Goal: Task Accomplishment & Management: Complete application form

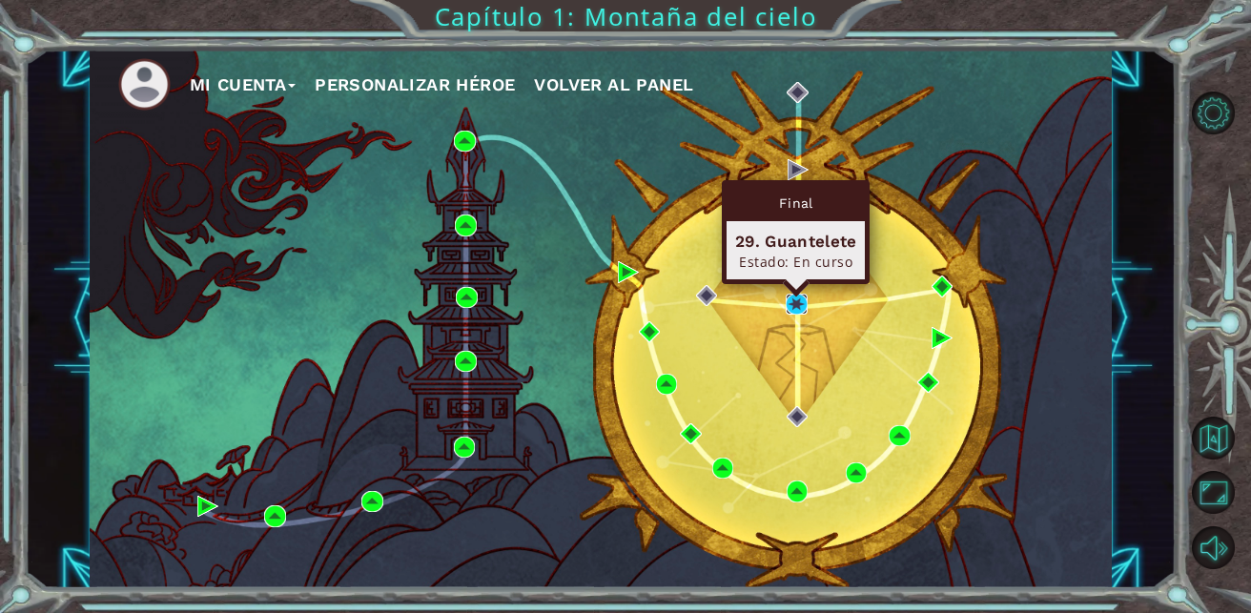
click at [793, 297] on img at bounding box center [797, 305] width 22 height 22
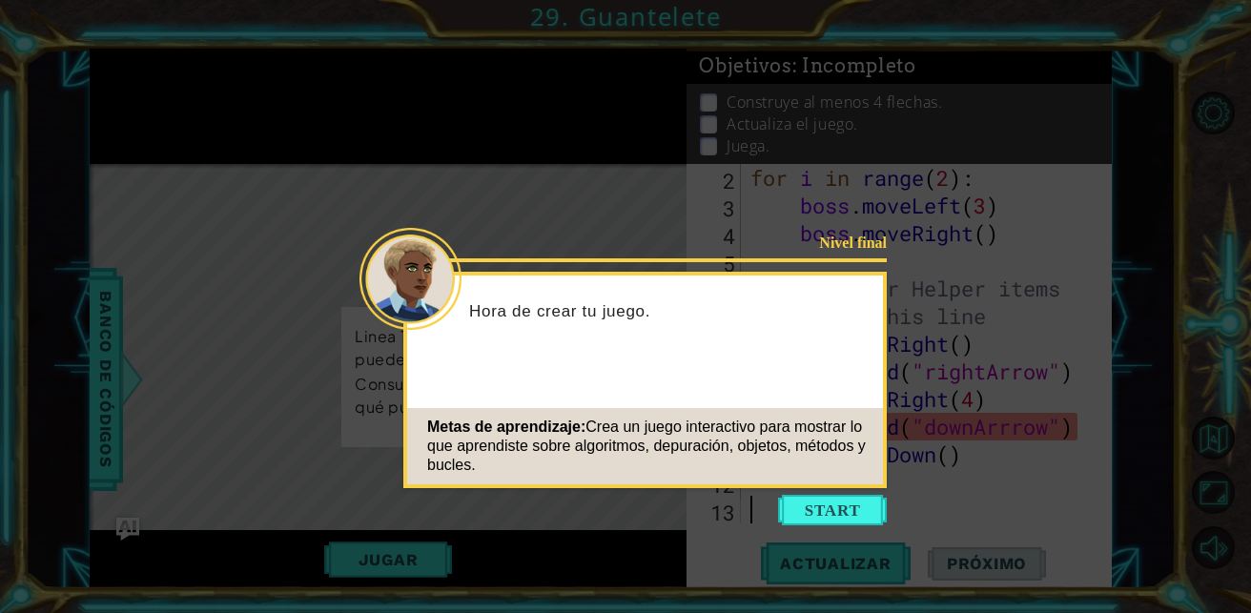
scroll to position [83, 0]
click at [826, 501] on button "Start" at bounding box center [832, 510] width 109 height 31
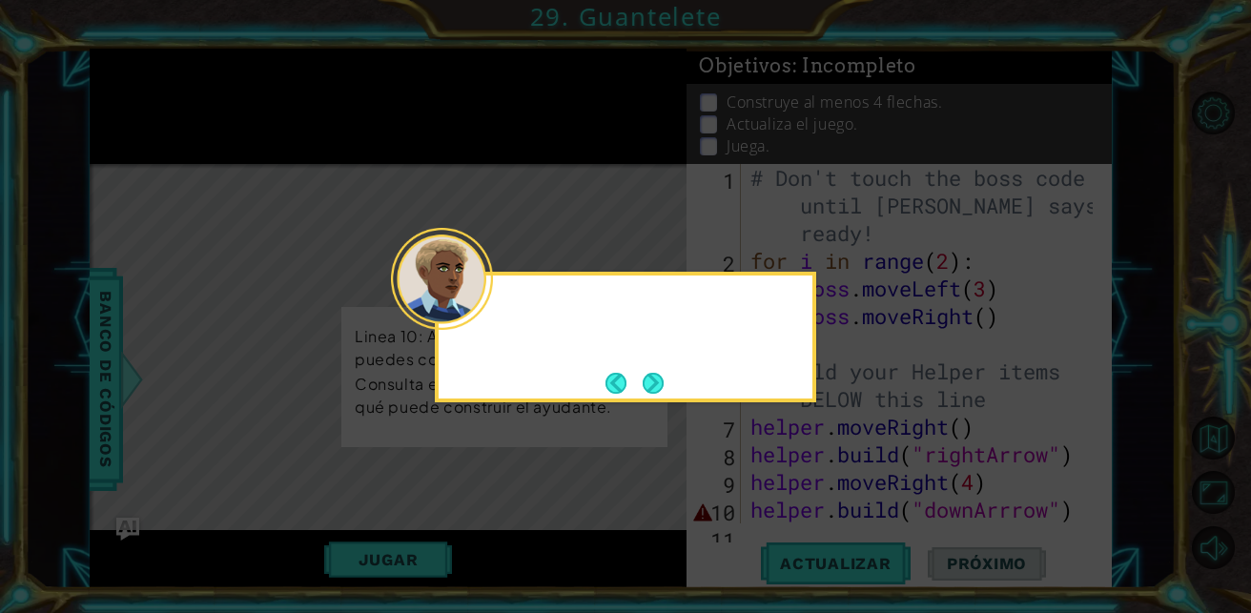
scroll to position [0, 0]
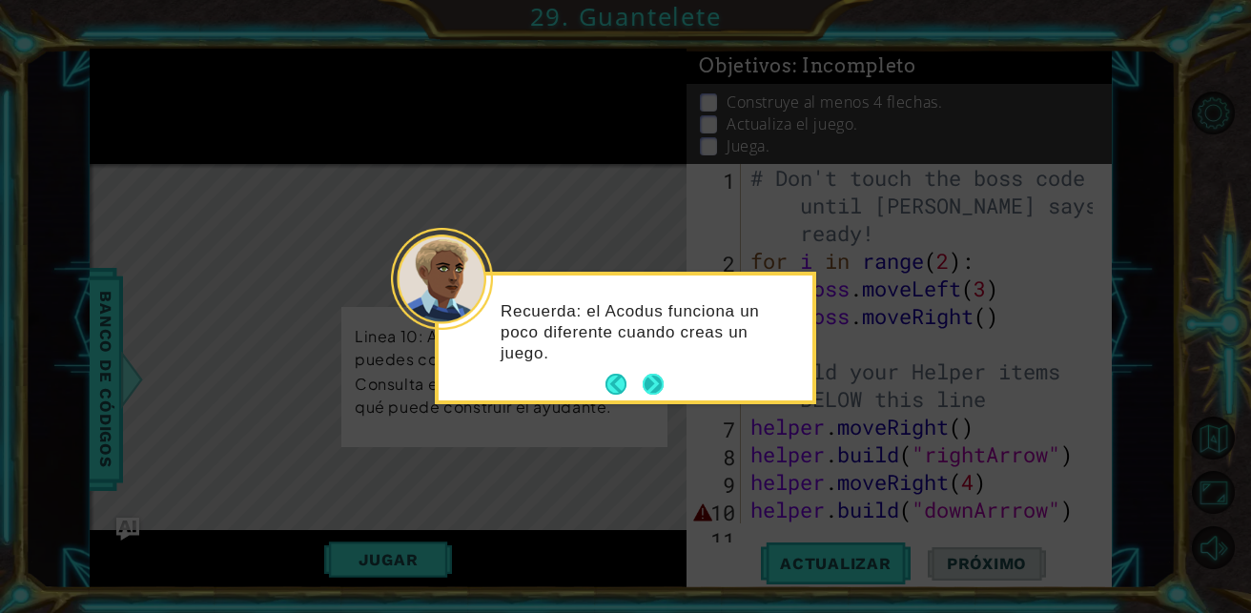
click at [658, 379] on button "Next" at bounding box center [653, 385] width 24 height 24
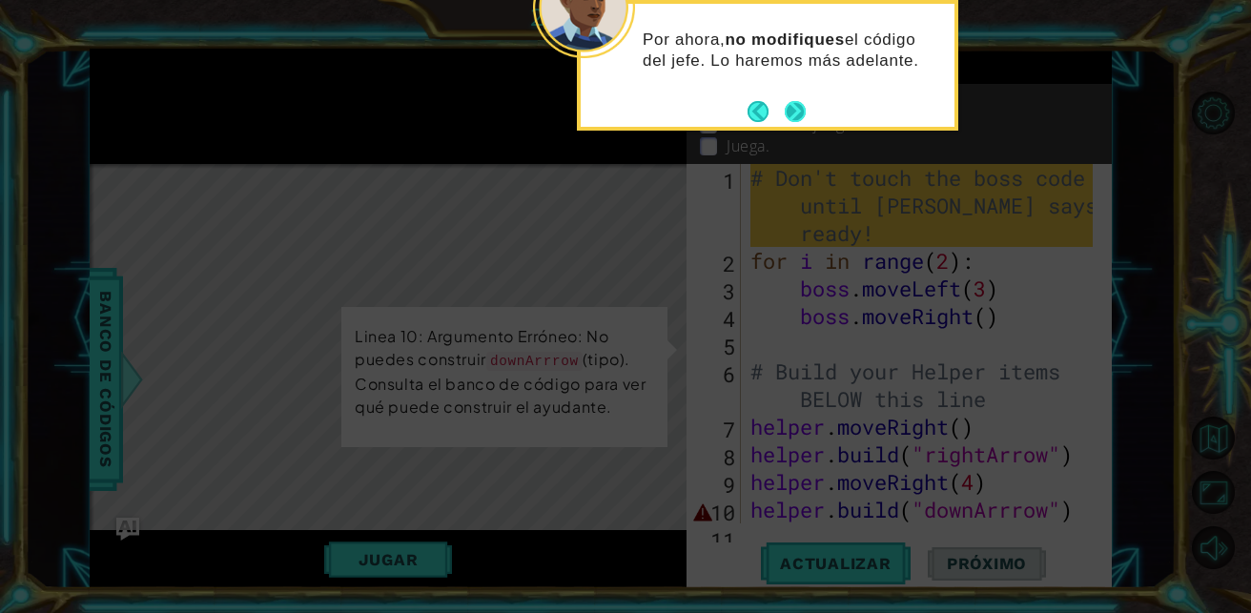
click at [788, 111] on button "Next" at bounding box center [796, 111] width 22 height 22
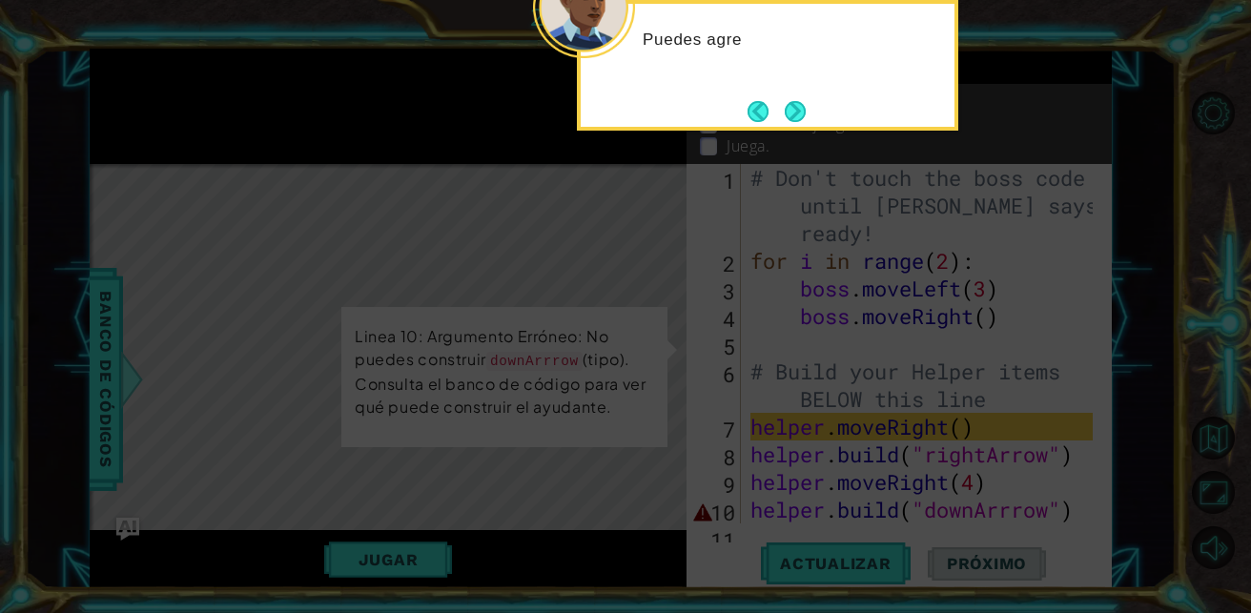
click at [788, 111] on button "Next" at bounding box center [795, 111] width 21 height 21
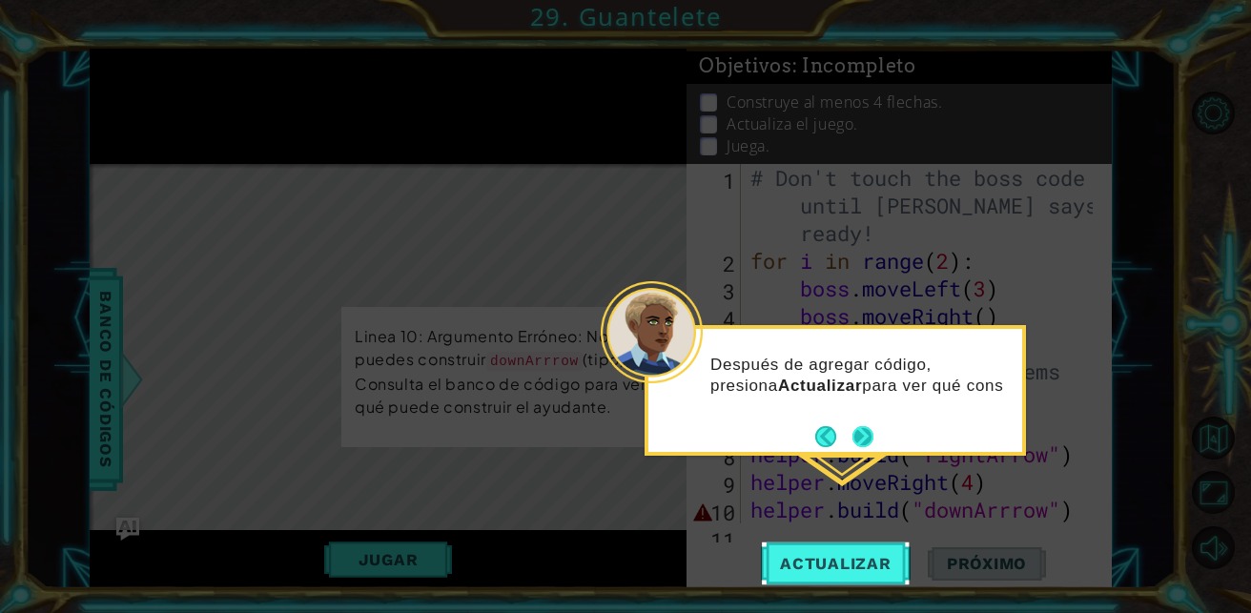
click at [869, 432] on button "Next" at bounding box center [862, 436] width 21 height 21
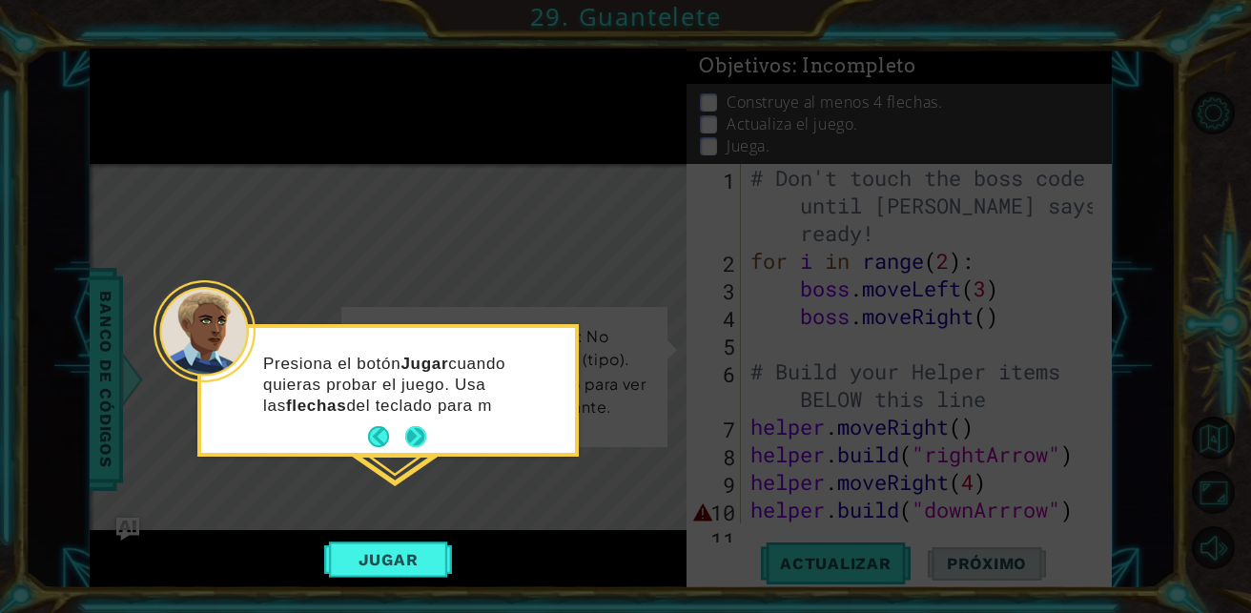
click at [416, 433] on button "Next" at bounding box center [415, 436] width 21 height 21
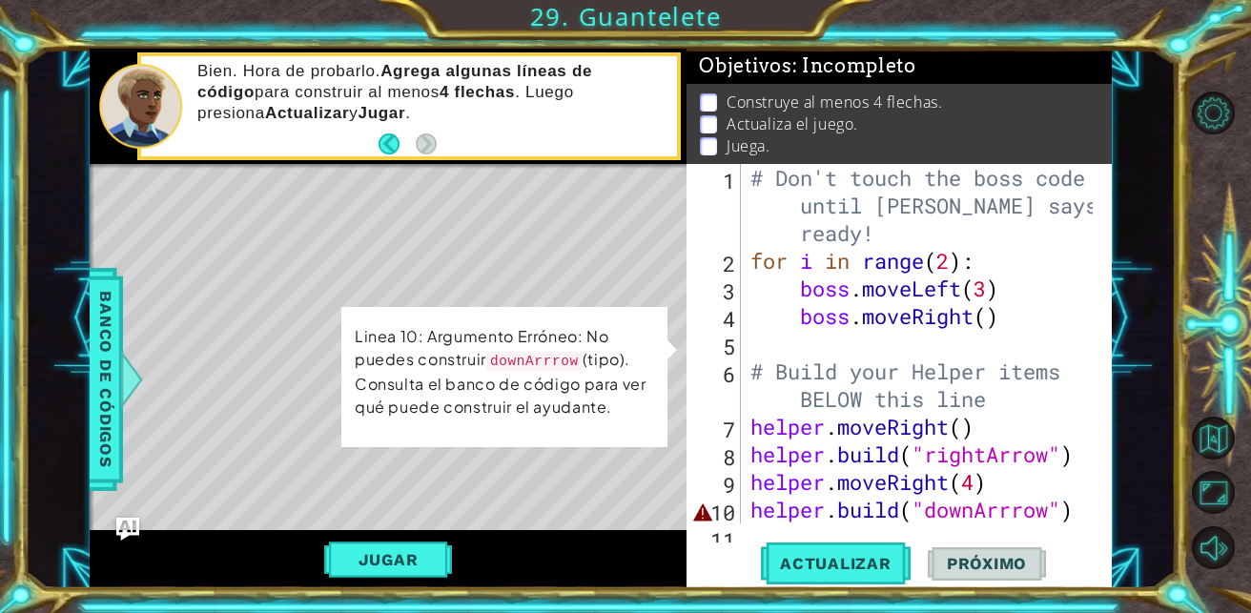
click at [1070, 513] on div "# Don't touch the boss code until [PERSON_NAME] says you're ready! for i in ran…" at bounding box center [925, 399] width 357 height 470
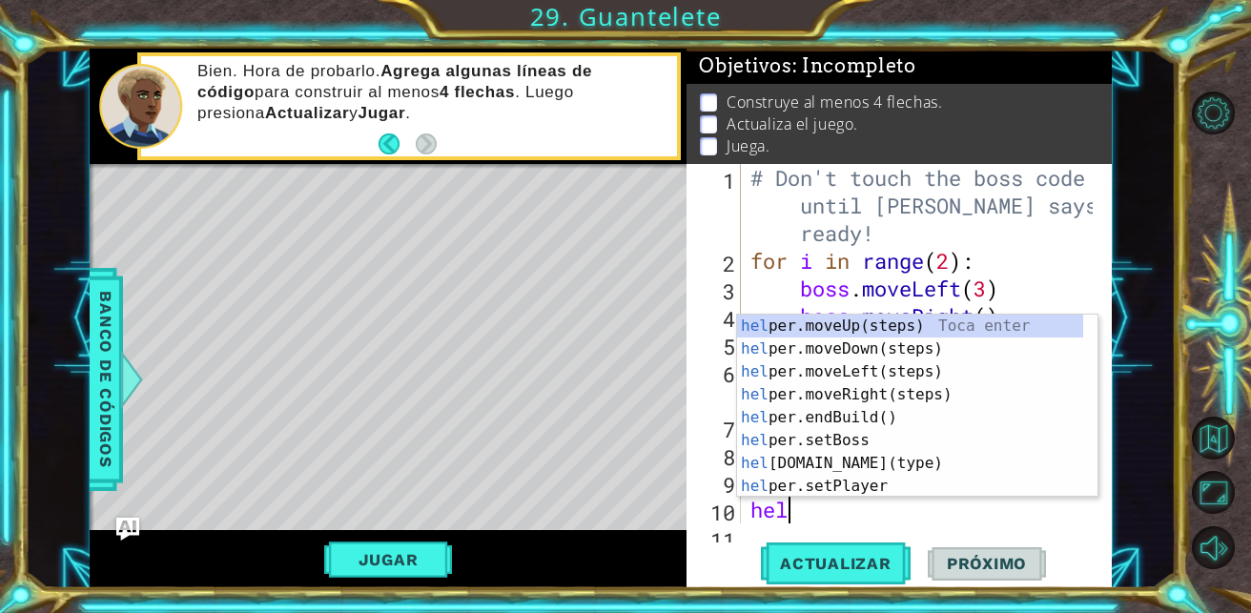
type textarea "h"
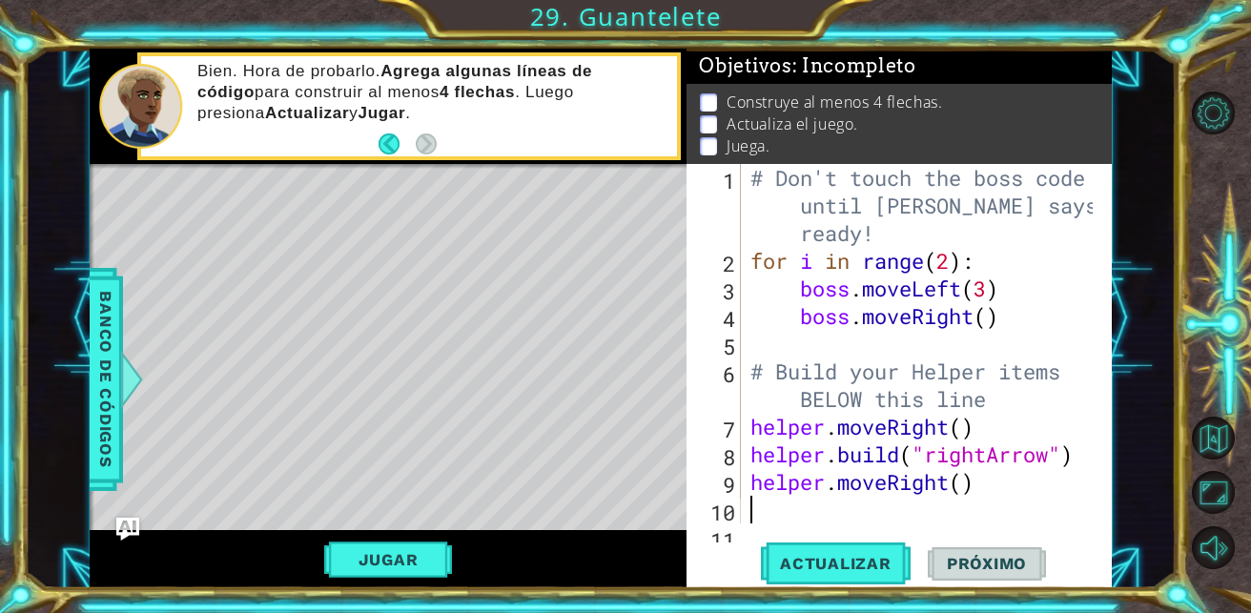
click at [1001, 488] on div "# Don't touch the boss code until [PERSON_NAME] says you're ready! for i in ran…" at bounding box center [925, 399] width 357 height 470
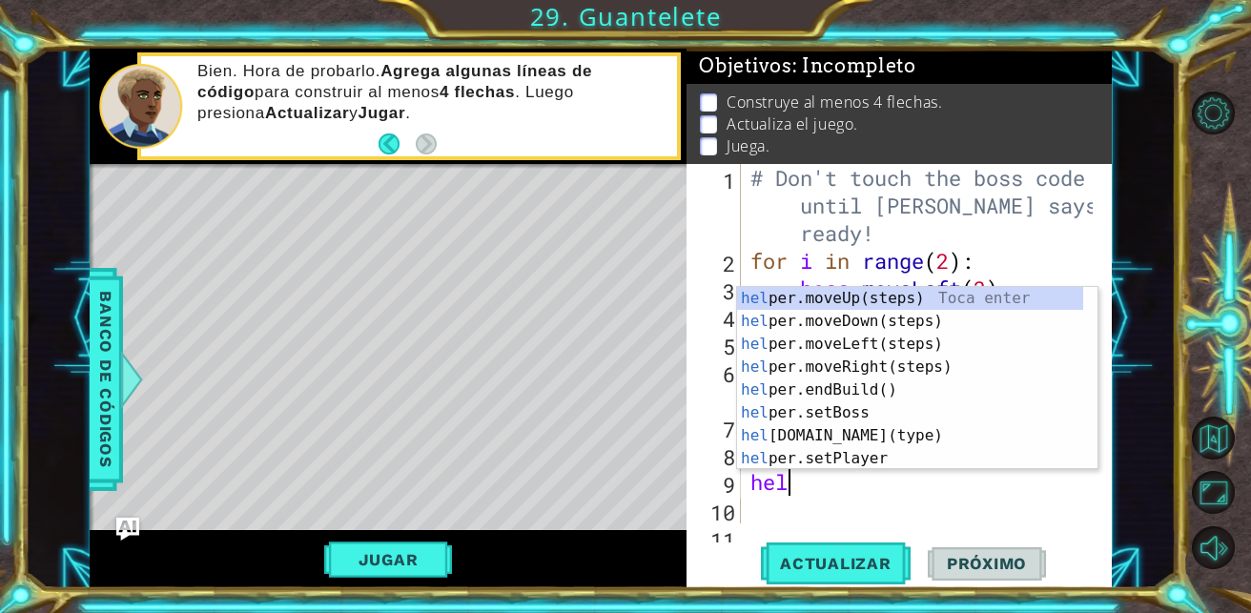
type textarea "h"
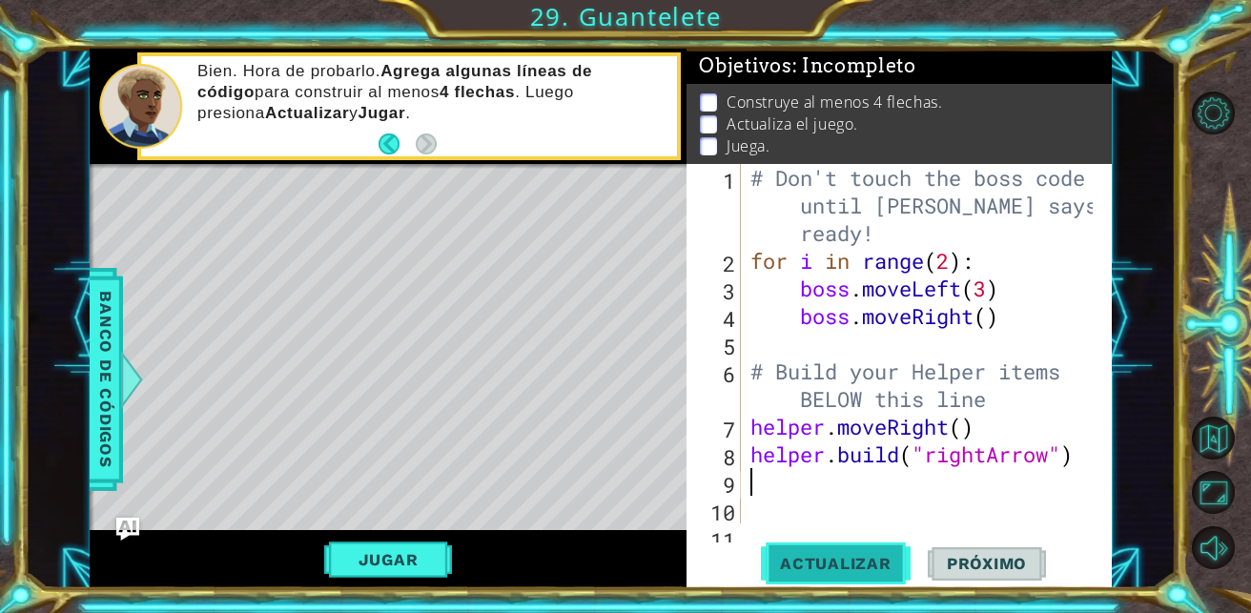
click at [850, 572] on span "Actualizar" at bounding box center [836, 563] width 150 height 19
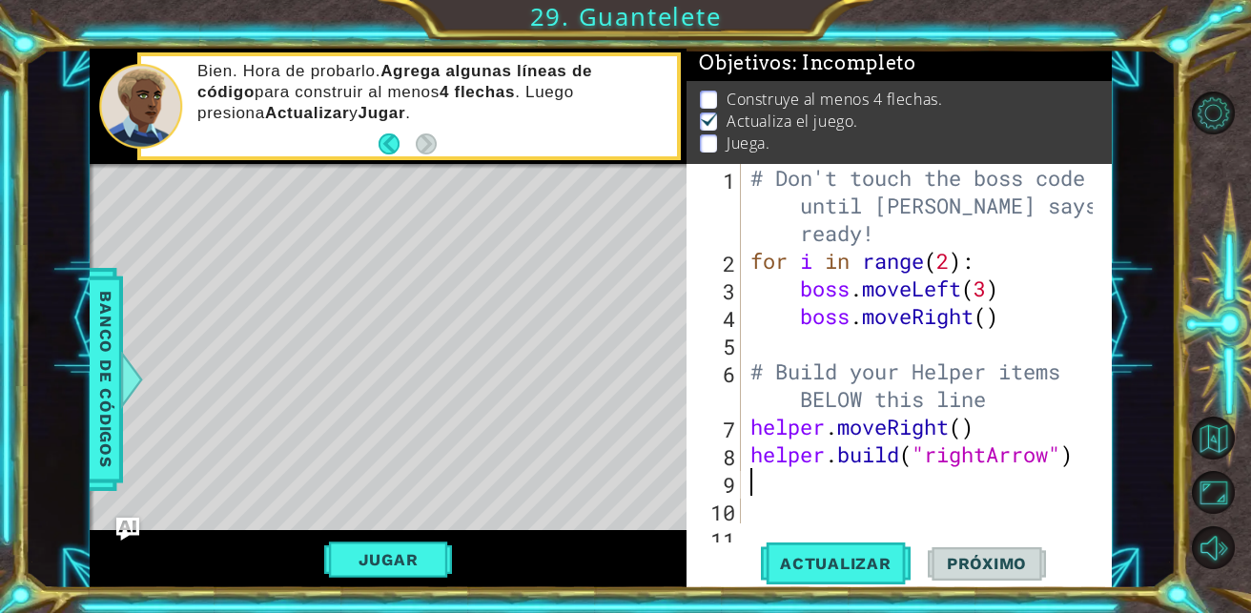
scroll to position [13, 0]
type textarea "he"
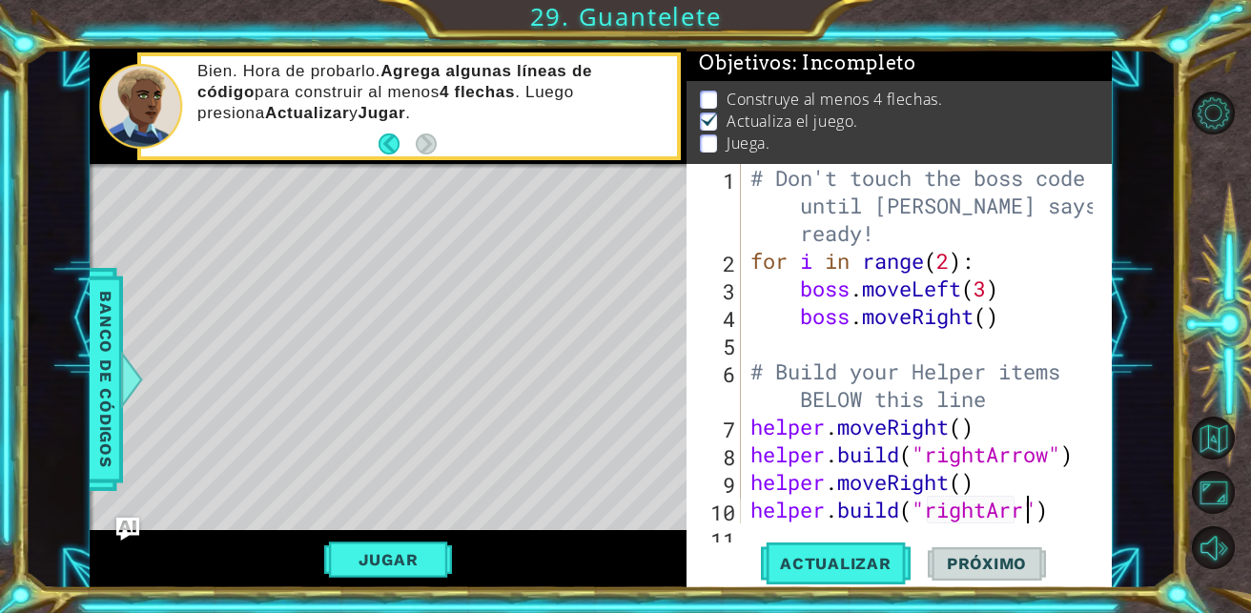
scroll to position [0, 14]
type textarea "[DOMAIN_NAME]("rightArrow")"
click at [871, 574] on button "Actualizar" at bounding box center [836, 564] width 150 height 43
click at [1083, 500] on div "# Don't touch the boss code until [PERSON_NAME] says you're ready! for i in ran…" at bounding box center [925, 399] width 357 height 470
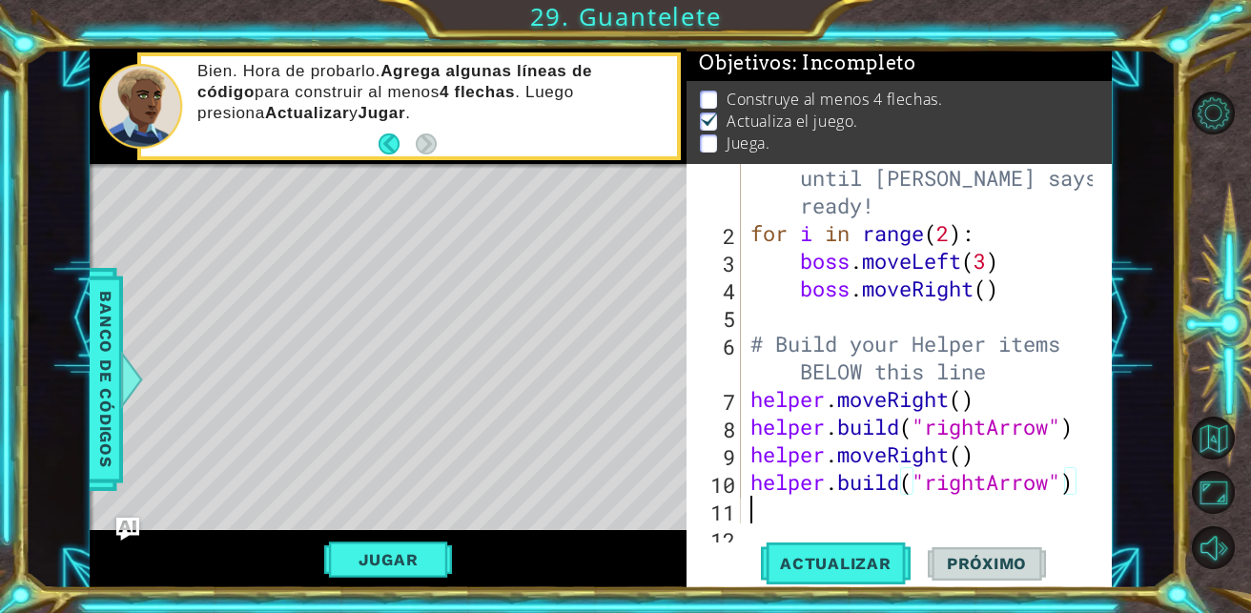
scroll to position [28, 0]
type textarea "h"
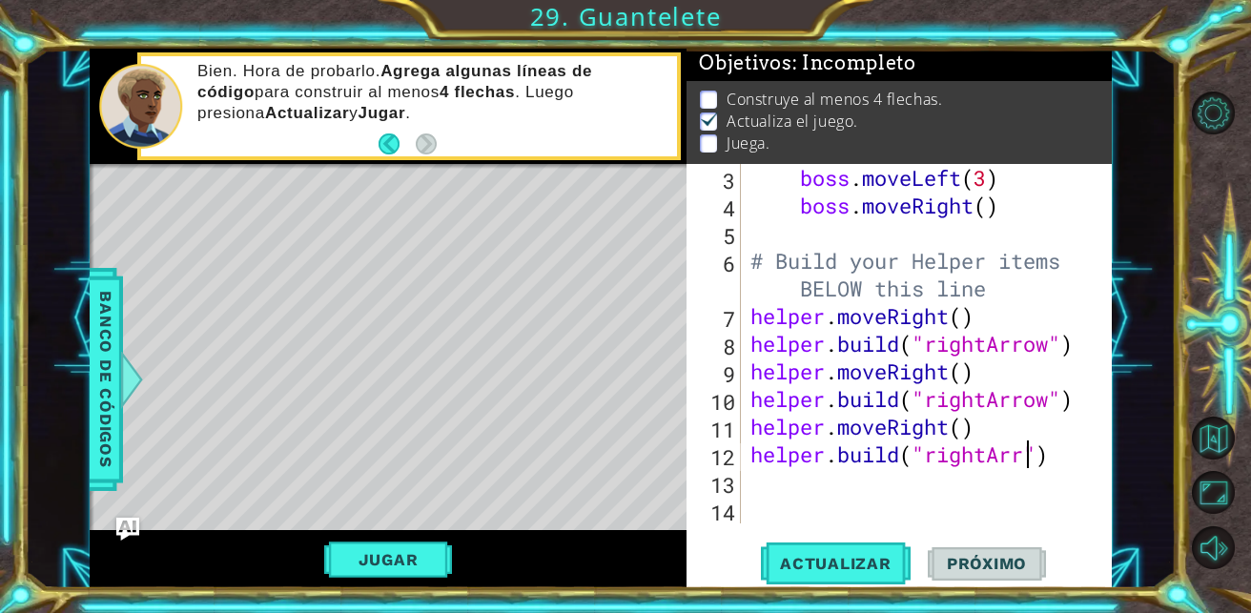
scroll to position [0, 14]
type textarea "[DOMAIN_NAME]("rightArrow")"
click at [825, 564] on span "Actualizar" at bounding box center [836, 563] width 150 height 19
click at [778, 479] on div "boss . moveLeft ( 3 ) boss . moveRight ( ) # Build your Helper items BELOW this…" at bounding box center [925, 371] width 357 height 415
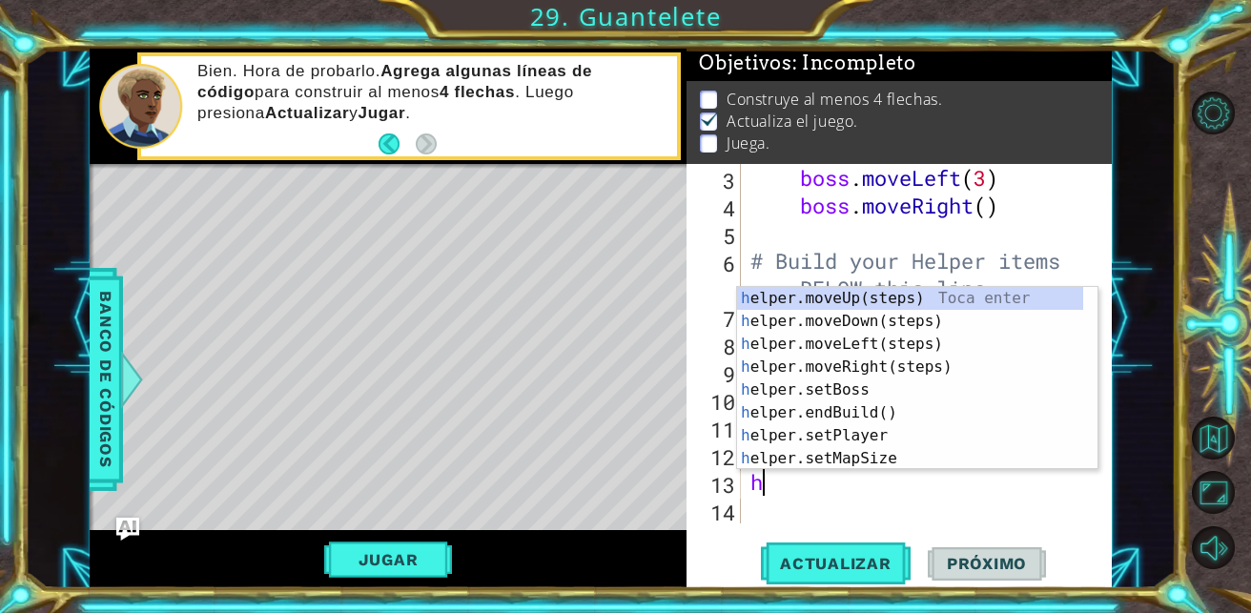
type textarea "he"
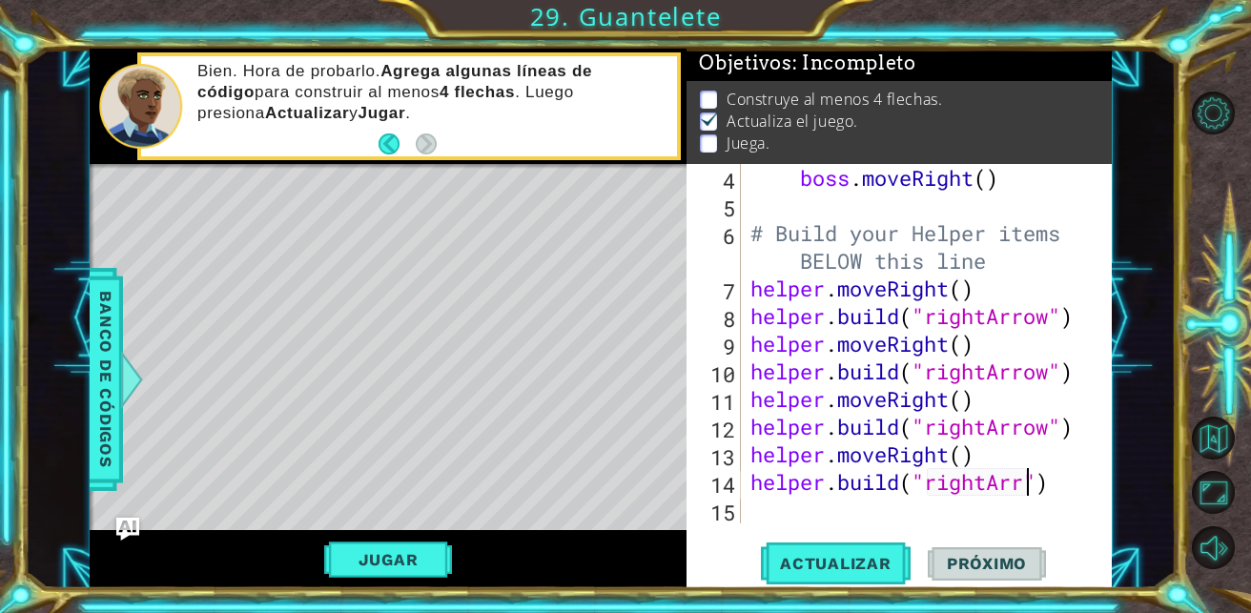
scroll to position [0, 14]
type textarea "[DOMAIN_NAME]("rightArrow")"
click at [831, 555] on span "Actualizar" at bounding box center [836, 563] width 150 height 19
click at [395, 568] on button "Jugar" at bounding box center [388, 560] width 129 height 36
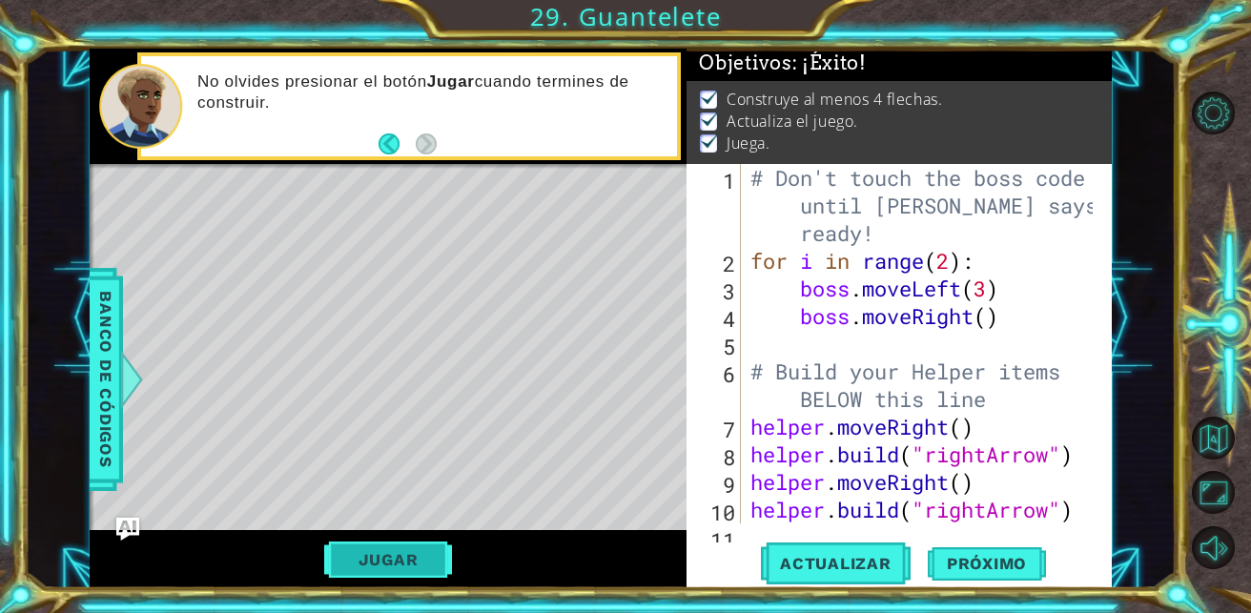
scroll to position [0, 0]
click at [1014, 549] on button "Próximo" at bounding box center [987, 564] width 118 height 43
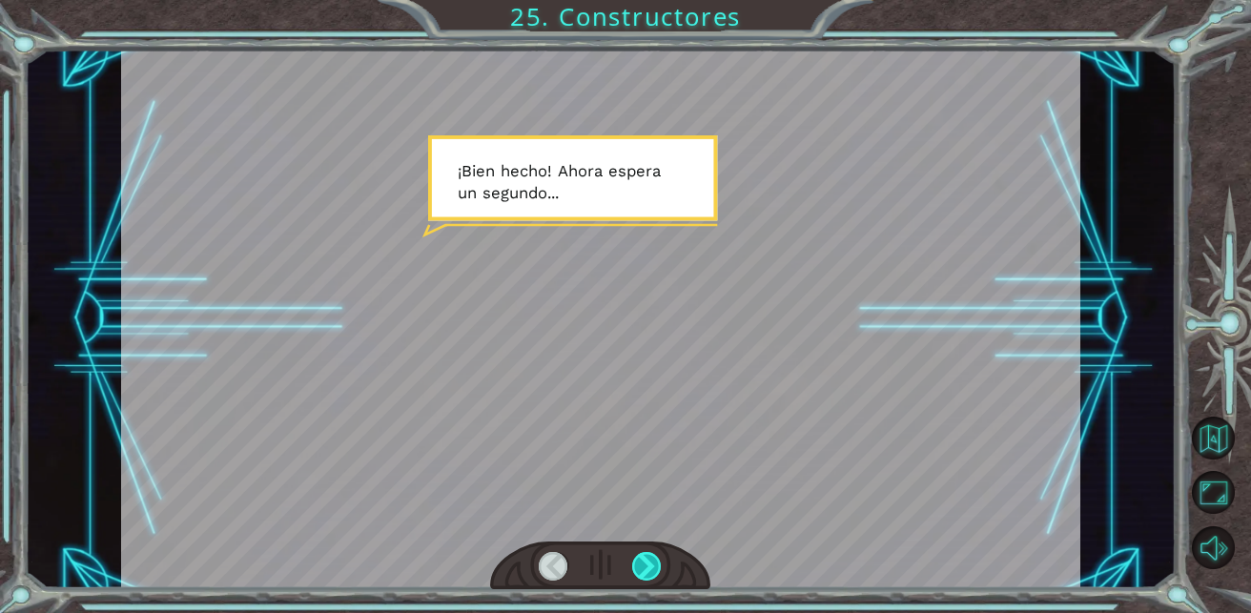
click at [638, 552] on div at bounding box center [647, 567] width 30 height 30
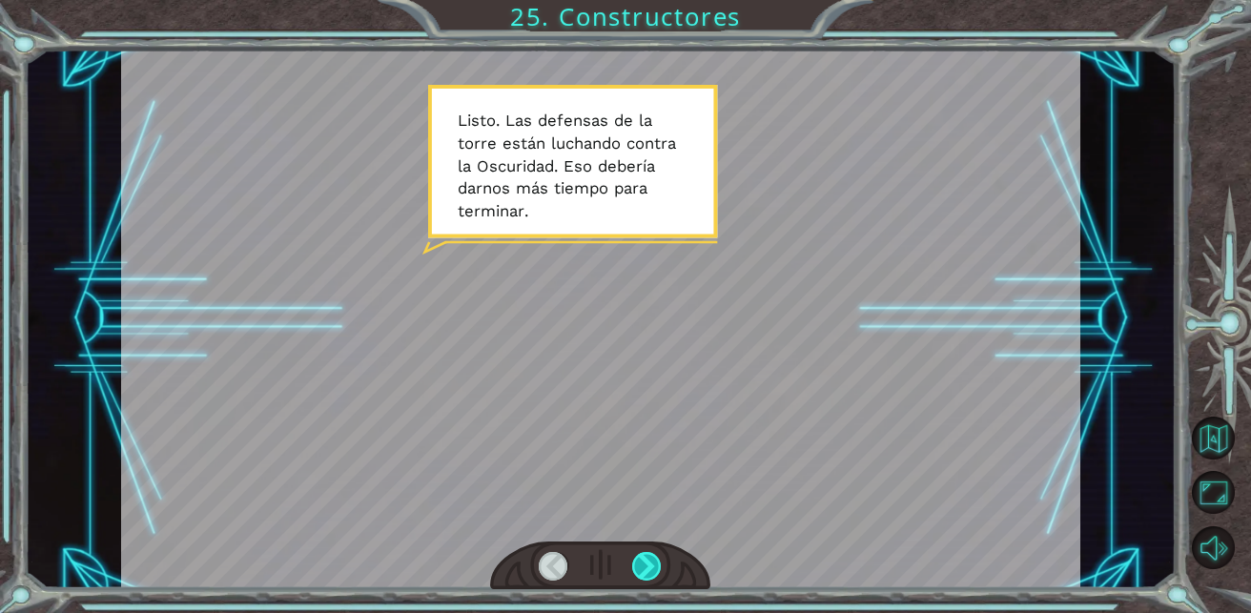
click at [638, 552] on div at bounding box center [647, 567] width 30 height 30
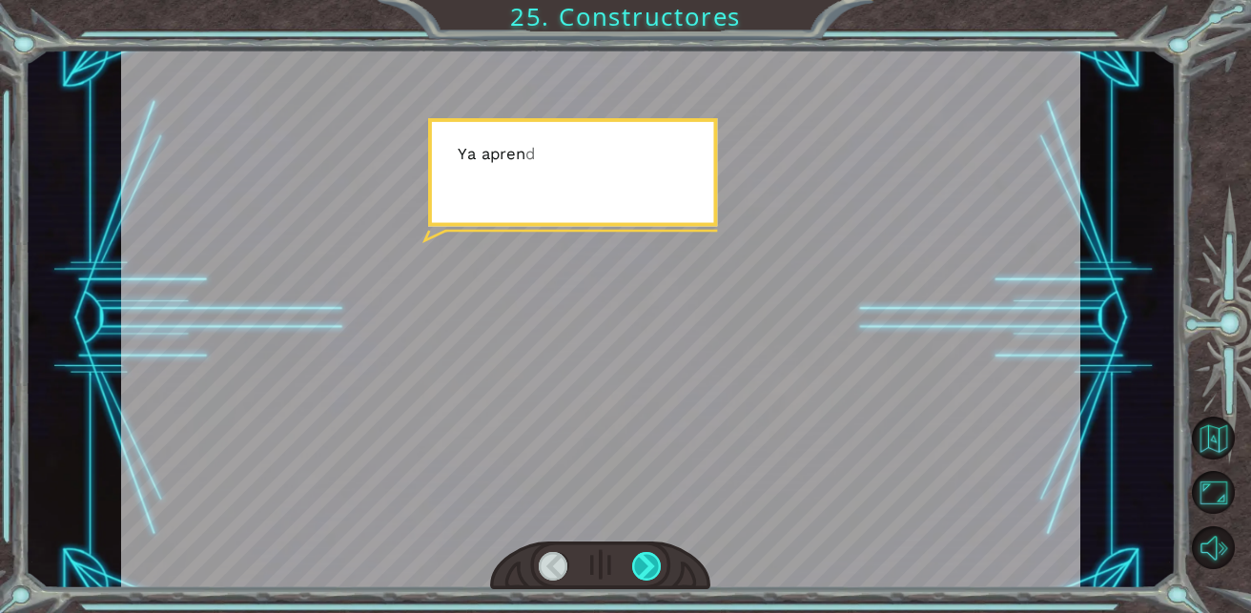
click at [638, 552] on div at bounding box center [647, 567] width 30 height 30
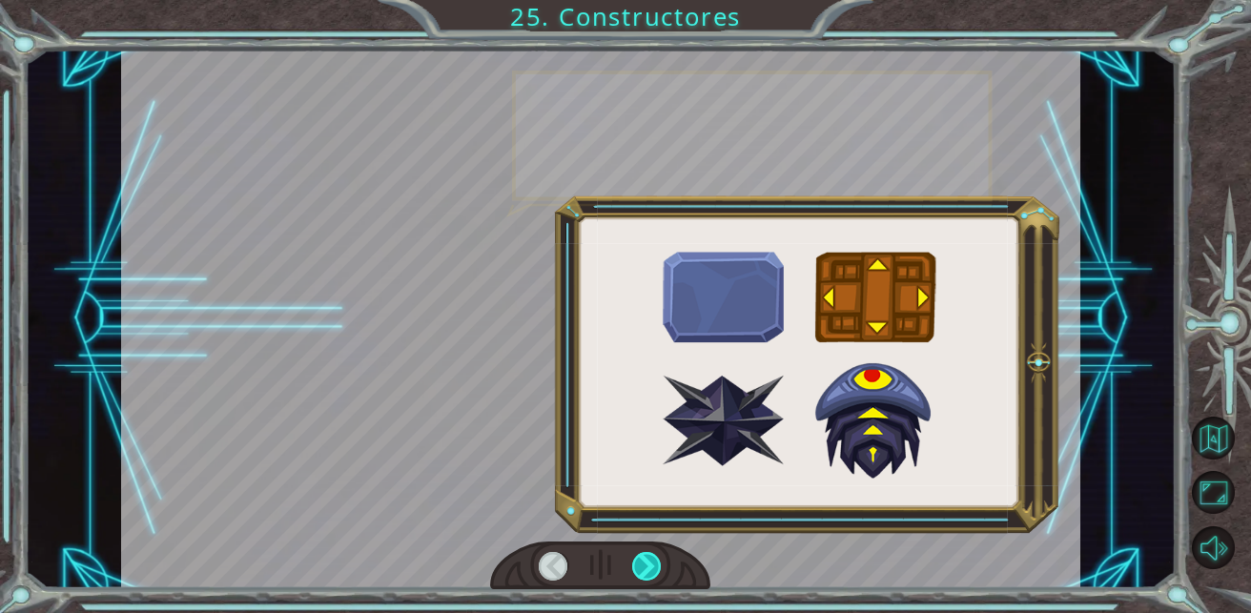
click at [638, 552] on div at bounding box center [647, 567] width 30 height 30
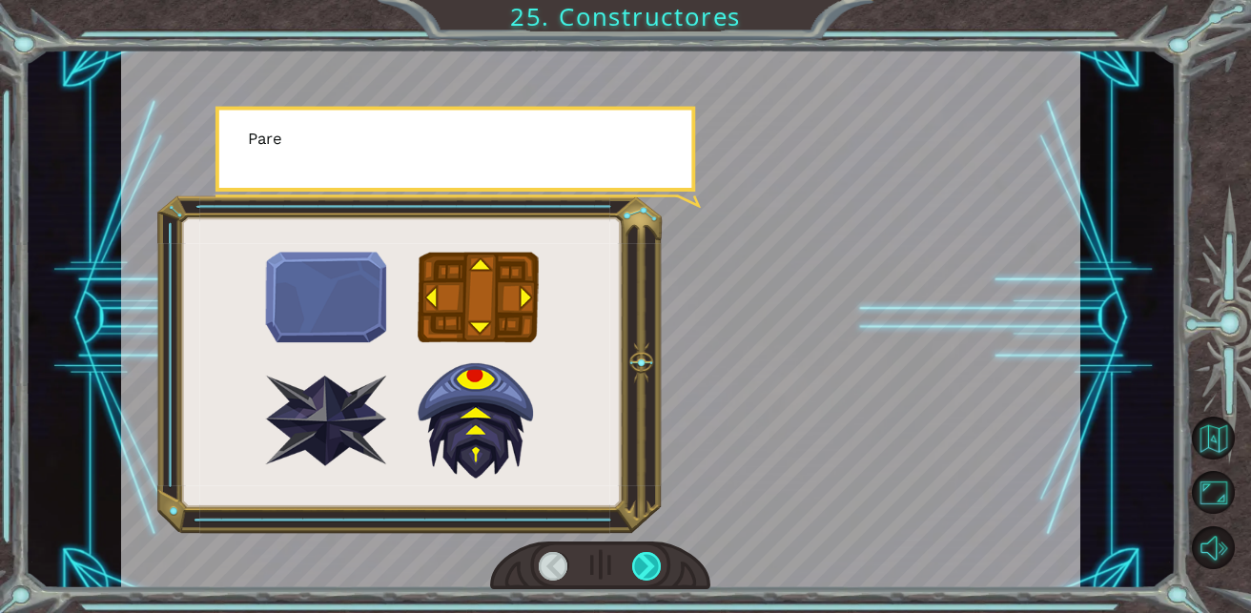
click at [638, 552] on div at bounding box center [647, 567] width 30 height 30
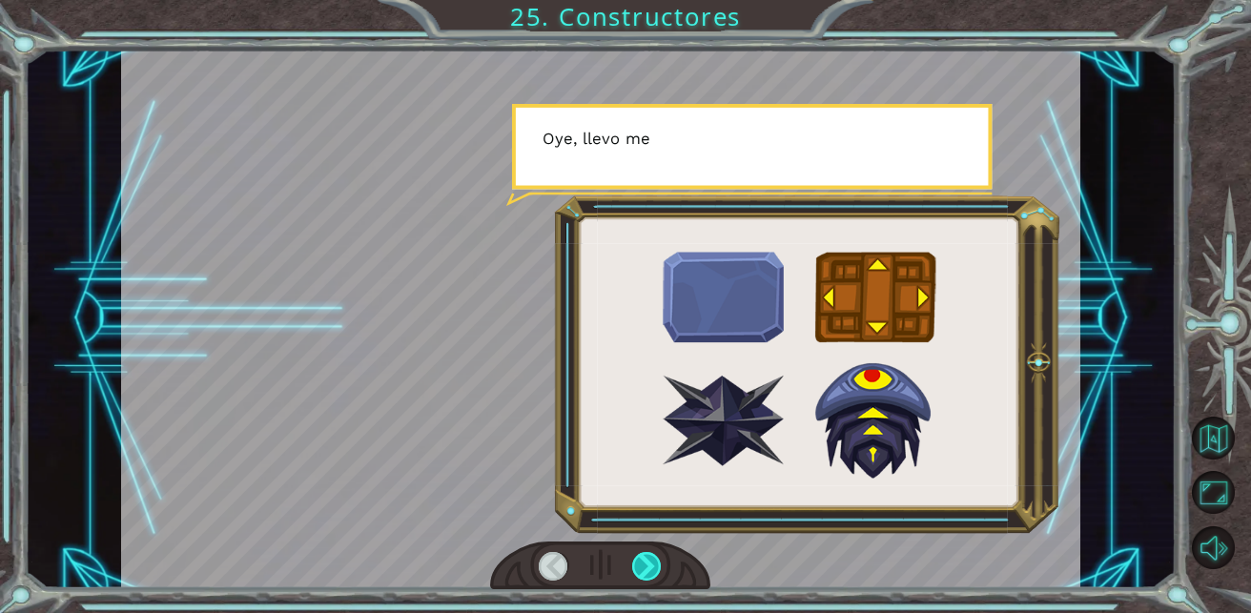
click at [638, 552] on div at bounding box center [647, 567] width 30 height 30
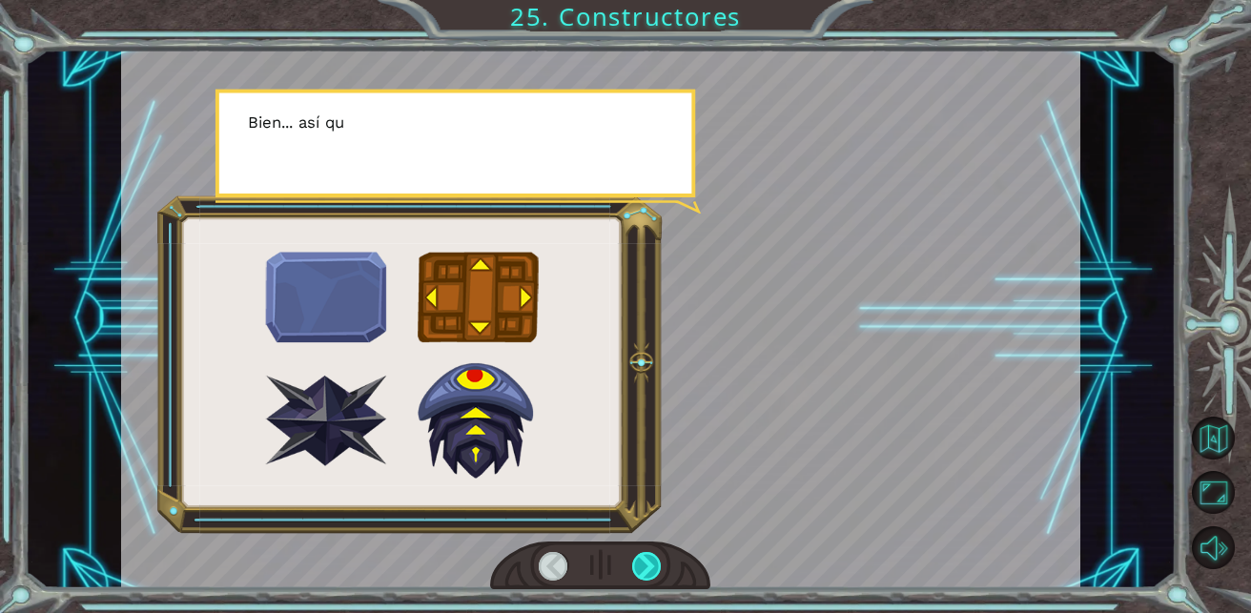
click at [638, 552] on div at bounding box center [647, 567] width 30 height 30
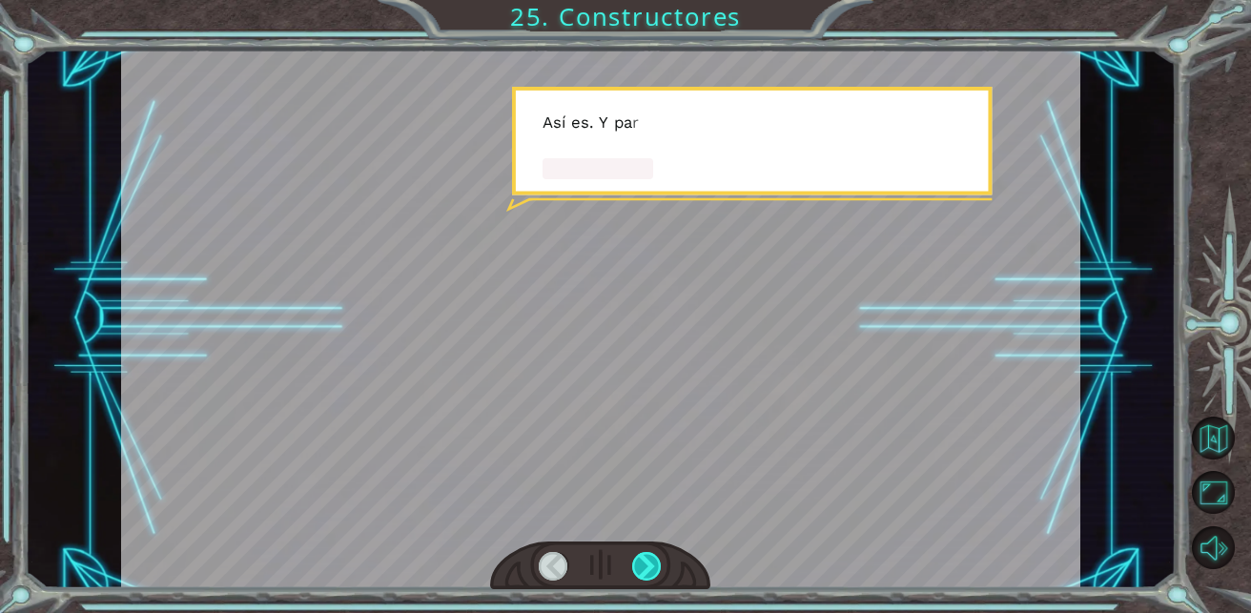
click at [638, 552] on div at bounding box center [647, 567] width 30 height 30
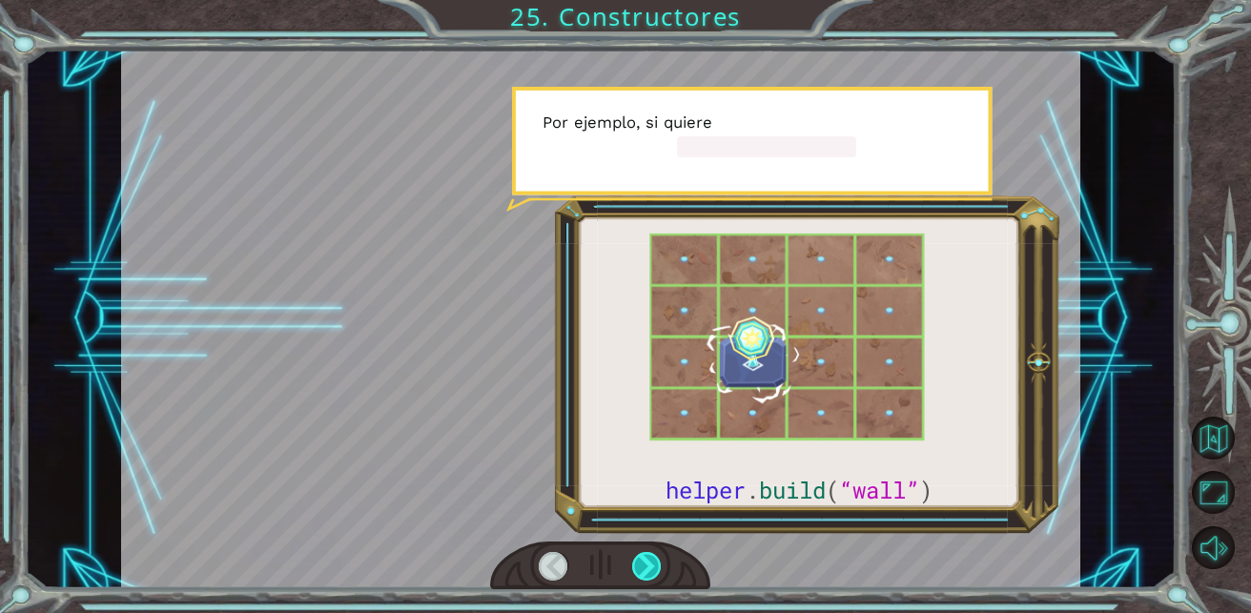
click at [638, 552] on div at bounding box center [647, 567] width 30 height 30
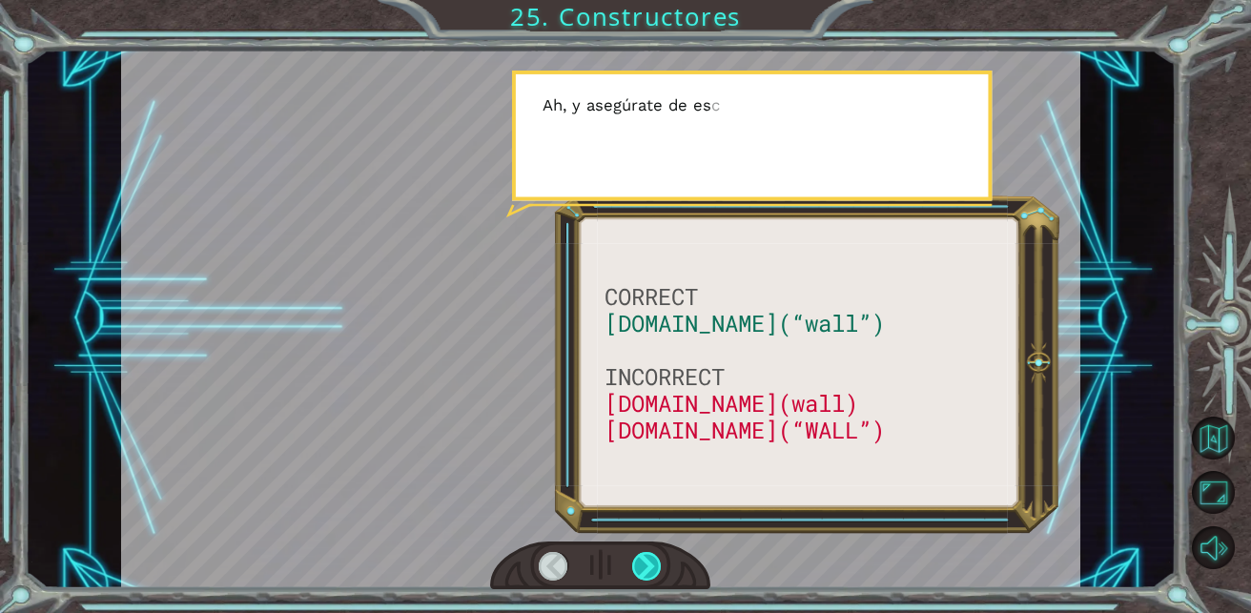
click at [638, 552] on div at bounding box center [647, 567] width 30 height 30
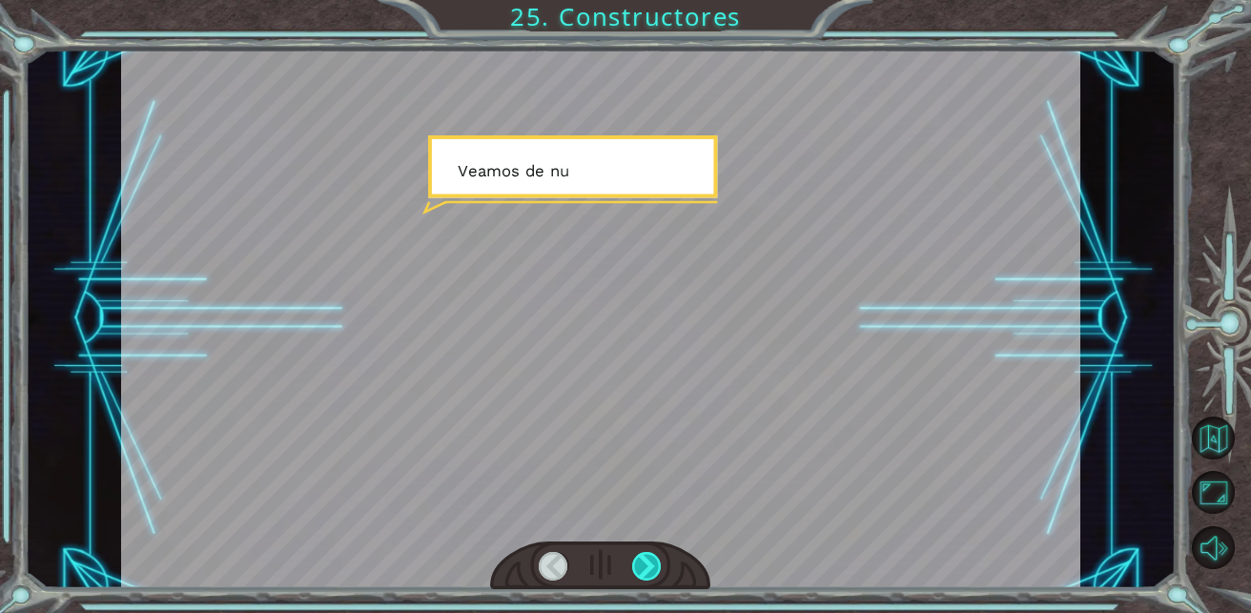
click at [638, 552] on div at bounding box center [647, 567] width 30 height 30
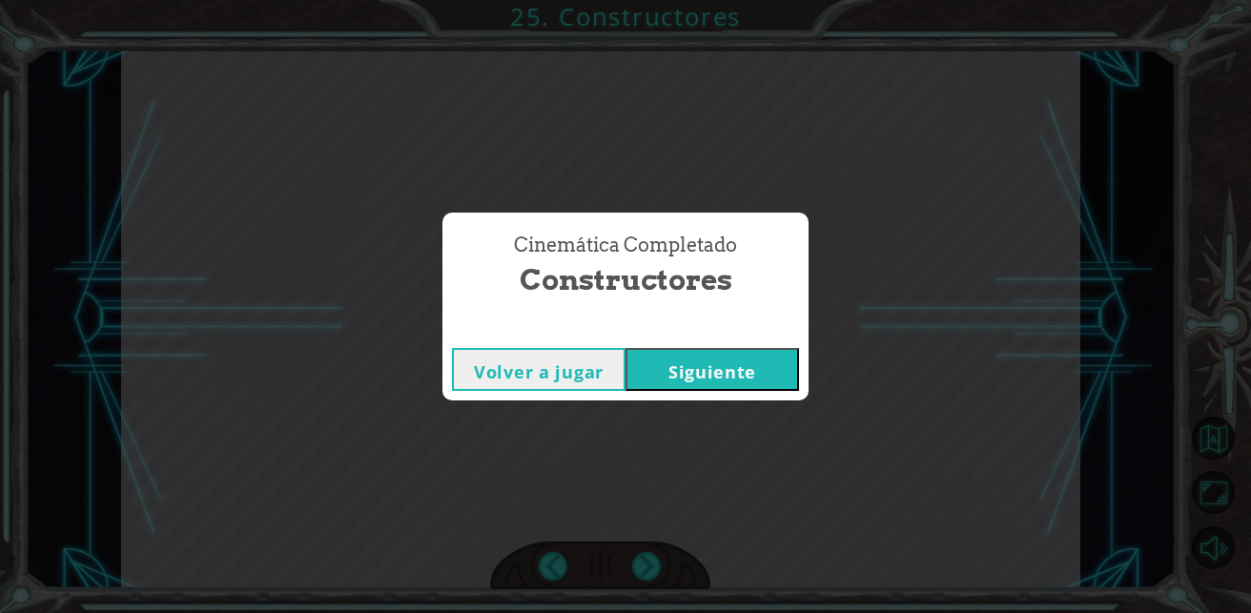
click at [716, 378] on button "Siguiente" at bounding box center [712, 369] width 174 height 43
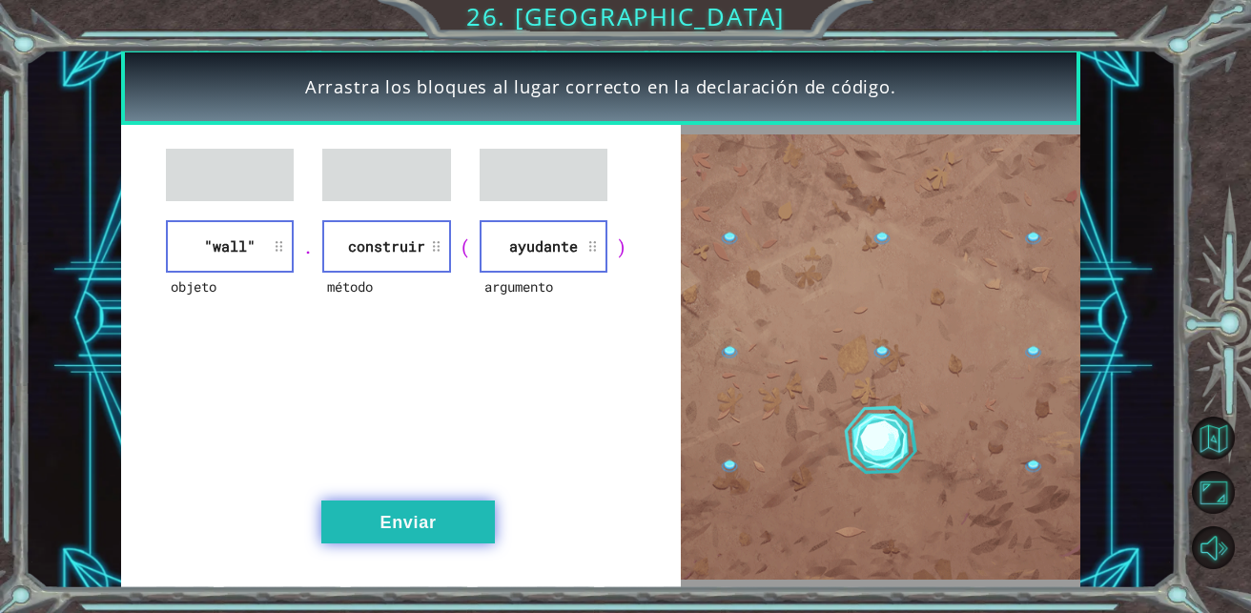
click at [453, 511] on button "Enviar" at bounding box center [408, 522] width 174 height 43
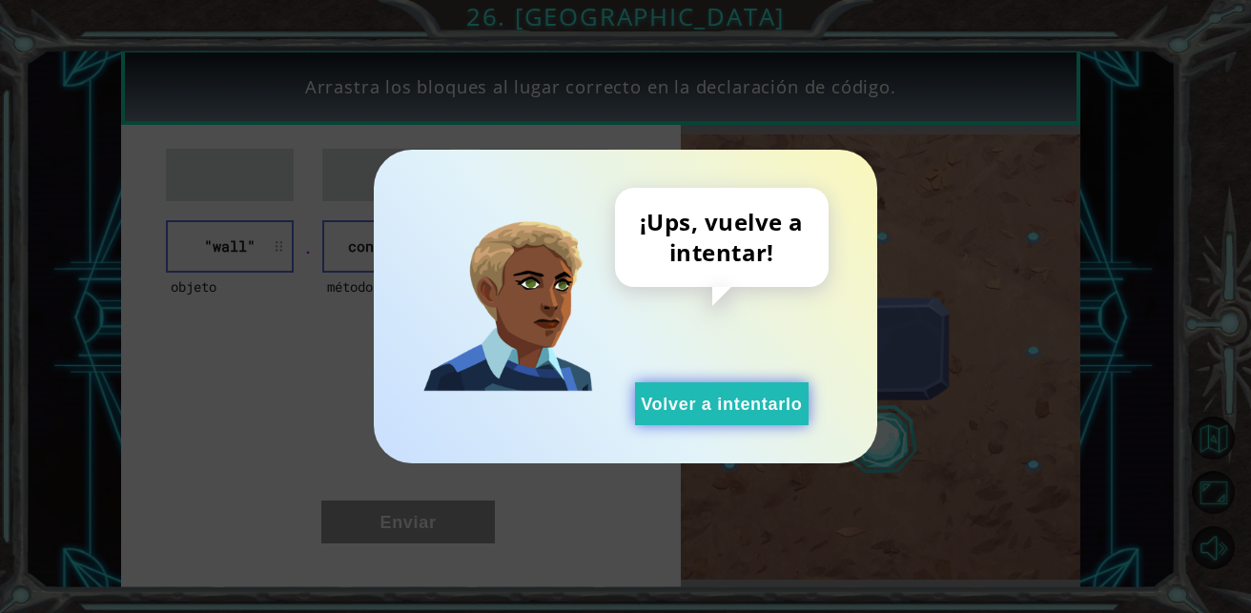
click at [689, 419] on button "Volver a intentarlo" at bounding box center [722, 403] width 174 height 43
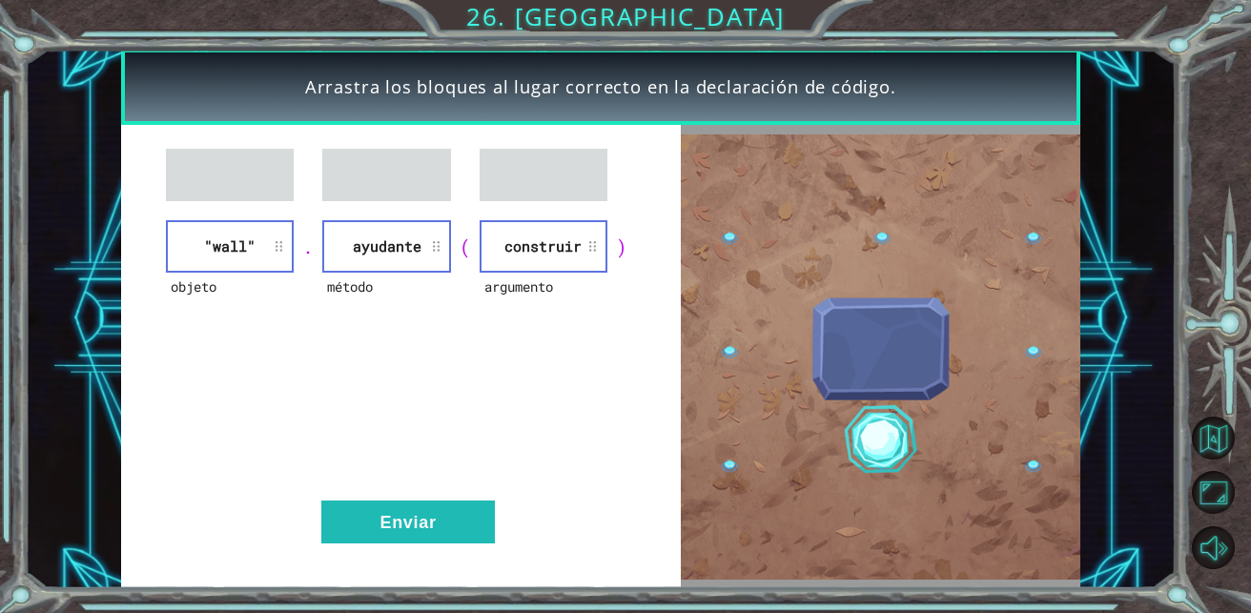
click at [449, 498] on div "objeto "wall" . método ayudante ( argumento construir ) Enviar" at bounding box center [401, 356] width 560 height 463
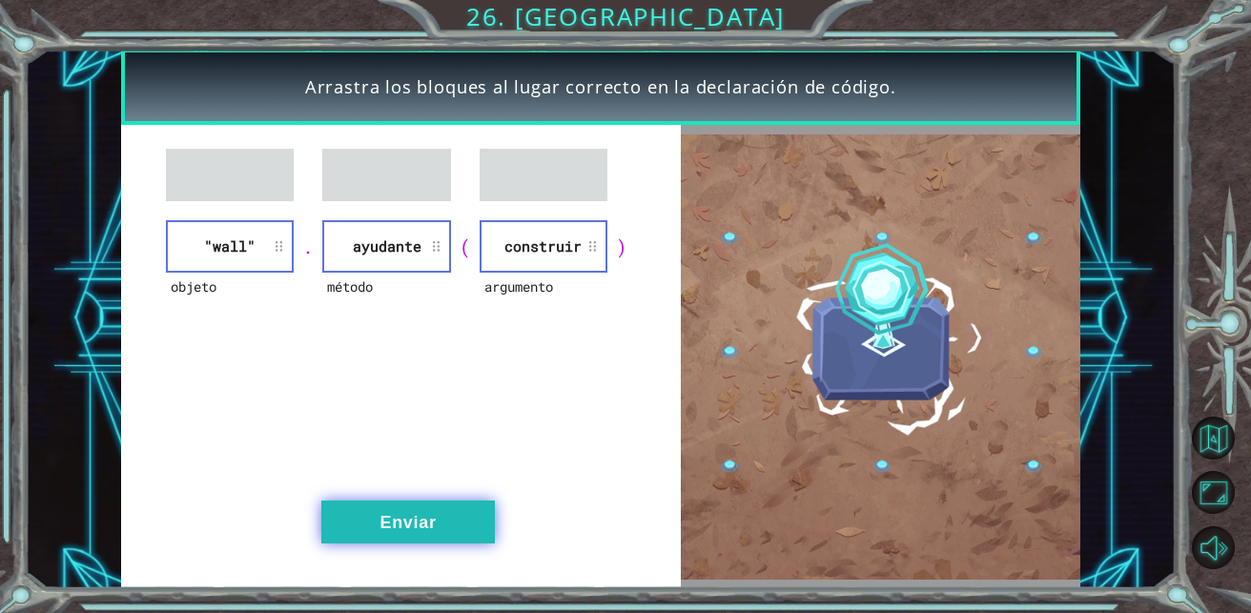
click at [455, 517] on button "Enviar" at bounding box center [408, 522] width 174 height 43
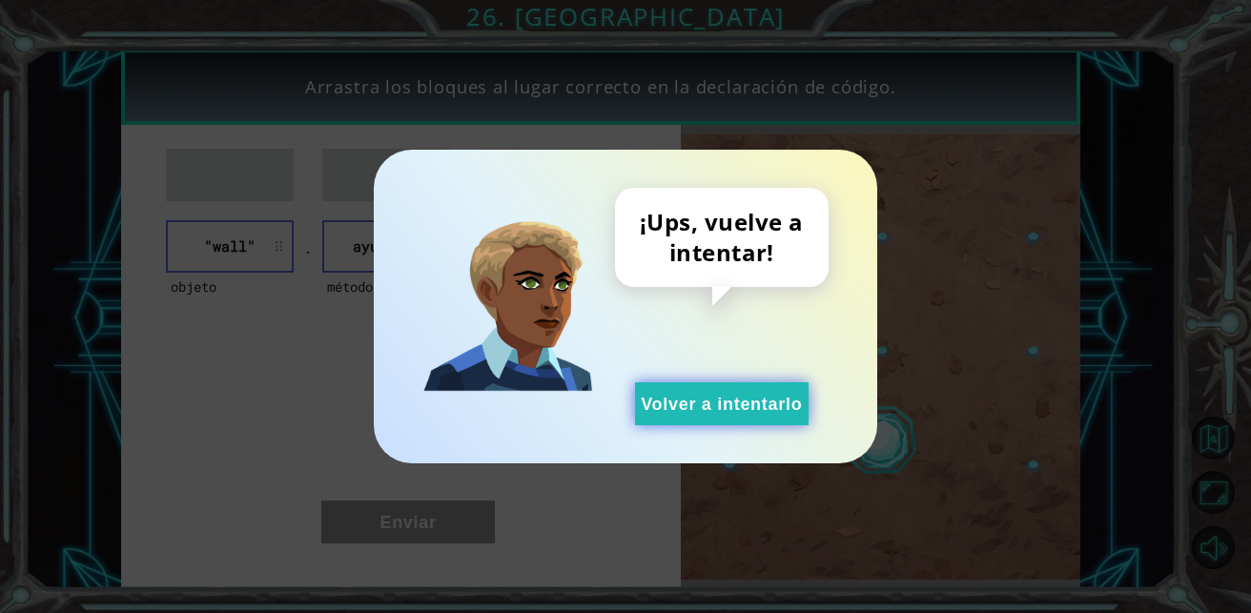
click at [730, 392] on button "Volver a intentarlo" at bounding box center [722, 403] width 174 height 43
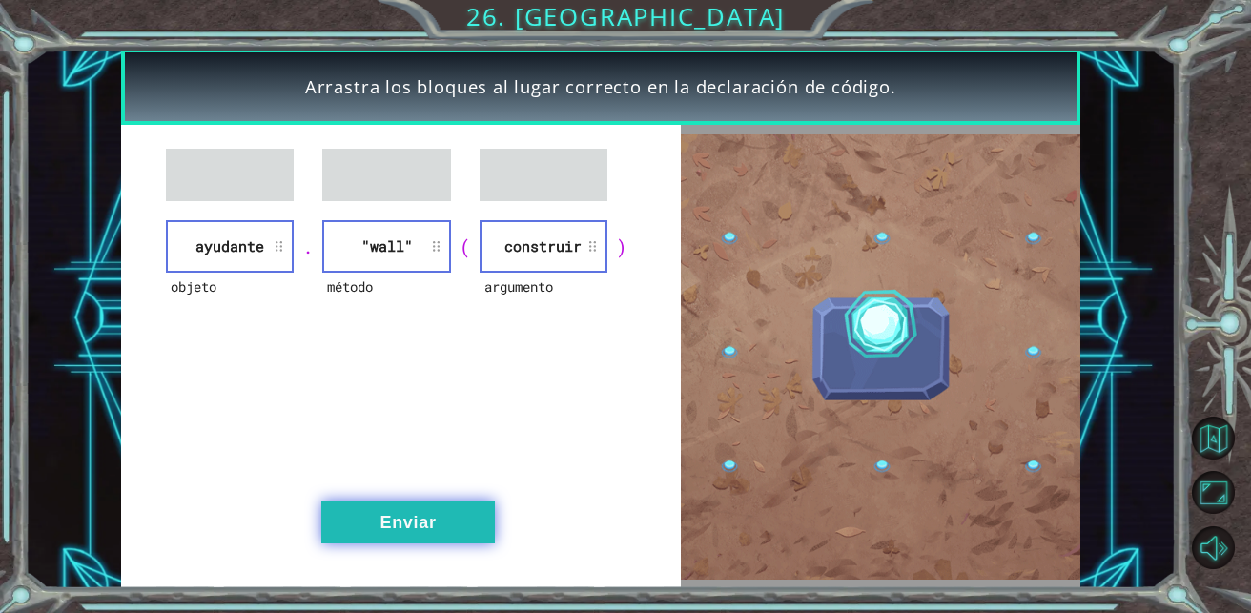
click at [465, 502] on button "Enviar" at bounding box center [408, 522] width 174 height 43
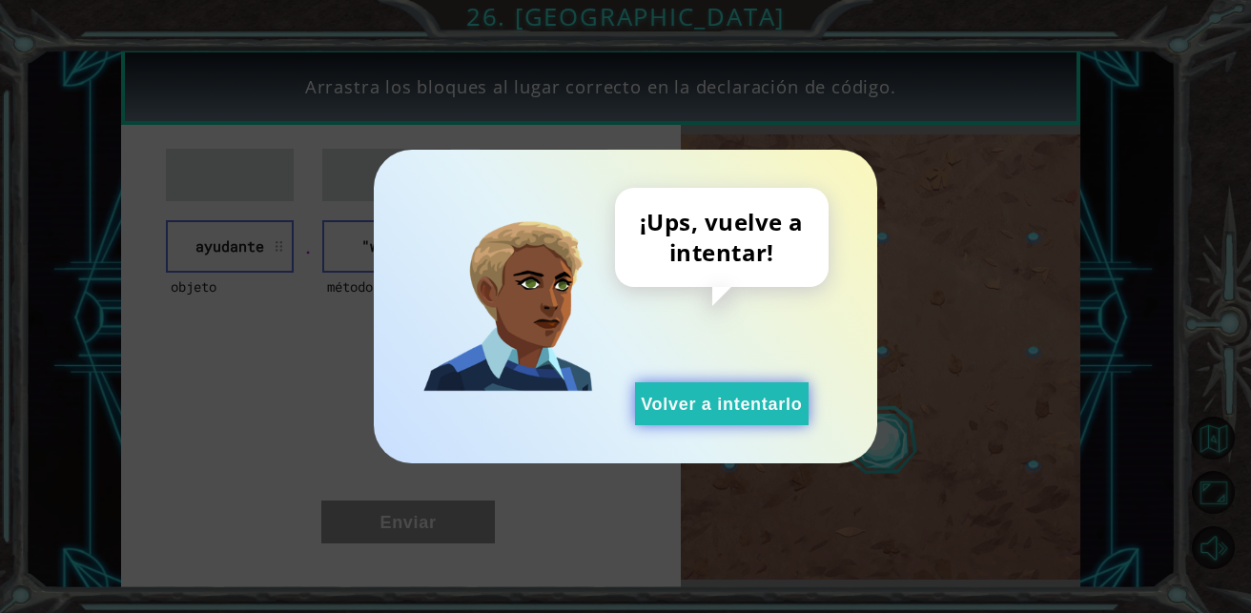
click at [707, 394] on button "Volver a intentarlo" at bounding box center [722, 403] width 174 height 43
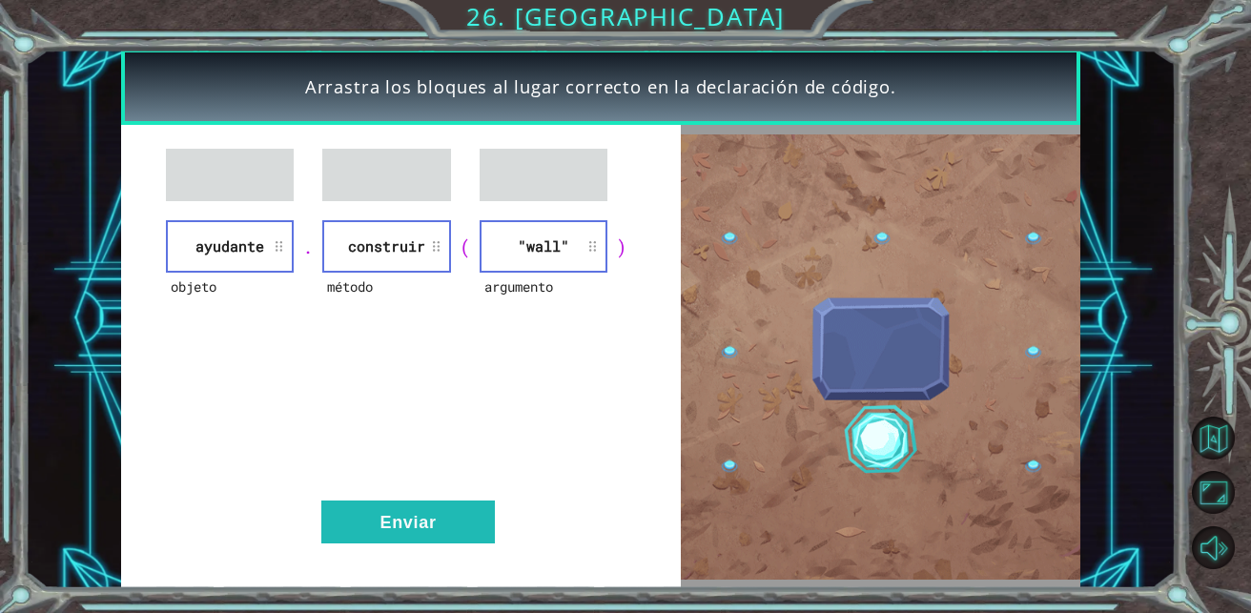
click at [400, 499] on div "objeto ayudante . método construir ( argumento "wall" ) Enviar" at bounding box center [401, 356] width 560 height 463
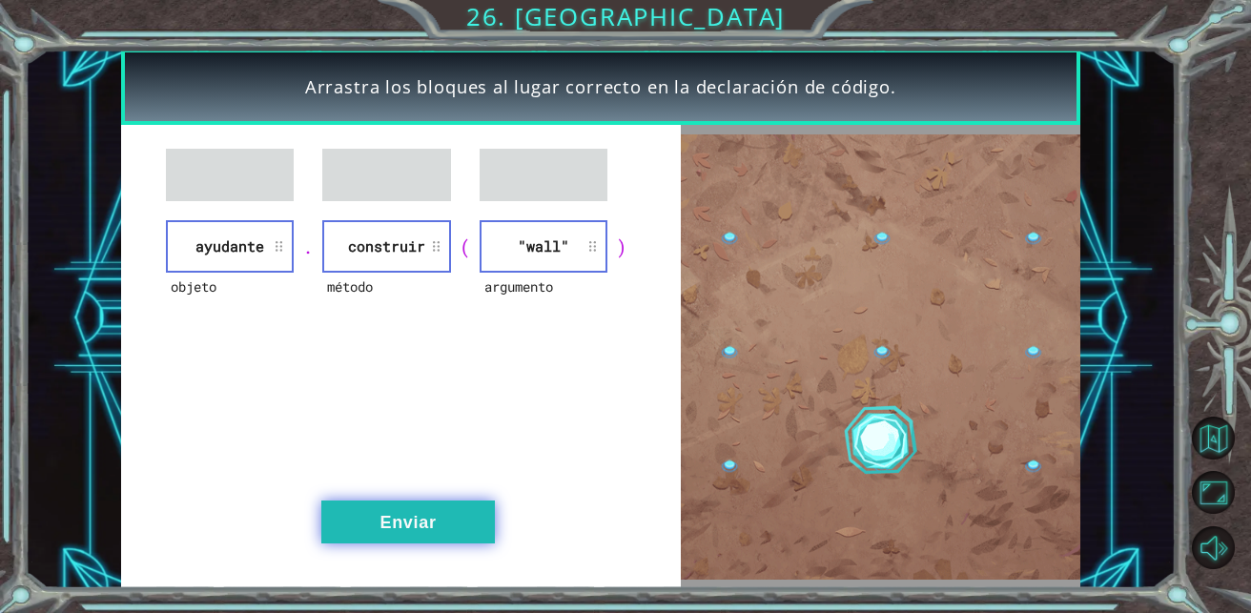
click at [407, 514] on button "Enviar" at bounding box center [408, 522] width 174 height 43
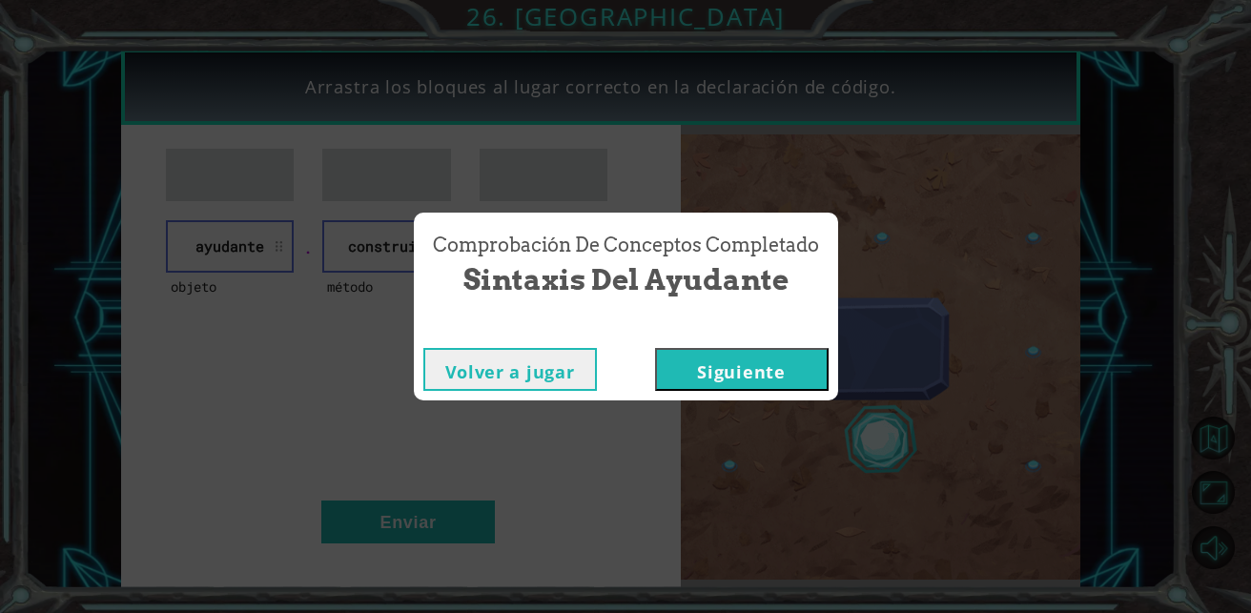
click at [737, 376] on button "Siguiente" at bounding box center [742, 369] width 174 height 43
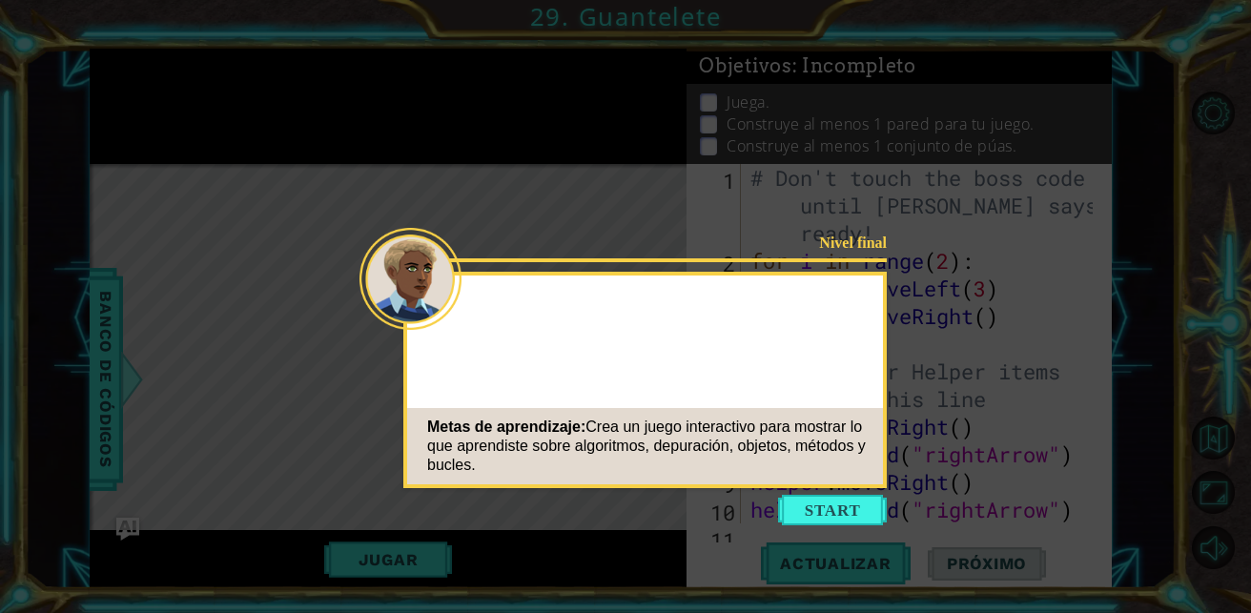
click at [851, 502] on button "Start" at bounding box center [832, 510] width 109 height 31
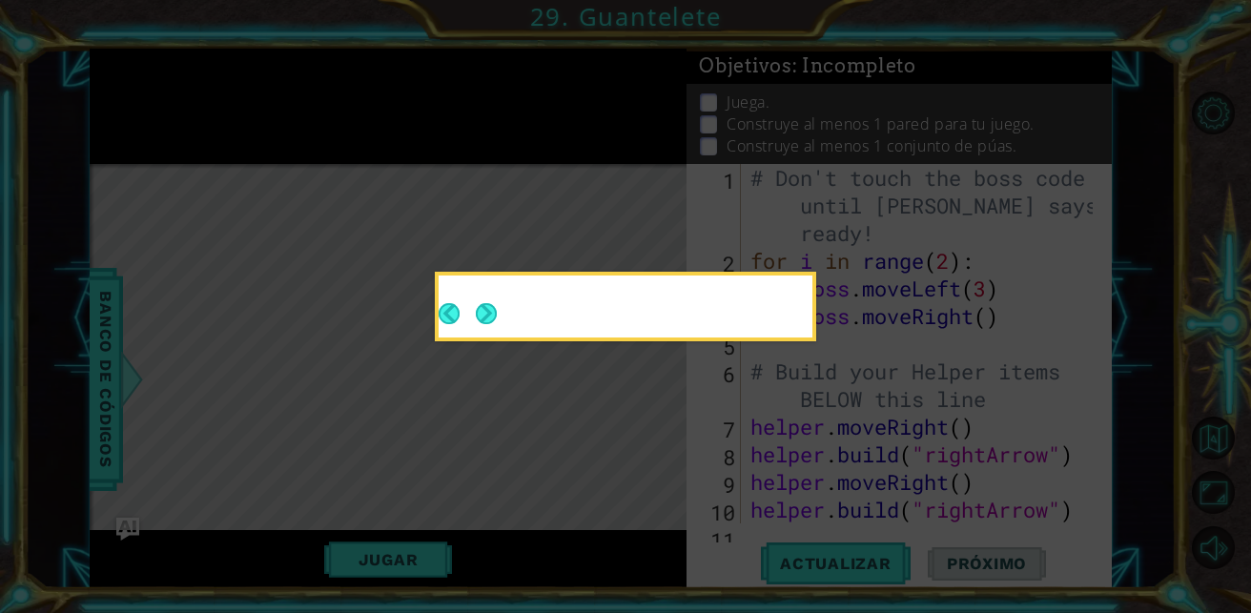
click at [491, 308] on button "Next" at bounding box center [486, 313] width 21 height 21
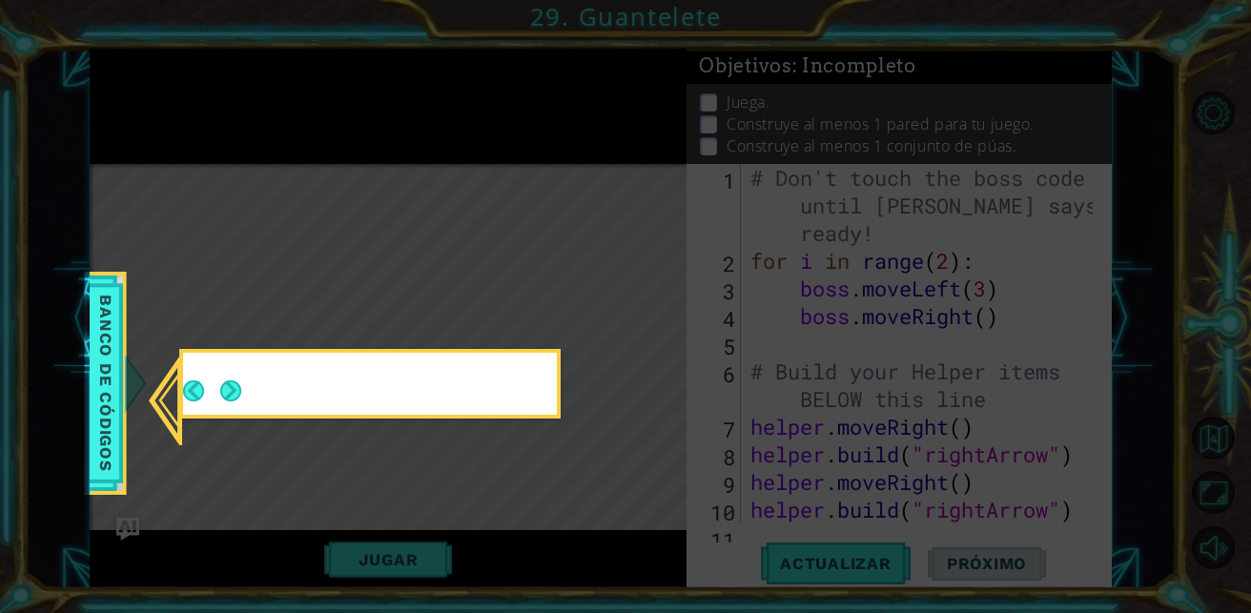
click at [488, 313] on icon at bounding box center [625, 306] width 1251 height 613
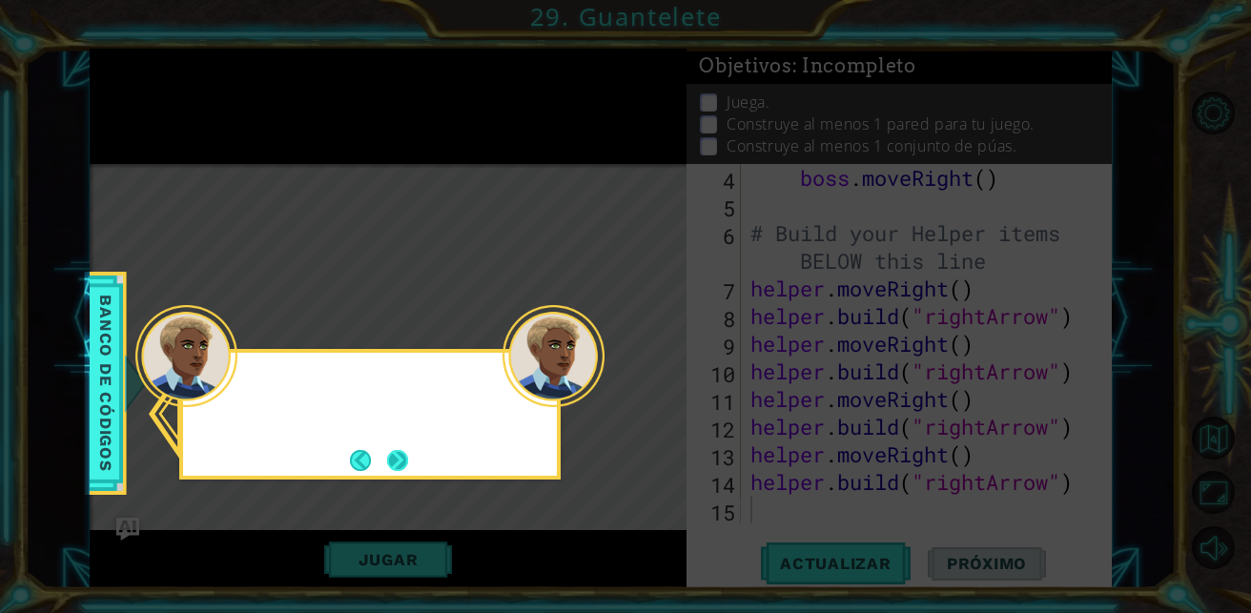
click at [391, 464] on button "Next" at bounding box center [398, 460] width 22 height 22
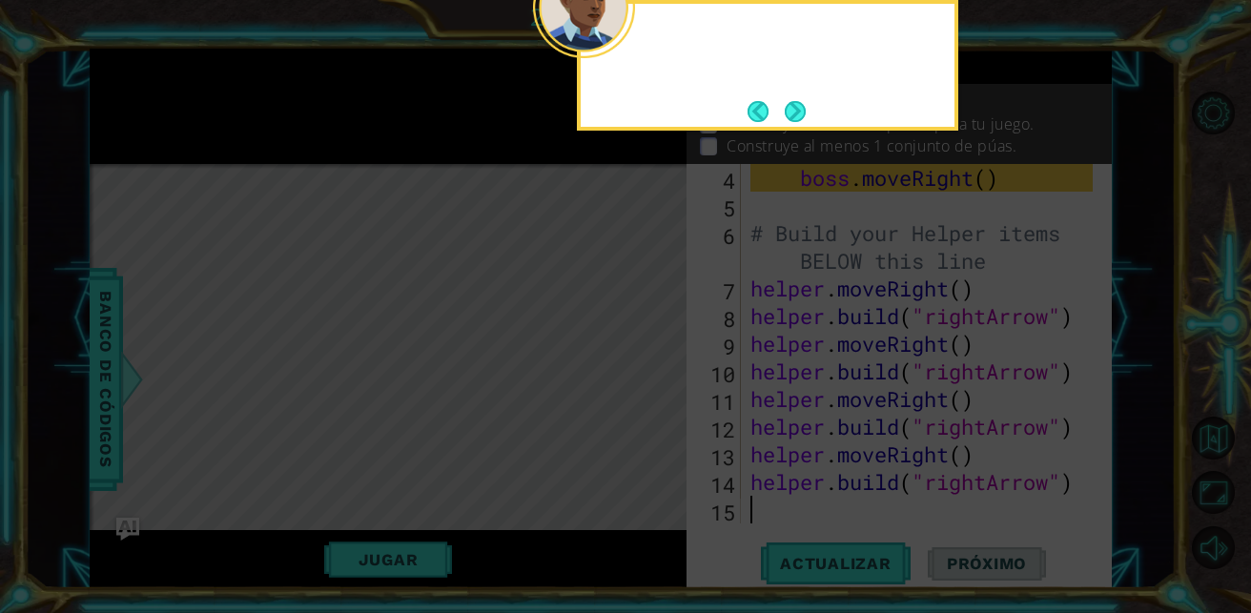
scroll to position [138, 0]
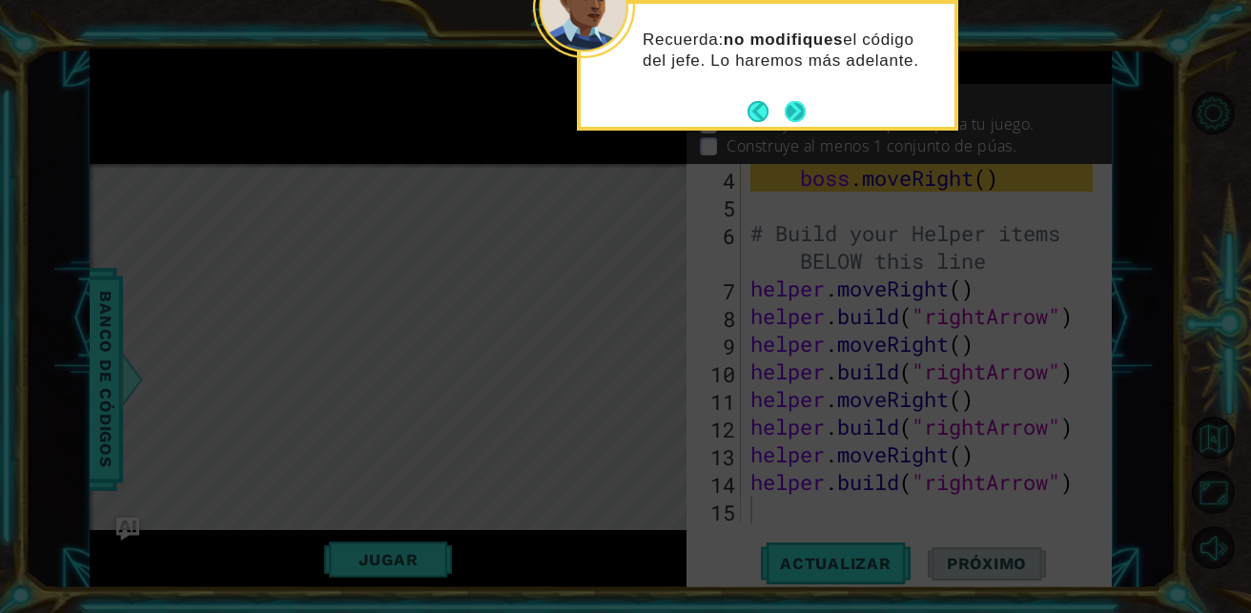
click at [797, 107] on button "Next" at bounding box center [795, 111] width 21 height 21
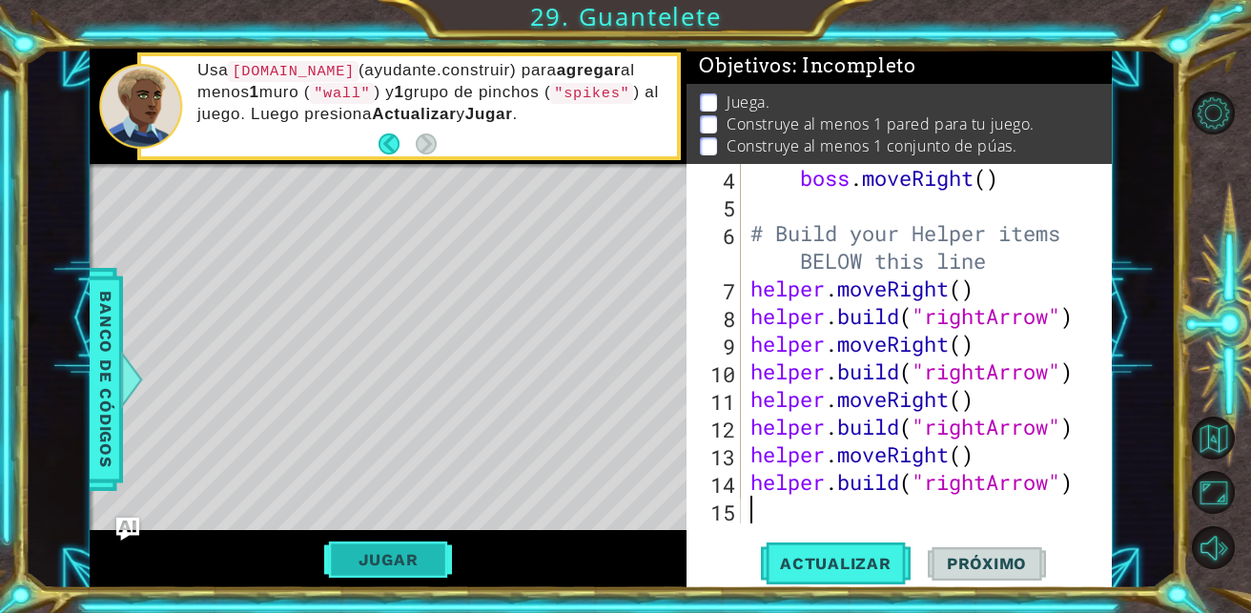
click at [427, 568] on button "Jugar" at bounding box center [388, 560] width 129 height 36
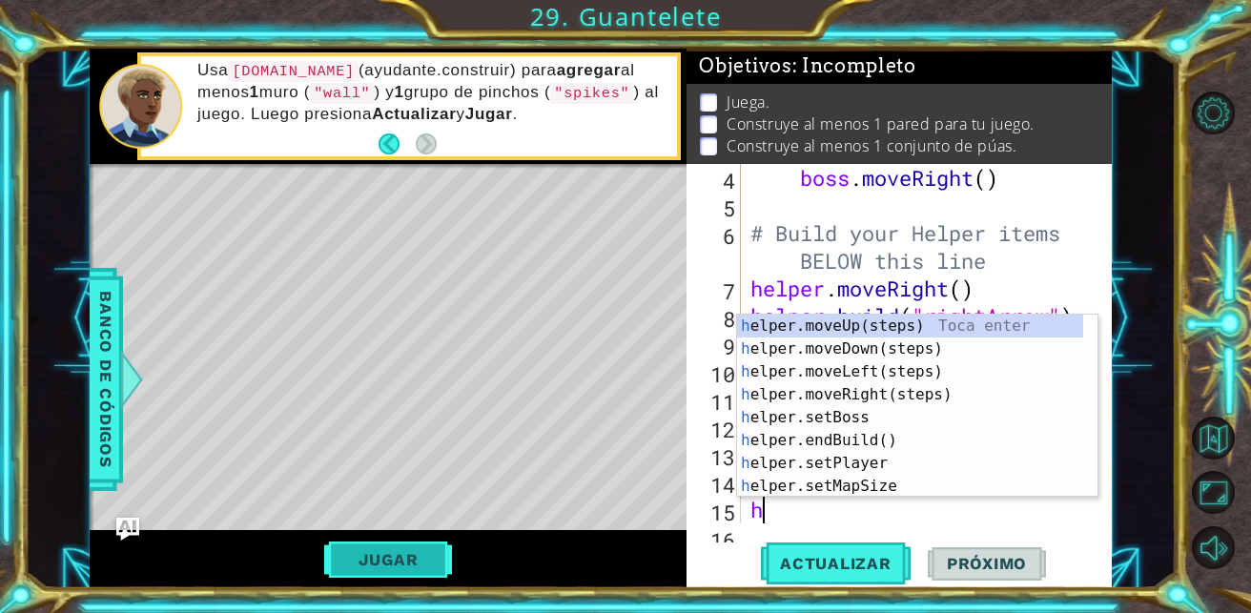
scroll to position [166, 0]
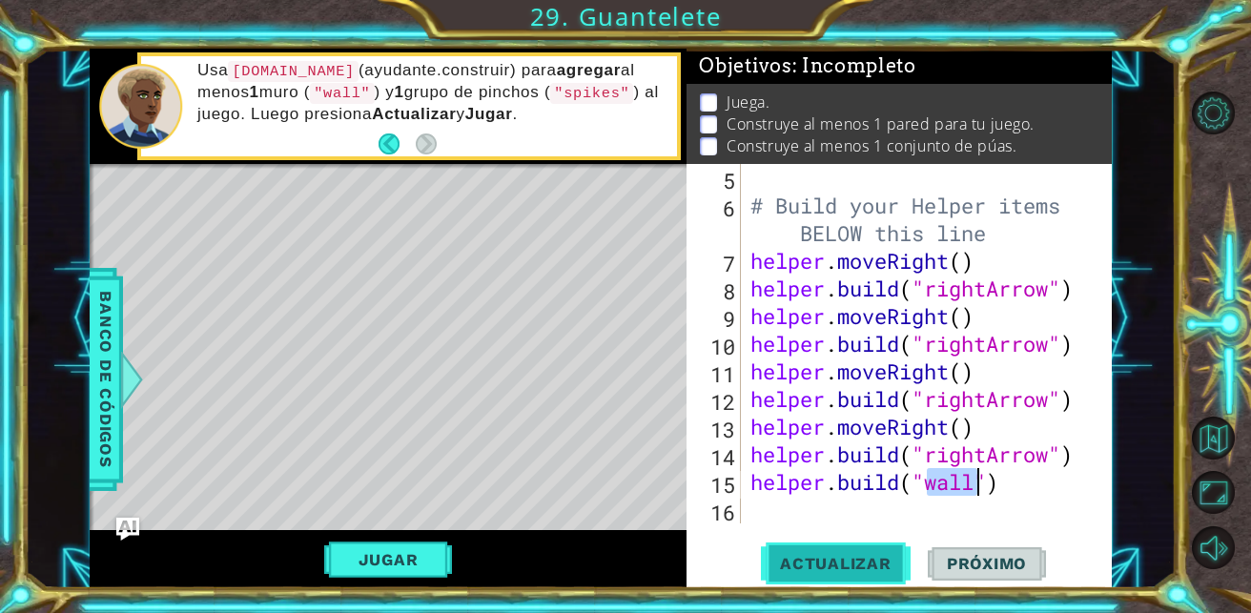
type textarea "[DOMAIN_NAME]("wall")"
click at [777, 564] on span "Actualizar" at bounding box center [836, 563] width 150 height 19
click at [776, 564] on span "Actualizar" at bounding box center [836, 563] width 150 height 19
click at [774, 564] on span "Actualizar" at bounding box center [836, 563] width 150 height 19
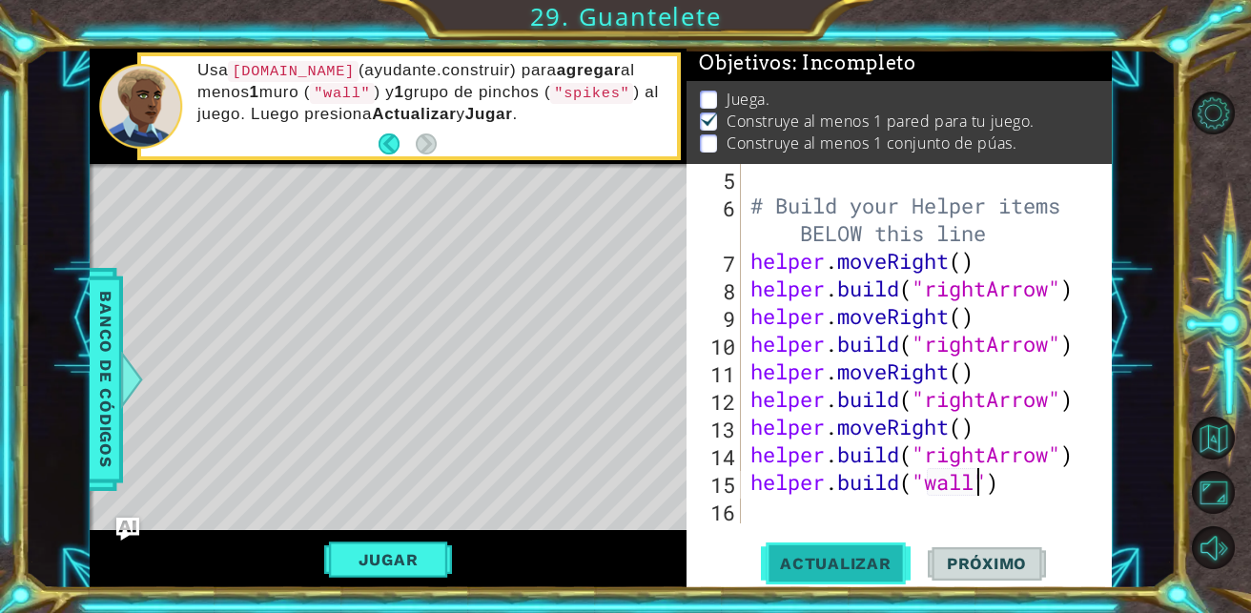
scroll to position [13, 0]
click at [773, 503] on div "# Build your Helper items BELOW this line helper . moveRight ( ) helper . build…" at bounding box center [925, 371] width 356 height 415
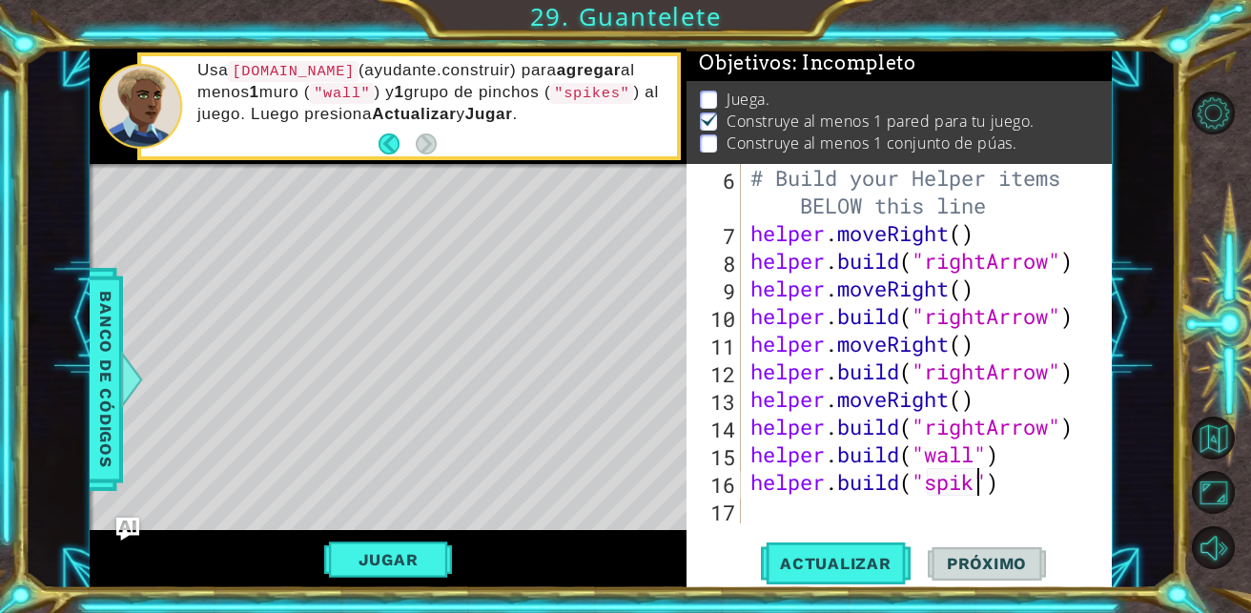
scroll to position [0, 11]
click at [795, 558] on span "Actualizar" at bounding box center [836, 563] width 150 height 19
click at [353, 559] on button "Jugar" at bounding box center [388, 560] width 129 height 36
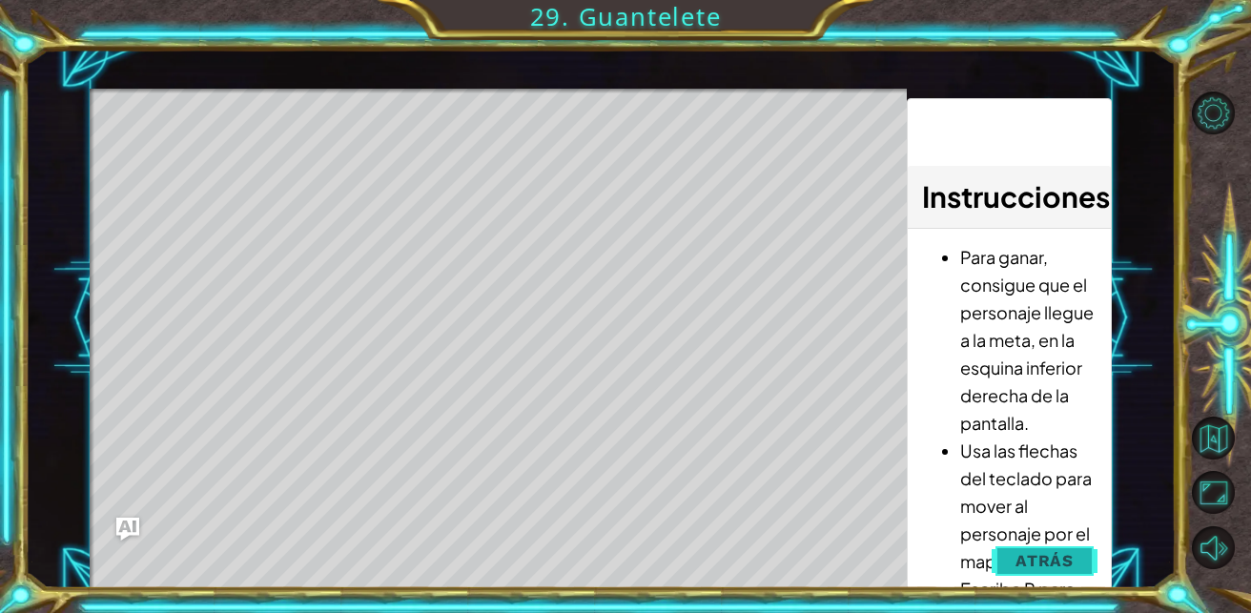
click at [1053, 564] on span "Atrás" at bounding box center [1044, 560] width 58 height 19
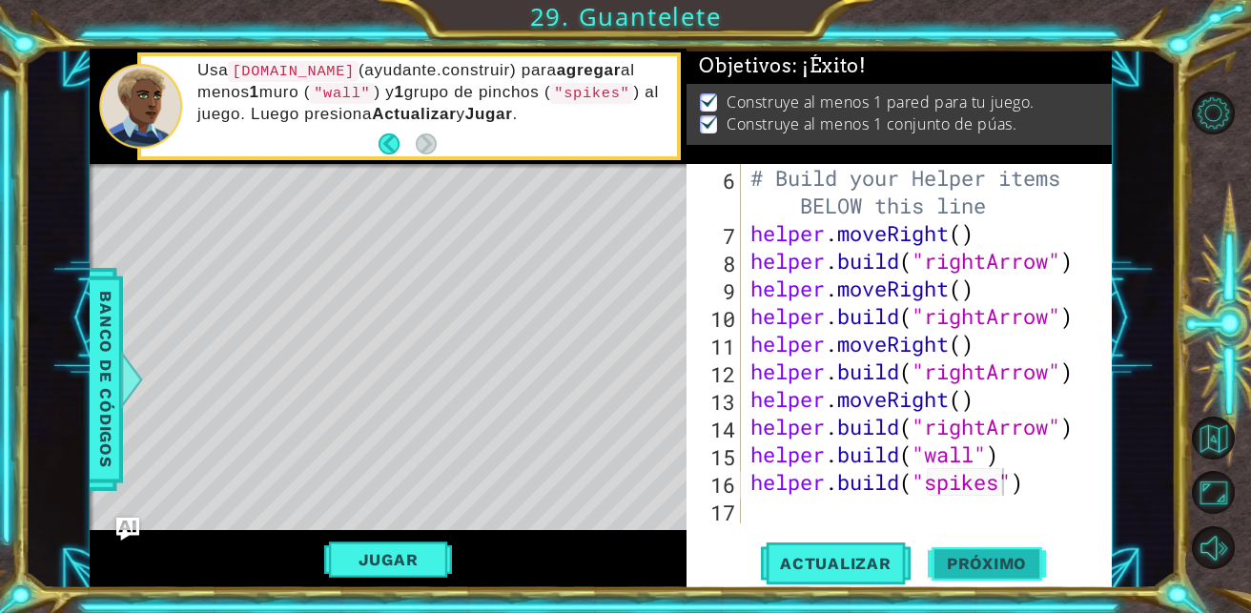
click at [966, 573] on button "Próximo" at bounding box center [987, 564] width 118 height 43
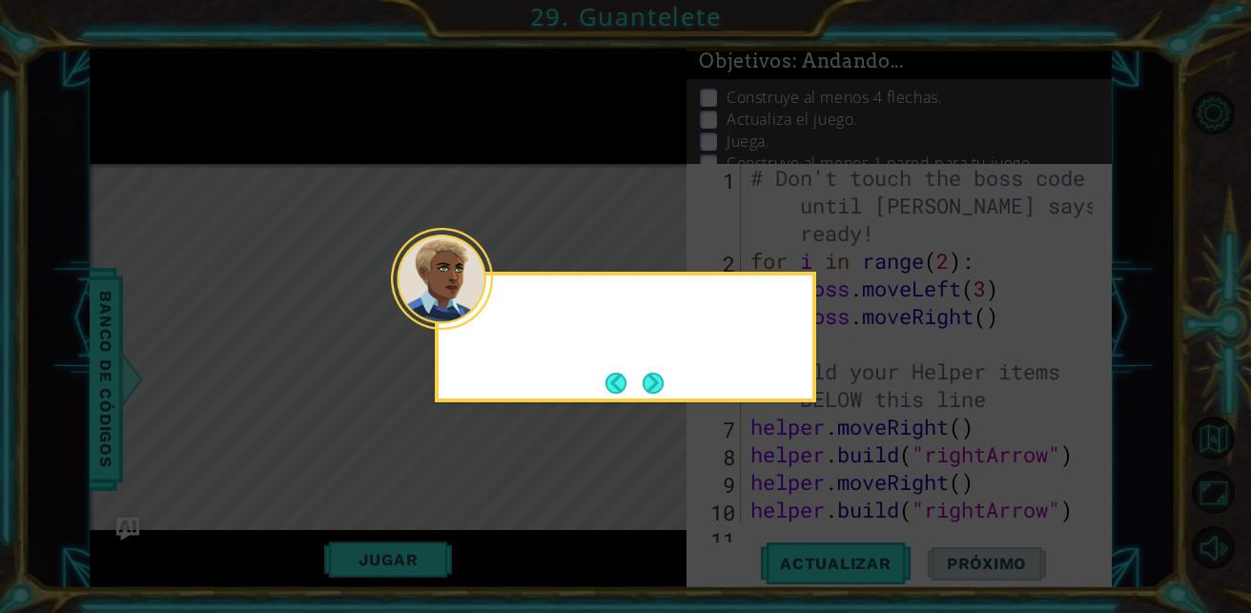
scroll to position [0, 0]
click at [647, 388] on button "Next" at bounding box center [653, 383] width 21 height 21
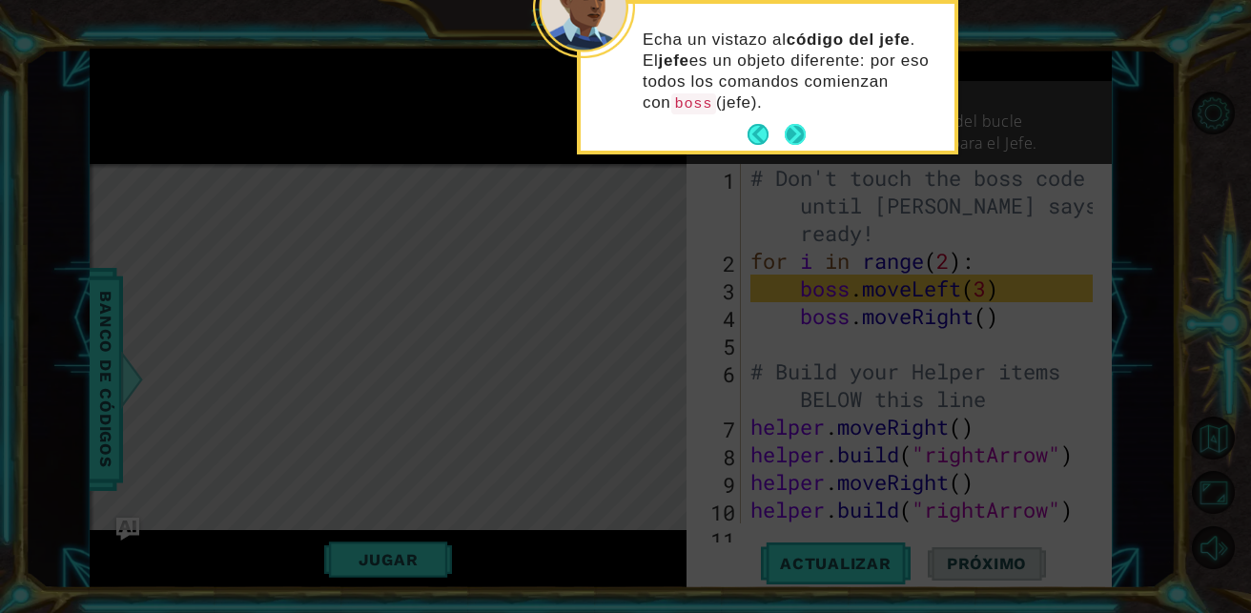
click at [797, 128] on button "Next" at bounding box center [795, 134] width 21 height 21
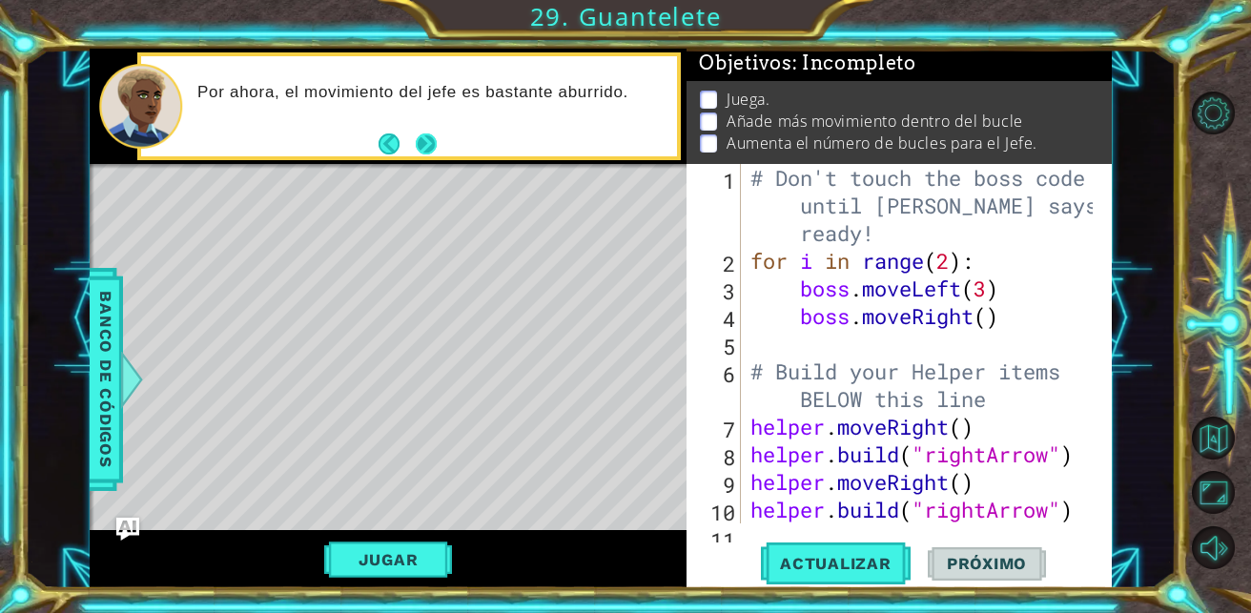
click at [427, 139] on button "Next" at bounding box center [426, 143] width 21 height 21
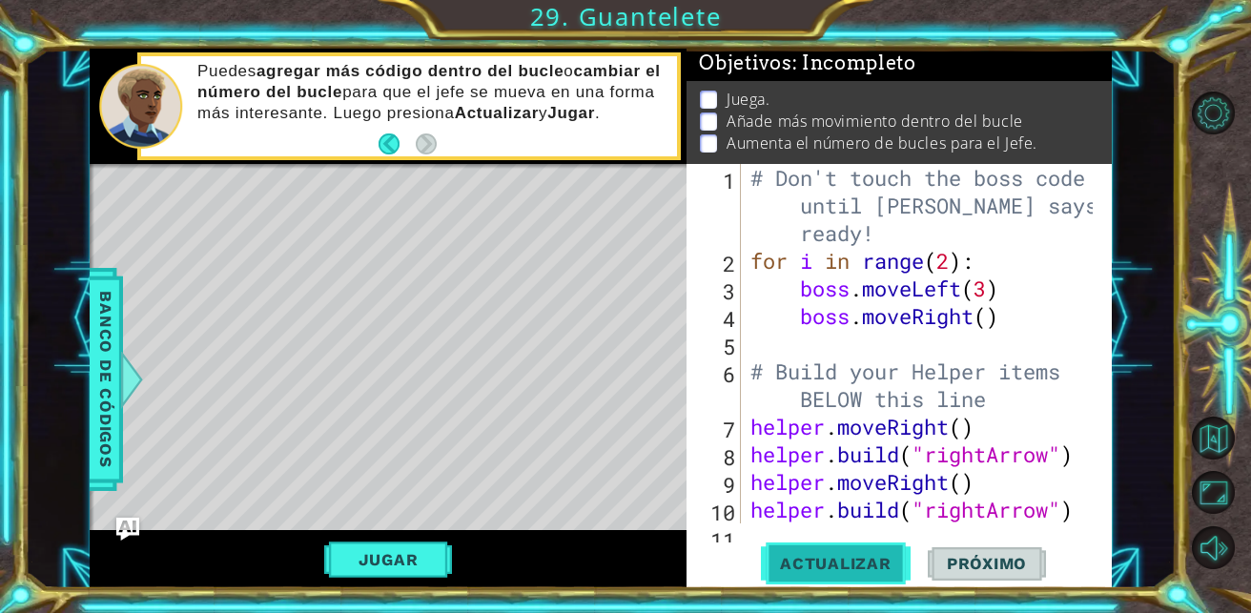
click at [853, 559] on span "Actualizar" at bounding box center [836, 563] width 150 height 19
click at [980, 284] on div "# Don't touch the boss code until [PERSON_NAME] says you're ready! for i in ran…" at bounding box center [925, 399] width 356 height 470
click at [991, 329] on div "# Don't touch the boss code until [PERSON_NAME] says you're ready! for i in ran…" at bounding box center [925, 399] width 356 height 470
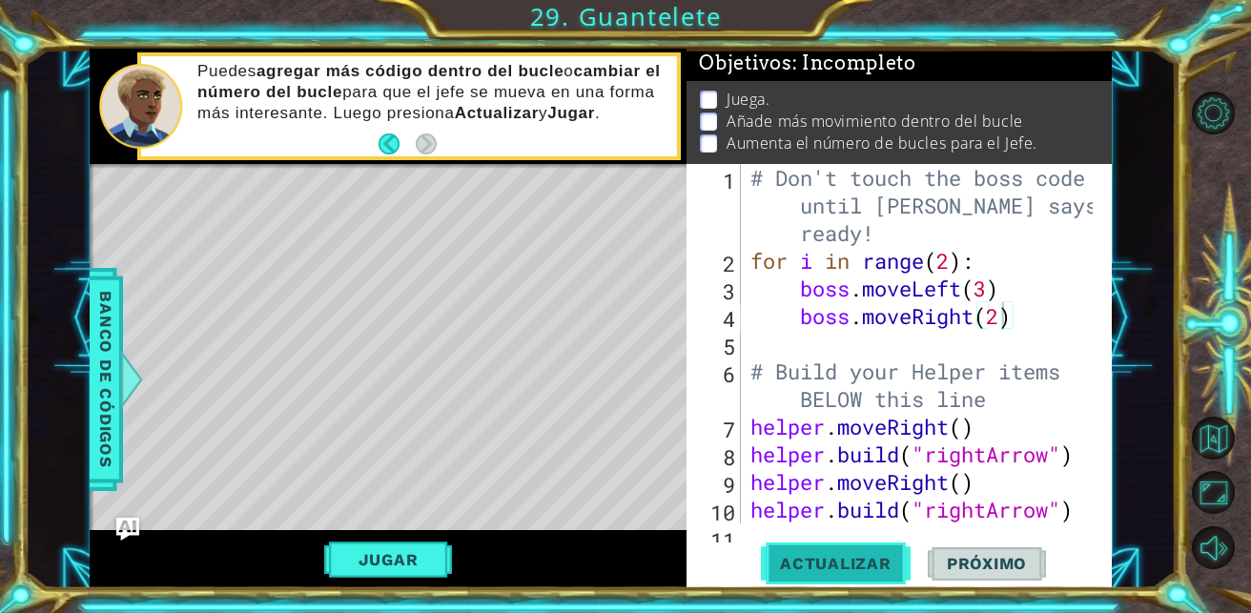
click at [865, 554] on span "Actualizar" at bounding box center [836, 563] width 150 height 19
click at [826, 358] on div "# Don't touch the boss code until [PERSON_NAME] says you're ready! for i in ran…" at bounding box center [925, 399] width 356 height 470
type textarea "# Build your Helper items BELOW this line"
click at [806, 338] on div "# Don't touch the boss code until [PERSON_NAME] says you're ready! for i in ran…" at bounding box center [925, 399] width 356 height 470
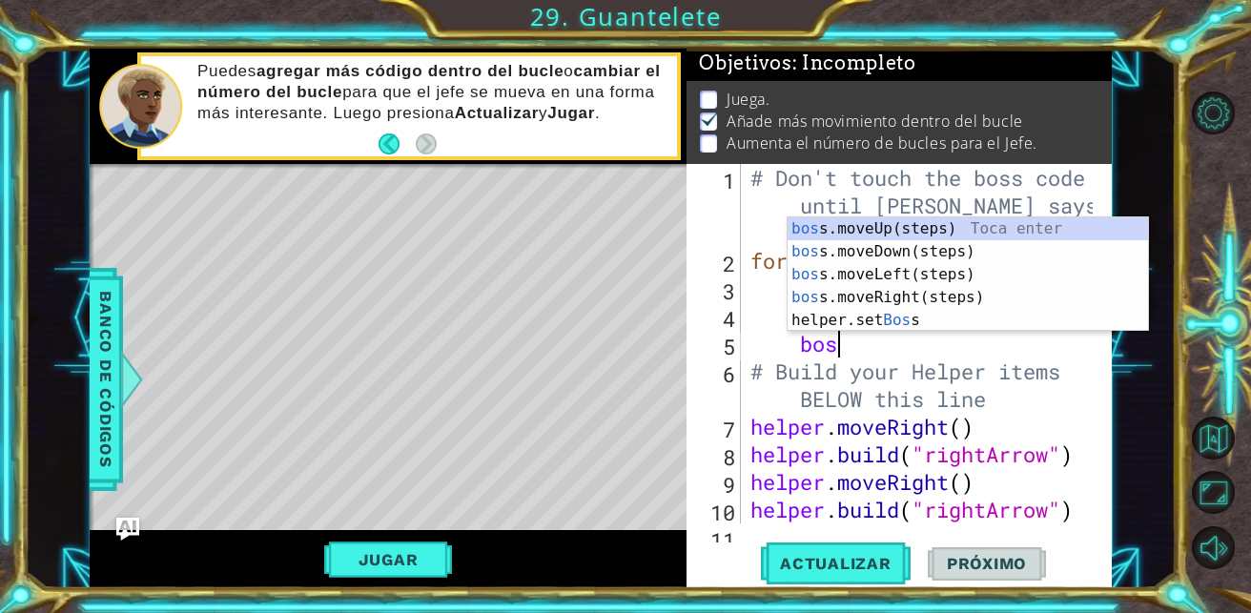
type textarea "boss"
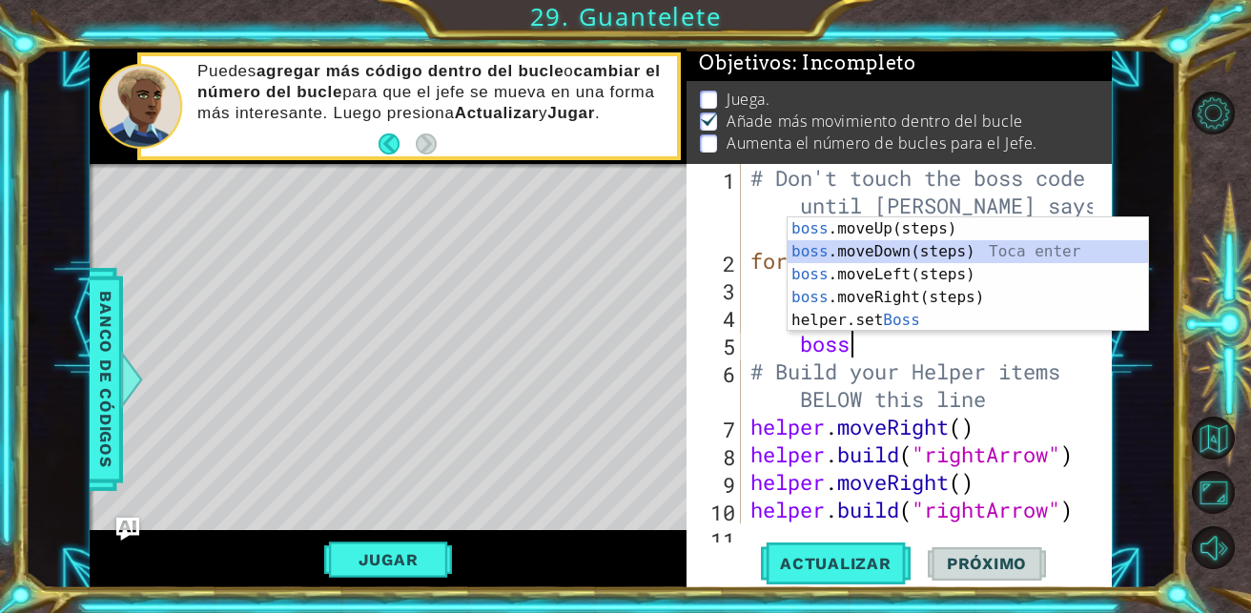
scroll to position [0, 1]
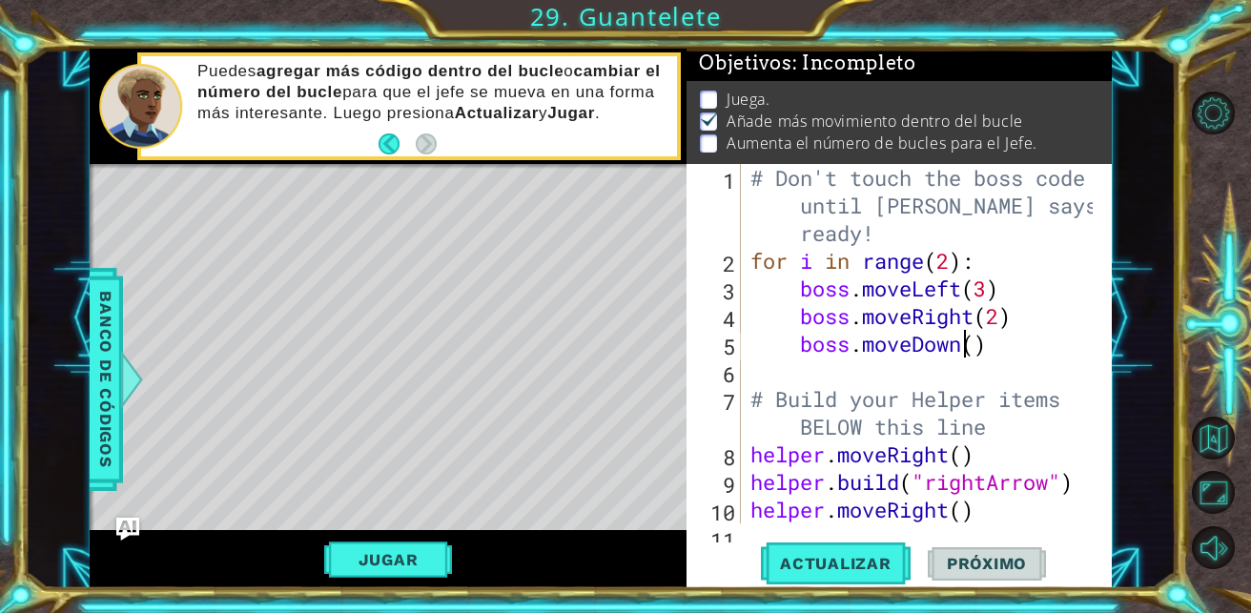
click at [971, 350] on div "# Don't touch the boss code until [PERSON_NAME] says you're ready! for i in ran…" at bounding box center [925, 399] width 356 height 470
type textarea "boss.moveDown(1)"
click at [876, 575] on button "Actualizar" at bounding box center [836, 564] width 150 height 43
click at [876, 572] on span "Actualizar" at bounding box center [836, 563] width 150 height 19
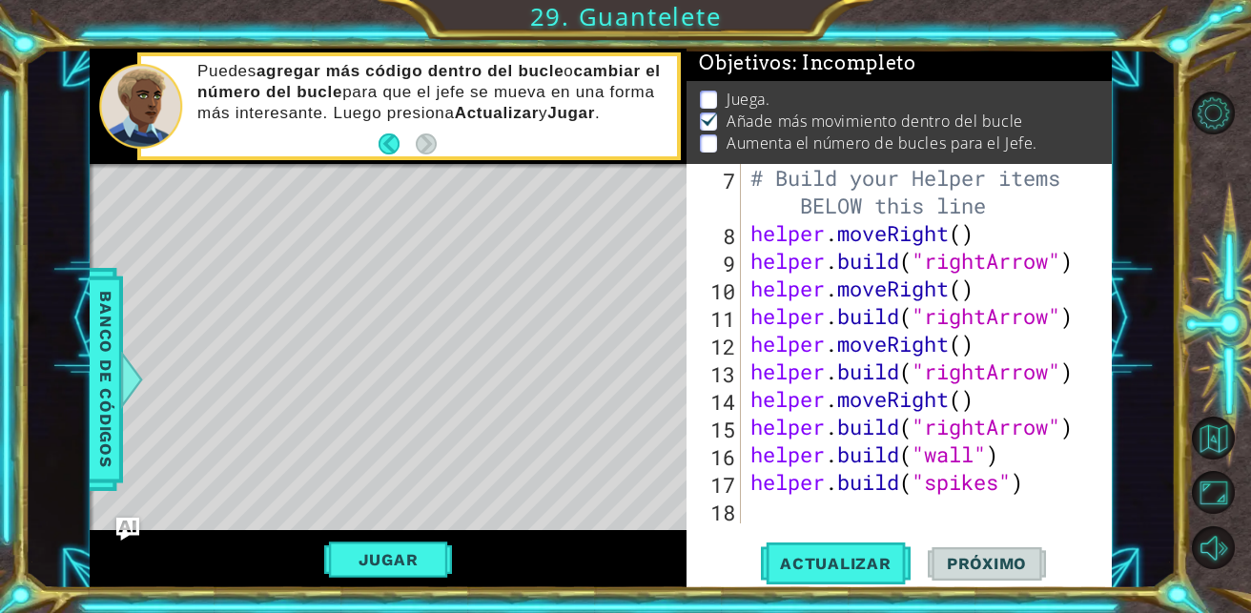
scroll to position [0, 0]
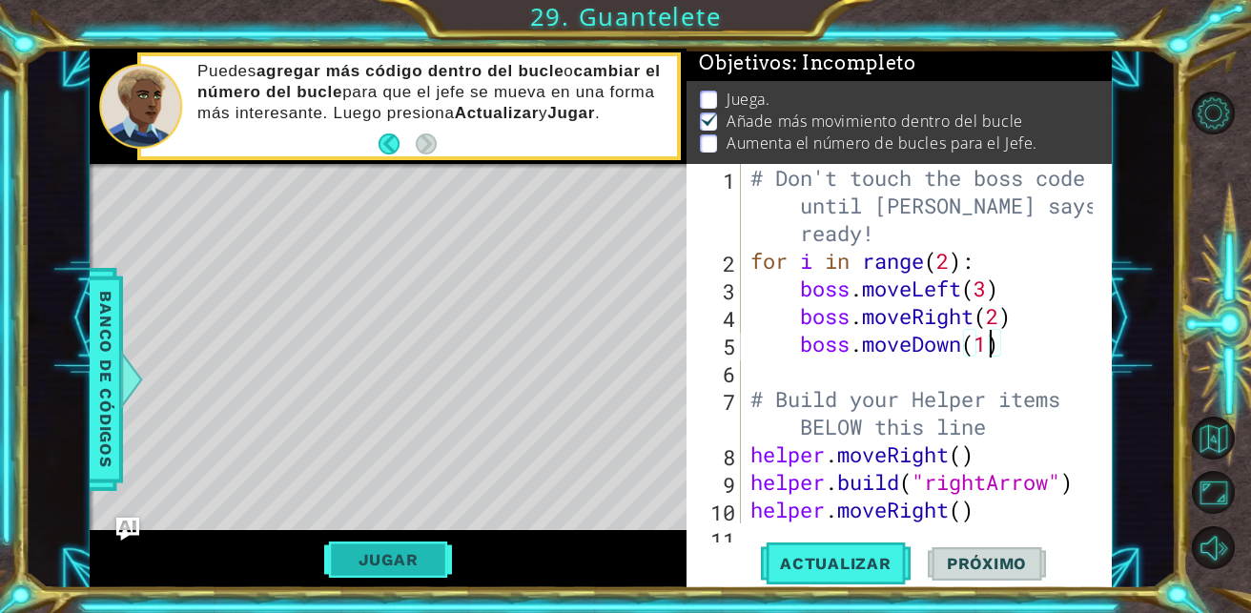
click at [397, 559] on button "Jugar" at bounding box center [388, 560] width 129 height 36
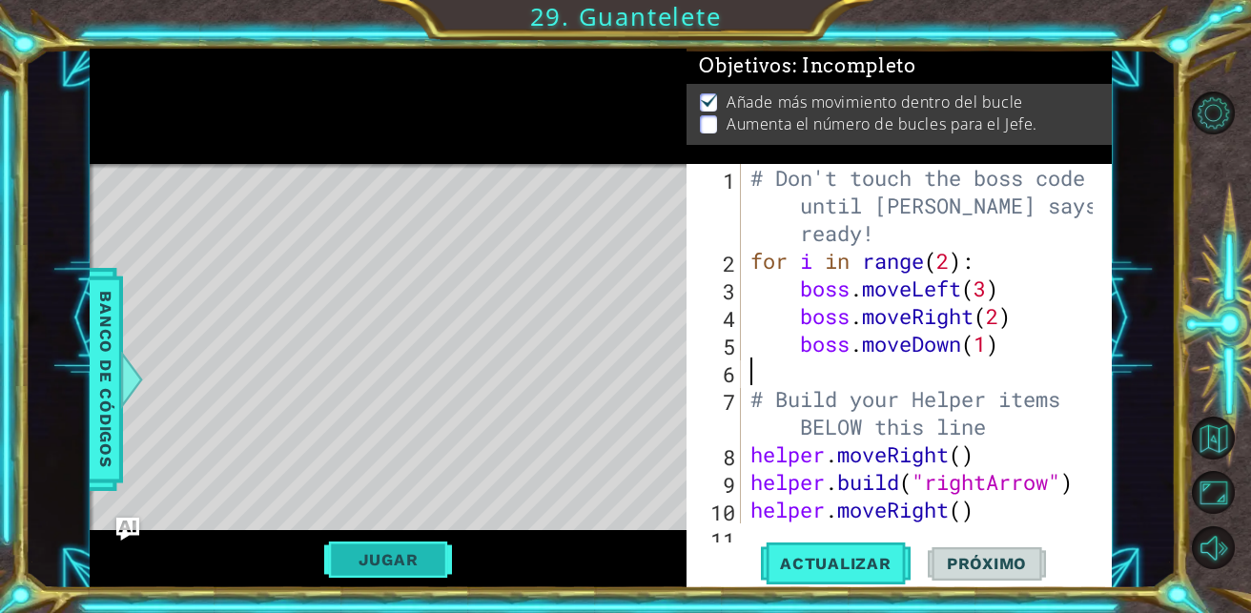
scroll to position [0, 1]
click at [709, 116] on p at bounding box center [708, 124] width 17 height 18
click at [752, 115] on p "Aumenta el número de bucles para el Jefe." at bounding box center [882, 123] width 311 height 21
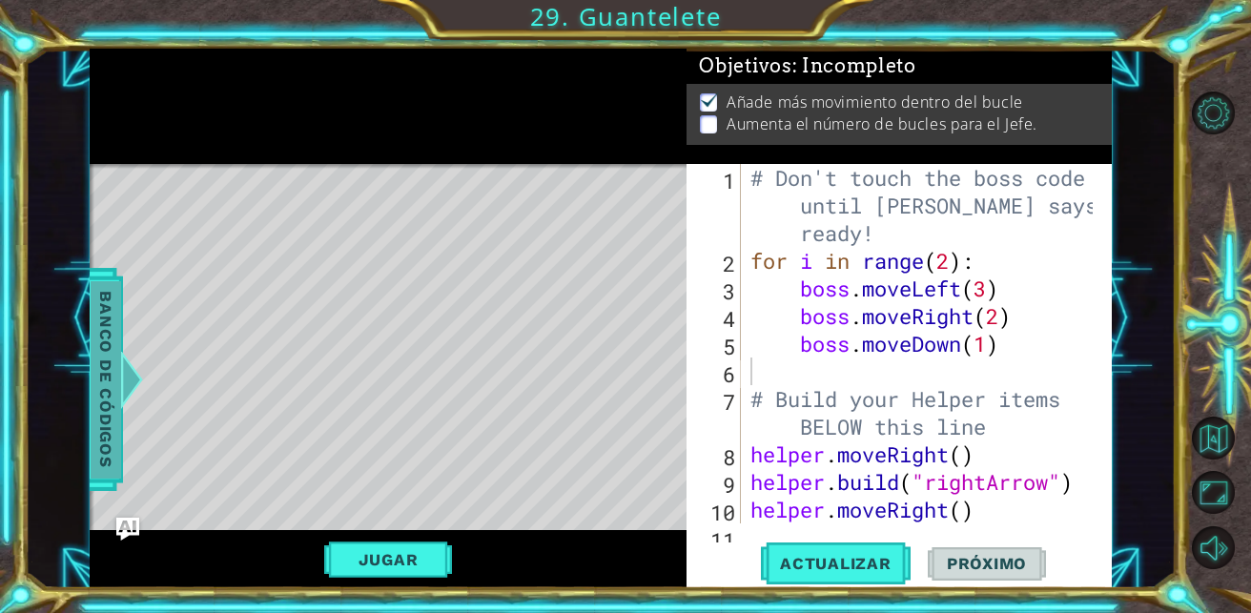
click at [111, 372] on span "Banco de códigos" at bounding box center [106, 378] width 31 height 197
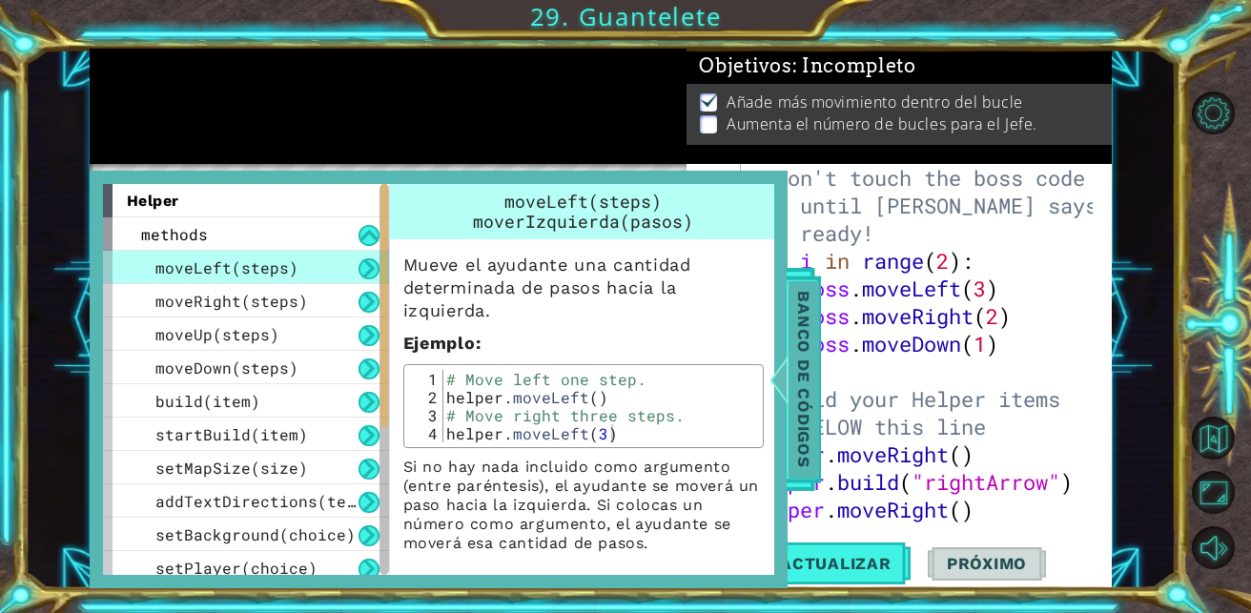
click at [796, 348] on span "Banco de códigos" at bounding box center [804, 378] width 31 height 197
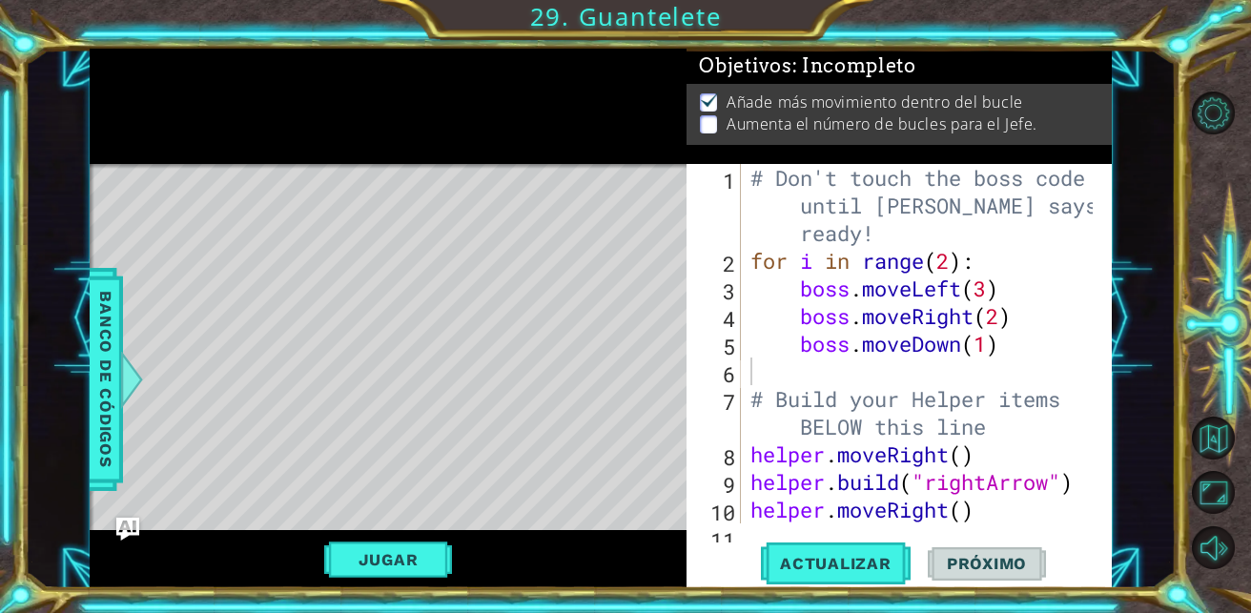
click at [824, 367] on div "# Don't touch the boss code until [PERSON_NAME] says you're ready! for i in ran…" at bounding box center [925, 399] width 356 height 470
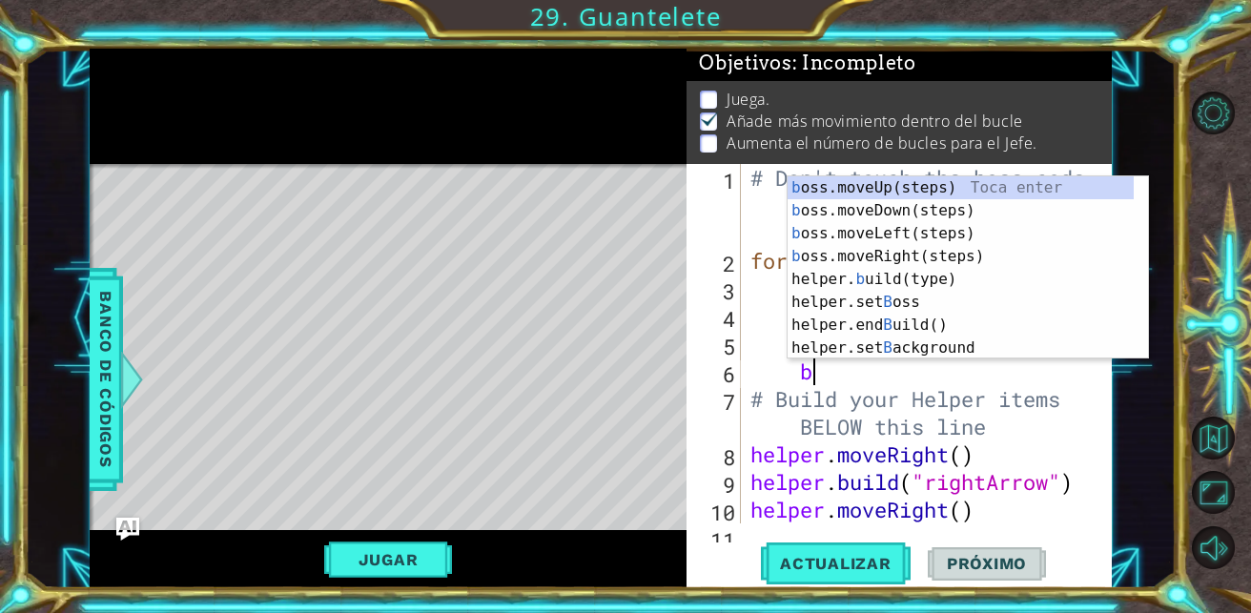
scroll to position [3, 0]
type textarea "bo"
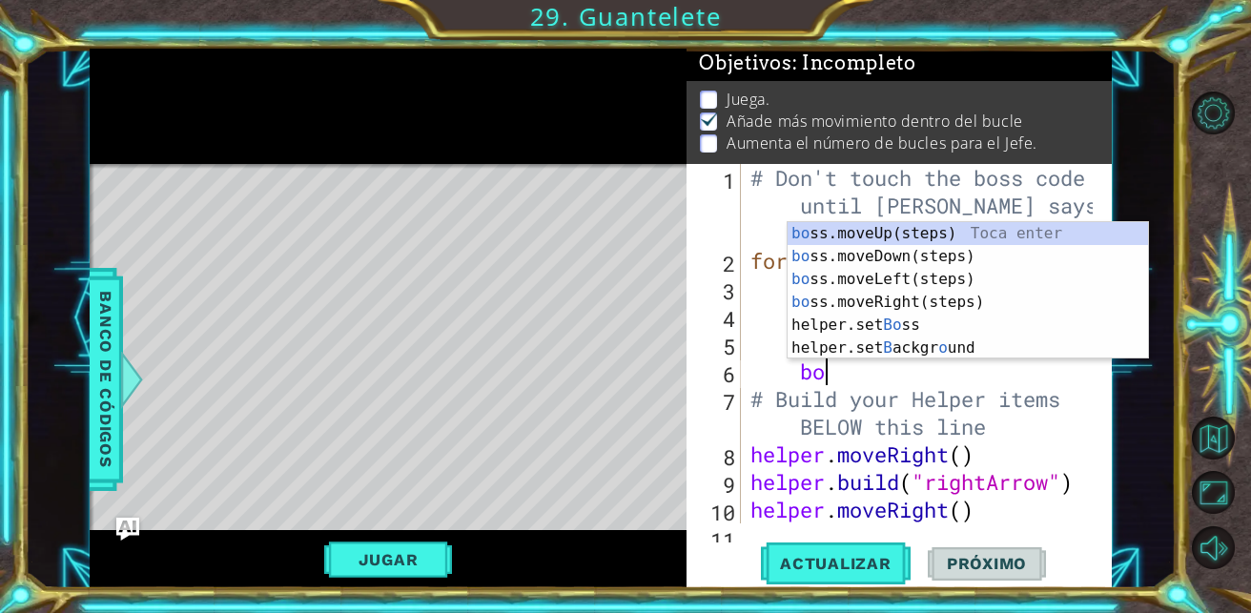
scroll to position [0, 1]
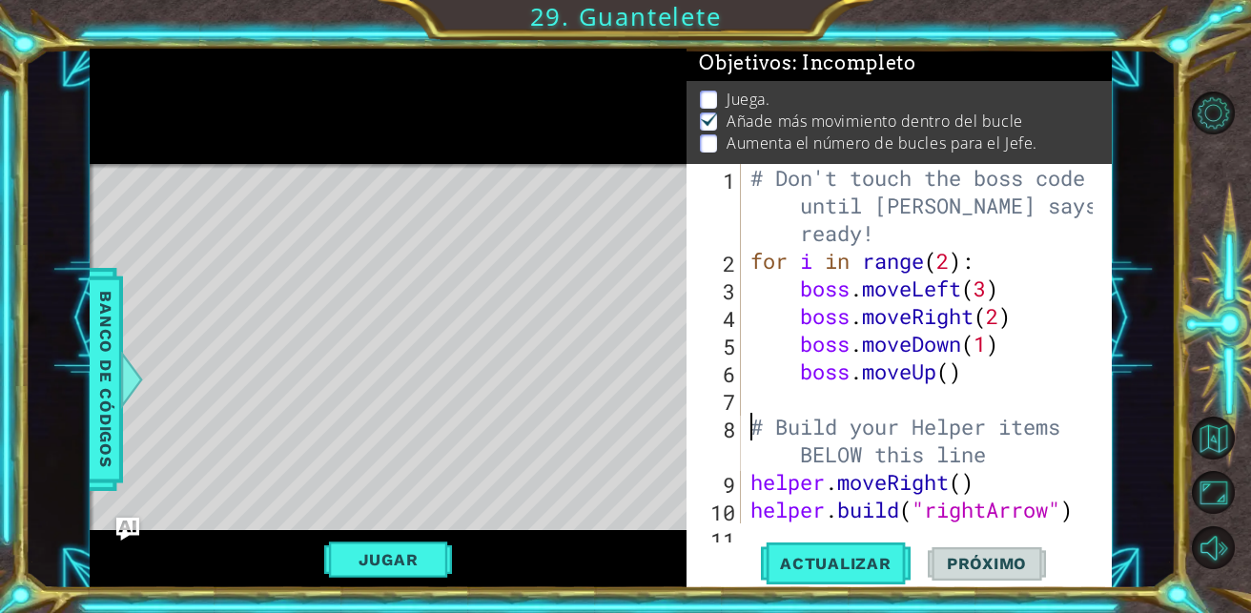
click at [953, 379] on div "# Don't touch the boss code until [PERSON_NAME] says you're ready! for i in ran…" at bounding box center [925, 399] width 356 height 470
click at [838, 561] on span "Actualizar" at bounding box center [836, 563] width 150 height 19
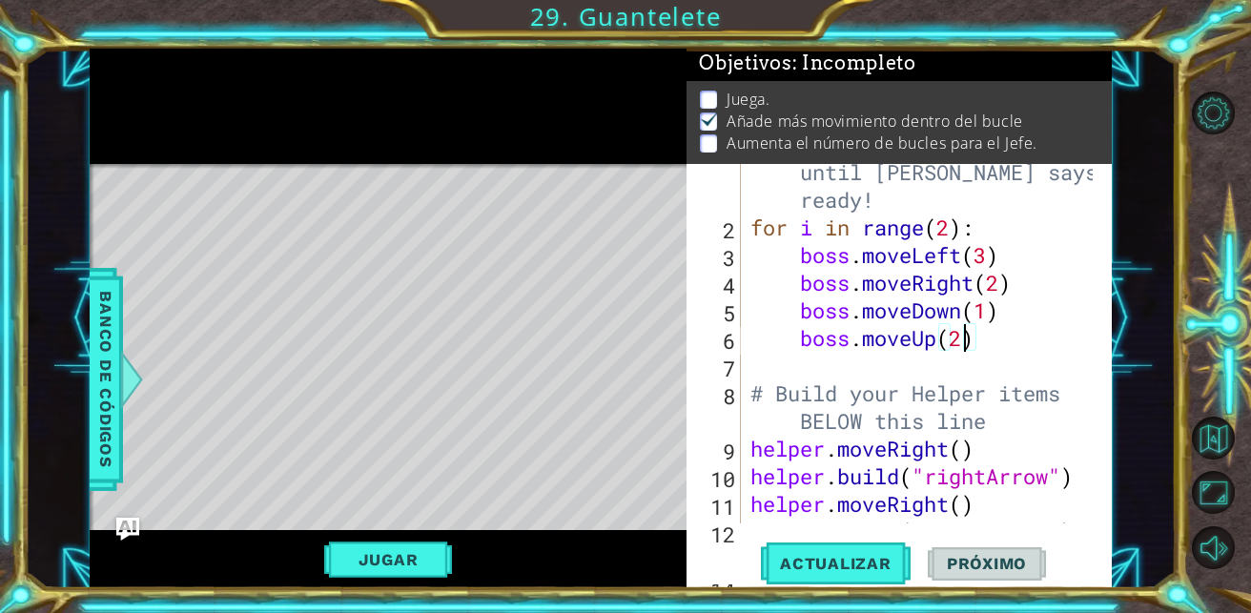
scroll to position [0, 0]
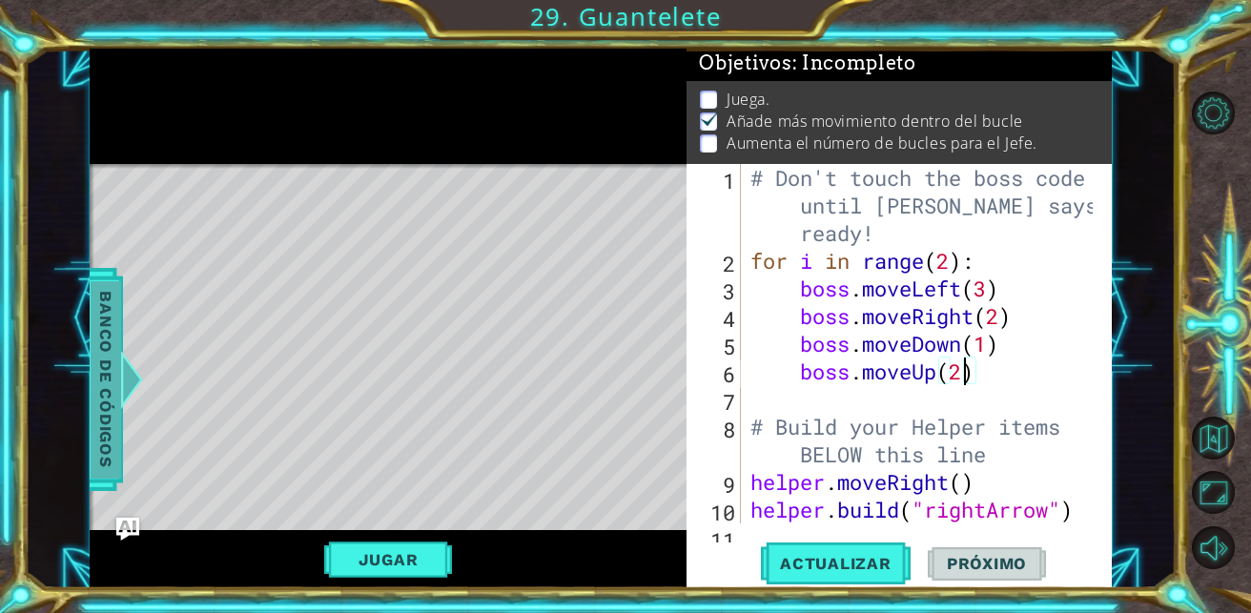
click at [118, 371] on span "Banco de códigos" at bounding box center [106, 378] width 31 height 197
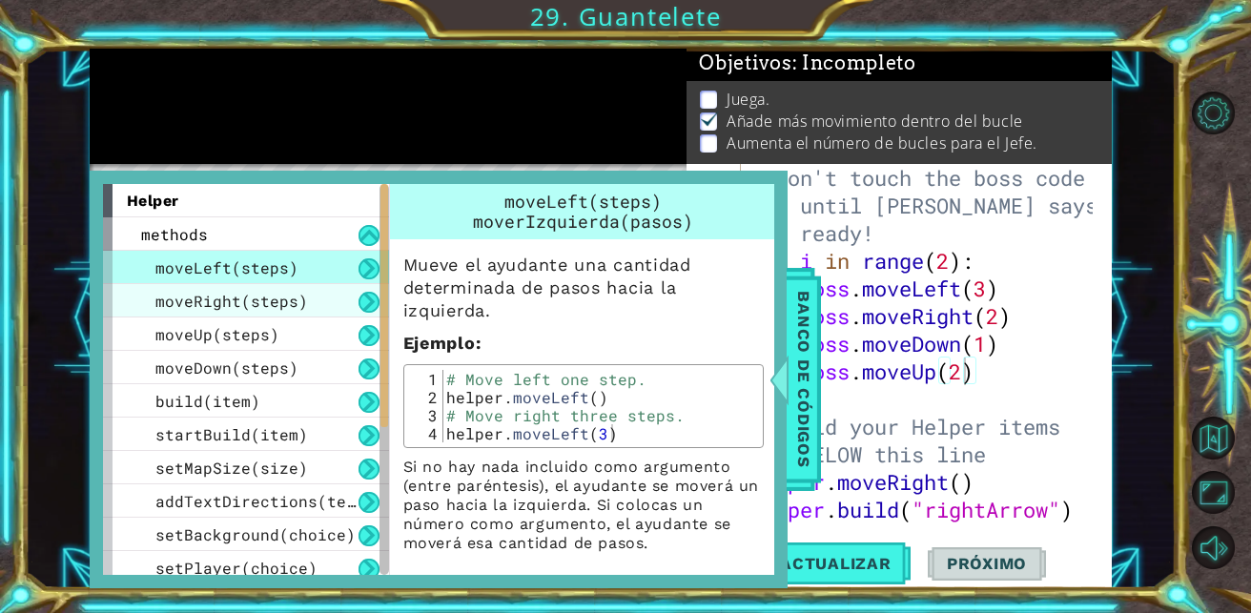
drag, startPoint x: 107, startPoint y: 229, endPoint x: 107, endPoint y: 286, distance: 57.2
click at [107, 286] on div "methods moveLeft(steps) moveRight(steps) moveUp(steps) moveDown(steps) build(it…" at bounding box center [246, 417] width 286 height 400
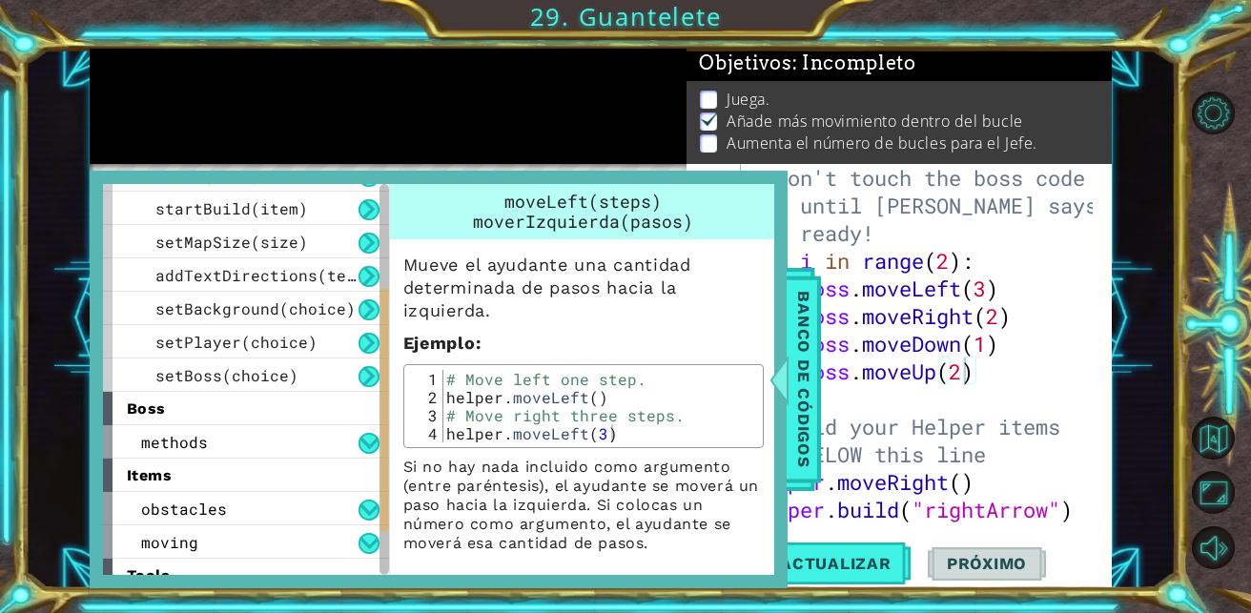
scroll to position [276, 0]
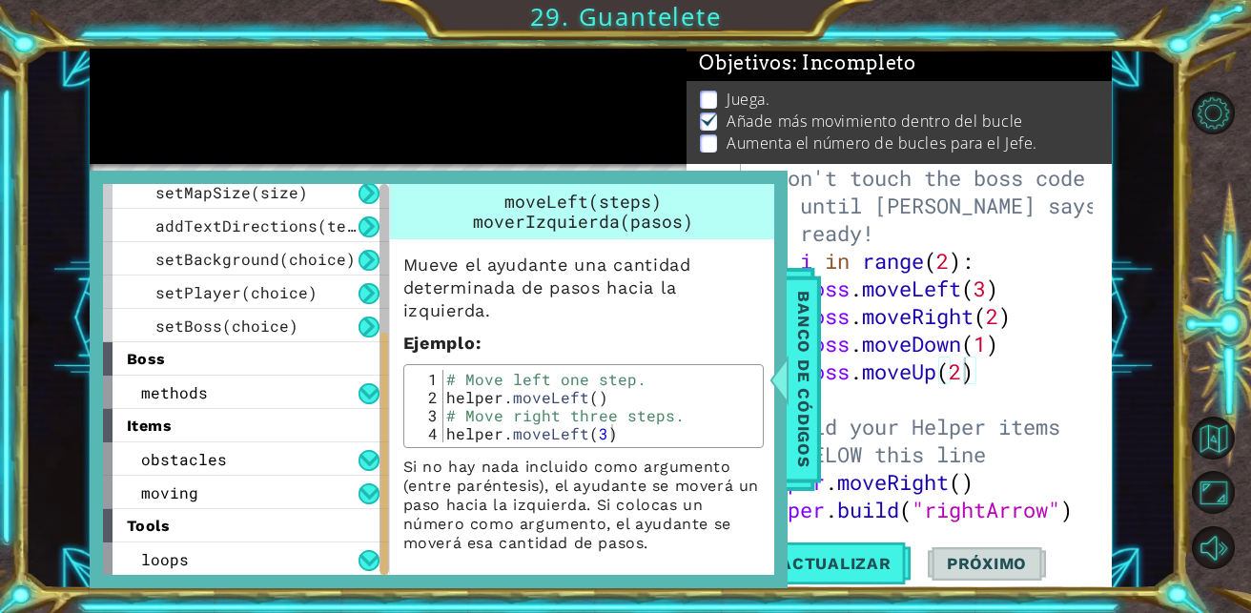
drag, startPoint x: 383, startPoint y: 248, endPoint x: 387, endPoint y: 443, distance: 195.5
click at [387, 443] on div at bounding box center [384, 454] width 8 height 243
click at [262, 485] on div "moving" at bounding box center [246, 492] width 286 height 33
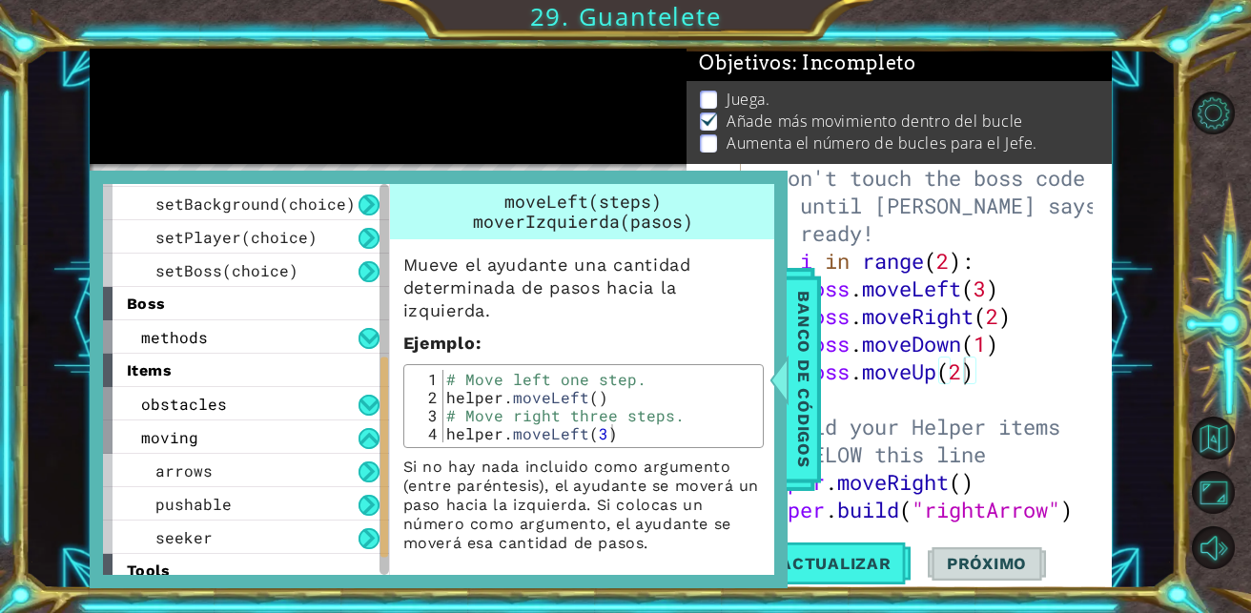
scroll to position [376, 0]
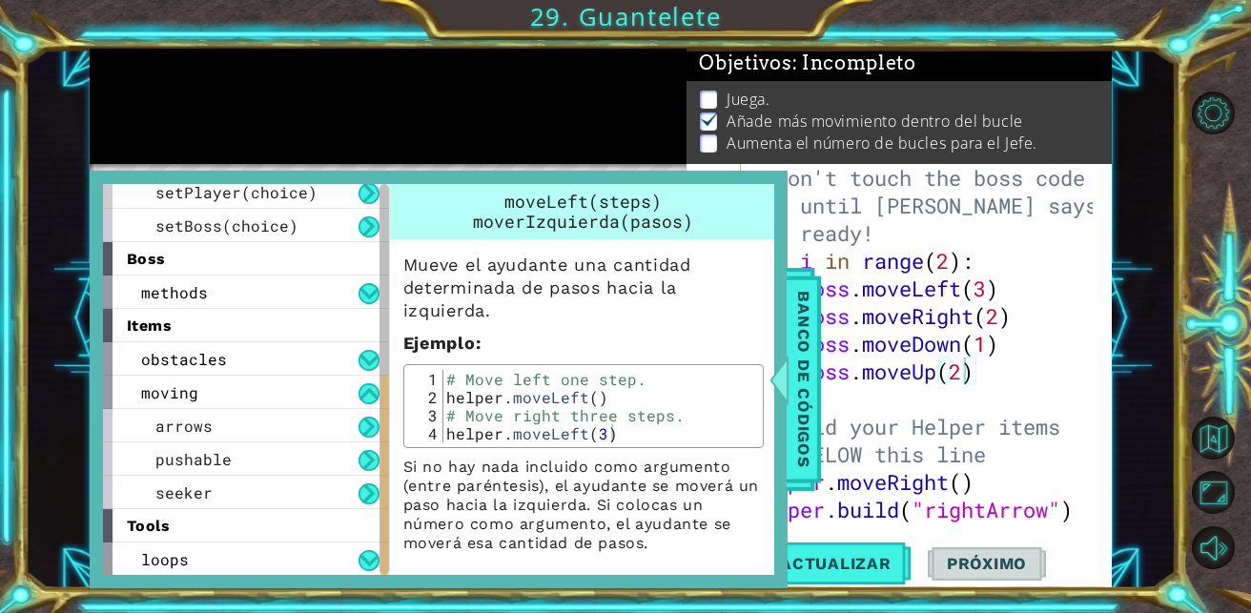
drag, startPoint x: 381, startPoint y: 431, endPoint x: 380, endPoint y: 501, distance: 69.6
click at [380, 501] on div at bounding box center [384, 476] width 8 height 200
click at [365, 495] on button at bounding box center [369, 493] width 21 height 21
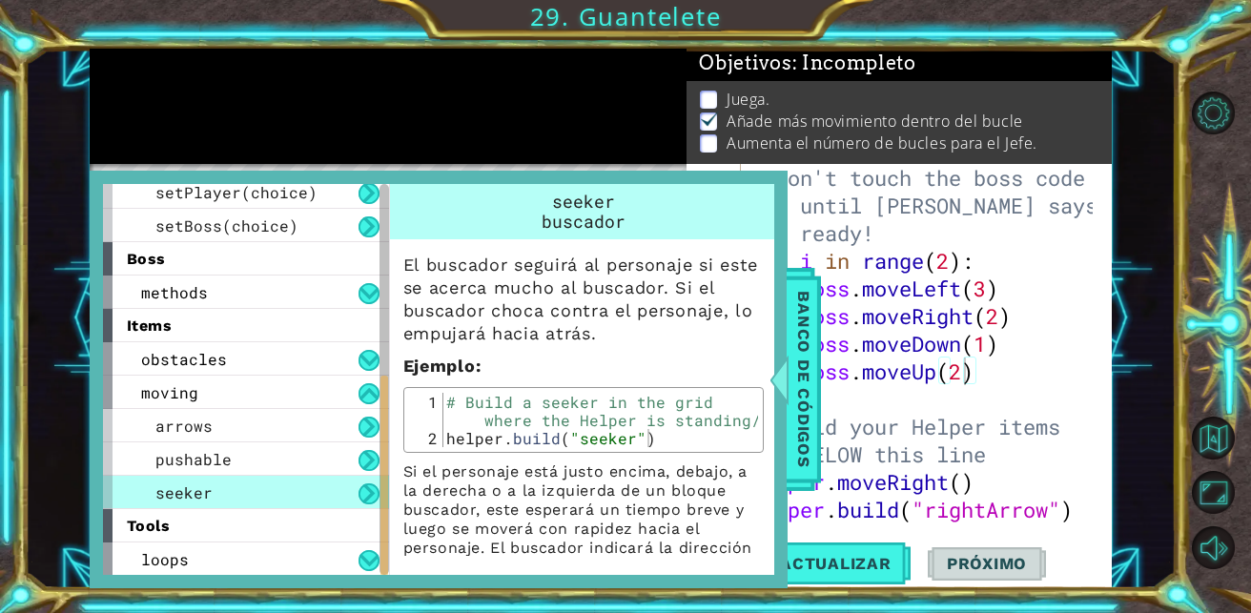
click at [362, 328] on div "items" at bounding box center [246, 325] width 286 height 33
click at [366, 352] on button at bounding box center [369, 360] width 21 height 21
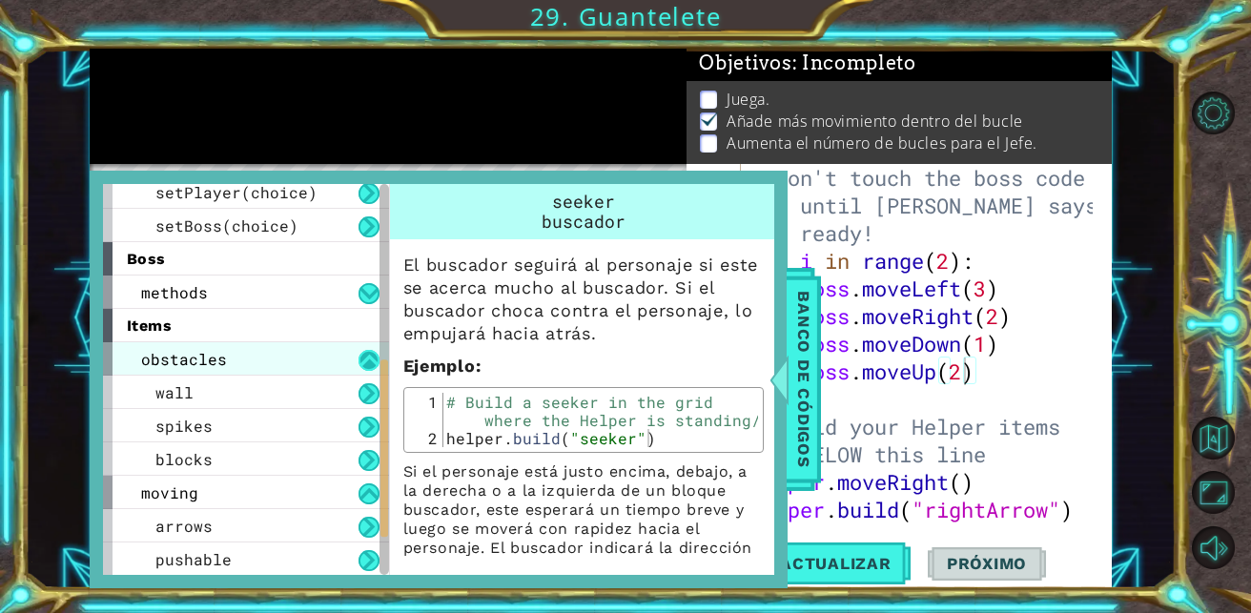
click at [367, 359] on button at bounding box center [369, 360] width 21 height 21
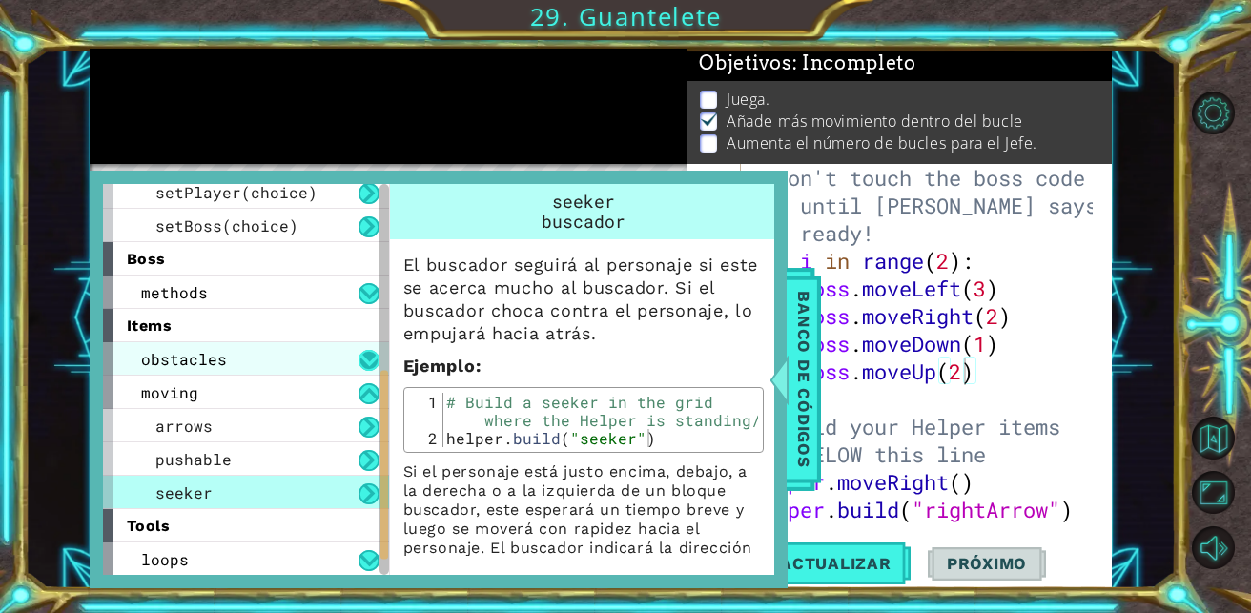
click at [370, 359] on button at bounding box center [369, 360] width 21 height 21
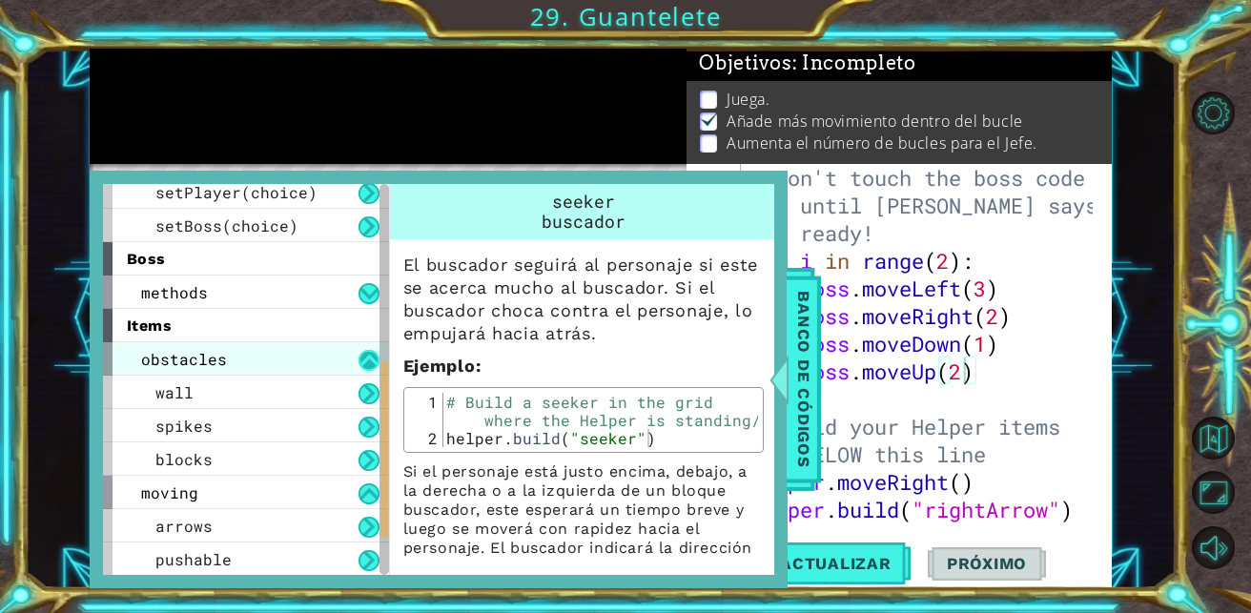
click at [373, 364] on button at bounding box center [369, 360] width 21 height 21
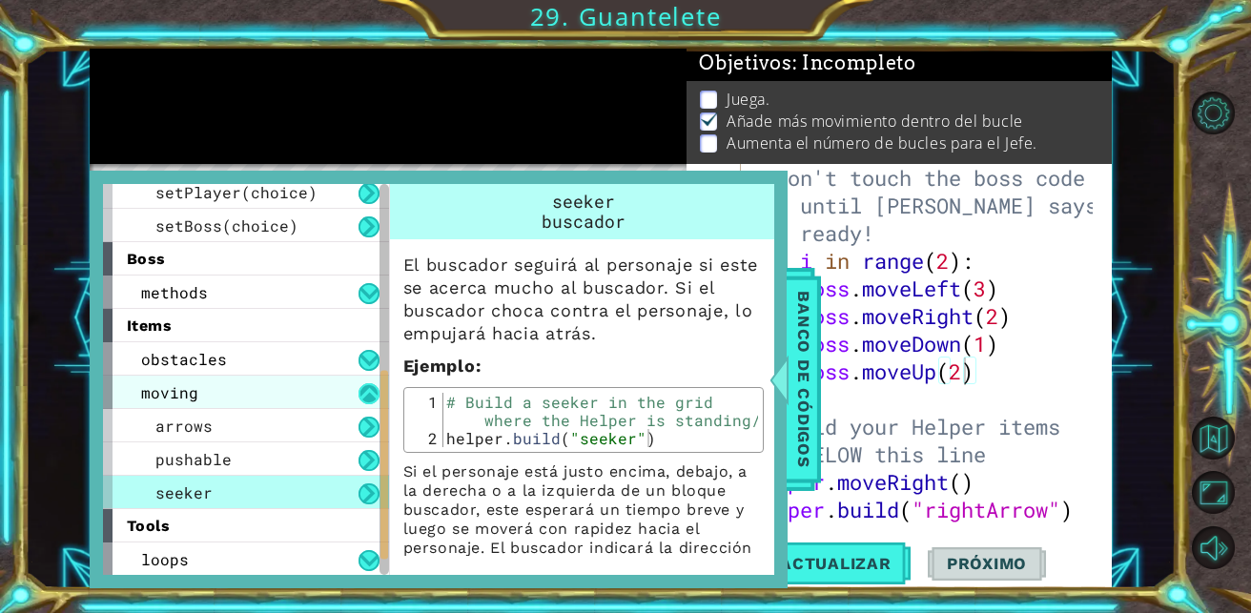
click at [370, 400] on button at bounding box center [369, 393] width 21 height 21
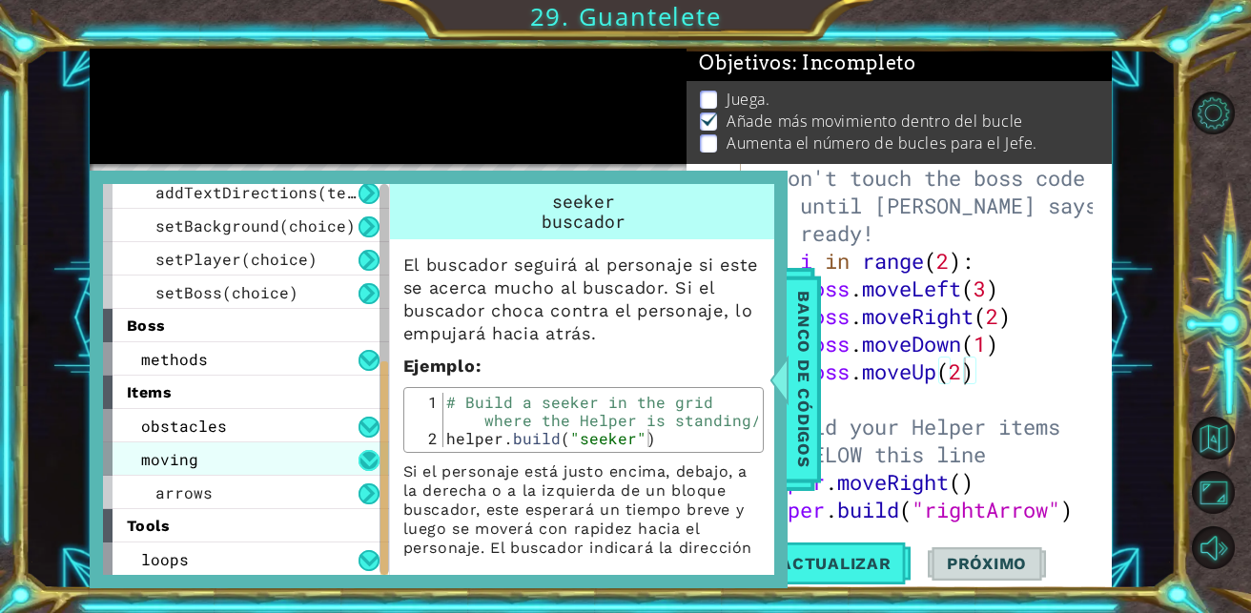
scroll to position [276, 0]
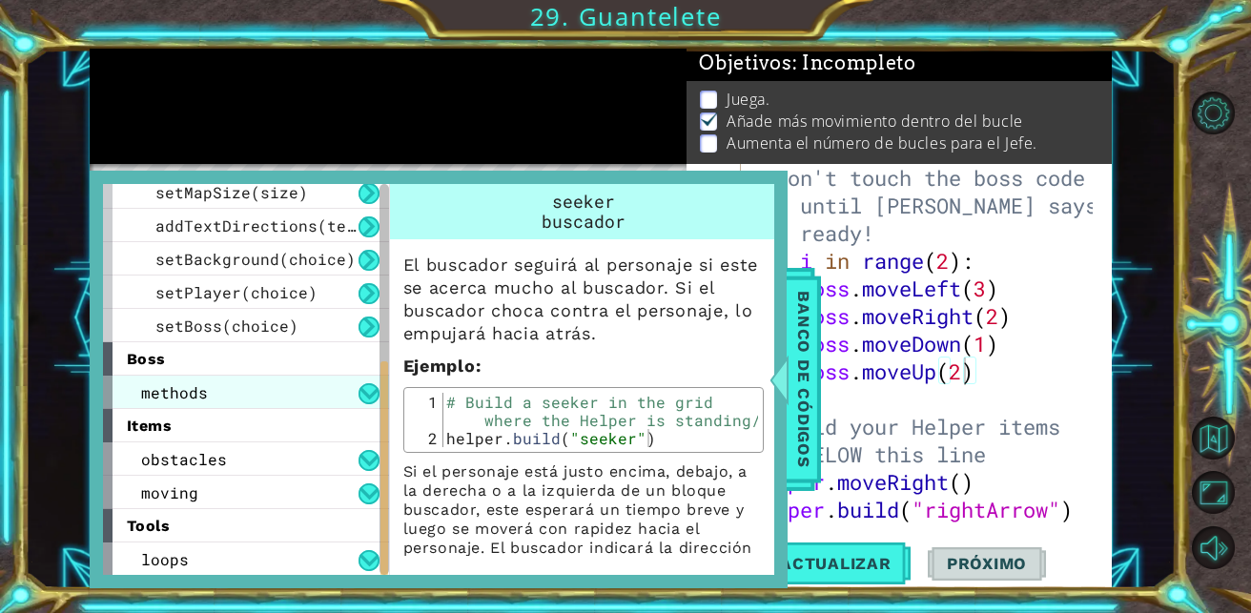
click at [367, 382] on div "methods" at bounding box center [246, 392] width 286 height 33
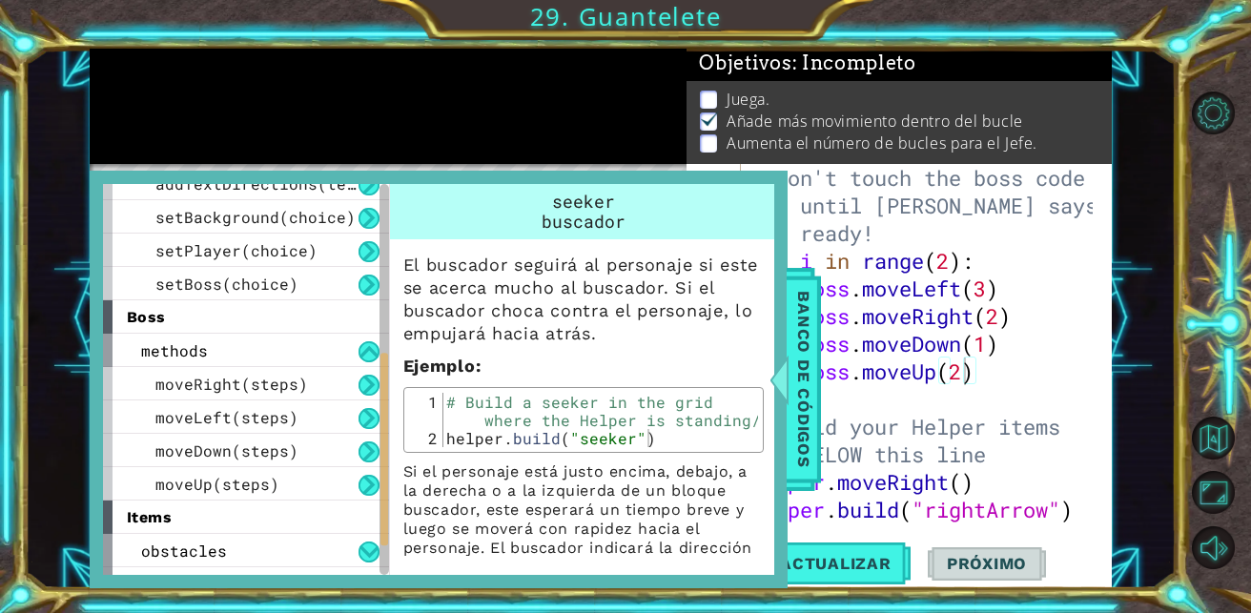
scroll to position [347, 0]
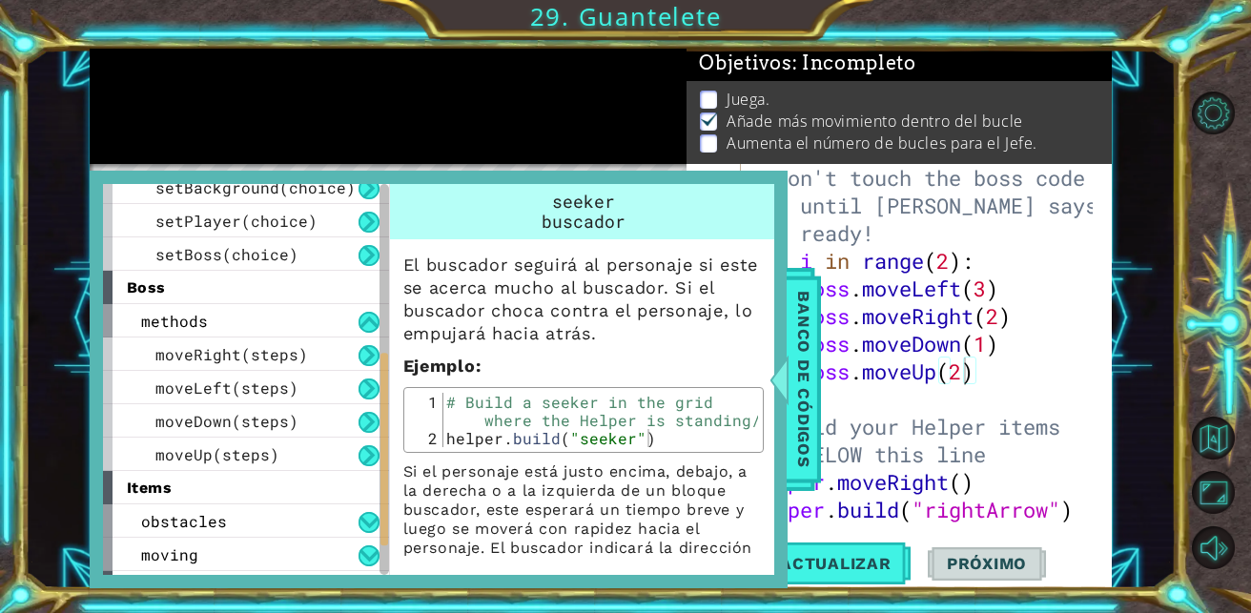
drag, startPoint x: 382, startPoint y: 411, endPoint x: 384, endPoint y: 440, distance: 28.7
click at [384, 440] on div at bounding box center [384, 449] width 8 height 193
click at [297, 460] on div "moveUp(steps)" at bounding box center [246, 454] width 286 height 33
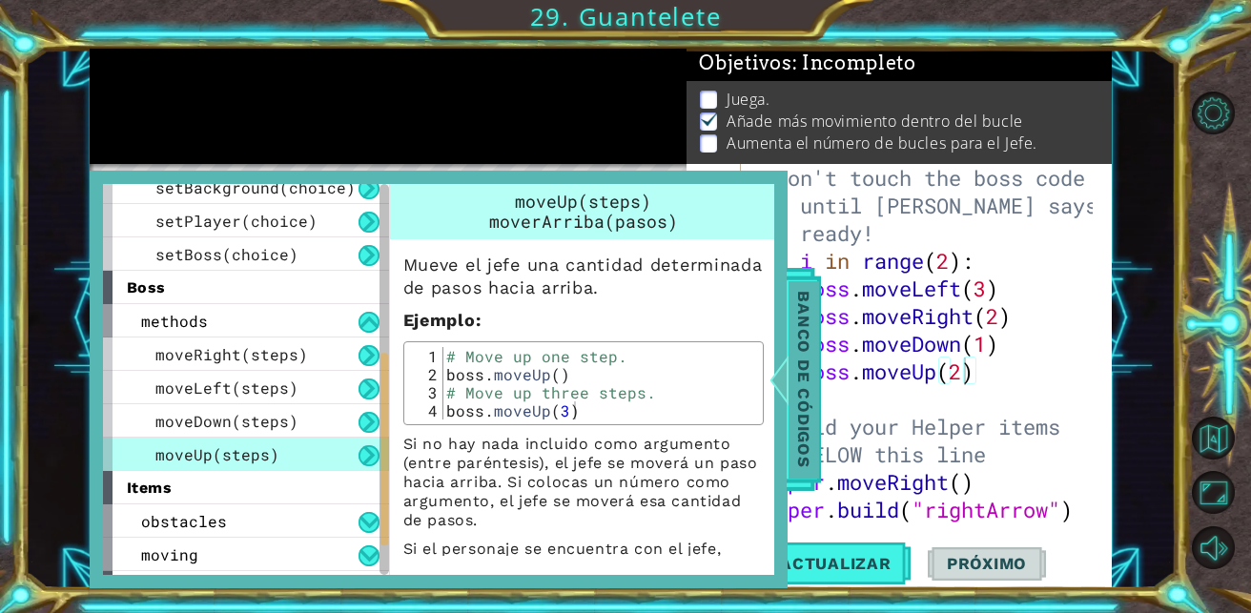
click at [798, 312] on span "Banco de códigos" at bounding box center [804, 378] width 31 height 197
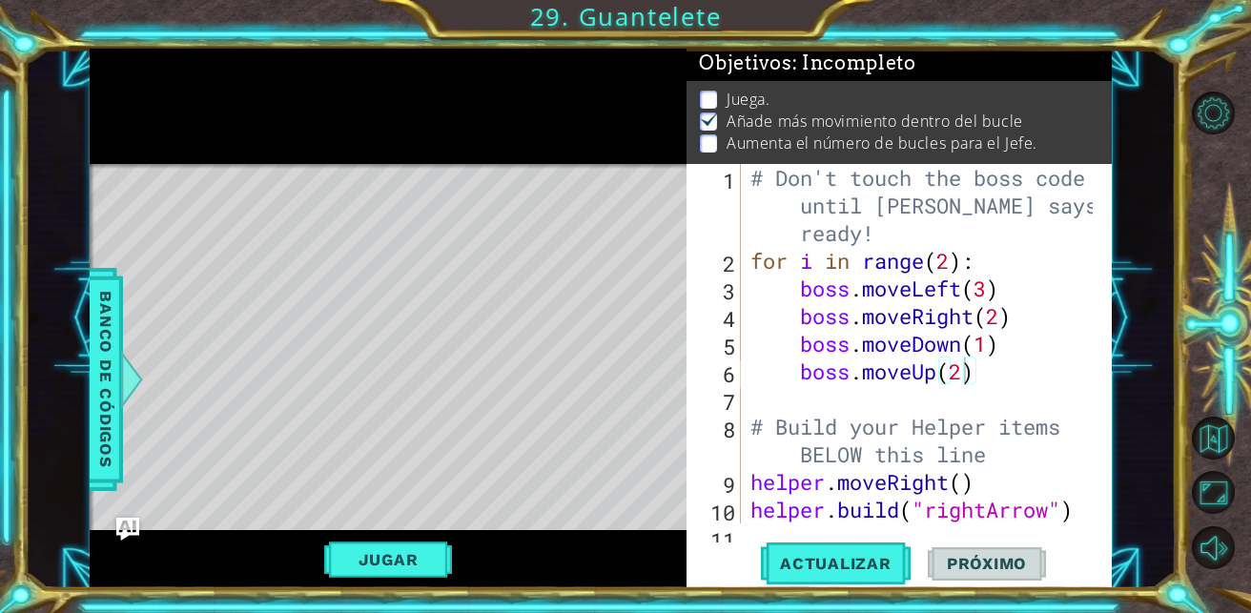
click at [949, 265] on div "# Don't touch the boss code until [PERSON_NAME] says you're ready! for i in ran…" at bounding box center [925, 399] width 356 height 470
click at [992, 349] on div "# Don't touch the boss code until [PERSON_NAME] says you're ready! for i in ran…" at bounding box center [925, 399] width 356 height 470
type textarea "boss.moveDown(2)"
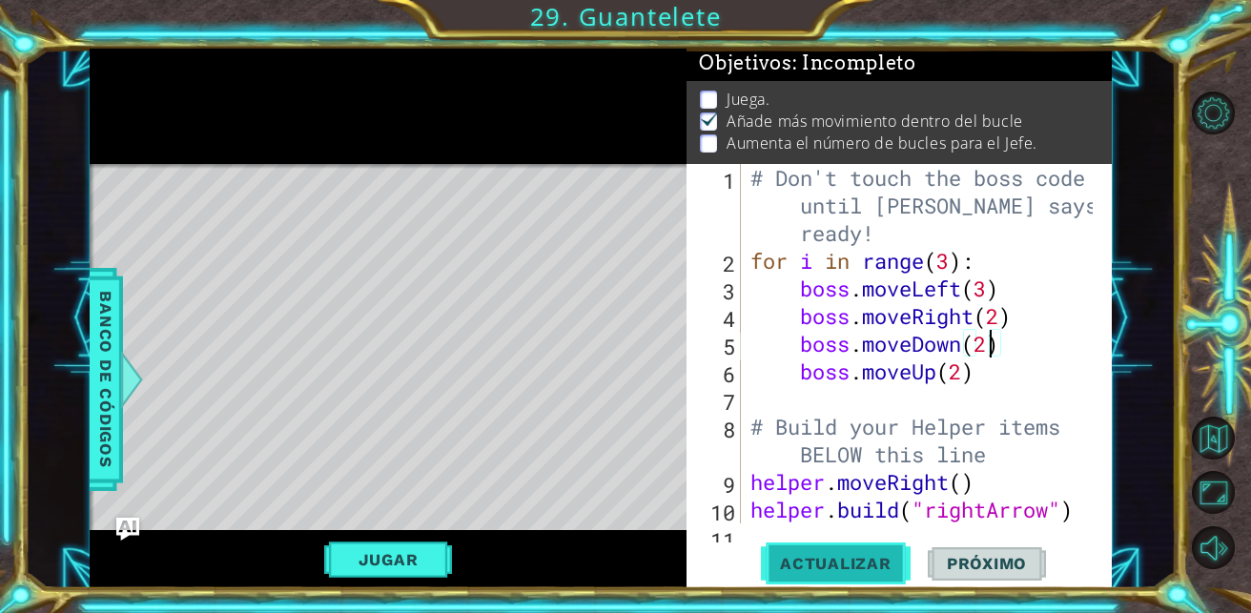
click at [861, 555] on span "Actualizar" at bounding box center [836, 563] width 150 height 19
click at [441, 553] on button "Jugar" at bounding box center [388, 560] width 129 height 36
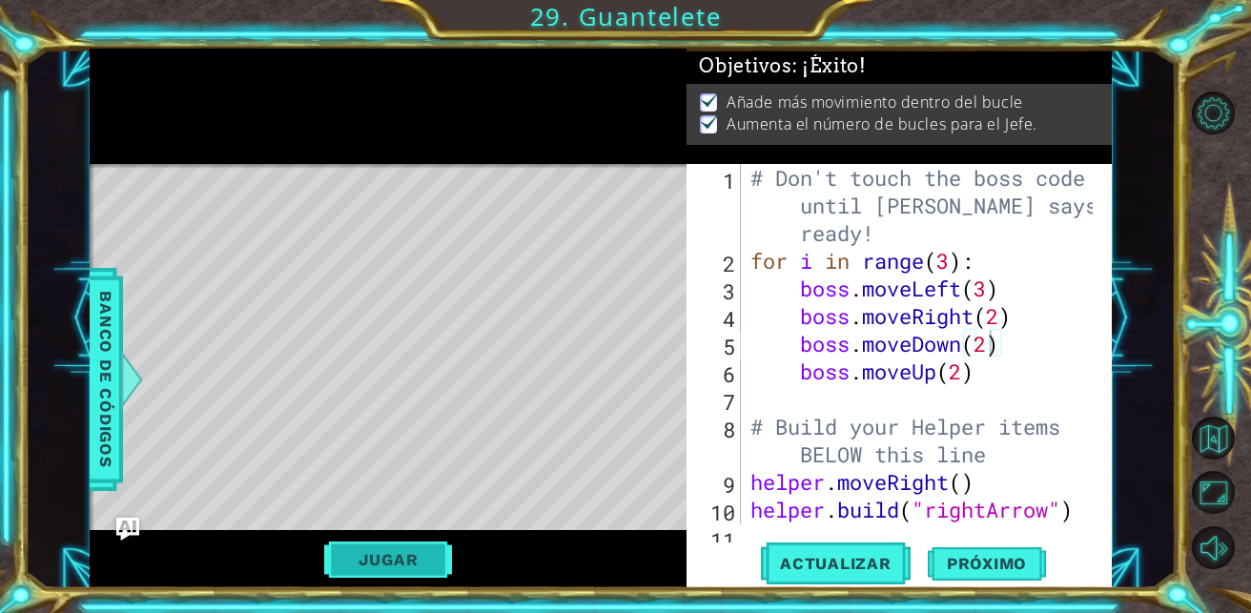
scroll to position [5, 0]
click at [1004, 551] on button "Próximo" at bounding box center [987, 564] width 118 height 43
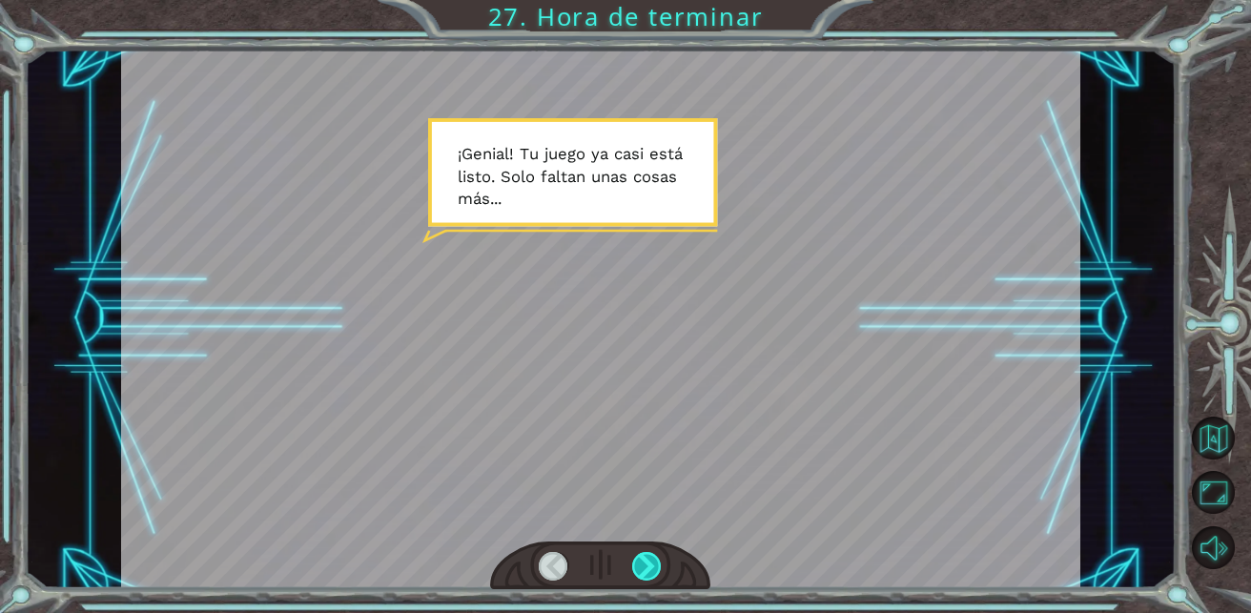
click at [643, 563] on div at bounding box center [647, 567] width 30 height 30
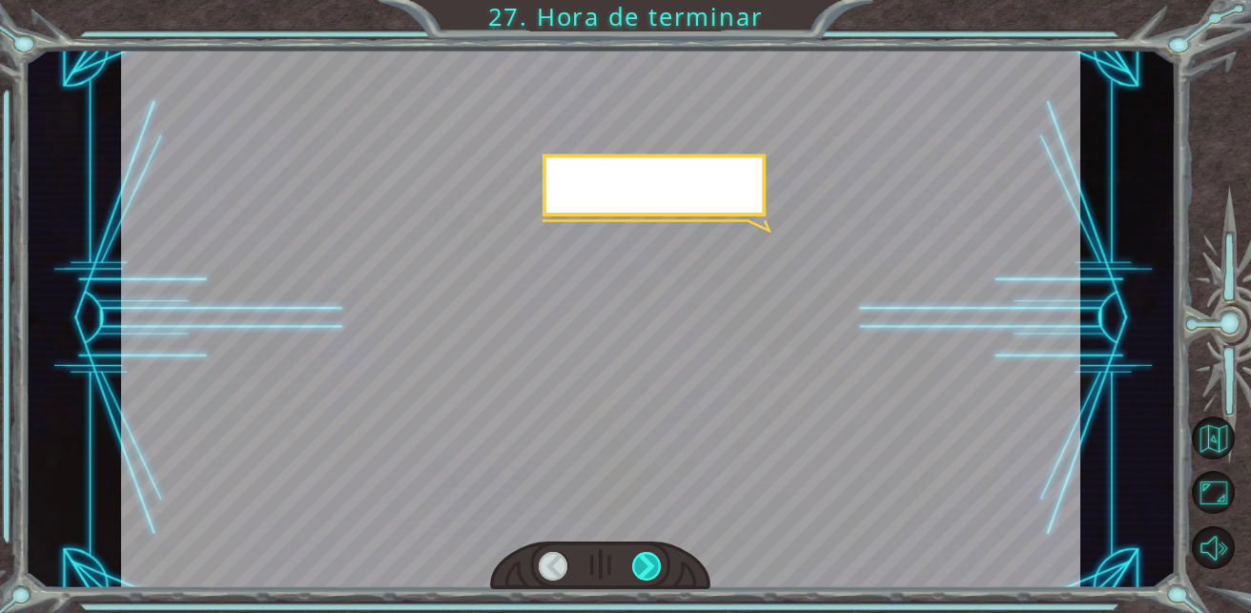
click at [643, 563] on div at bounding box center [647, 567] width 30 height 30
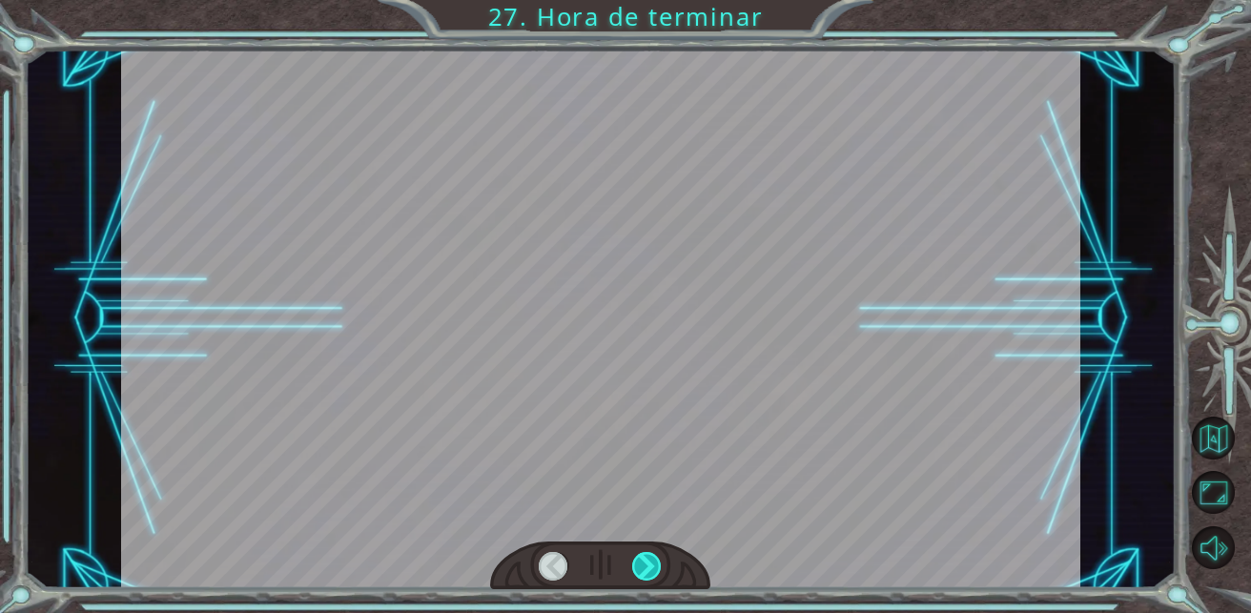
click at [643, 563] on div at bounding box center [647, 567] width 30 height 30
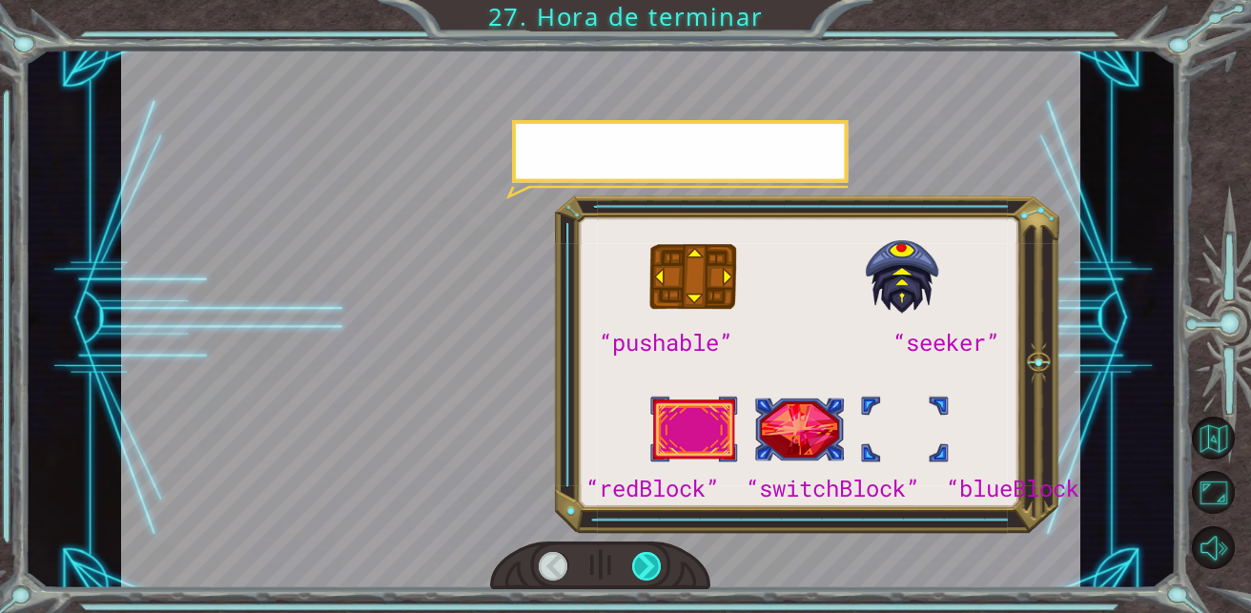
click at [643, 563] on div at bounding box center [647, 567] width 30 height 30
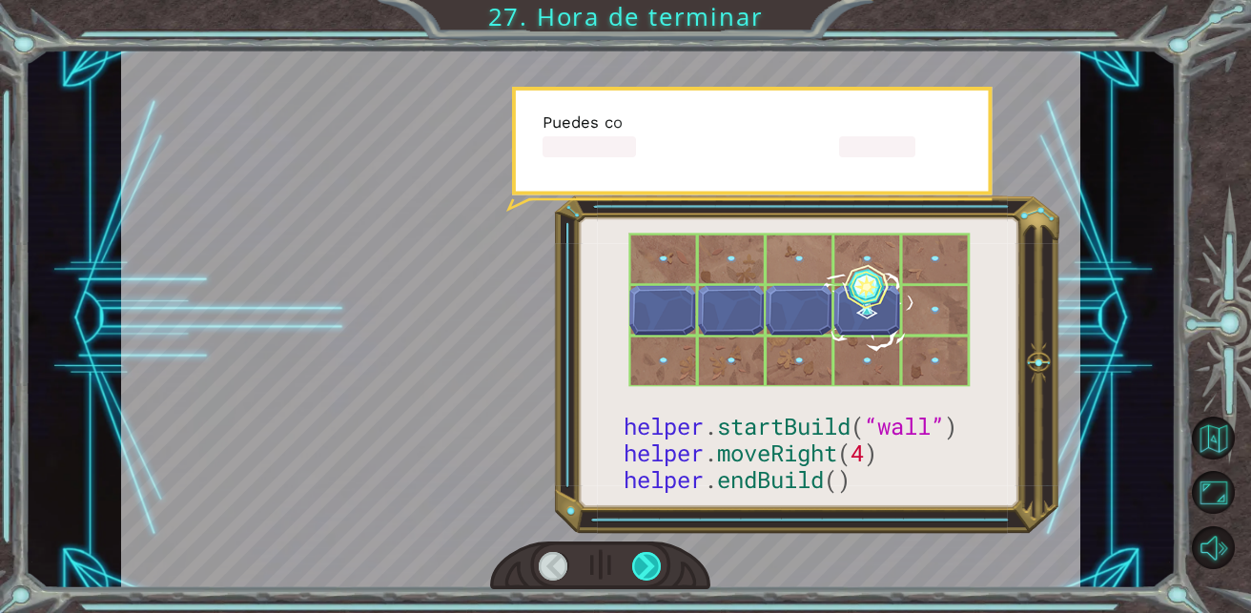
click at [643, 563] on div at bounding box center [647, 567] width 30 height 30
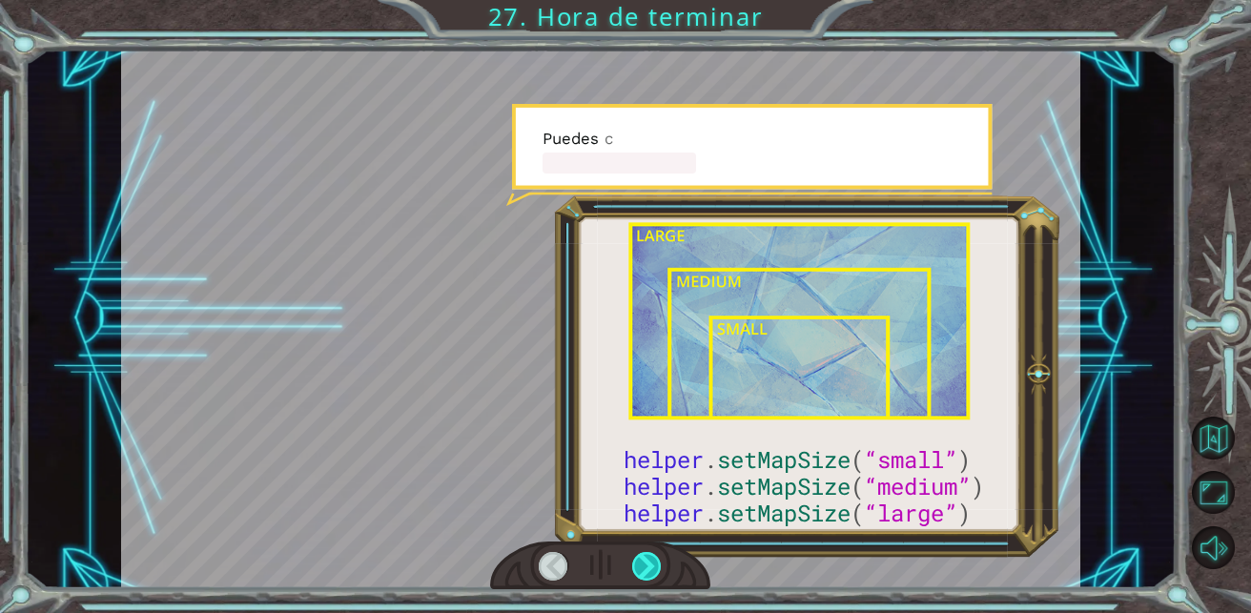
click at [643, 563] on div at bounding box center [647, 567] width 30 height 30
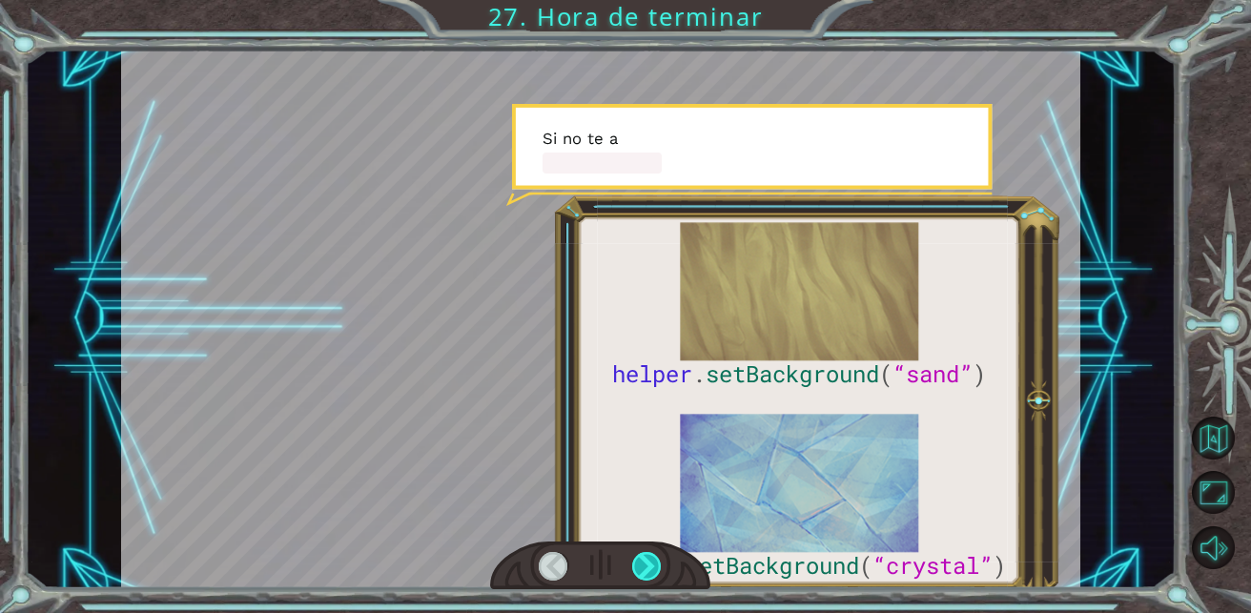
click at [643, 563] on div at bounding box center [647, 567] width 30 height 30
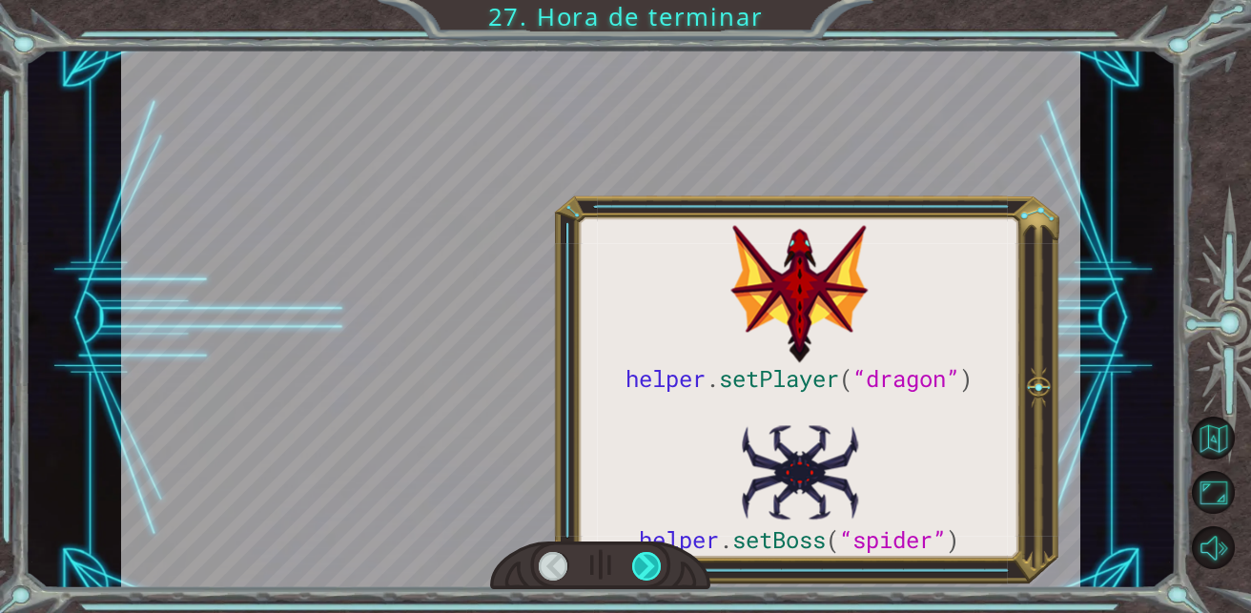
click at [643, 563] on div at bounding box center [647, 567] width 30 height 30
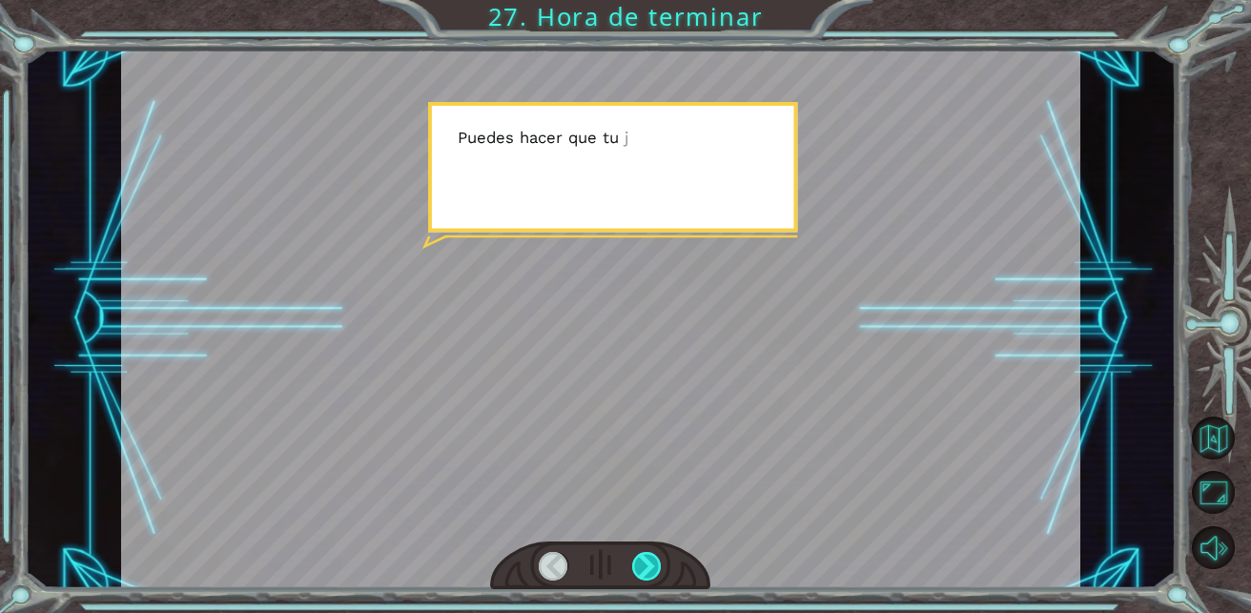
click at [643, 563] on div at bounding box center [647, 567] width 30 height 30
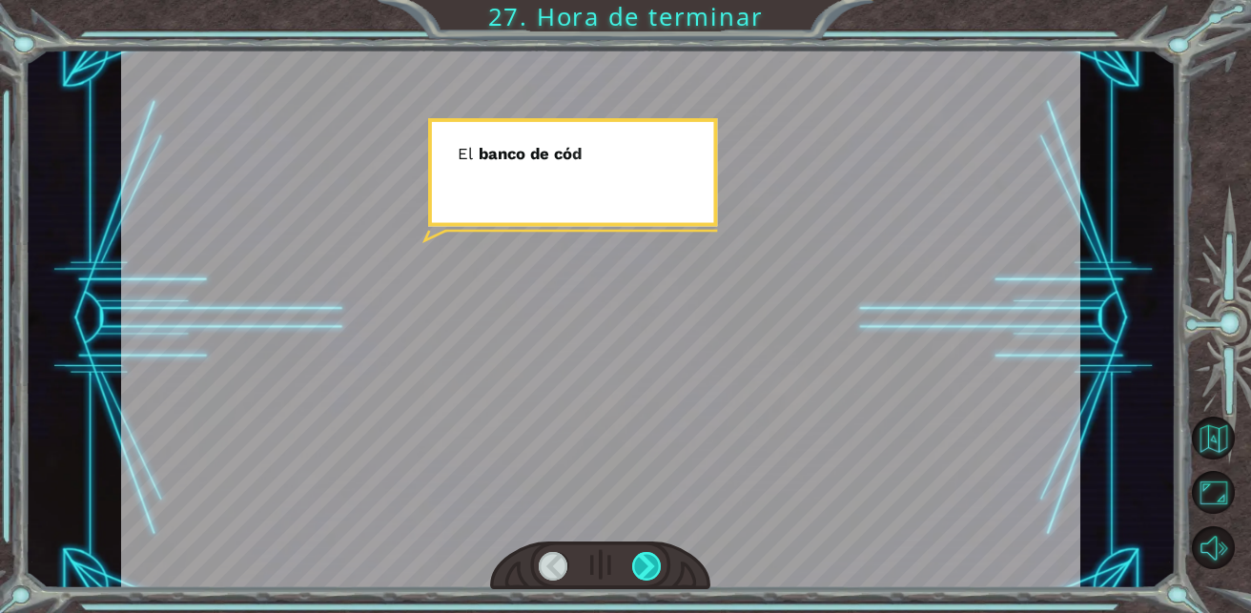
click at [643, 563] on div at bounding box center [647, 567] width 30 height 30
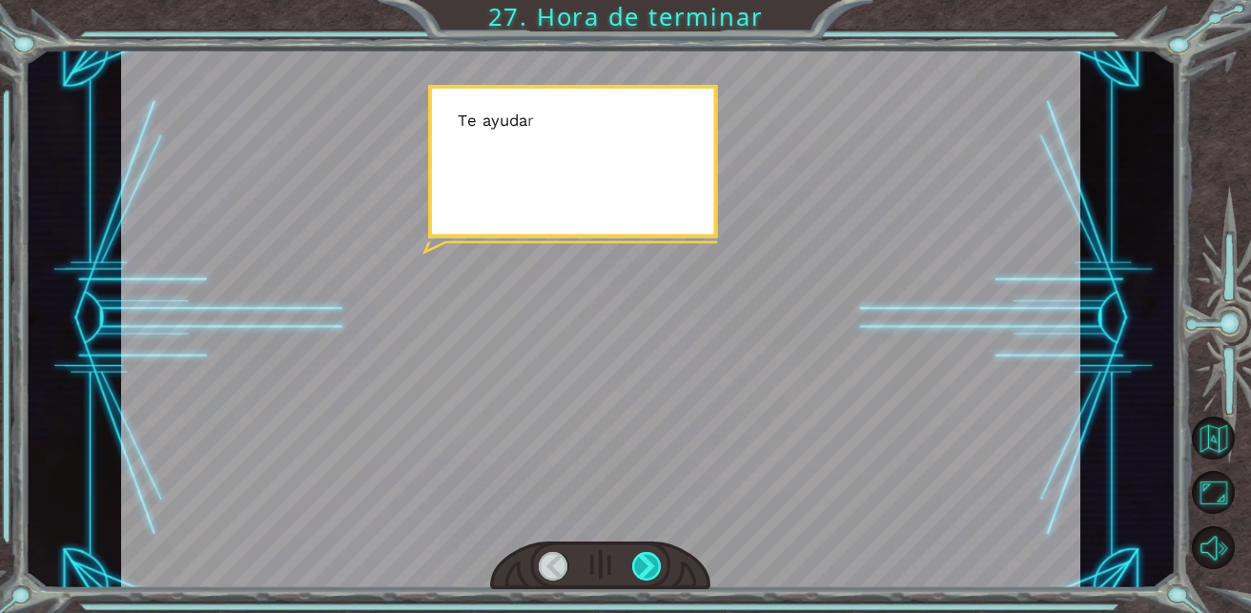
click at [643, 563] on div at bounding box center [647, 567] width 30 height 30
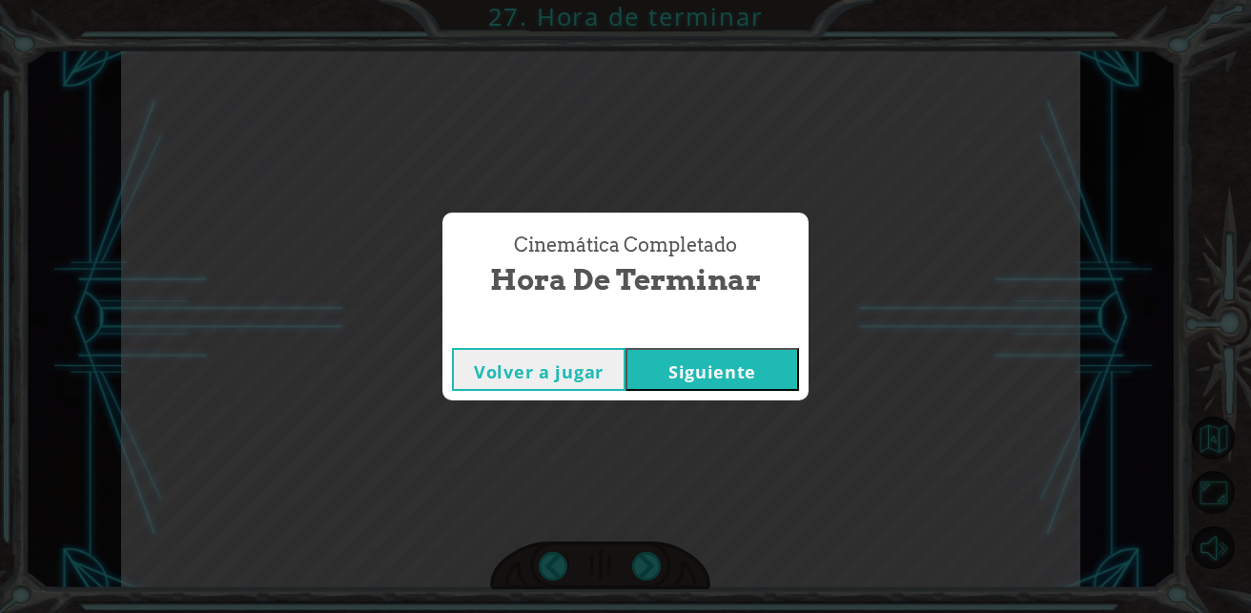
click at [748, 375] on button "Siguiente" at bounding box center [712, 369] width 174 height 43
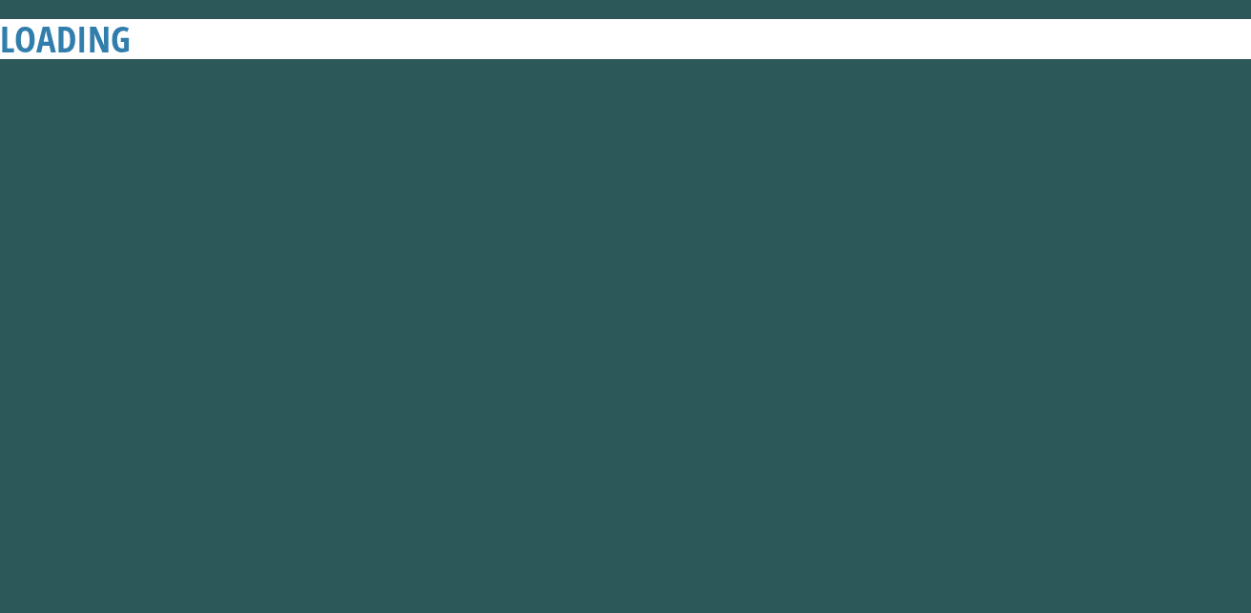
click at [701, 365] on button "Siguiente" at bounding box center [712, 369] width 174 height 43
click at [737, 364] on button "Siguiente" at bounding box center [712, 369] width 174 height 43
click at [726, 364] on button "Siguiente" at bounding box center [712, 369] width 174 height 43
click at [720, 364] on button "Siguiente" at bounding box center [712, 369] width 174 height 43
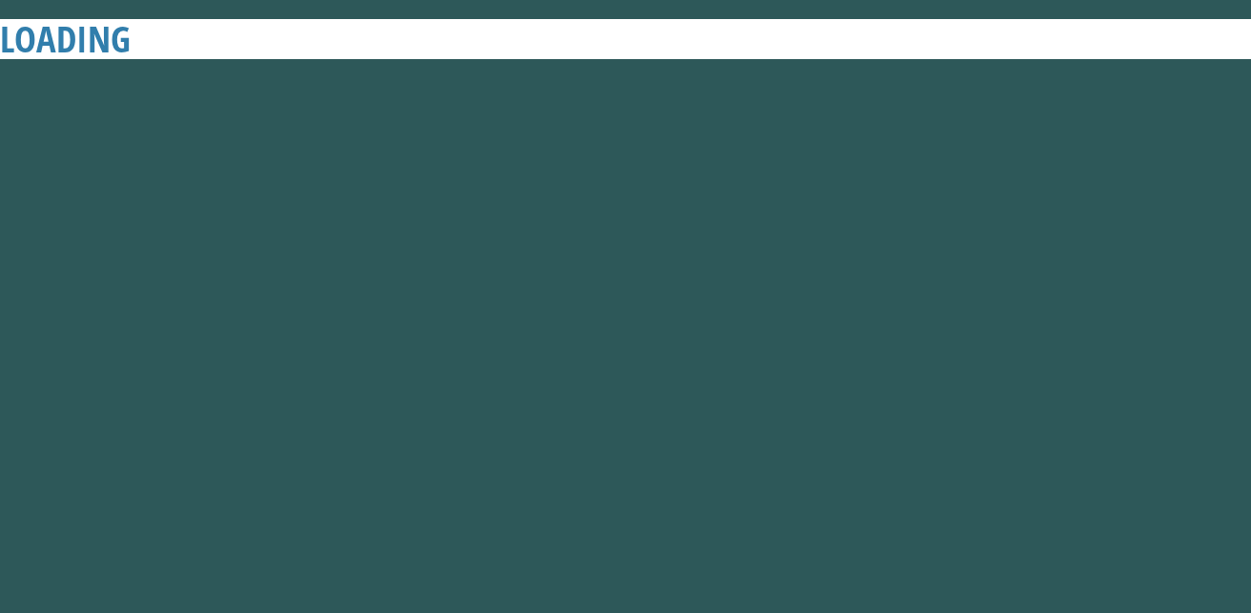
click at [720, 364] on button "Siguiente" at bounding box center [712, 369] width 174 height 43
click at [721, 364] on button "Siguiente" at bounding box center [712, 369] width 174 height 43
click at [775, 379] on button "Siguiente" at bounding box center [712, 369] width 174 height 43
click at [694, 362] on button "Siguiente" at bounding box center [712, 369] width 174 height 43
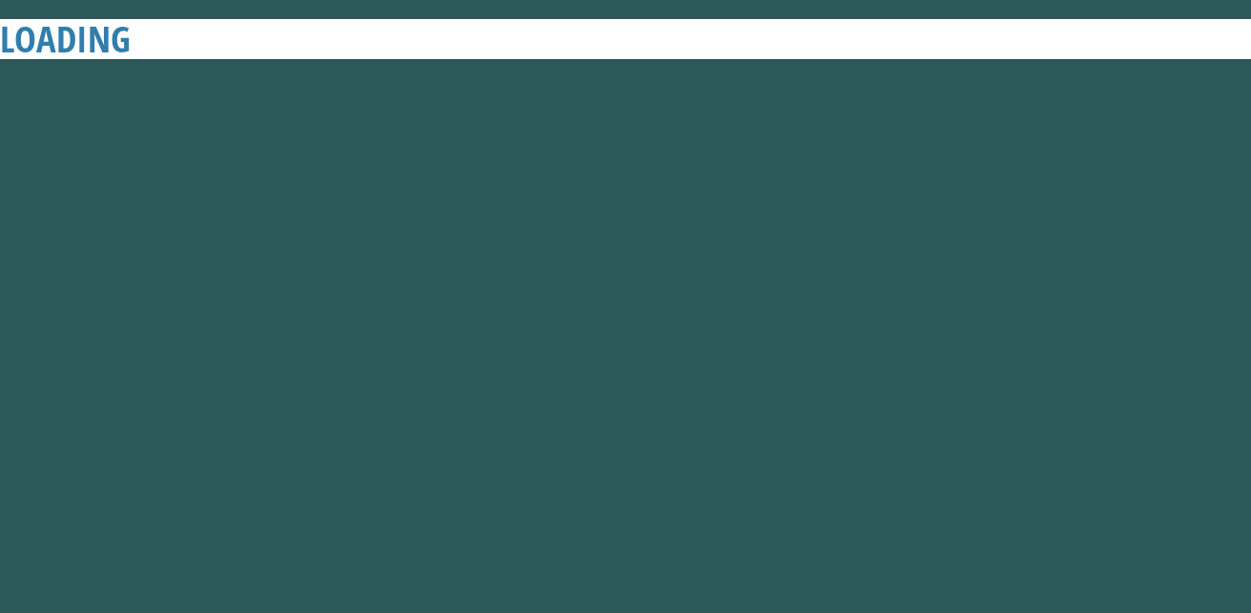
click at [694, 362] on button "Siguiente" at bounding box center [712, 369] width 174 height 43
click at [583, 360] on button "Volver a jugar" at bounding box center [539, 369] width 174 height 43
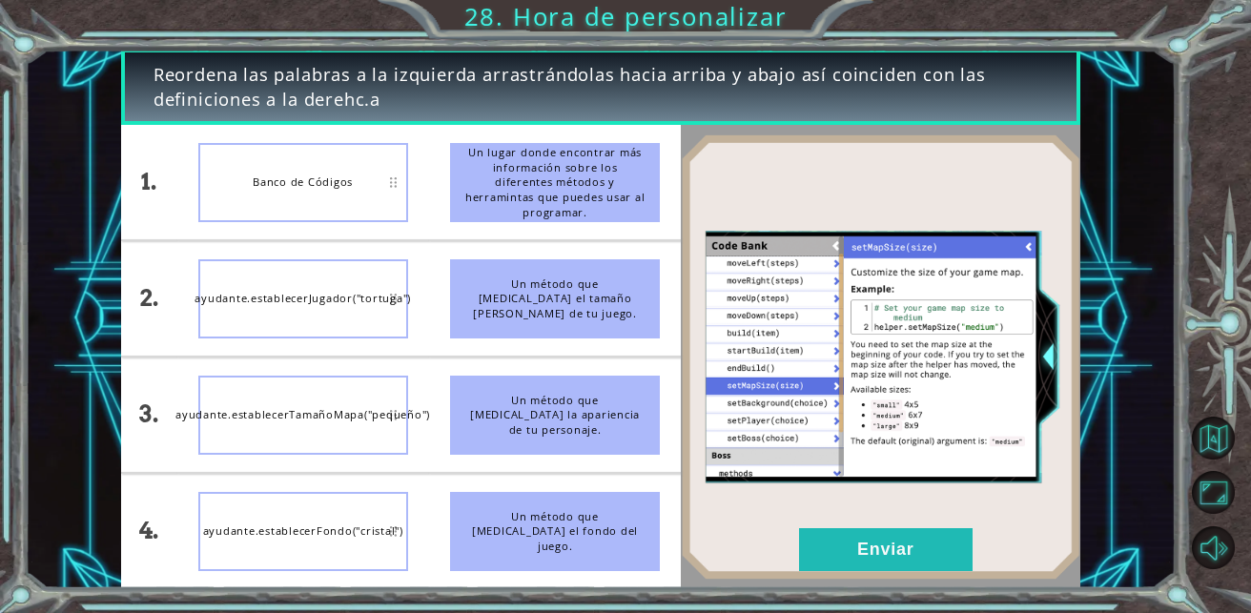
drag, startPoint x: 695, startPoint y: 362, endPoint x: 1036, endPoint y: 170, distance: 391.9
click at [1036, 170] on img at bounding box center [880, 356] width 399 height 445
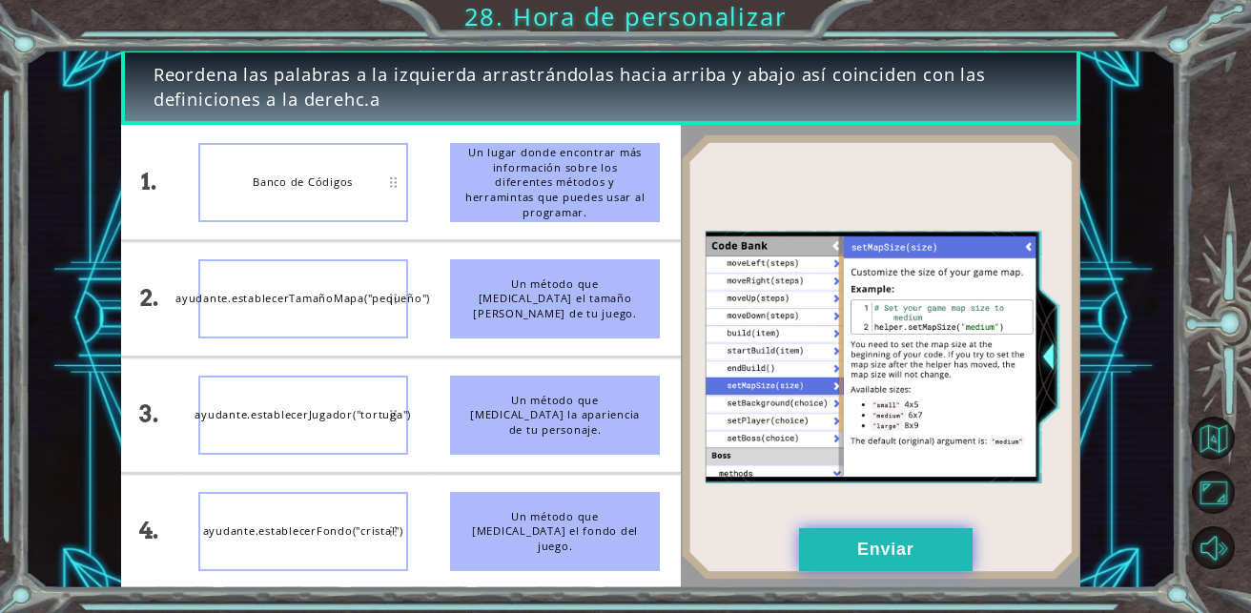
click at [892, 549] on button "Enviar" at bounding box center [886, 549] width 174 height 43
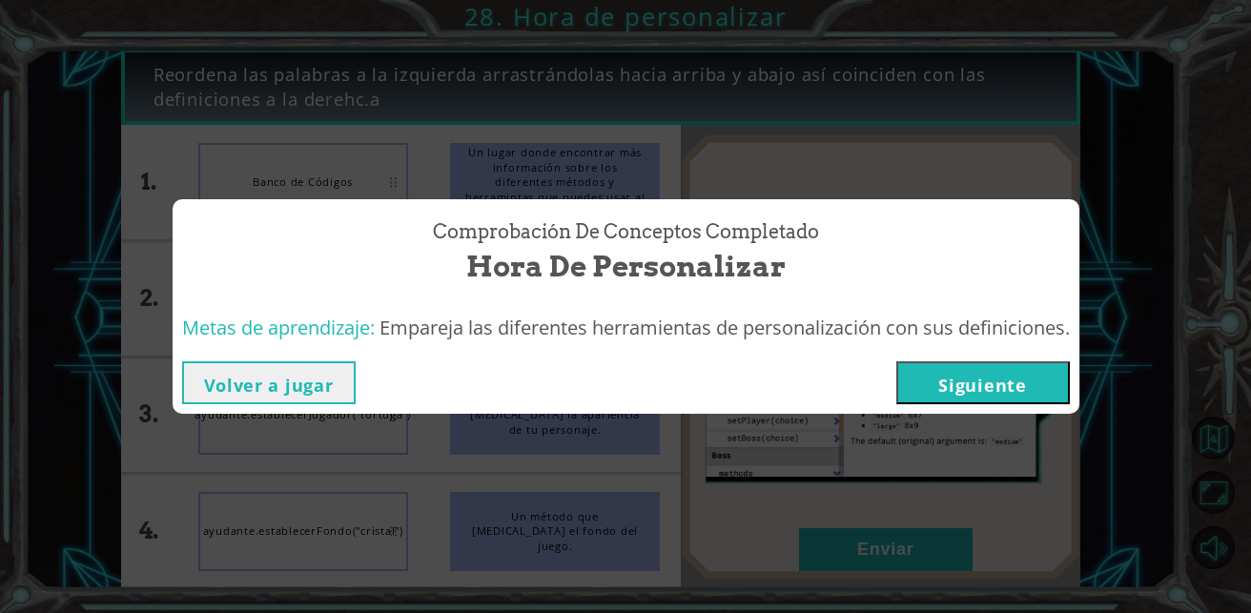
click at [951, 380] on button "Siguiente" at bounding box center [983, 382] width 174 height 43
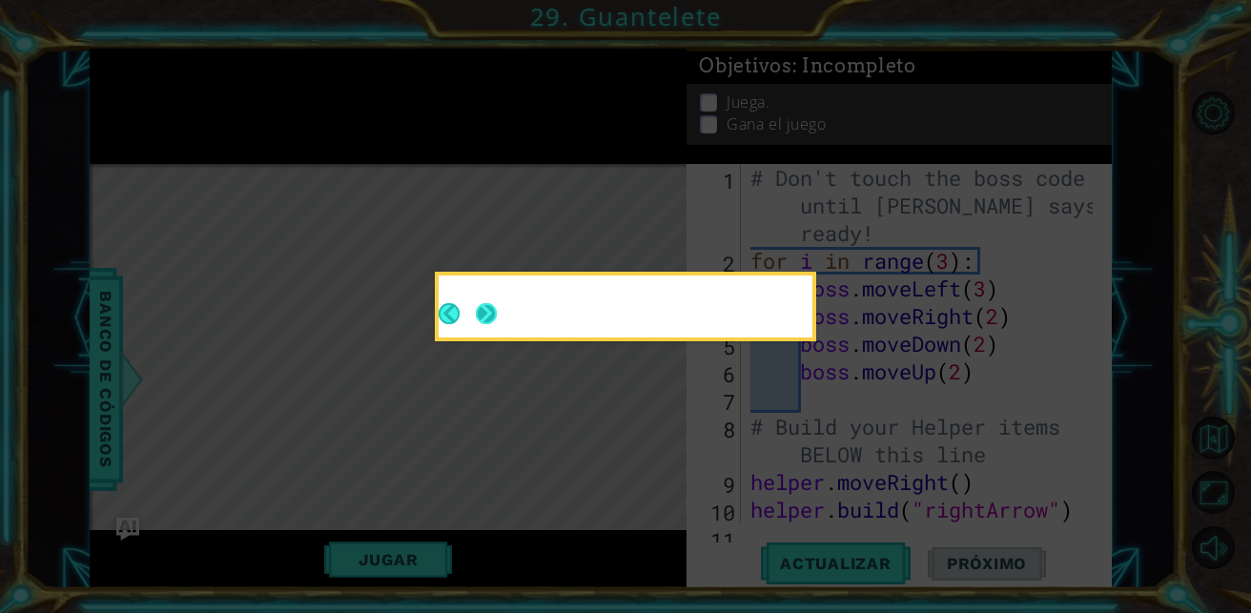
click at [478, 318] on button "Next" at bounding box center [486, 313] width 21 height 21
click at [492, 312] on button "Next" at bounding box center [486, 313] width 21 height 21
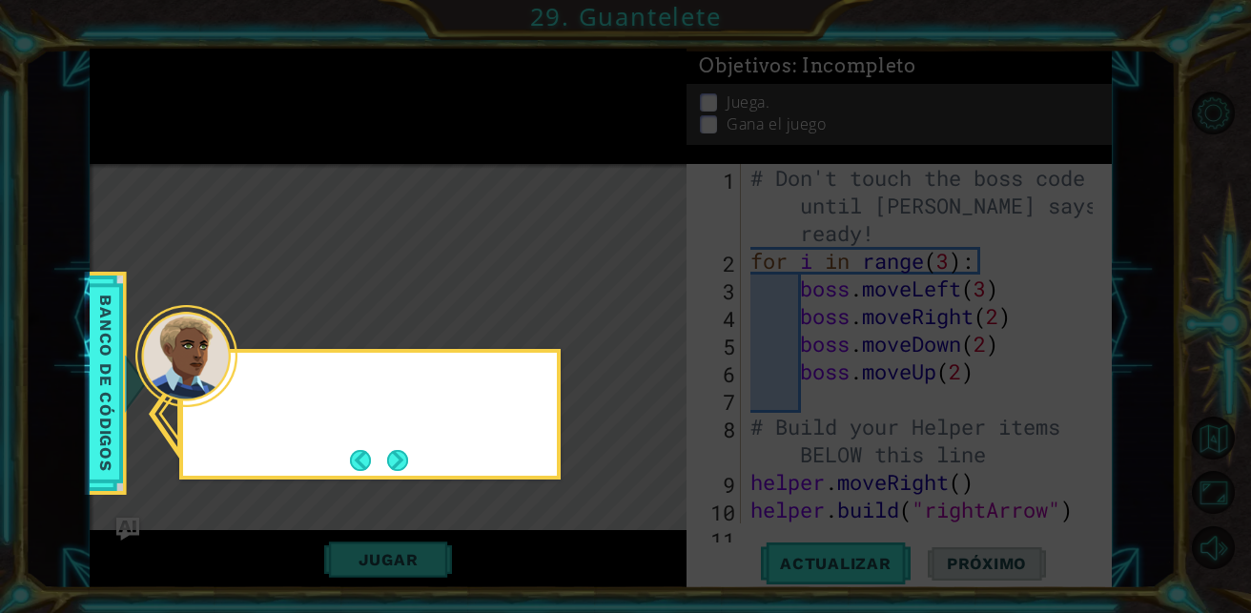
click at [492, 312] on icon at bounding box center [625, 306] width 1251 height 613
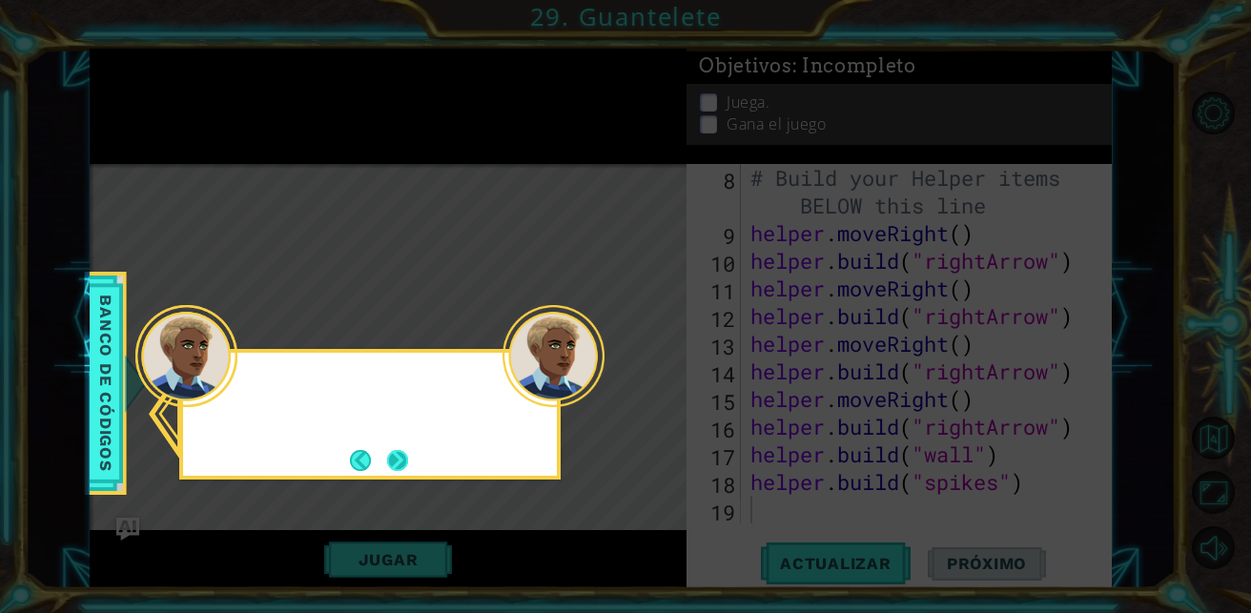
click at [394, 462] on button "Next" at bounding box center [397, 460] width 21 height 21
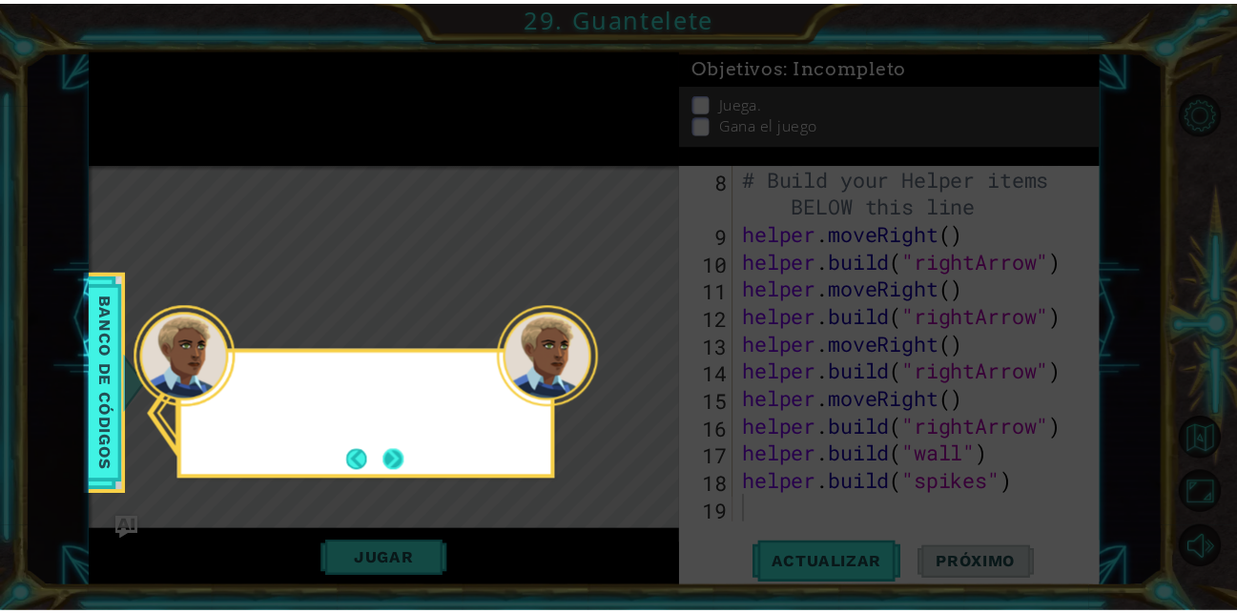
scroll to position [249, 0]
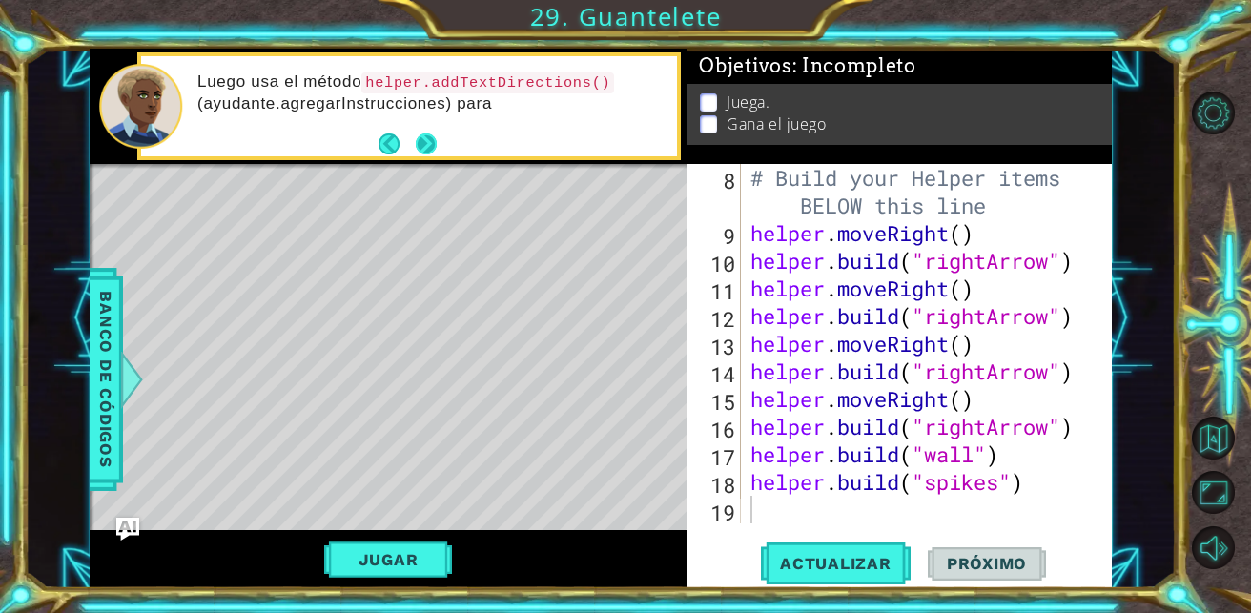
click at [416, 144] on button "Next" at bounding box center [426, 143] width 21 height 21
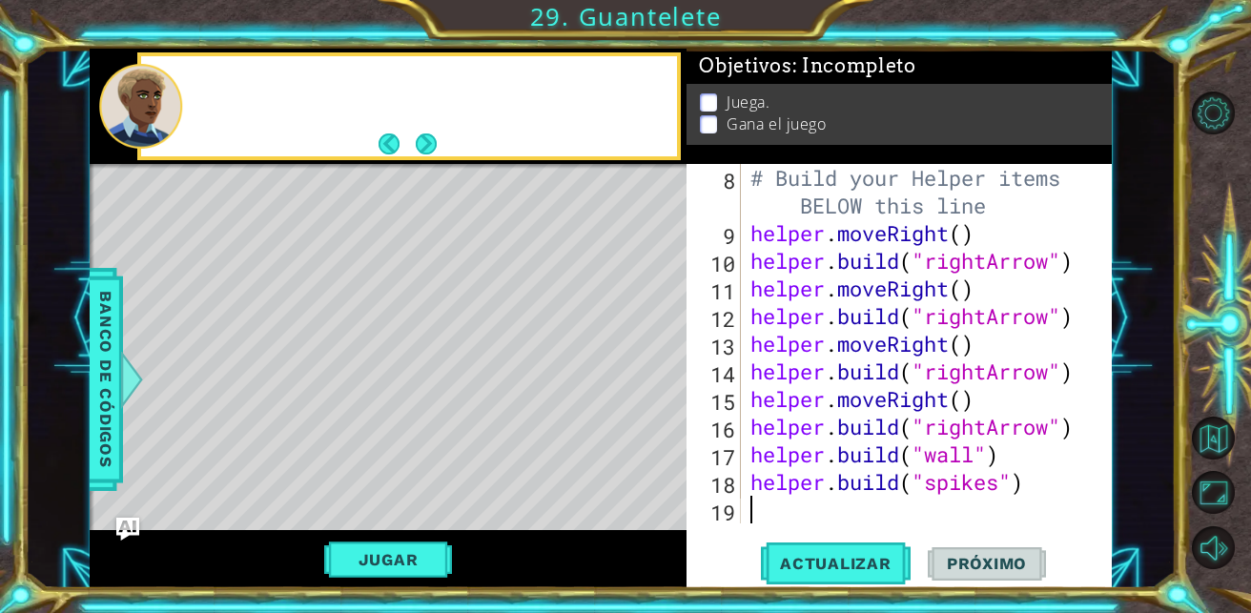
click at [416, 144] on button "Next" at bounding box center [426, 143] width 21 height 21
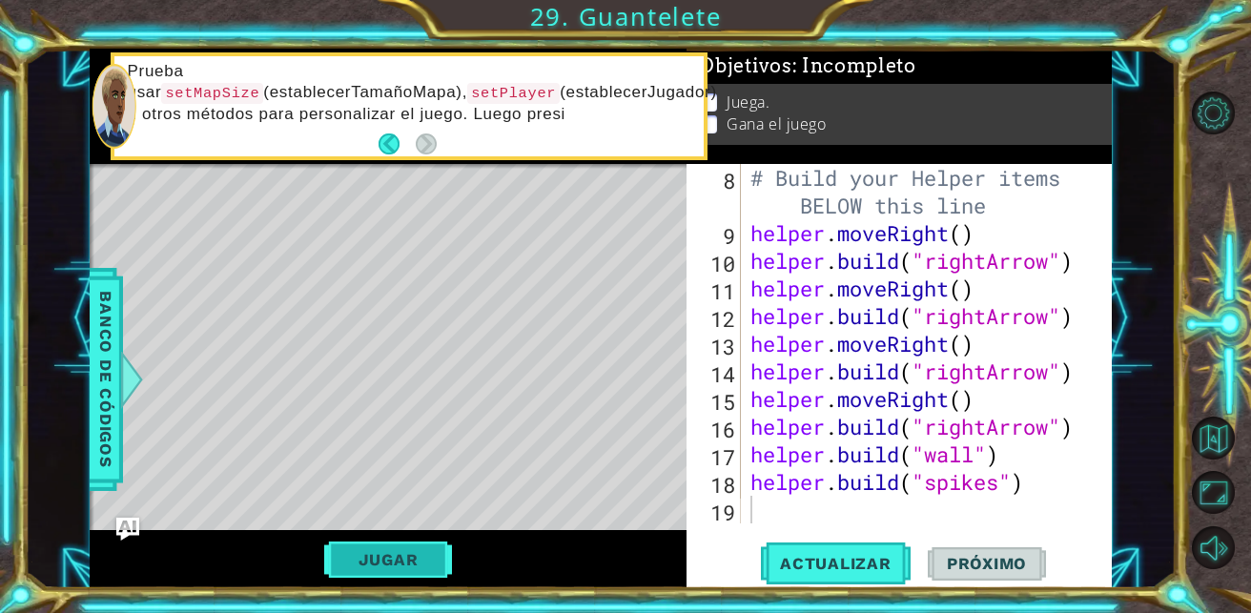
click at [426, 564] on button "Jugar" at bounding box center [388, 560] width 129 height 36
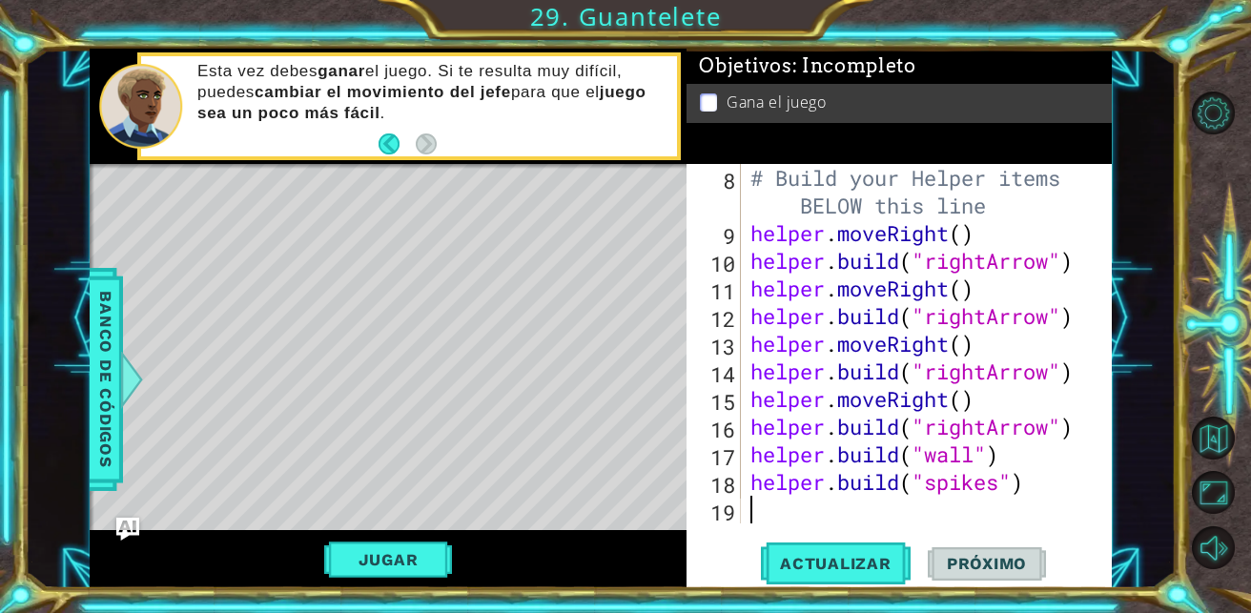
click at [406, 573] on button "Jugar" at bounding box center [388, 560] width 129 height 36
click at [979, 562] on span "Próximo" at bounding box center [987, 563] width 118 height 19
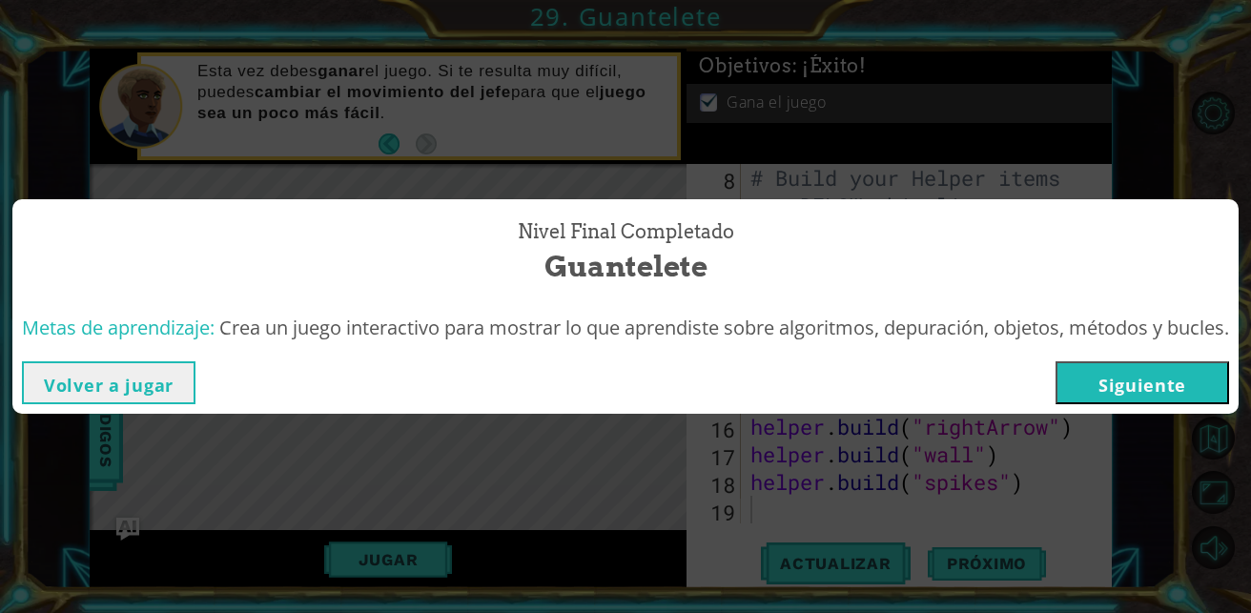
click at [1175, 377] on button "Siguiente" at bounding box center [1142, 382] width 174 height 43
click at [1175, 377] on body "1 ההההההההההההההההההההההההההההההההההההההההההההההההההההההההההההההההההההההההההההה…" at bounding box center [625, 306] width 1251 height 613
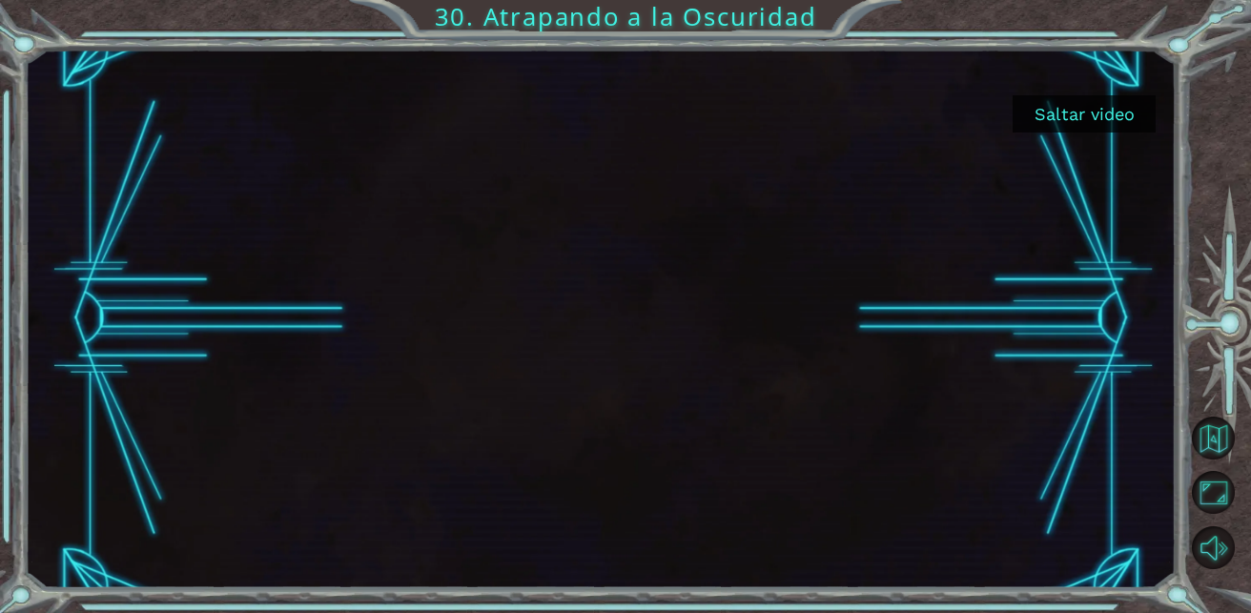
click at [1055, 110] on button "Saltar video" at bounding box center [1084, 113] width 143 height 37
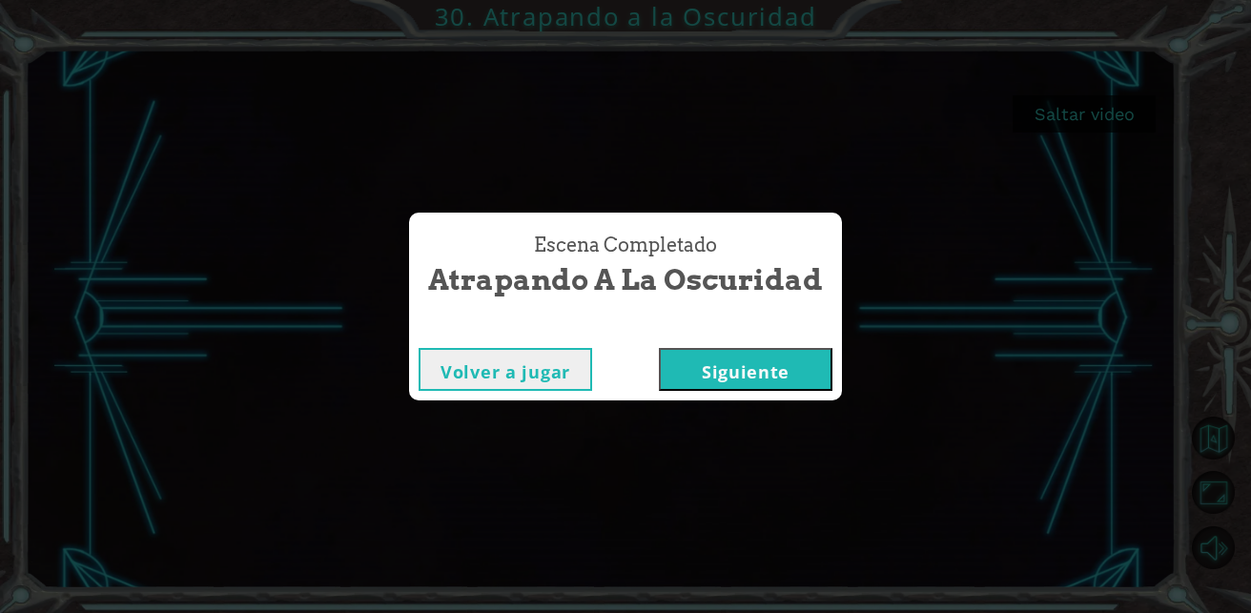
click at [786, 356] on button "Siguiente" at bounding box center [746, 369] width 174 height 43
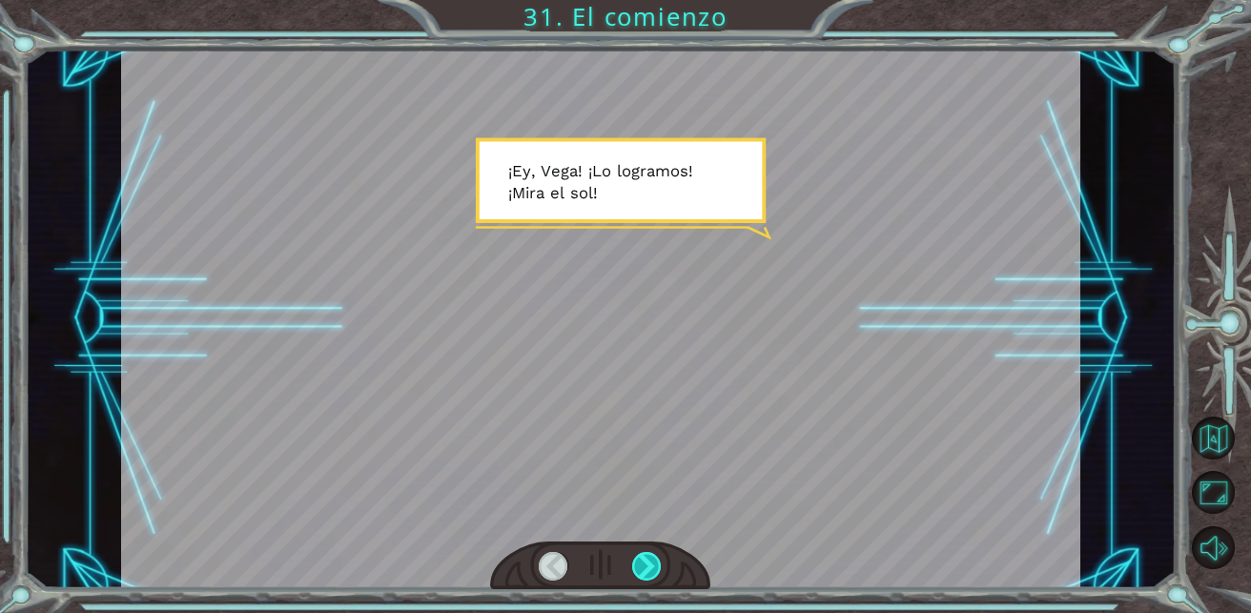
click at [653, 557] on div at bounding box center [647, 567] width 30 height 30
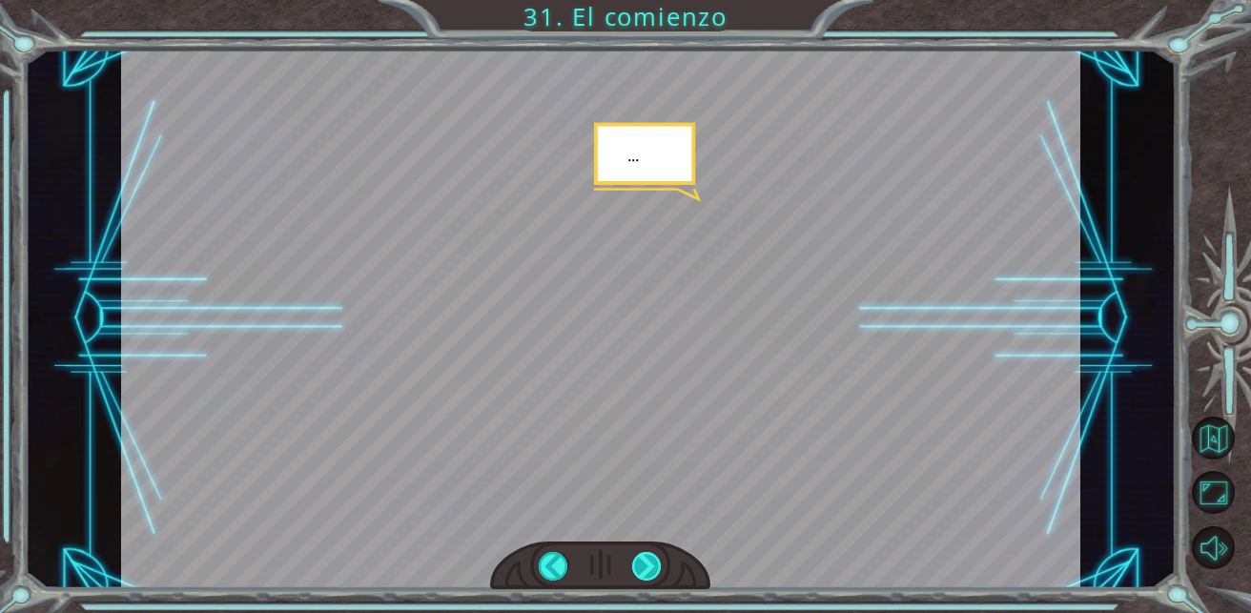
click at [653, 557] on div at bounding box center [647, 567] width 30 height 30
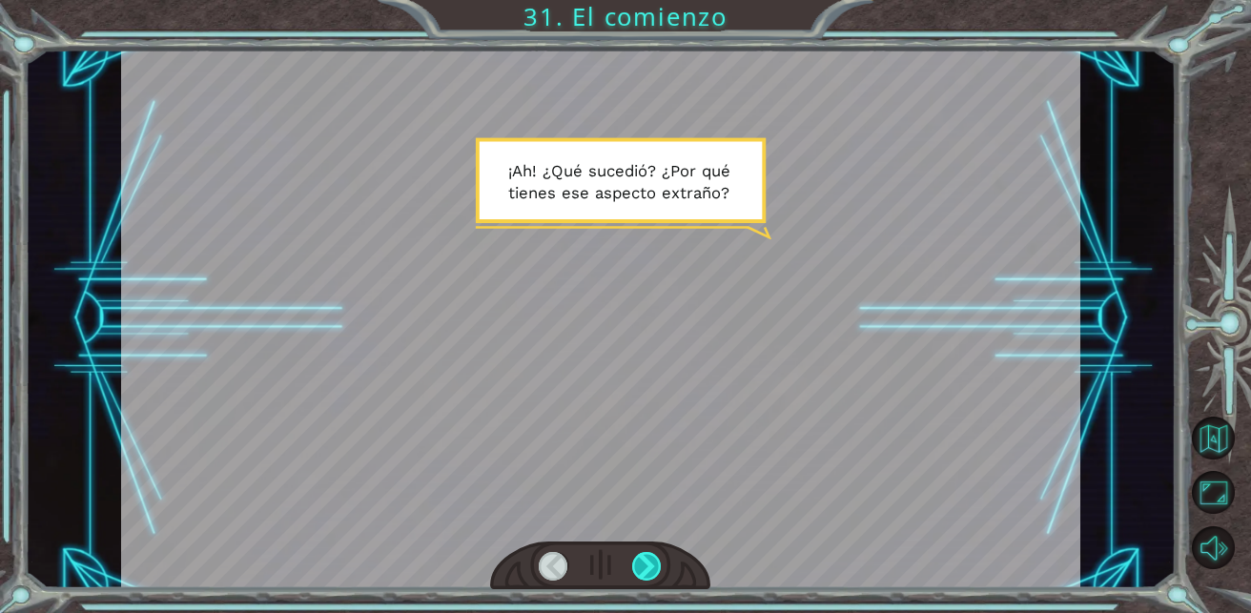
click at [653, 557] on div at bounding box center [647, 567] width 30 height 30
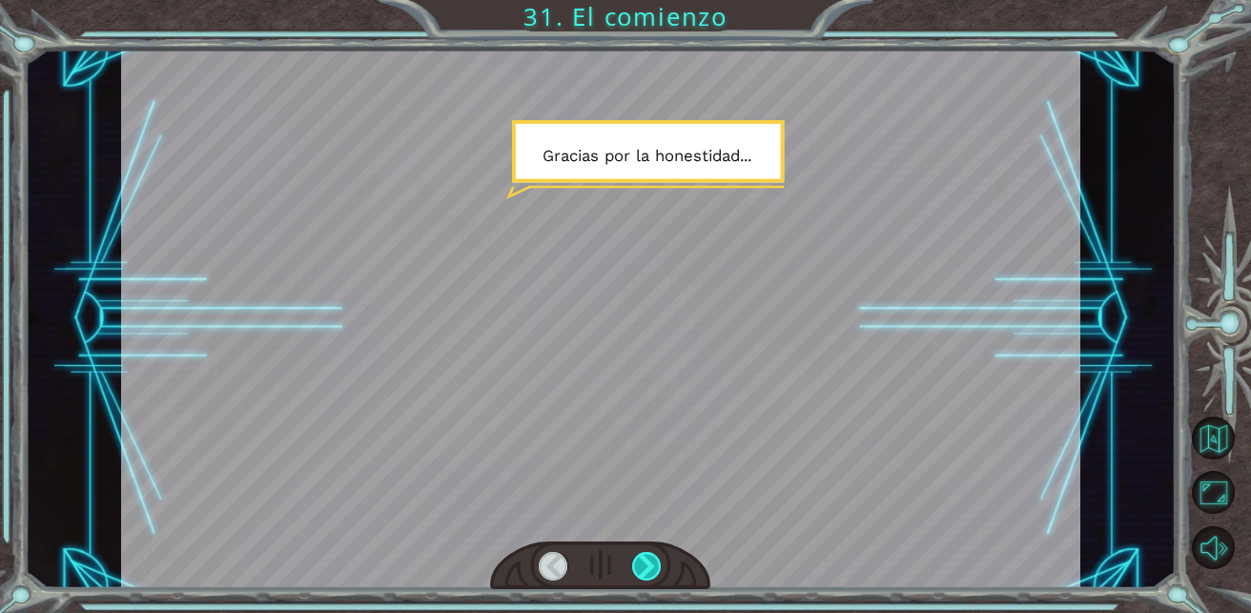
click at [653, 557] on div at bounding box center [647, 567] width 30 height 30
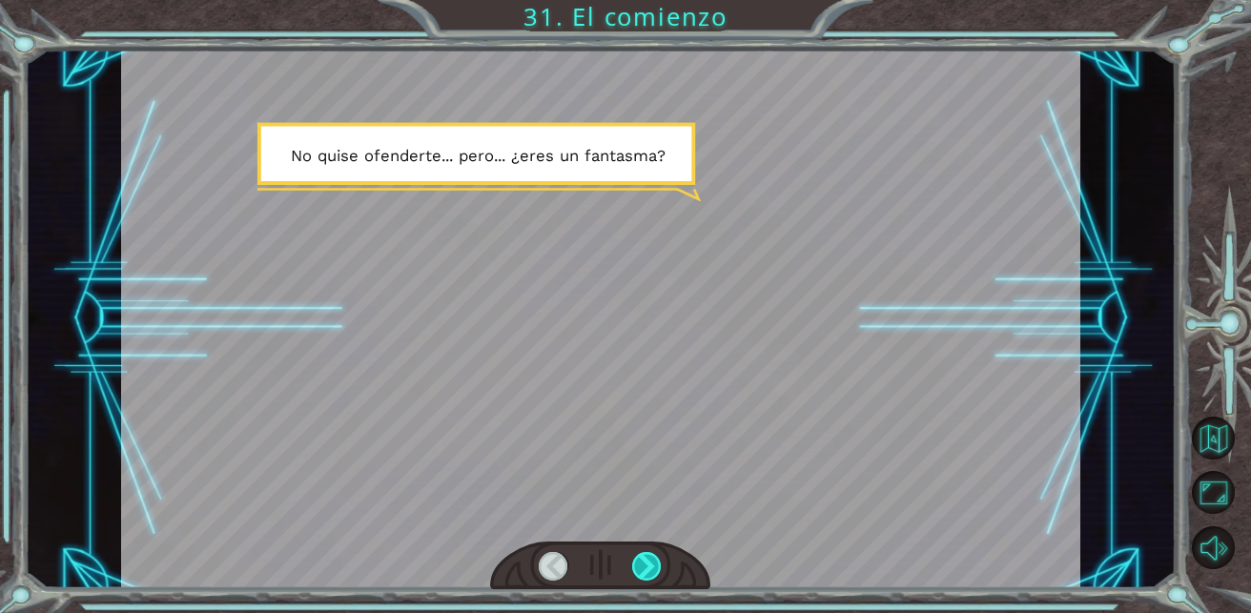
click at [653, 557] on div at bounding box center [647, 567] width 30 height 30
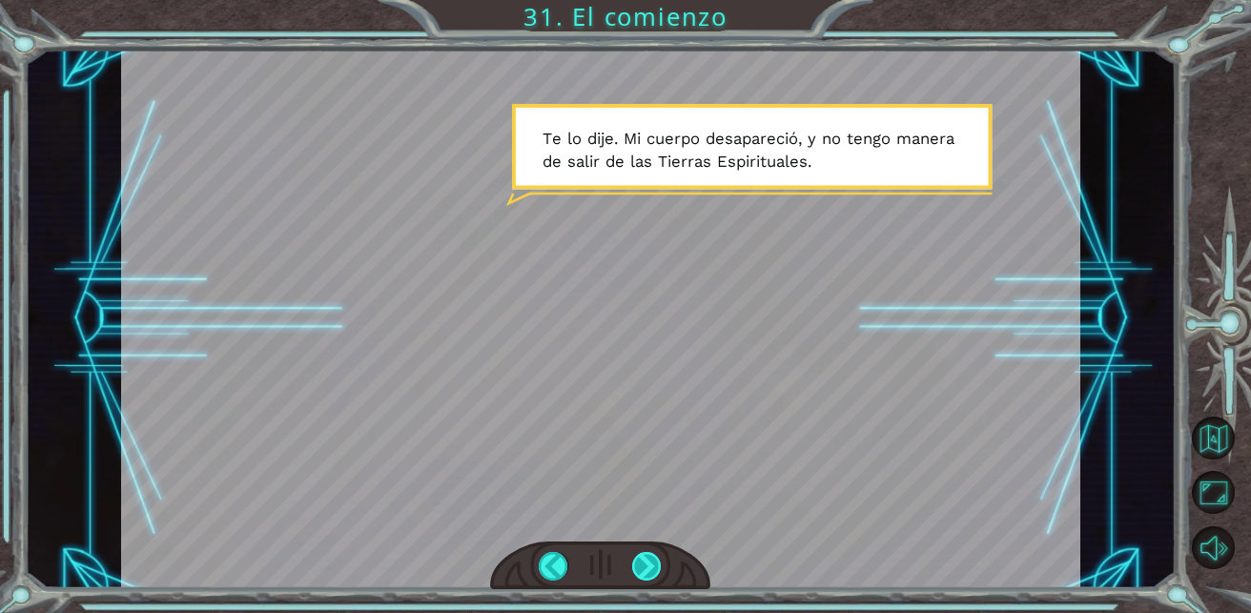
click at [653, 557] on div at bounding box center [647, 567] width 30 height 30
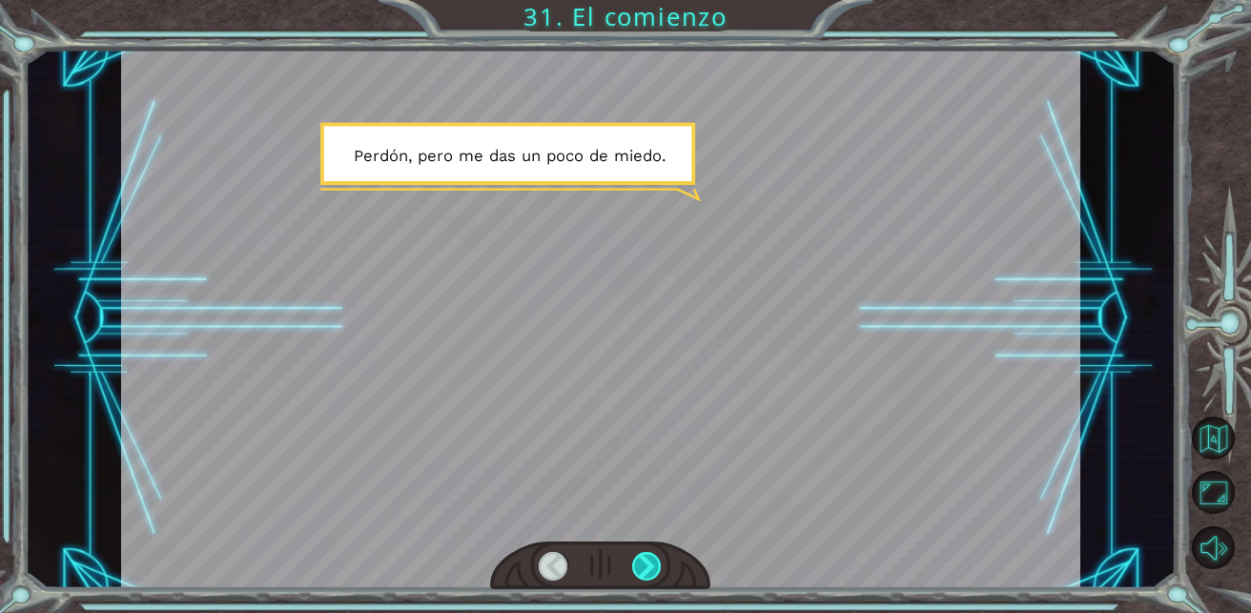
click at [653, 557] on div at bounding box center [647, 567] width 30 height 30
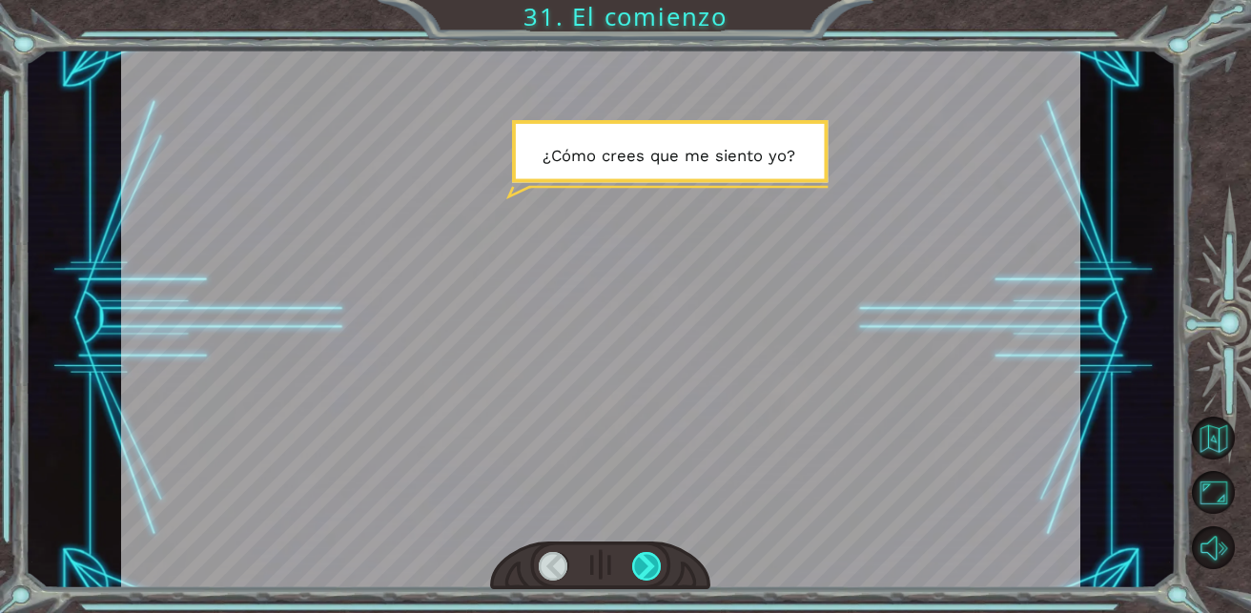
click at [653, 557] on div at bounding box center [647, 567] width 30 height 30
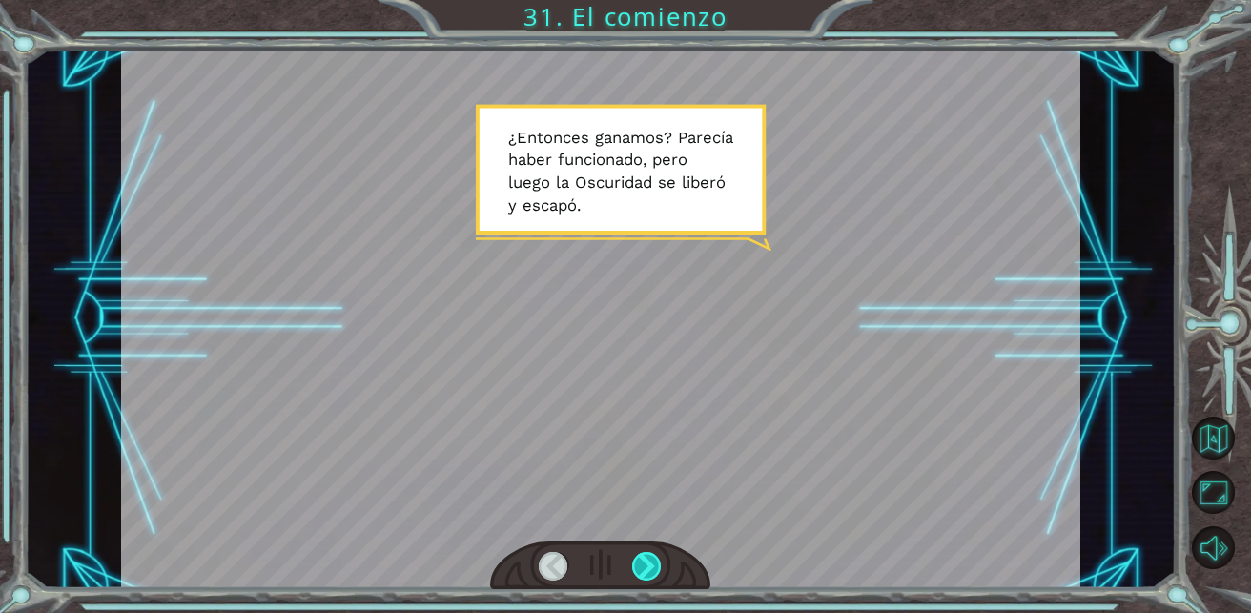
click at [653, 557] on div at bounding box center [647, 567] width 30 height 30
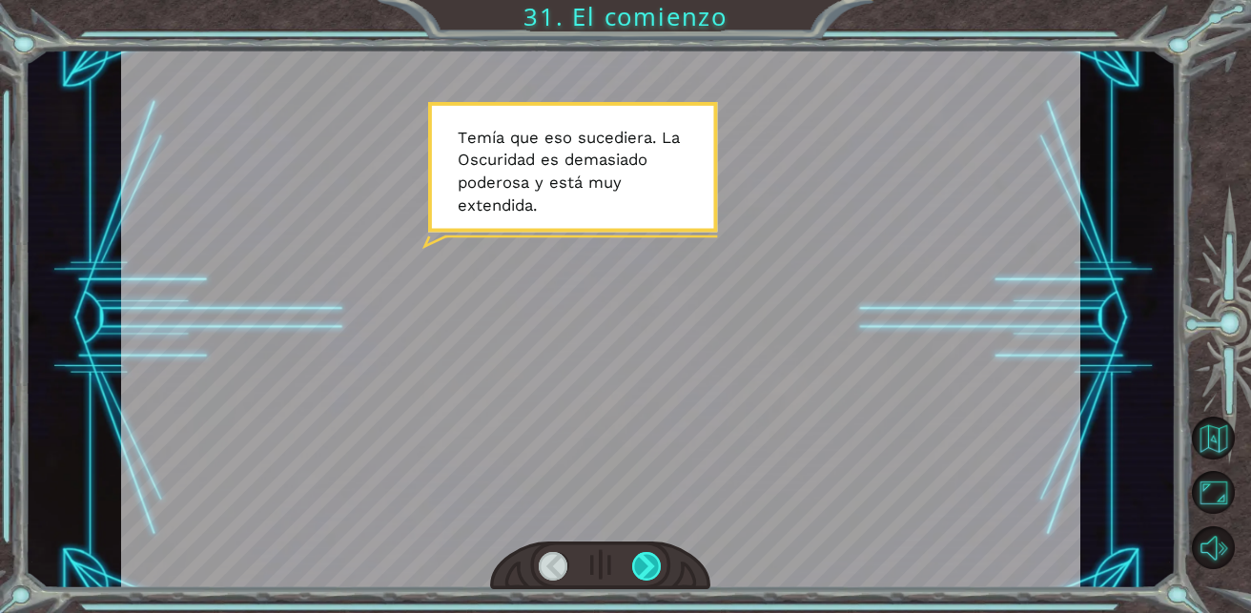
click at [653, 557] on div at bounding box center [647, 567] width 30 height 30
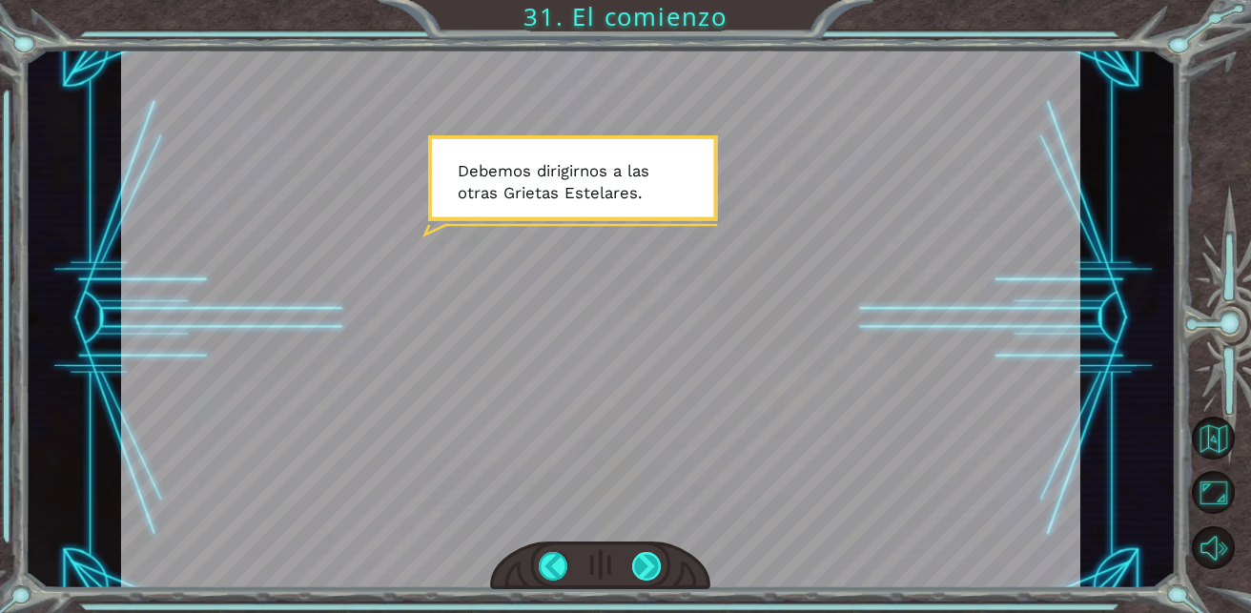
click at [653, 557] on div at bounding box center [647, 567] width 30 height 30
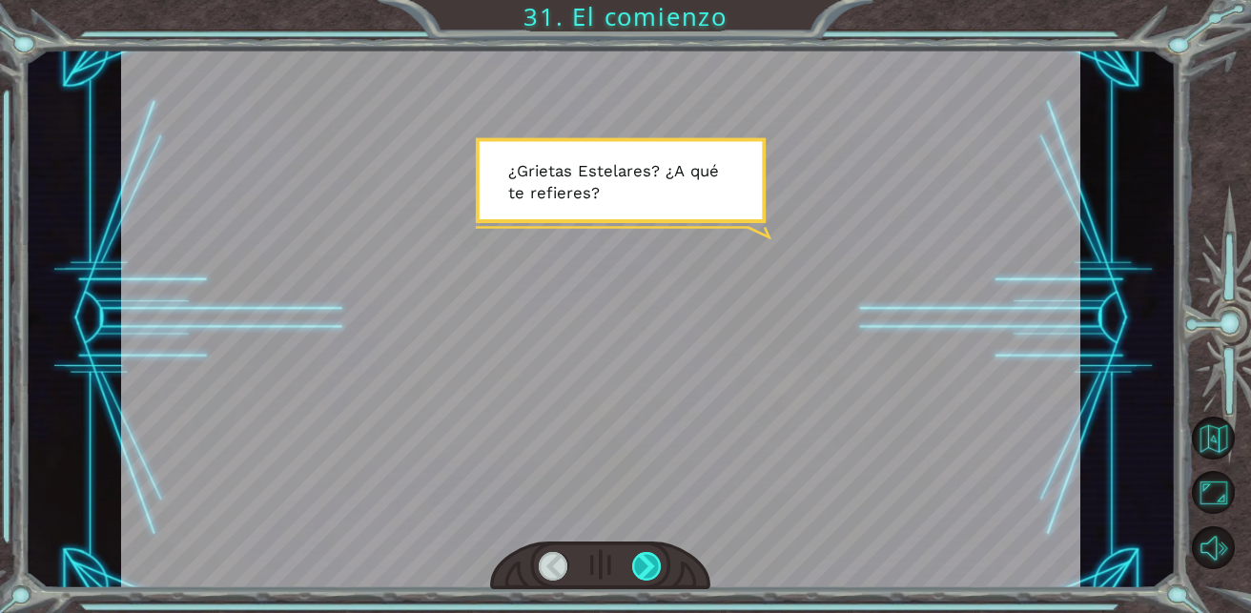
click at [653, 557] on div at bounding box center [647, 567] width 30 height 30
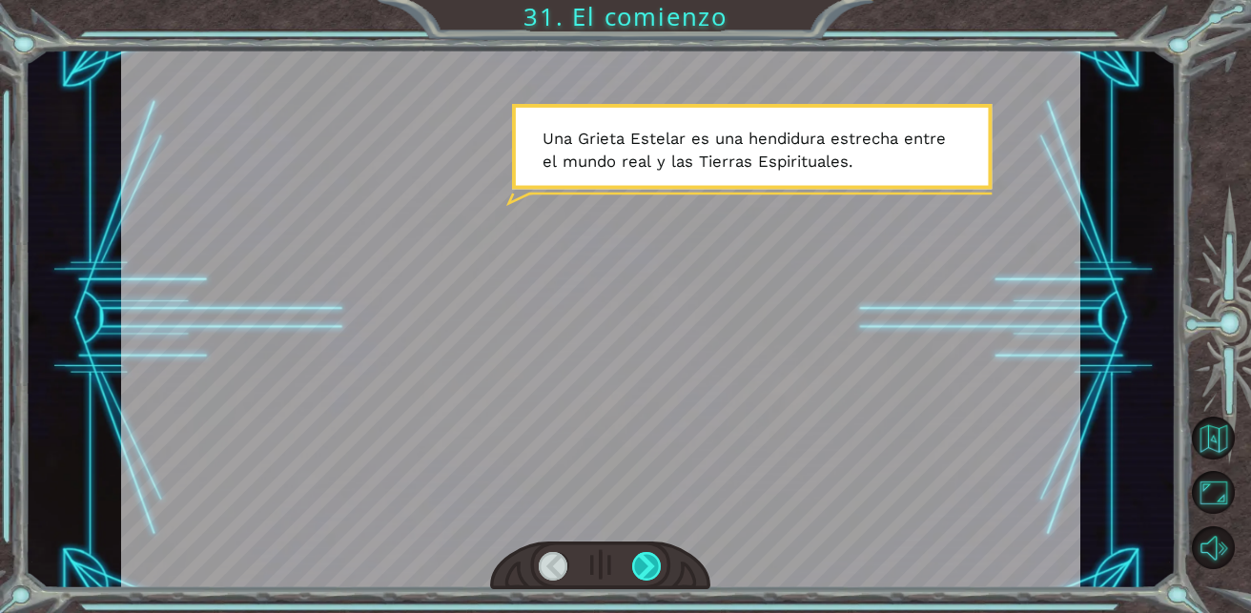
click at [653, 557] on div at bounding box center [647, 567] width 30 height 30
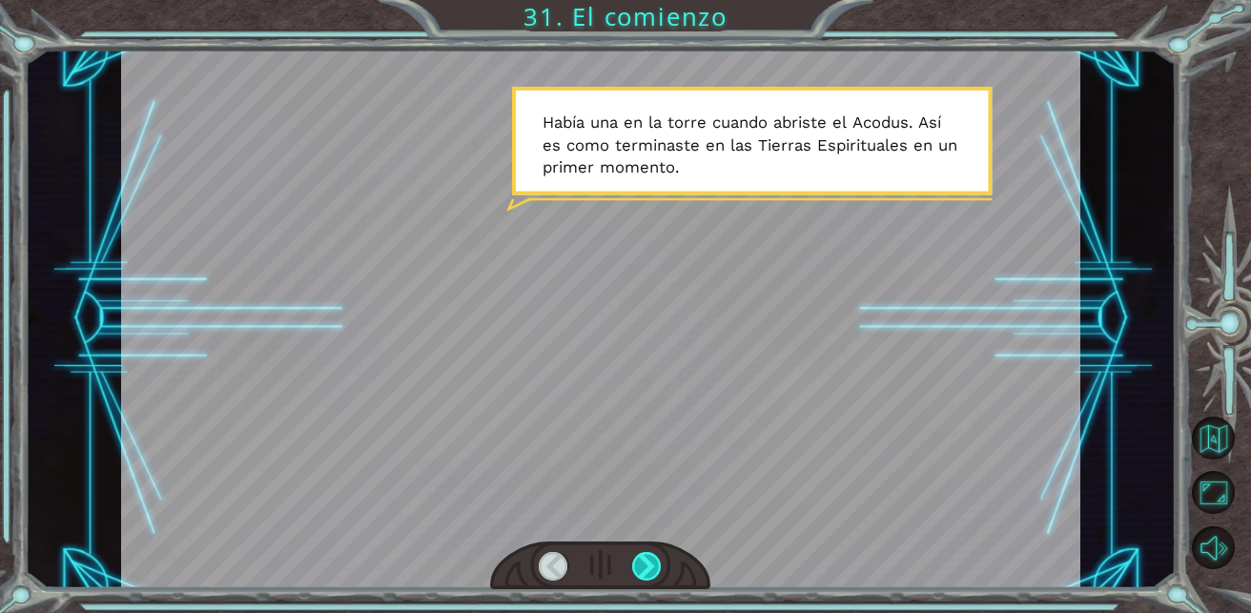
click at [653, 557] on div at bounding box center [647, 567] width 30 height 30
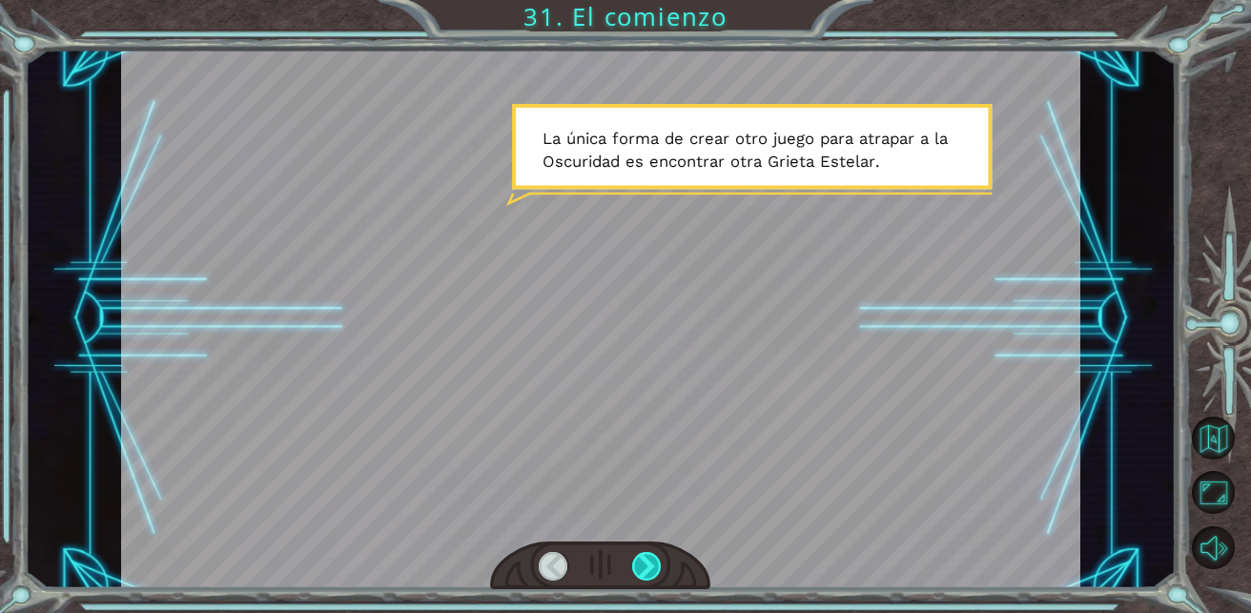
click at [653, 557] on div at bounding box center [647, 567] width 30 height 30
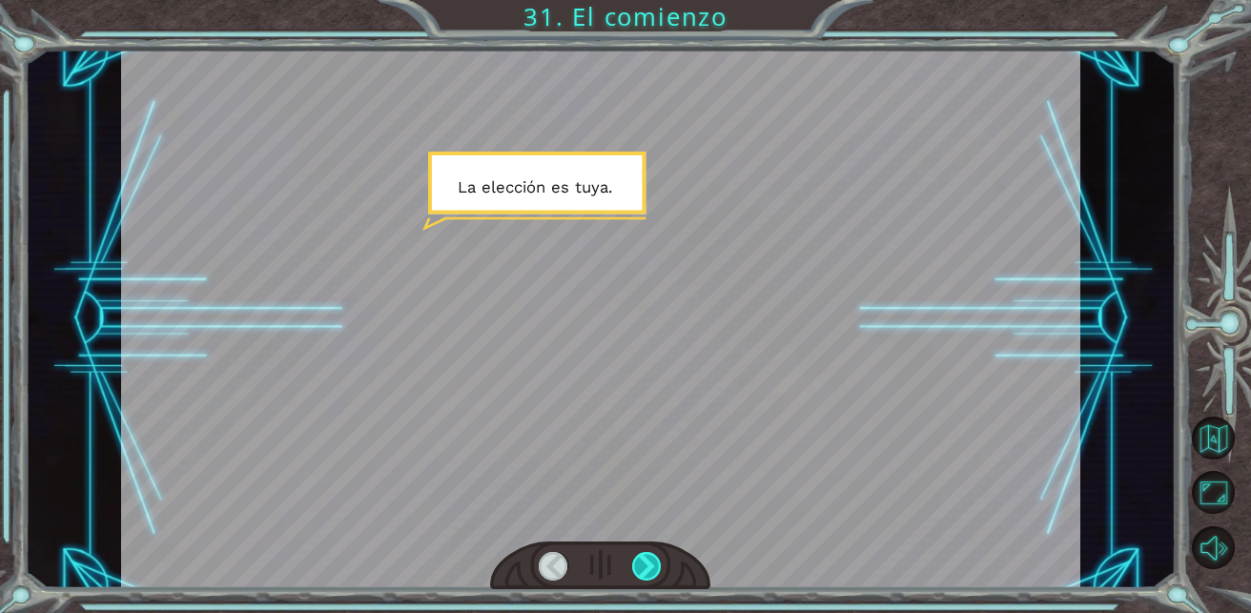
click at [653, 557] on div at bounding box center [647, 567] width 30 height 30
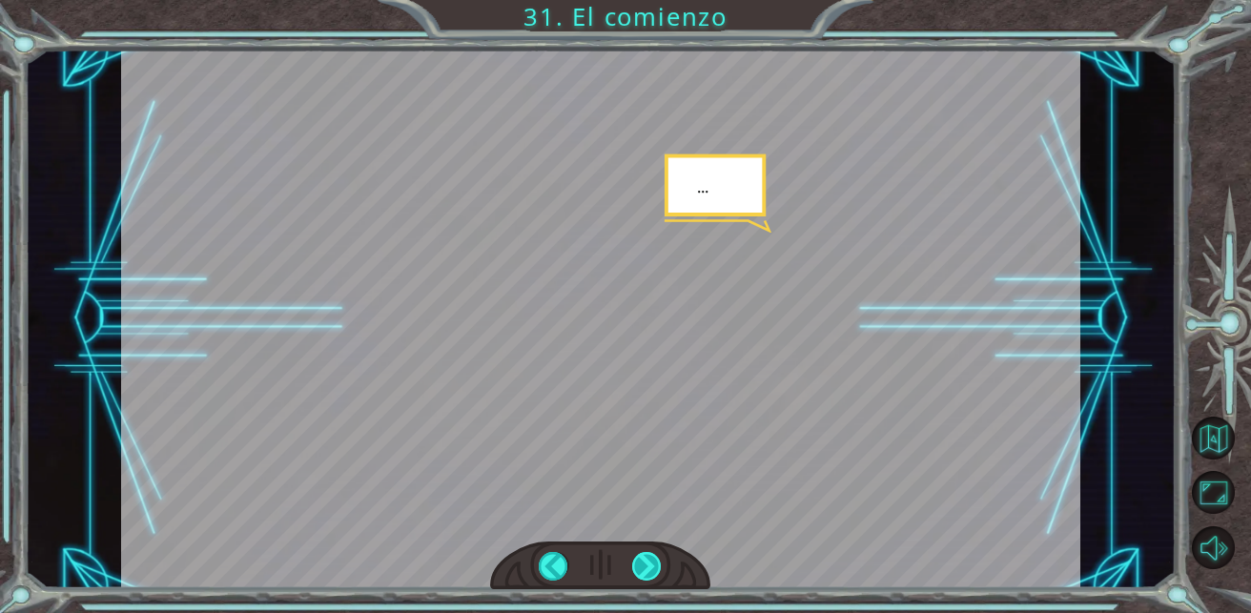
click at [653, 557] on div at bounding box center [647, 567] width 30 height 30
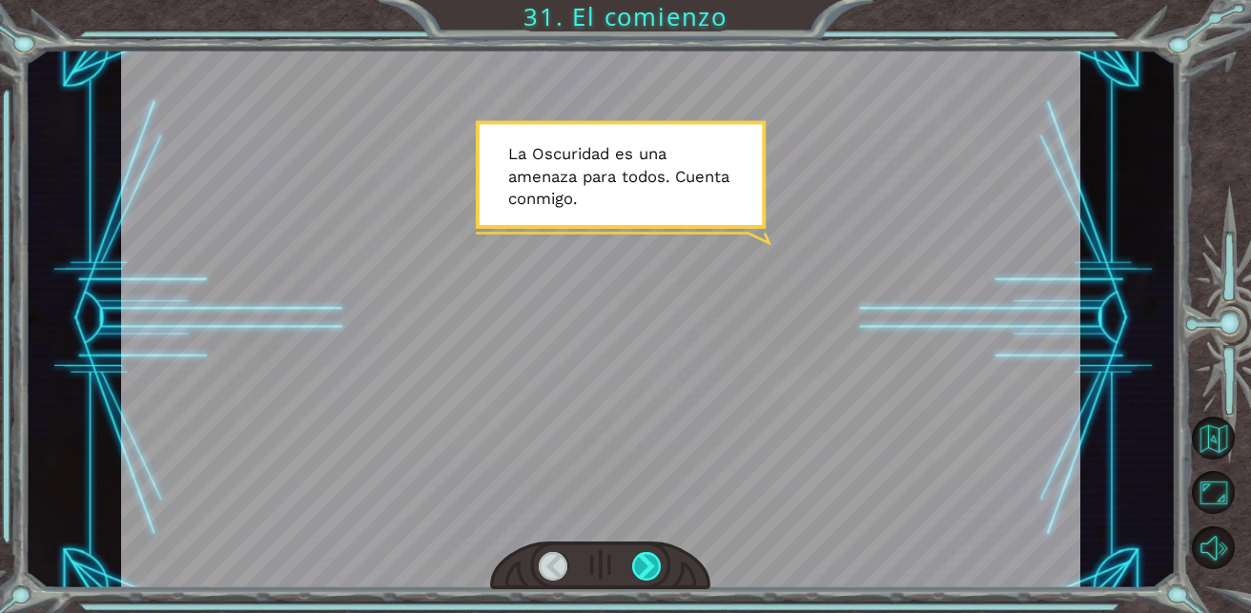
click at [653, 557] on div at bounding box center [647, 567] width 30 height 30
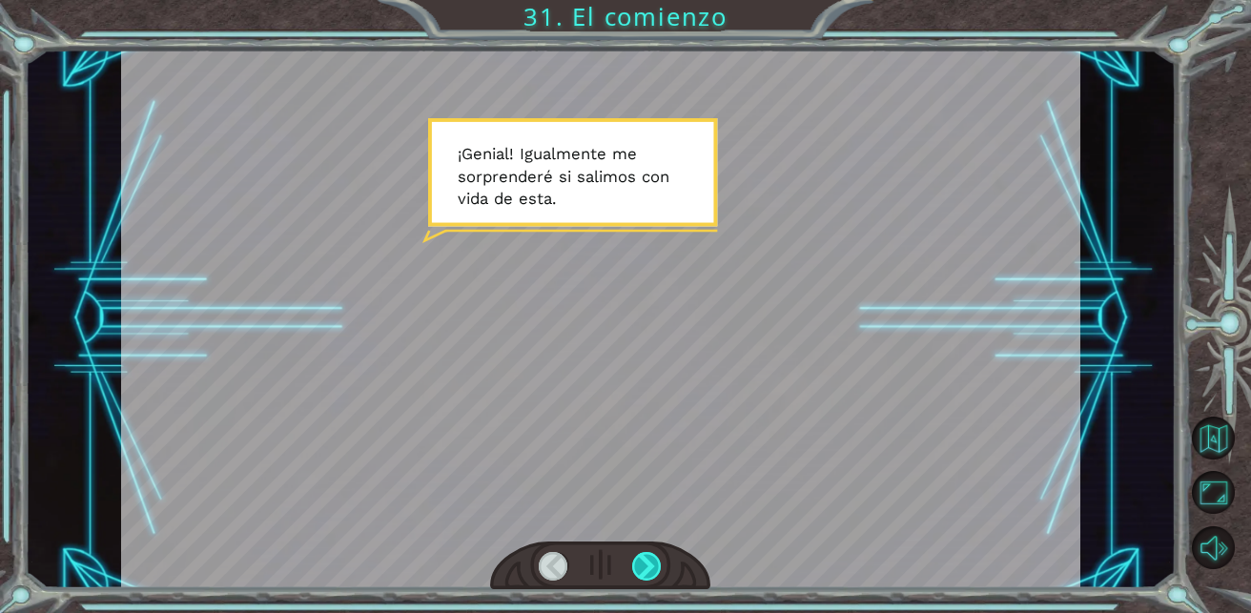
click at [653, 557] on div at bounding box center [647, 567] width 30 height 30
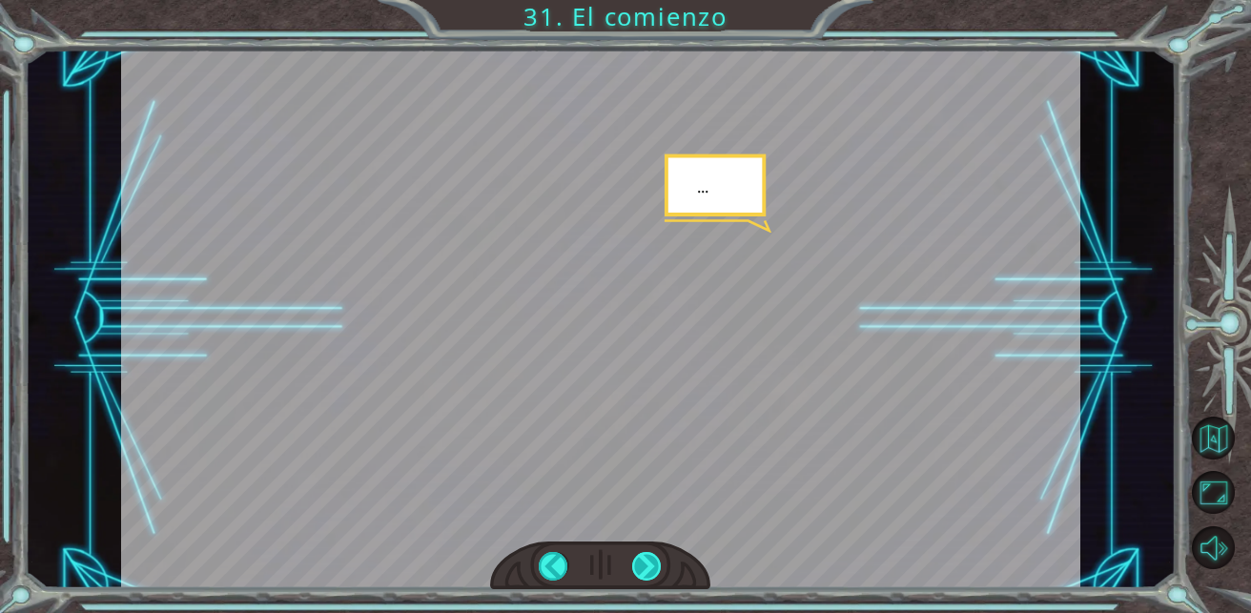
click at [653, 557] on div at bounding box center [647, 567] width 30 height 30
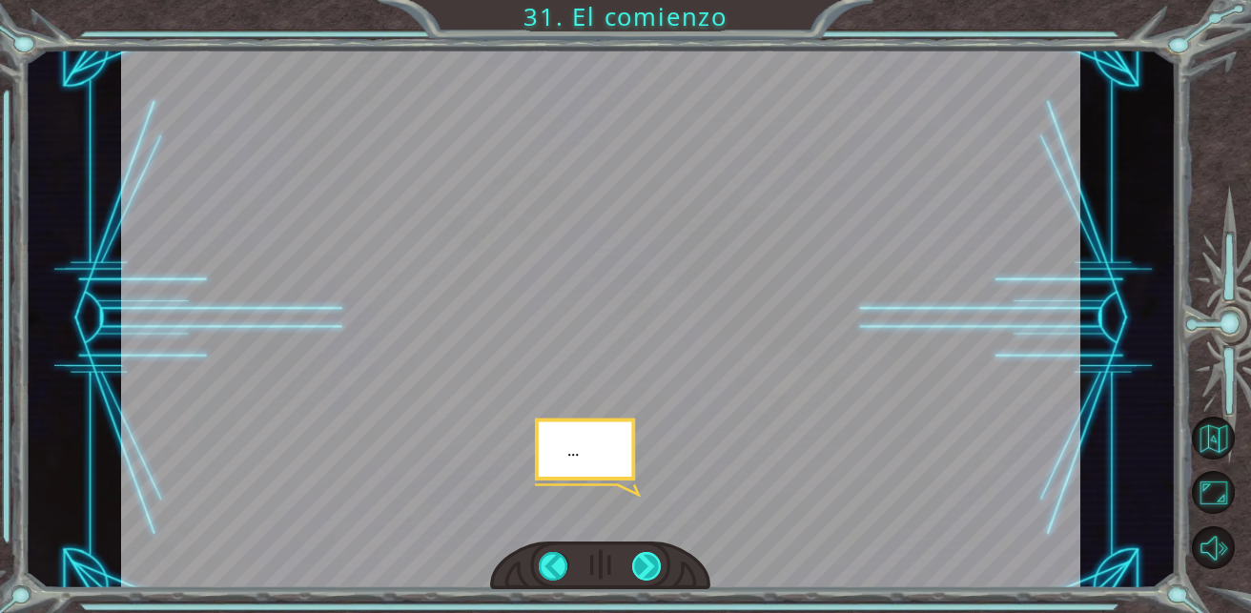
click at [653, 557] on div at bounding box center [647, 567] width 30 height 30
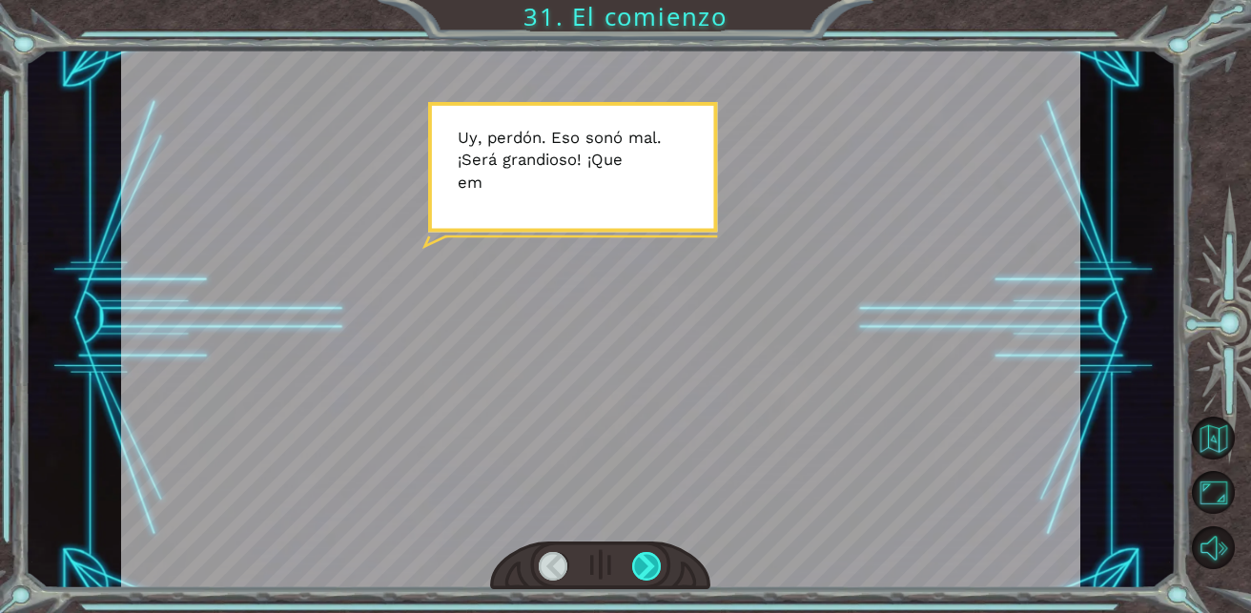
click at [653, 557] on div at bounding box center [647, 567] width 30 height 30
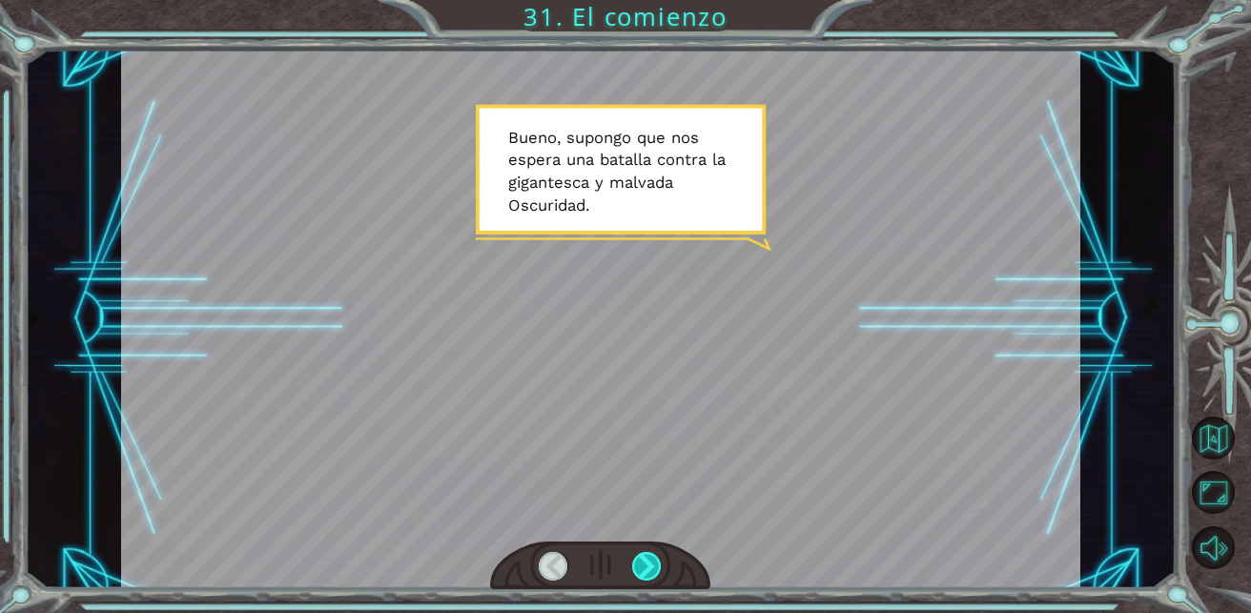
click at [653, 557] on div at bounding box center [647, 567] width 30 height 30
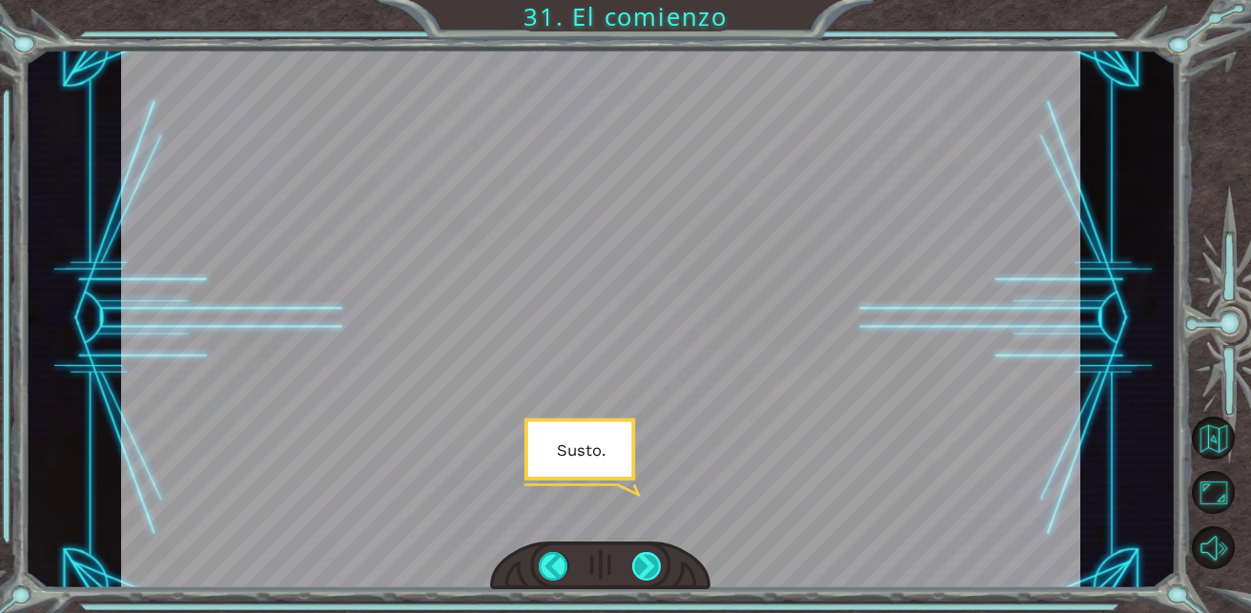
click at [653, 557] on div at bounding box center [647, 567] width 30 height 30
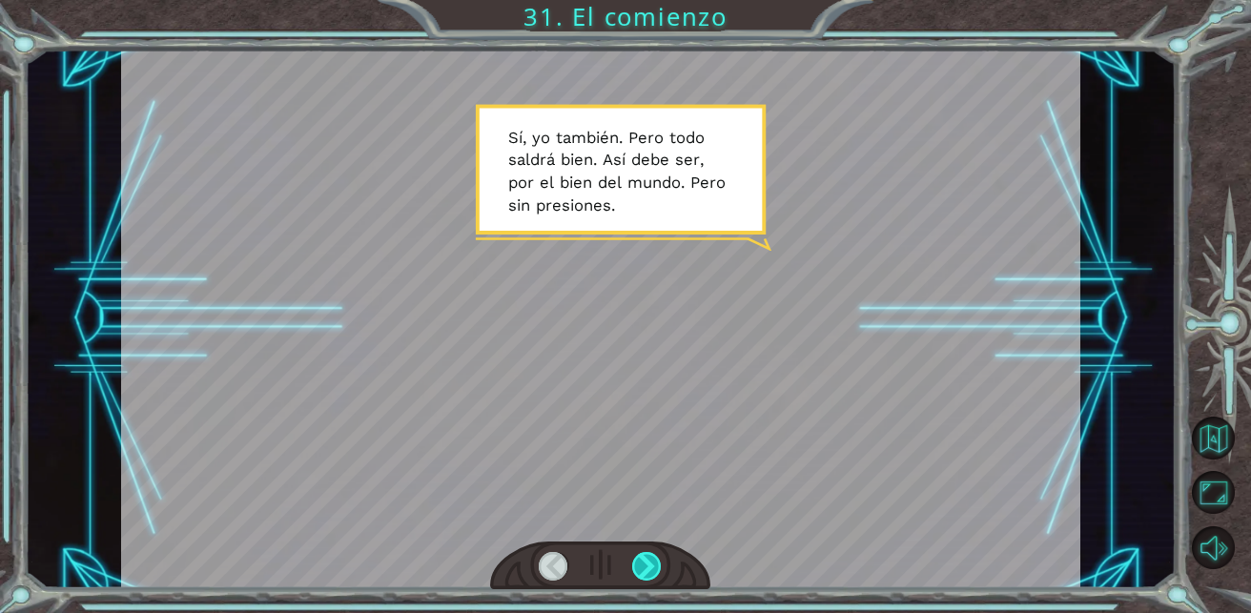
click at [653, 557] on div at bounding box center [647, 567] width 30 height 30
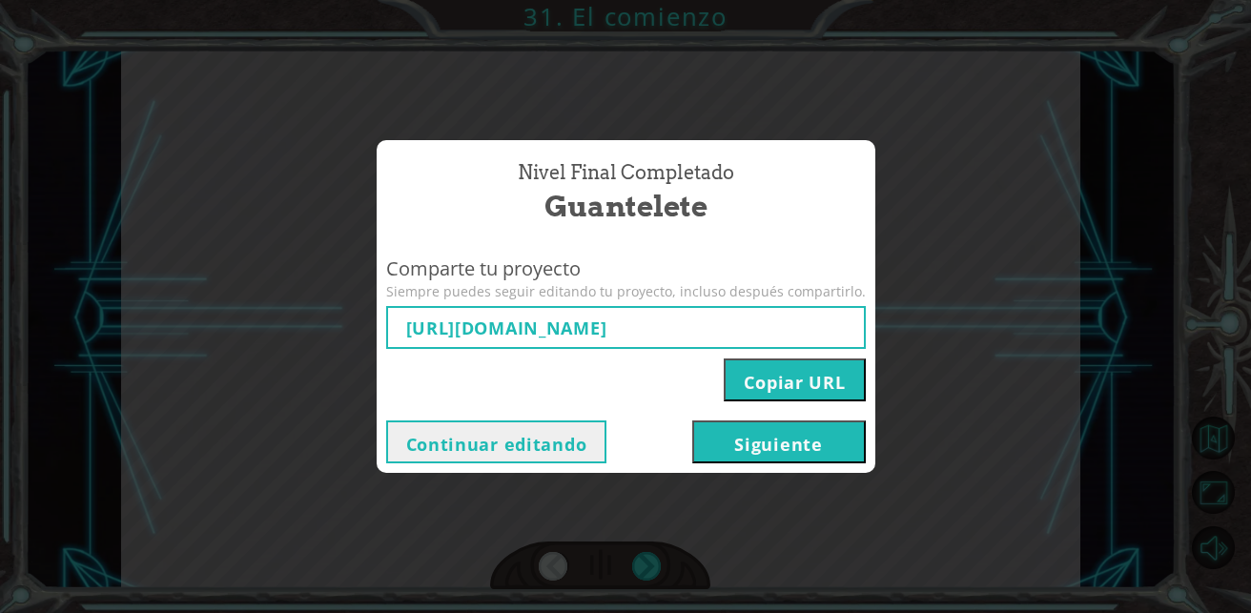
click at [706, 433] on button "Siguiente" at bounding box center [779, 441] width 174 height 43
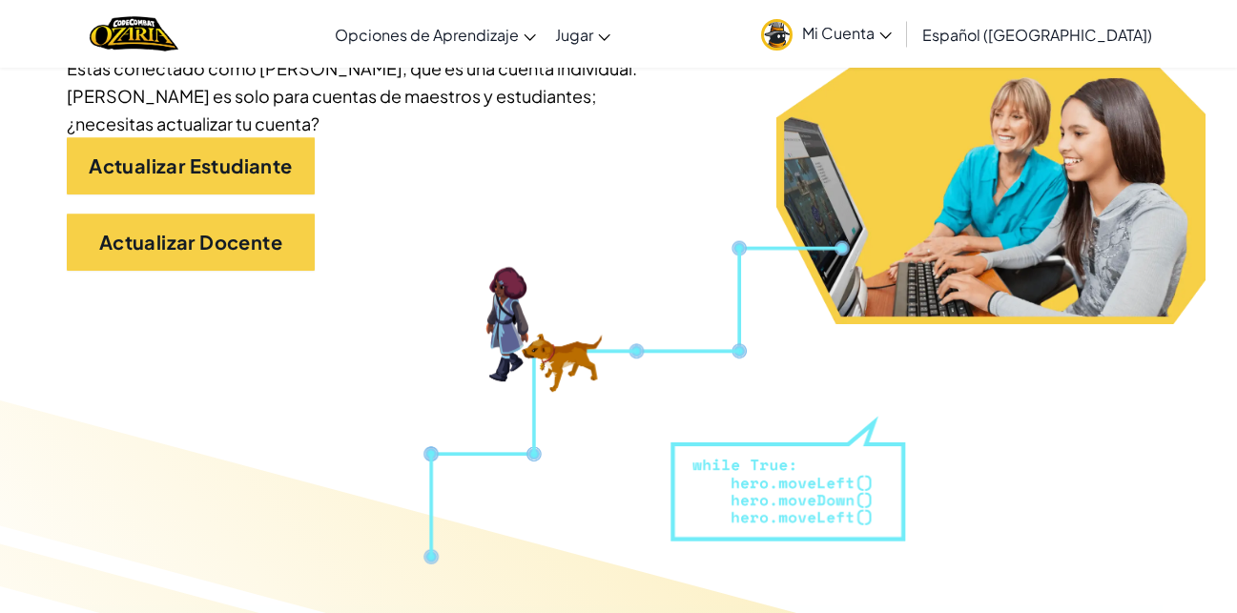
scroll to position [281, 0]
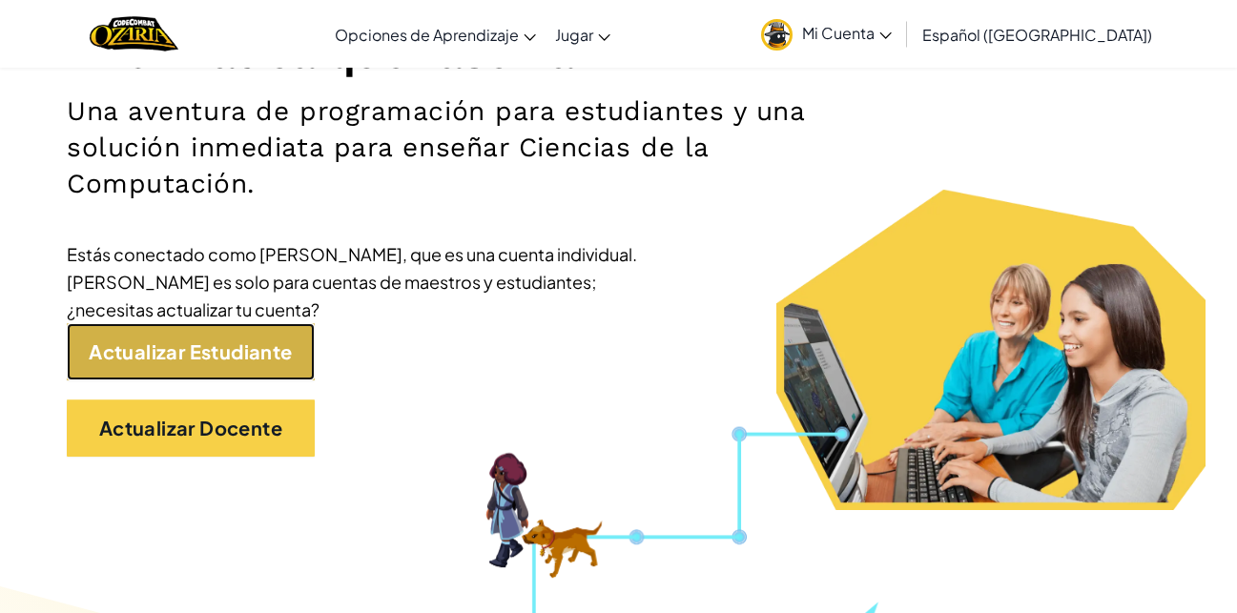
click at [233, 375] on link "Actualizar Estudiante" at bounding box center [191, 351] width 248 height 57
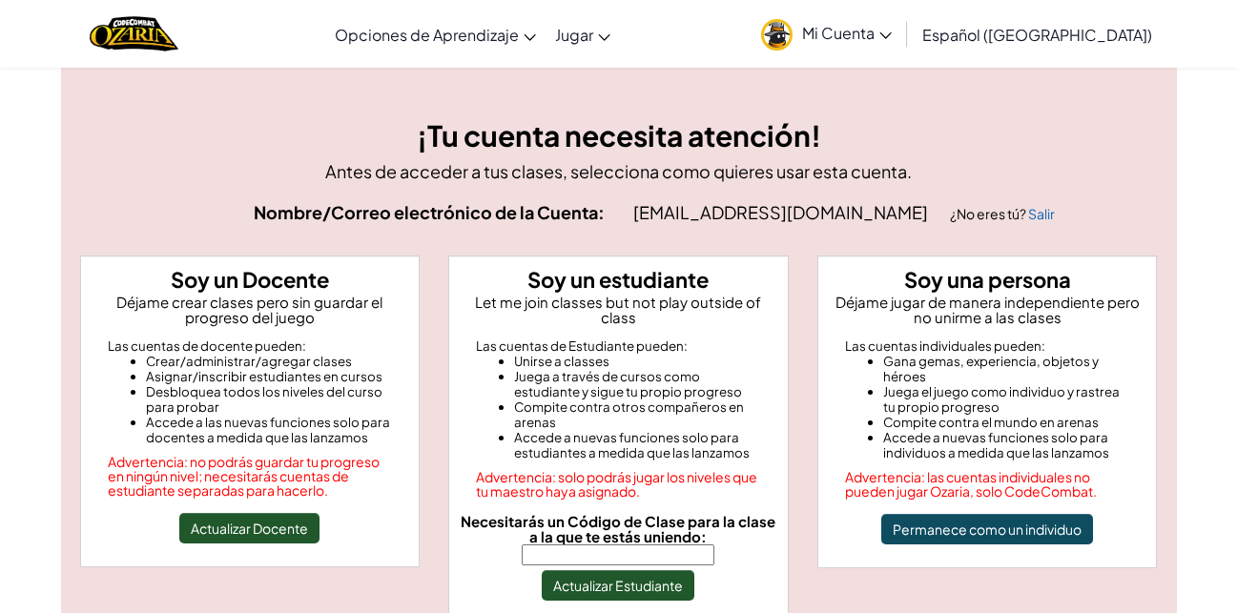
click at [635, 544] on input "Necesitarás un Código de Clase para la clase a la que te estás uniendo:" at bounding box center [618, 554] width 193 height 21
type input "HappyLegBell"
click at [642, 570] on button "Actualizar Estudiante" at bounding box center [618, 585] width 153 height 31
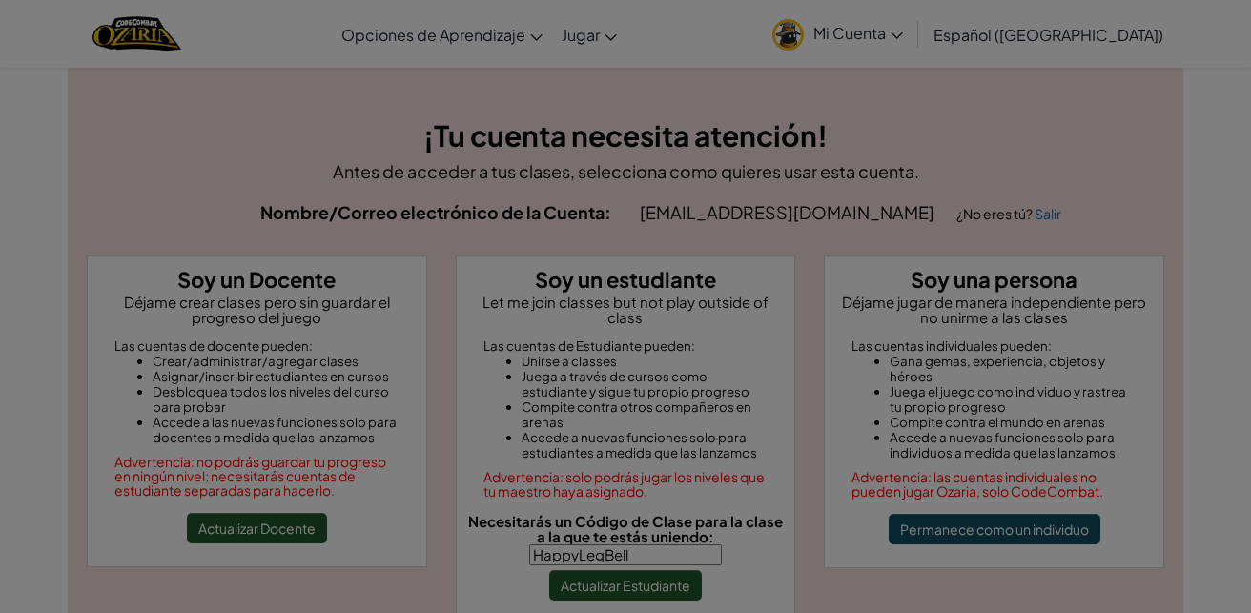
click at [642, 570] on div at bounding box center [625, 306] width 1251 height 613
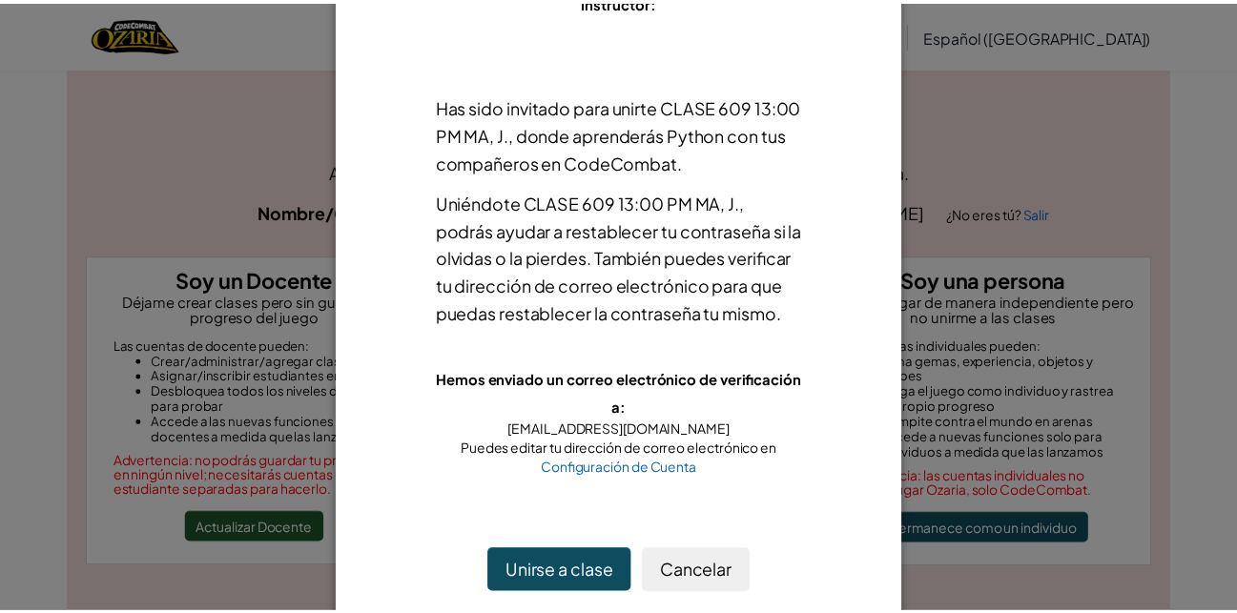
scroll to position [183, 0]
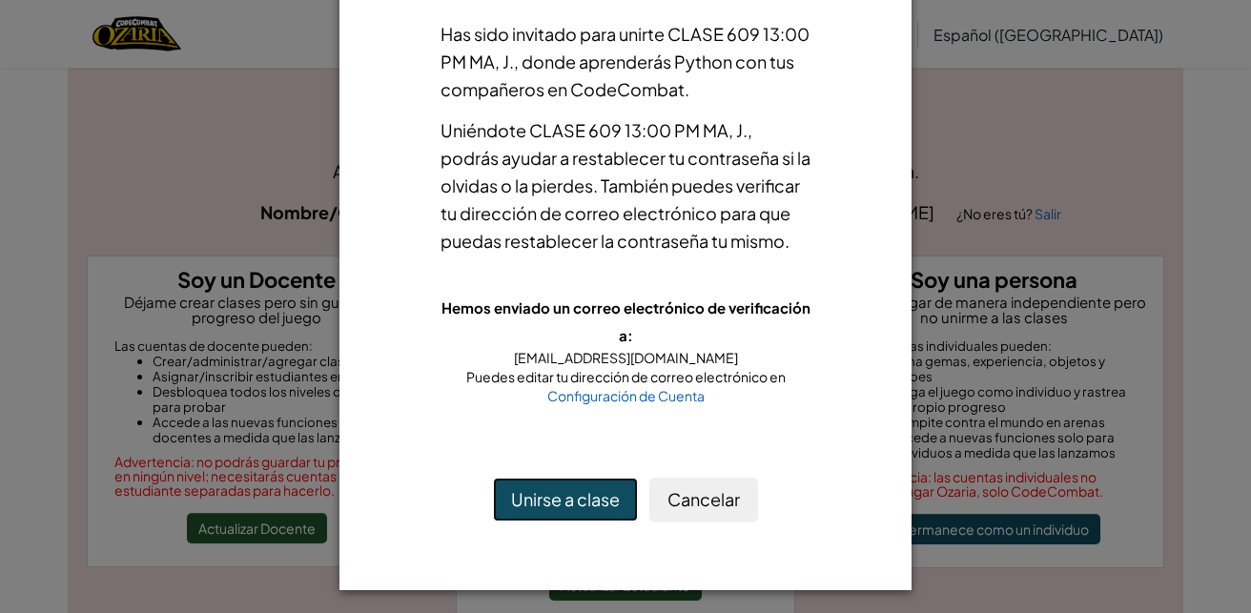
click at [559, 522] on button "Unirse a clase" at bounding box center [565, 500] width 145 height 44
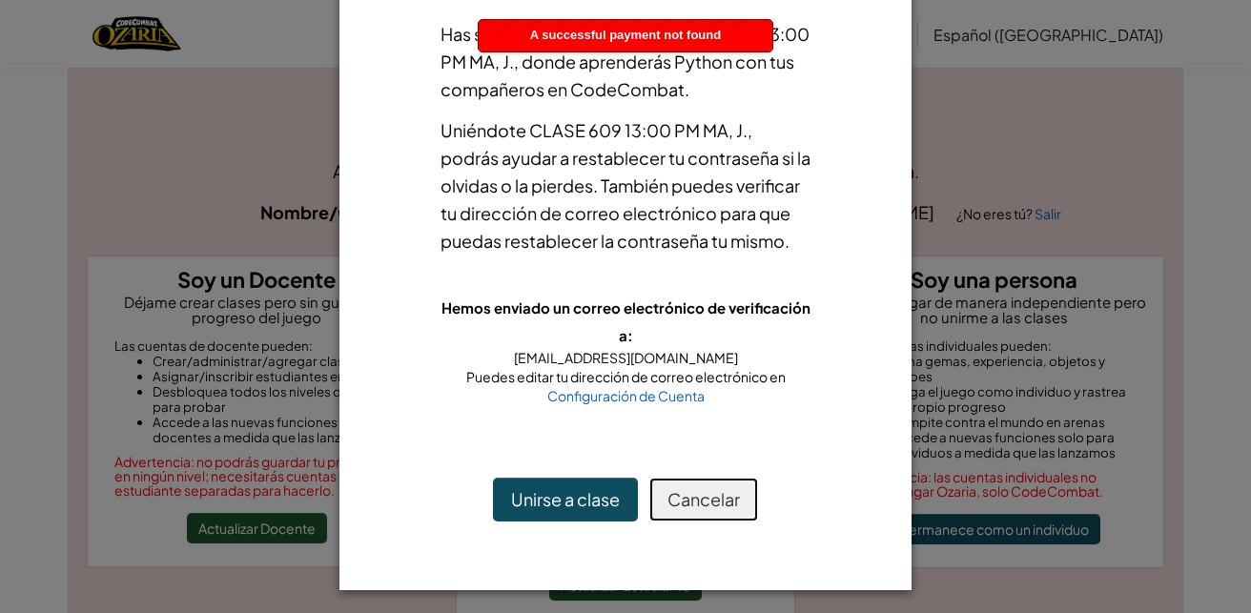
click at [714, 516] on button "Cancelar" at bounding box center [703, 500] width 109 height 44
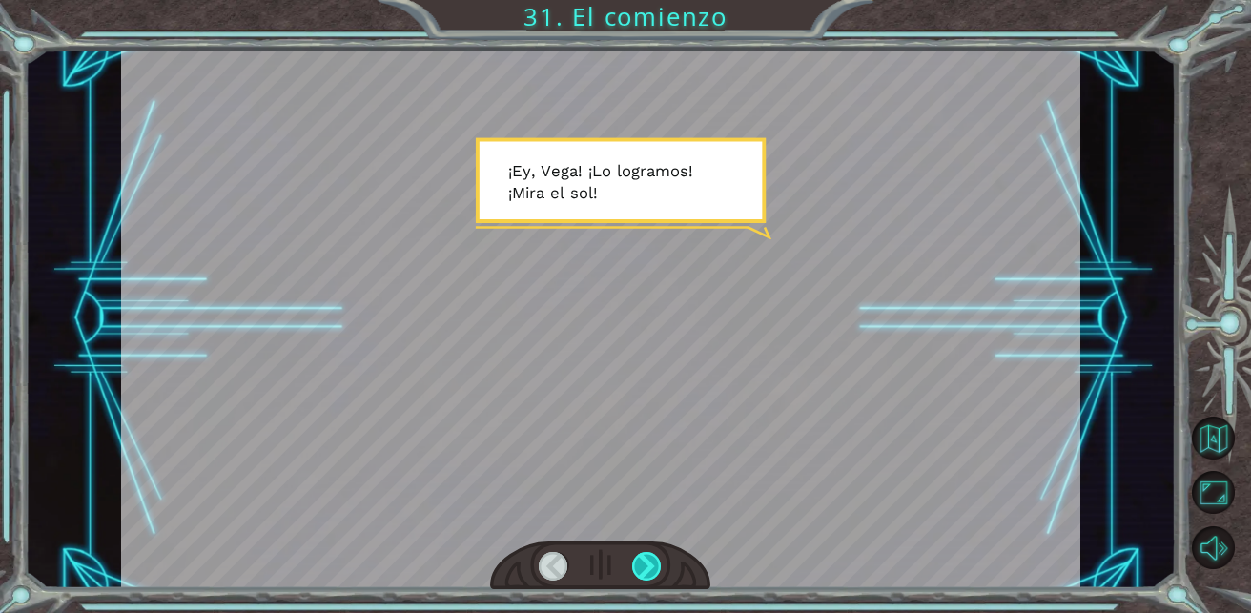
click at [657, 565] on div at bounding box center [647, 567] width 30 height 30
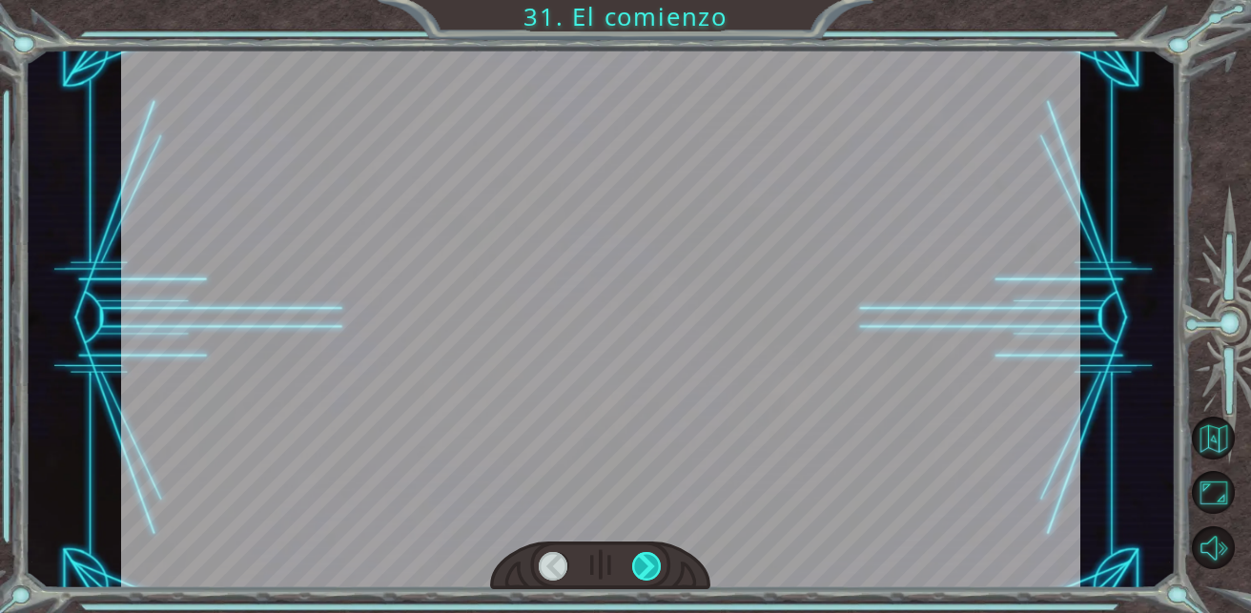
click at [657, 565] on div at bounding box center [647, 567] width 30 height 30
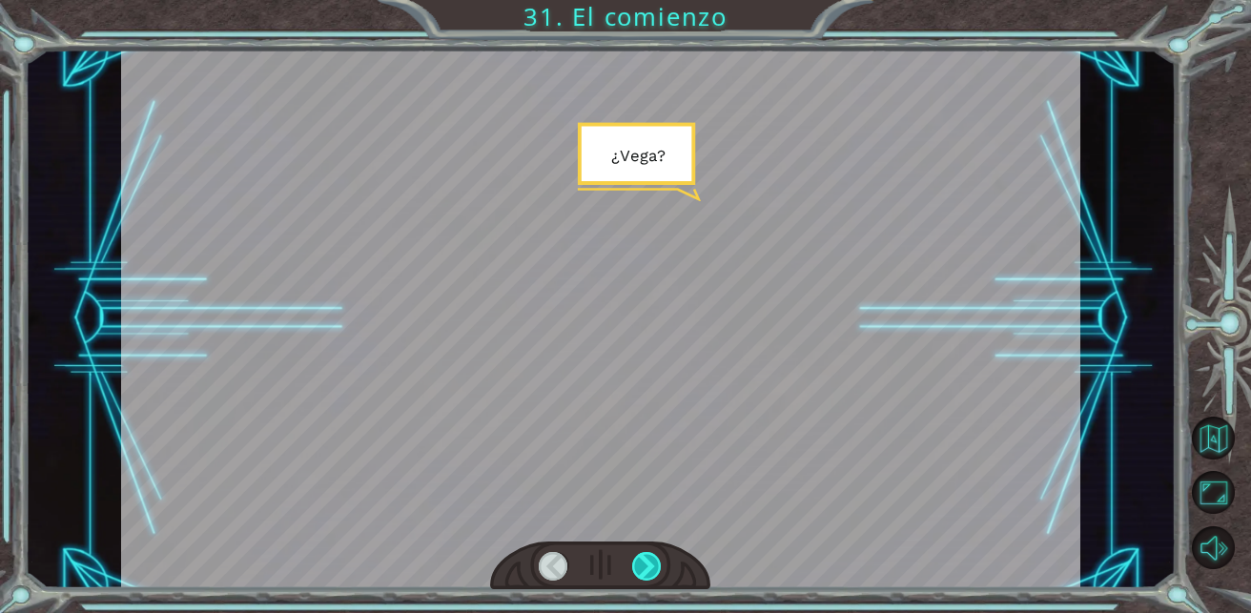
click at [657, 565] on div at bounding box center [647, 567] width 30 height 30
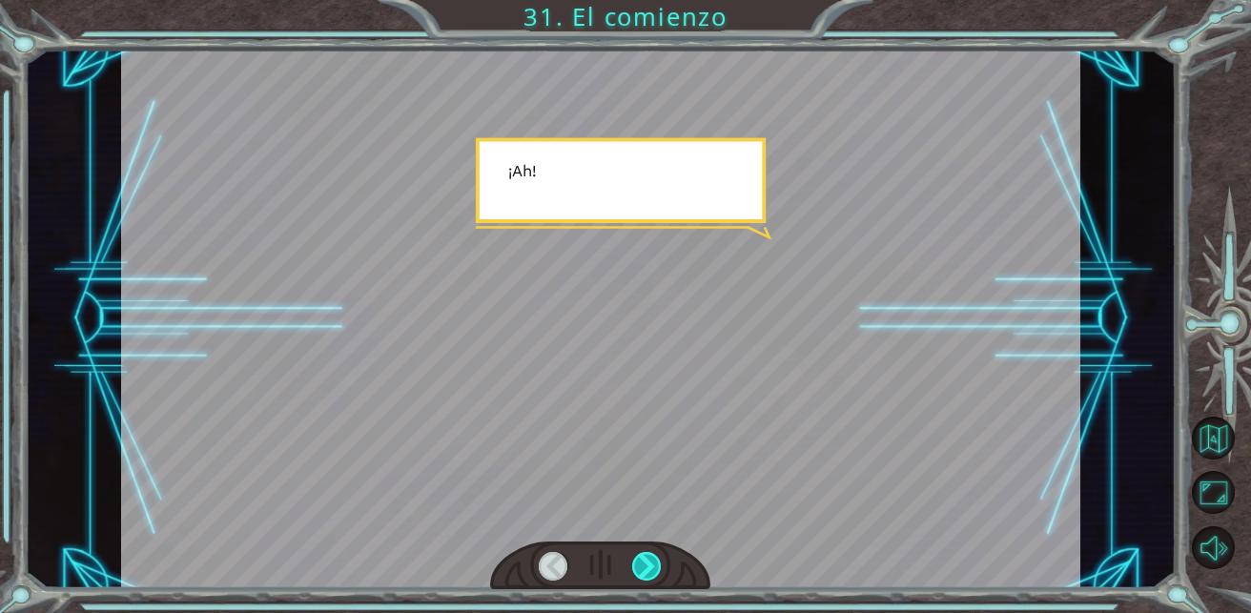
click at [657, 565] on div at bounding box center [647, 567] width 30 height 30
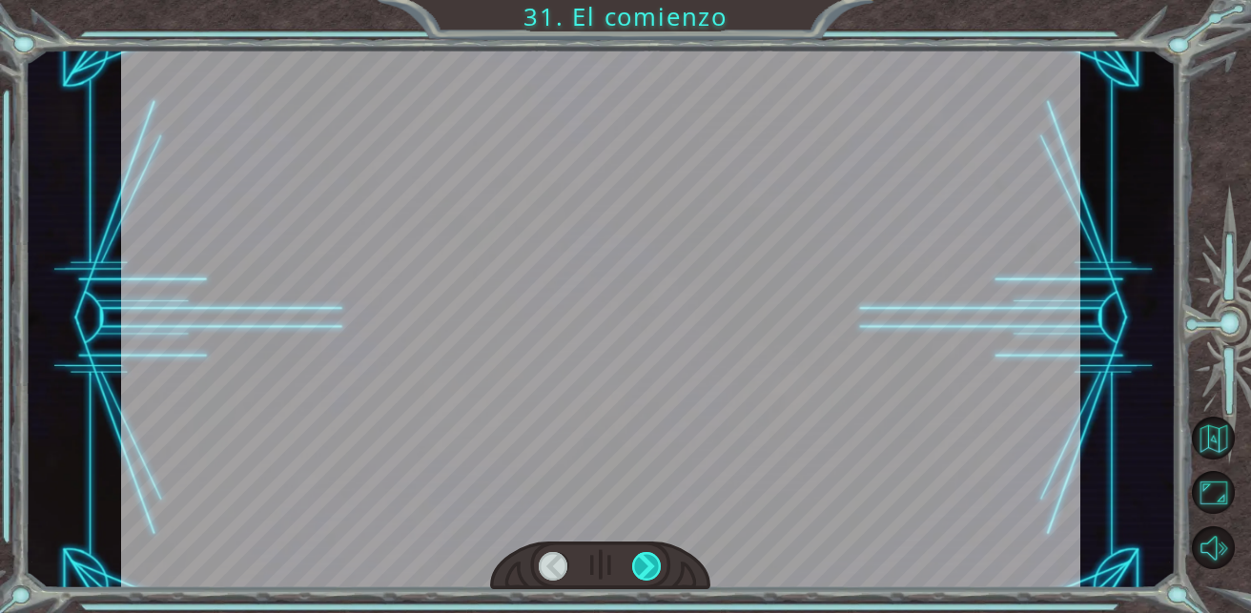
click at [657, 565] on div at bounding box center [647, 567] width 30 height 30
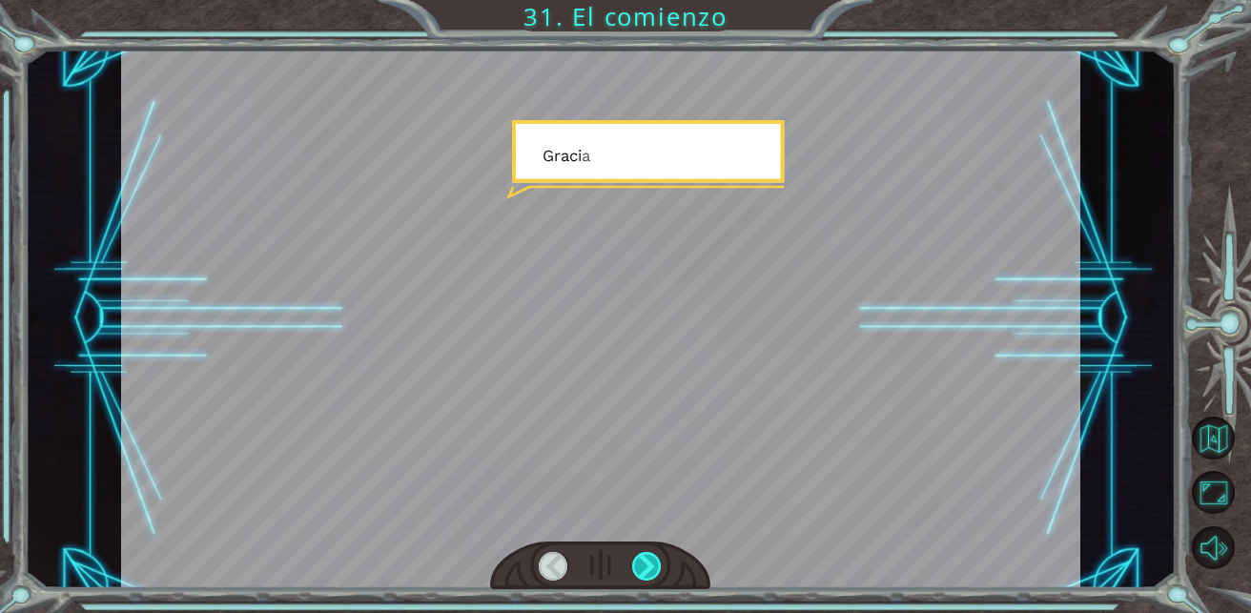
click at [657, 565] on div at bounding box center [647, 567] width 30 height 30
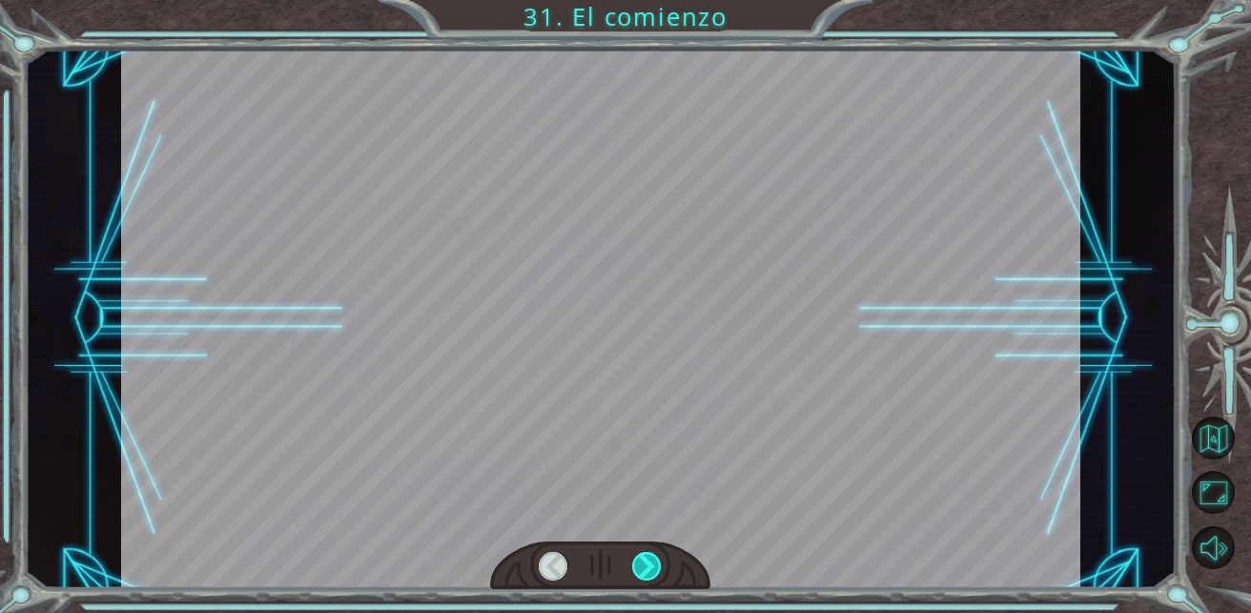
click at [657, 565] on div at bounding box center [647, 567] width 30 height 30
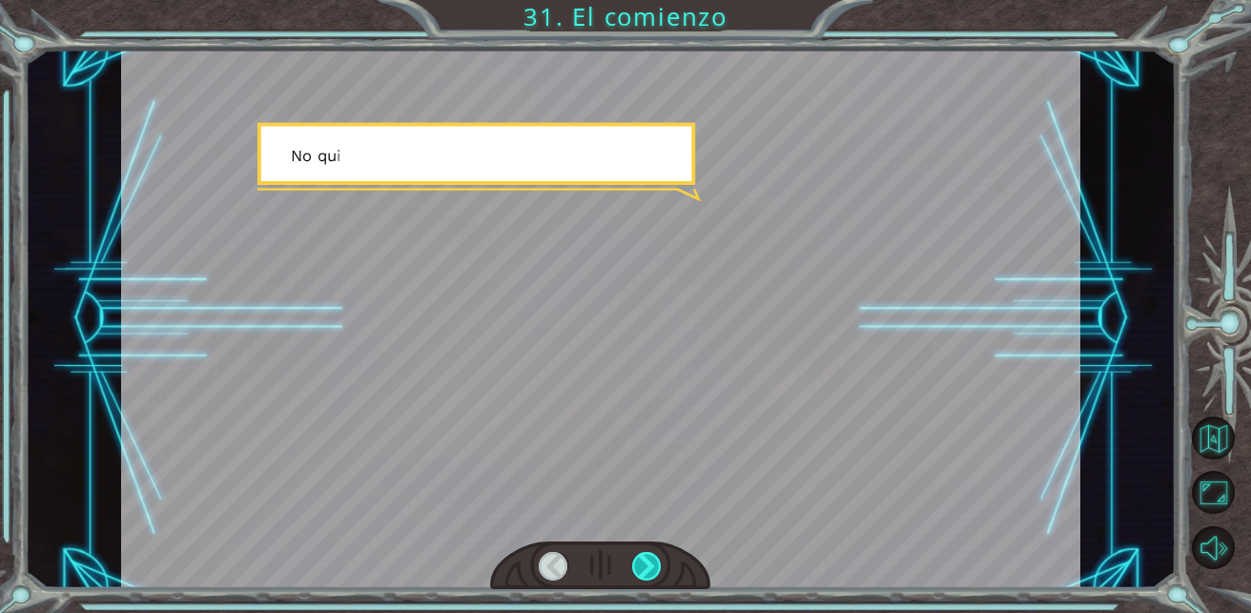
click at [657, 565] on div at bounding box center [647, 567] width 30 height 30
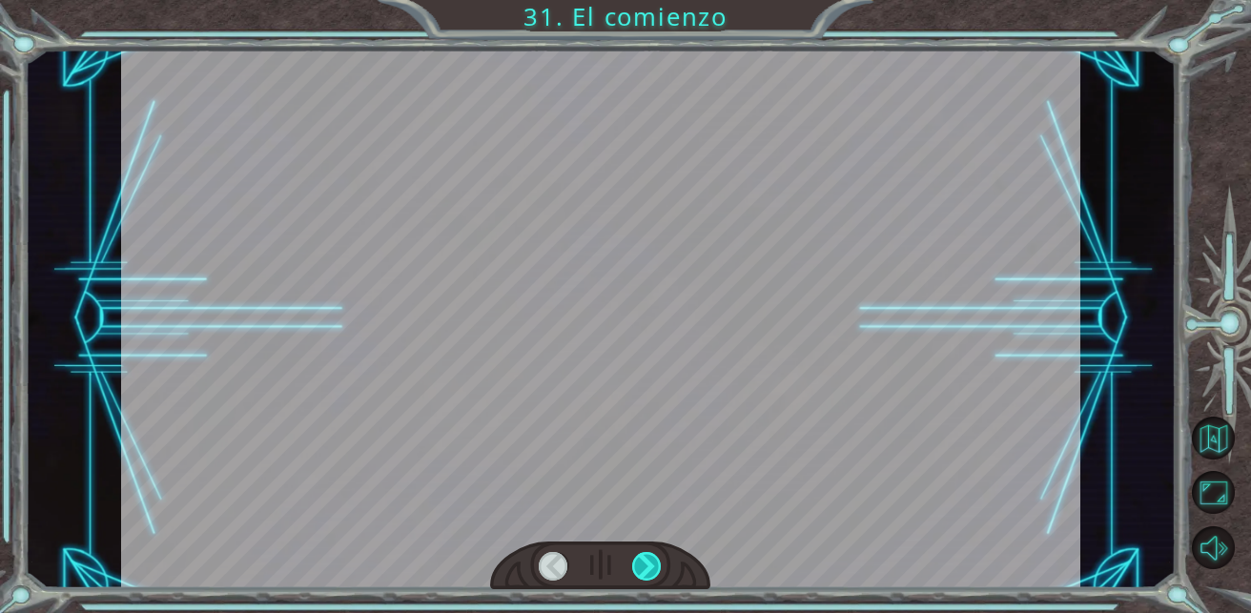
click at [657, 565] on div at bounding box center [647, 567] width 30 height 30
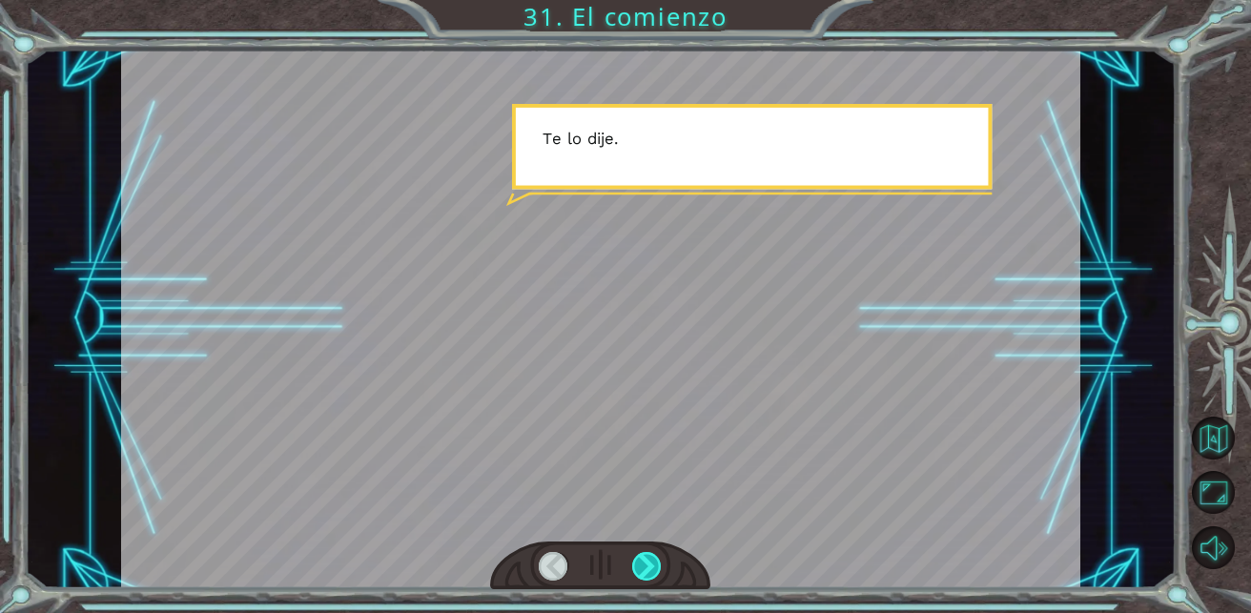
click at [657, 565] on div at bounding box center [647, 567] width 30 height 30
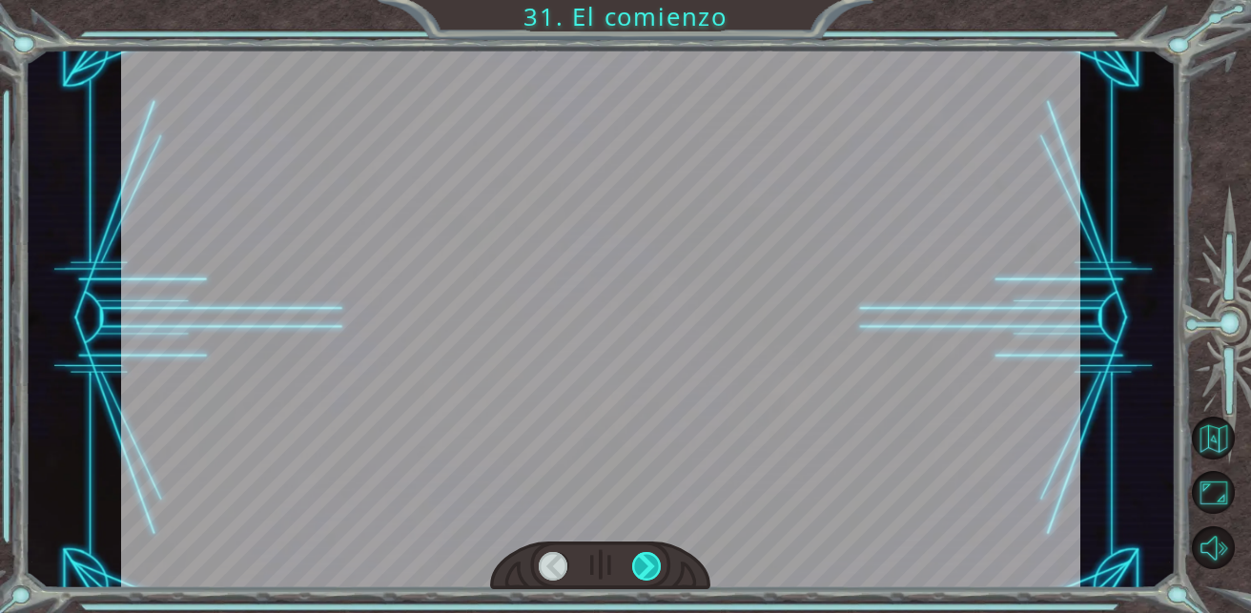
click at [657, 565] on div at bounding box center [647, 567] width 30 height 30
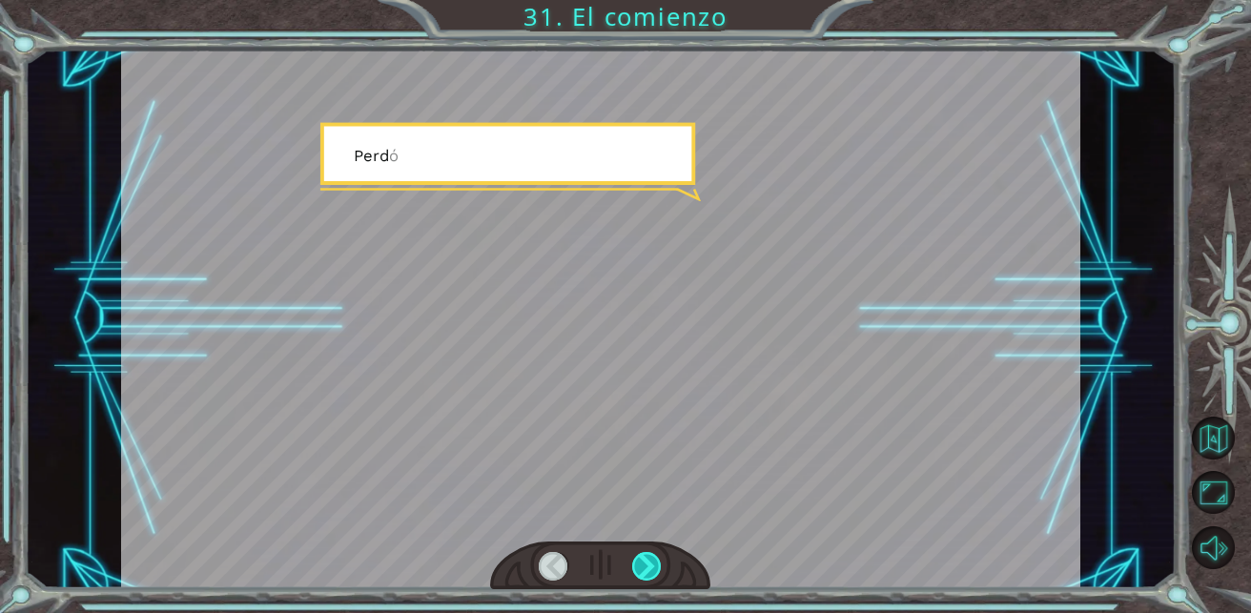
click at [657, 565] on div at bounding box center [647, 567] width 30 height 30
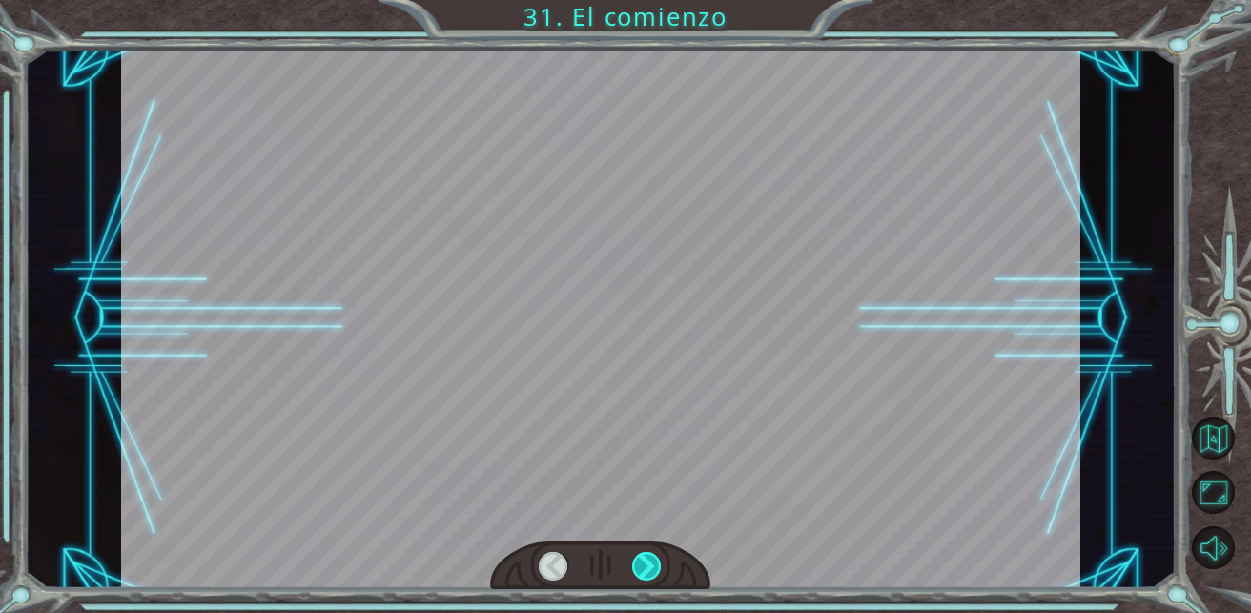
click at [657, 565] on div at bounding box center [647, 567] width 30 height 30
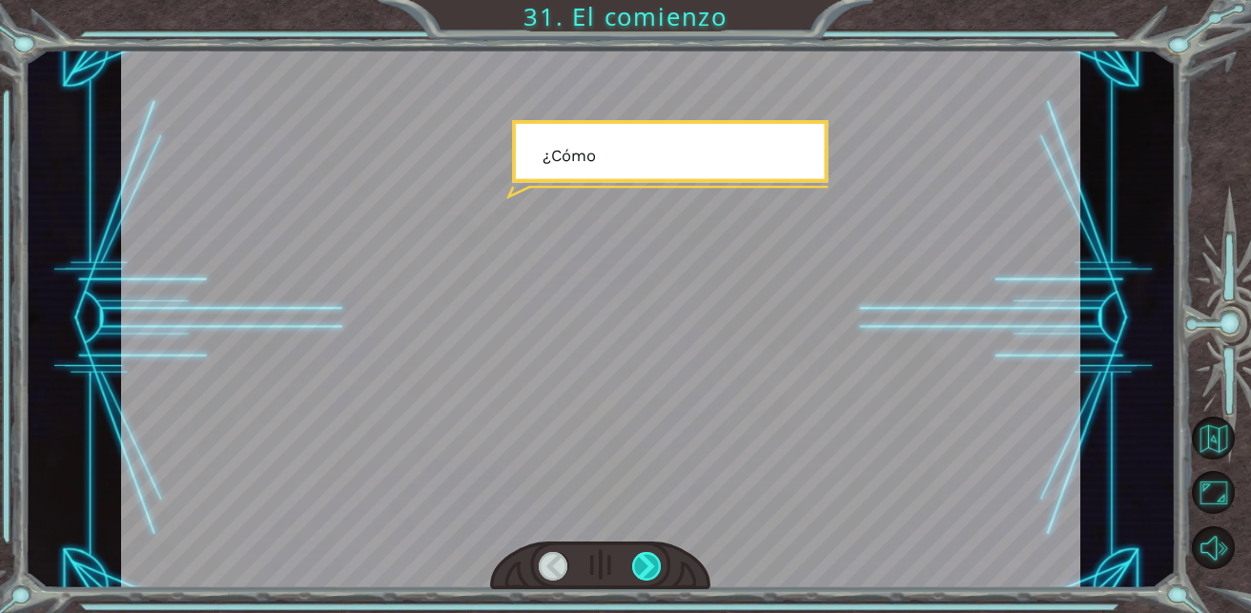
click at [657, 565] on div at bounding box center [647, 567] width 30 height 30
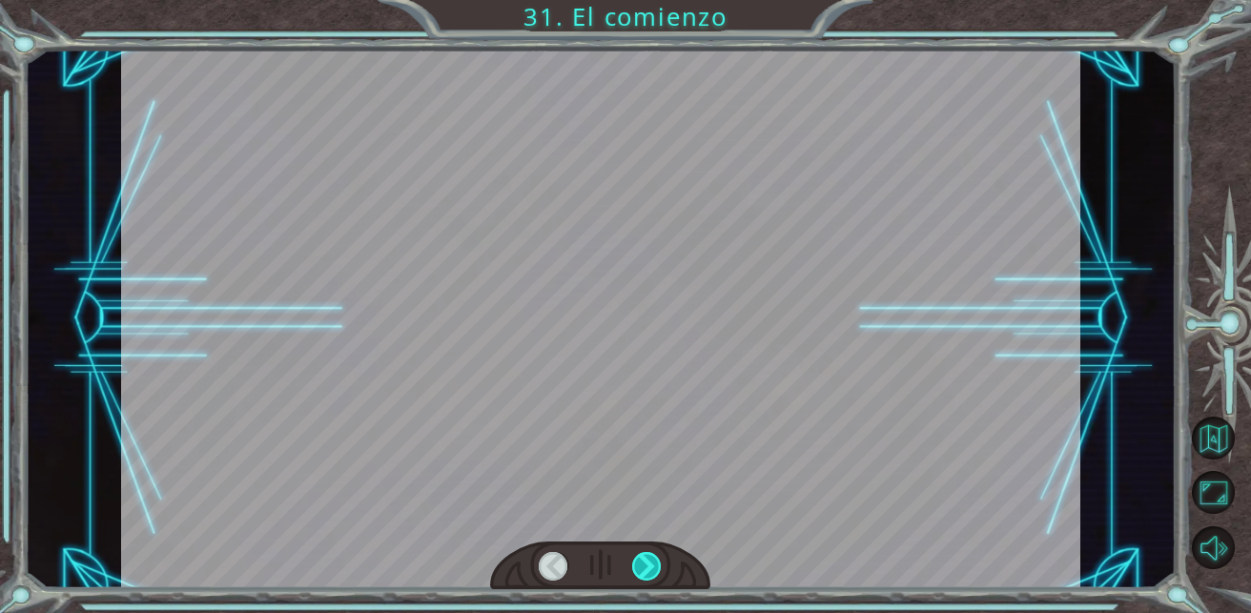
click at [657, 565] on div at bounding box center [647, 567] width 30 height 30
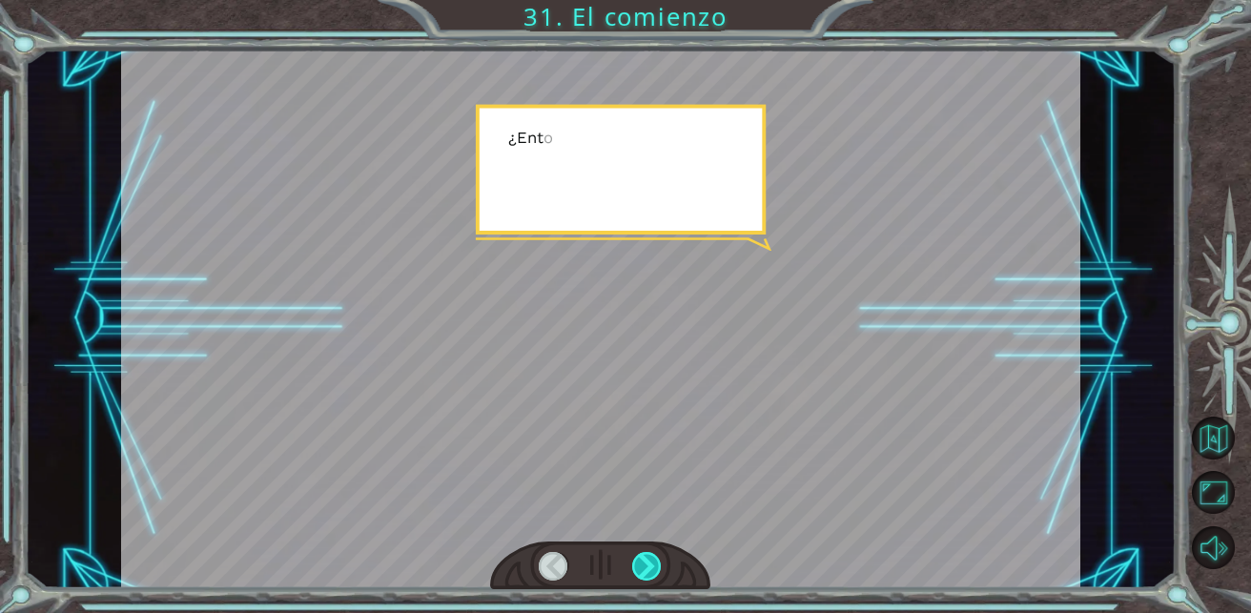
click at [657, 565] on div at bounding box center [647, 567] width 30 height 30
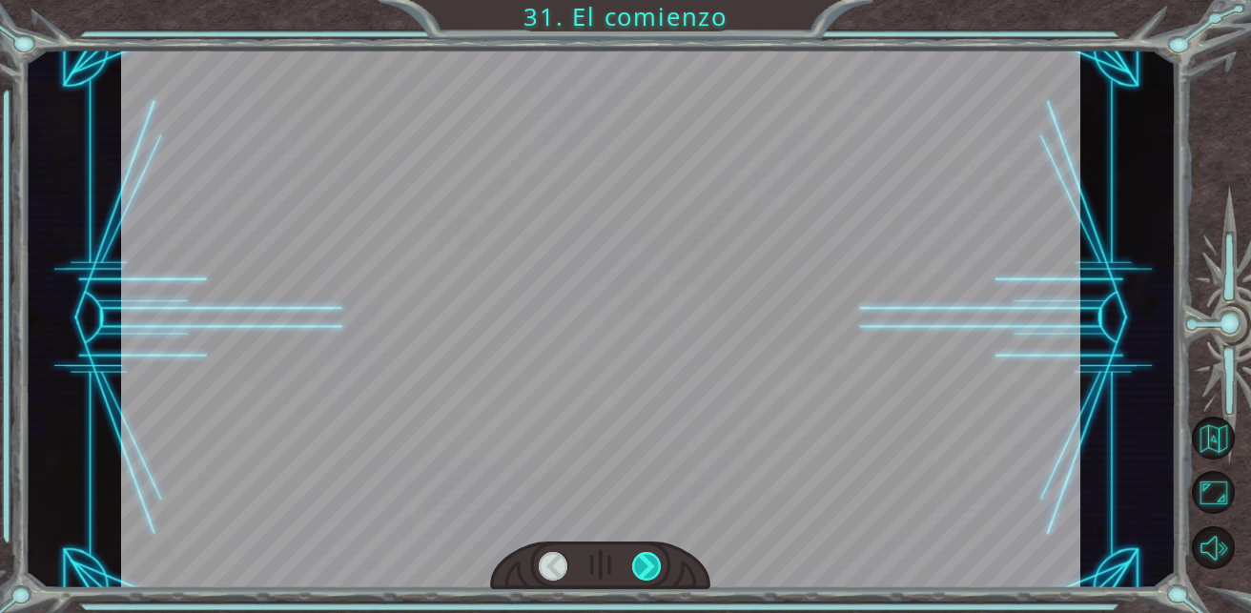
click at [657, 565] on div at bounding box center [647, 567] width 30 height 30
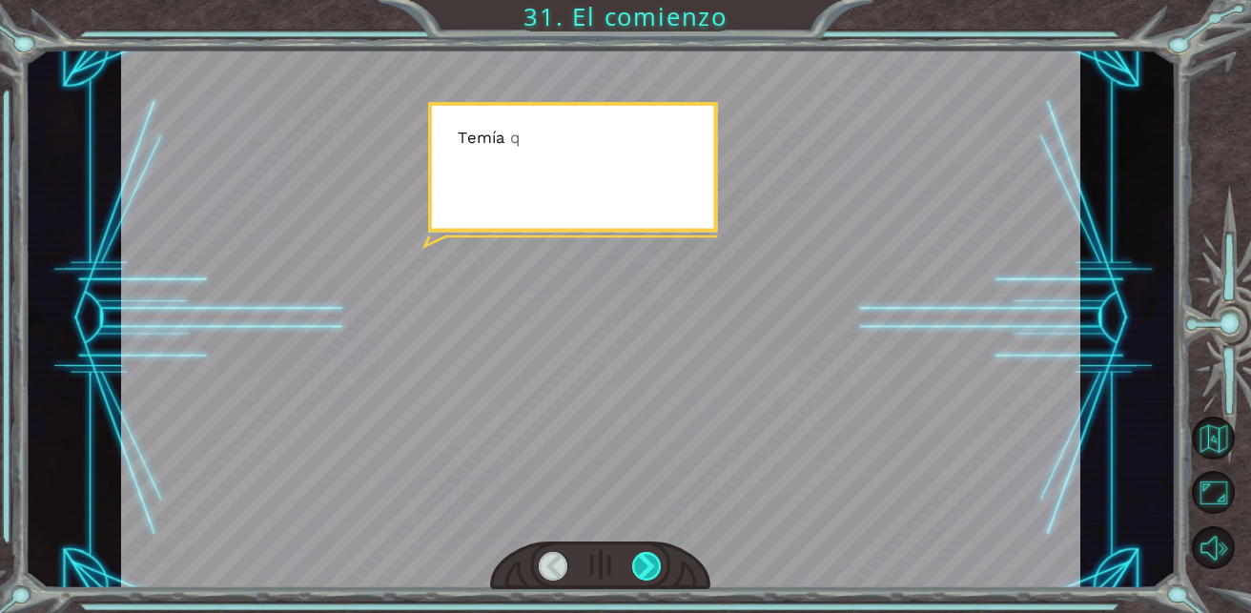
click at [657, 565] on div at bounding box center [647, 567] width 30 height 30
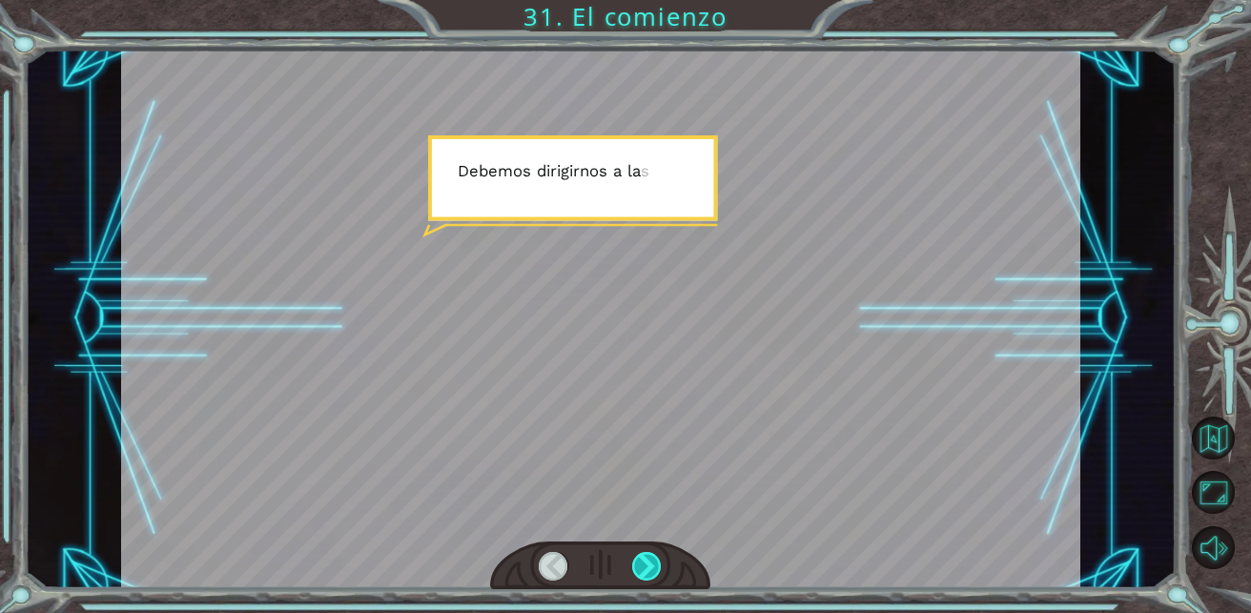
click at [657, 565] on div at bounding box center [647, 567] width 30 height 30
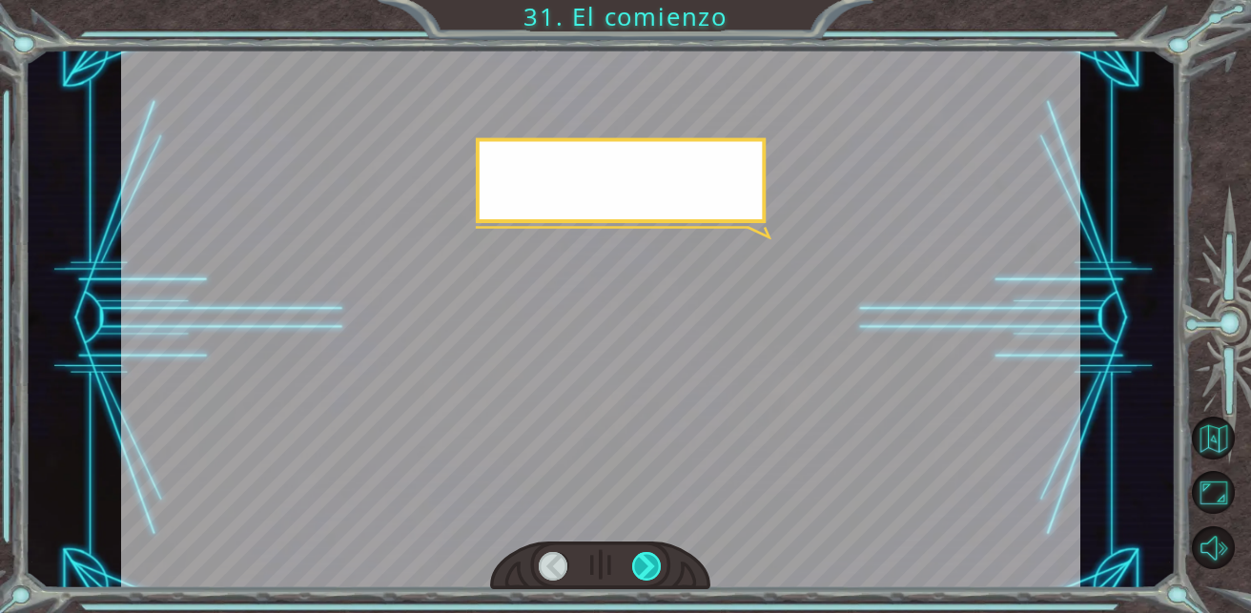
click at [657, 565] on div at bounding box center [647, 567] width 30 height 30
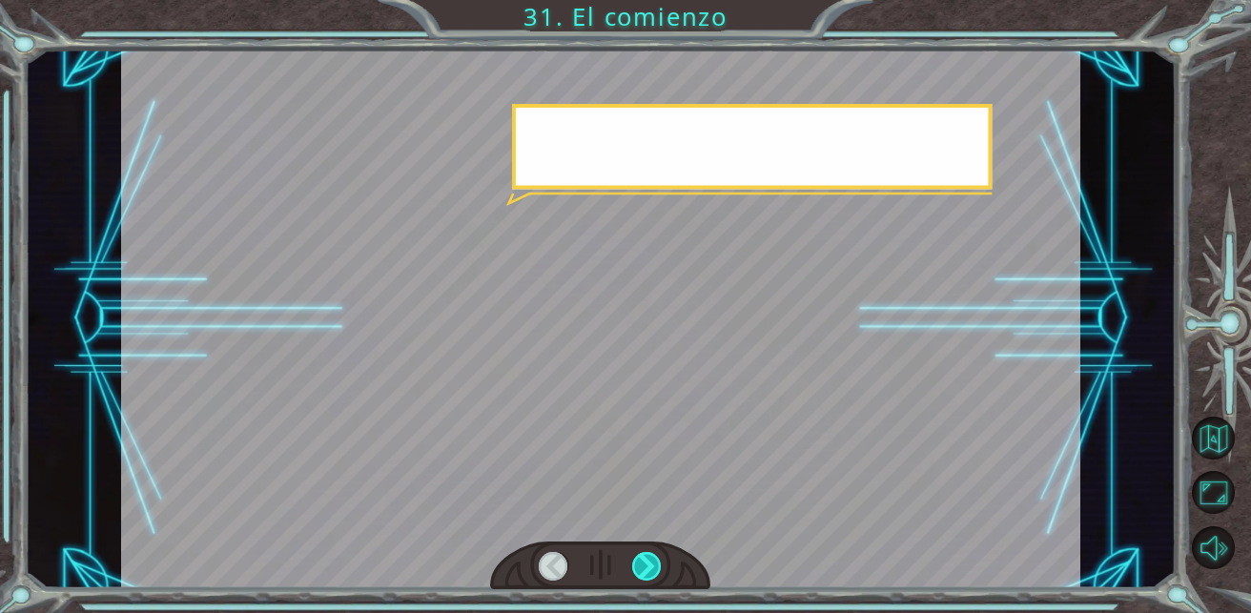
click at [657, 565] on div at bounding box center [647, 567] width 30 height 30
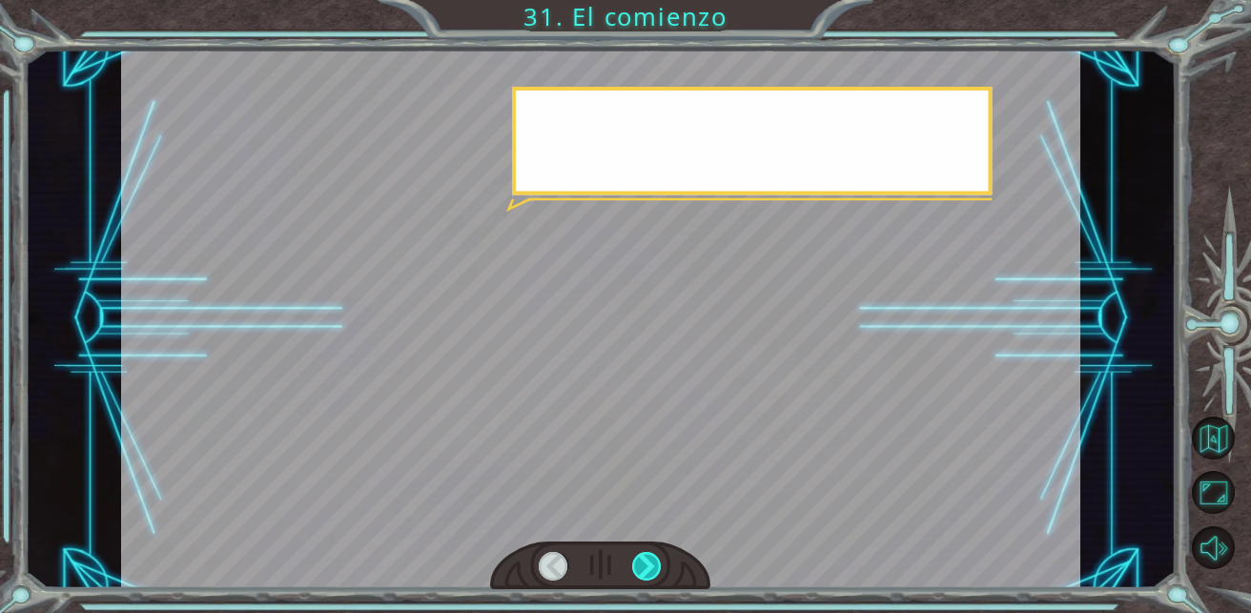
click at [657, 565] on div at bounding box center [647, 567] width 30 height 30
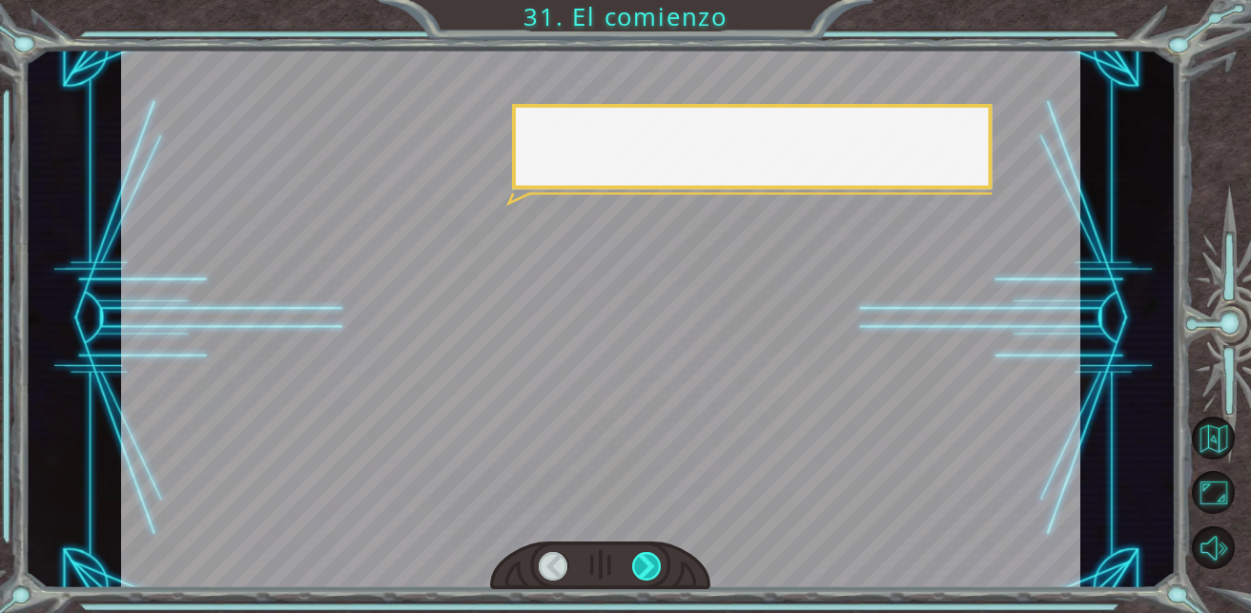
click at [657, 565] on div at bounding box center [647, 567] width 30 height 30
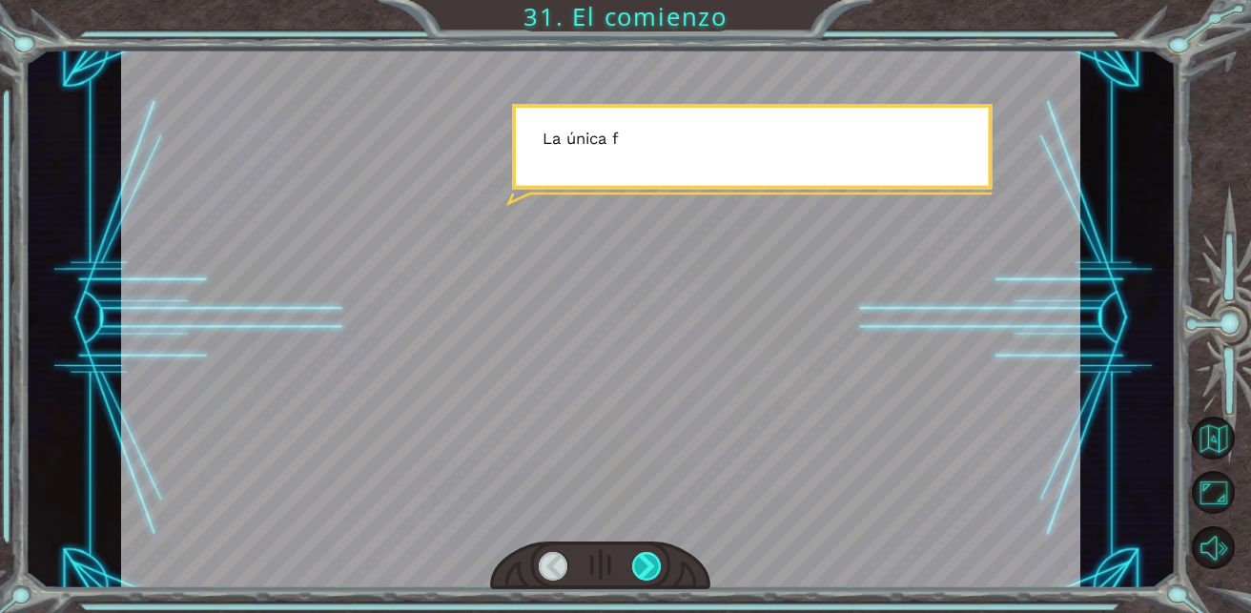
click at [657, 565] on div at bounding box center [647, 567] width 30 height 30
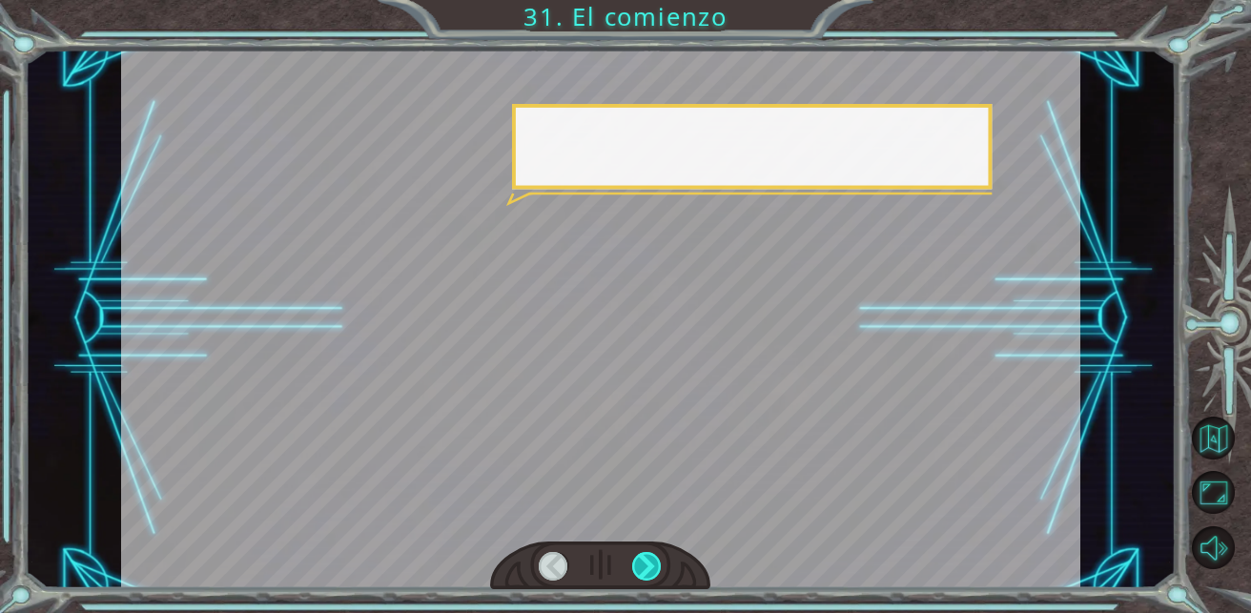
click at [657, 565] on div at bounding box center [647, 567] width 30 height 30
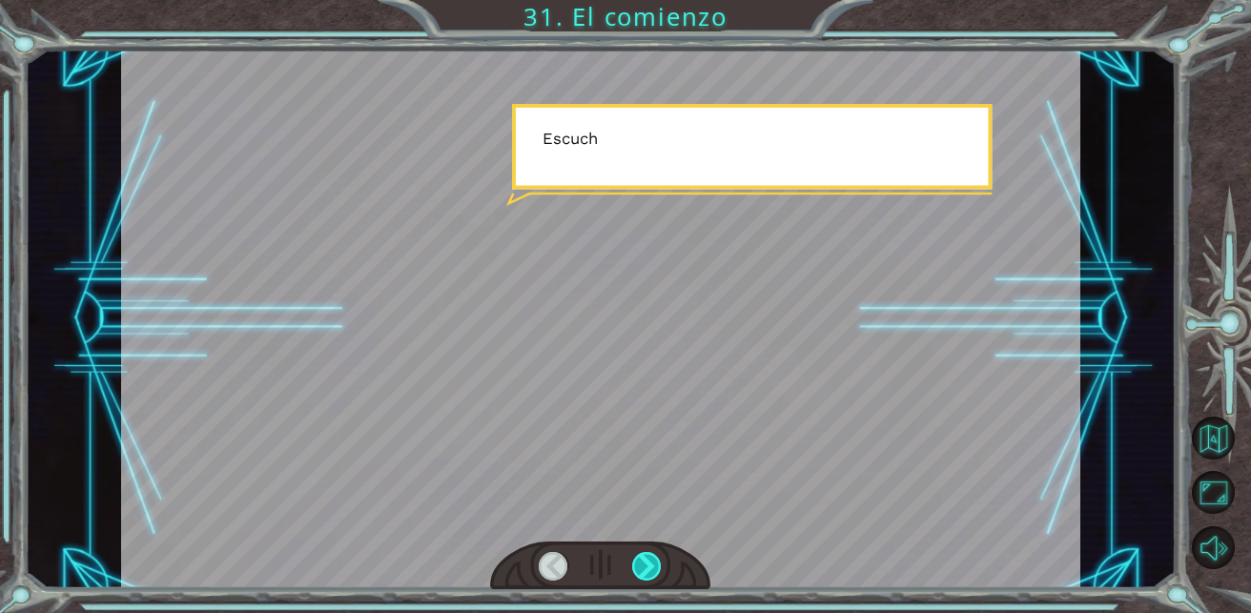
click at [657, 565] on div at bounding box center [647, 567] width 30 height 30
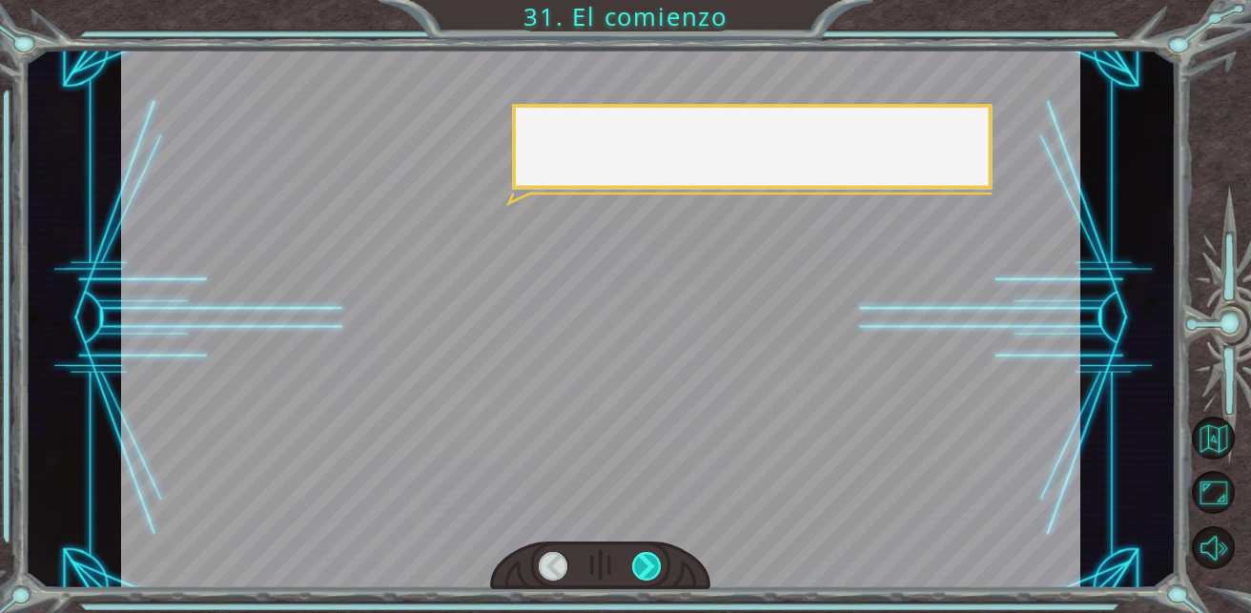
click at [657, 565] on div at bounding box center [647, 567] width 30 height 30
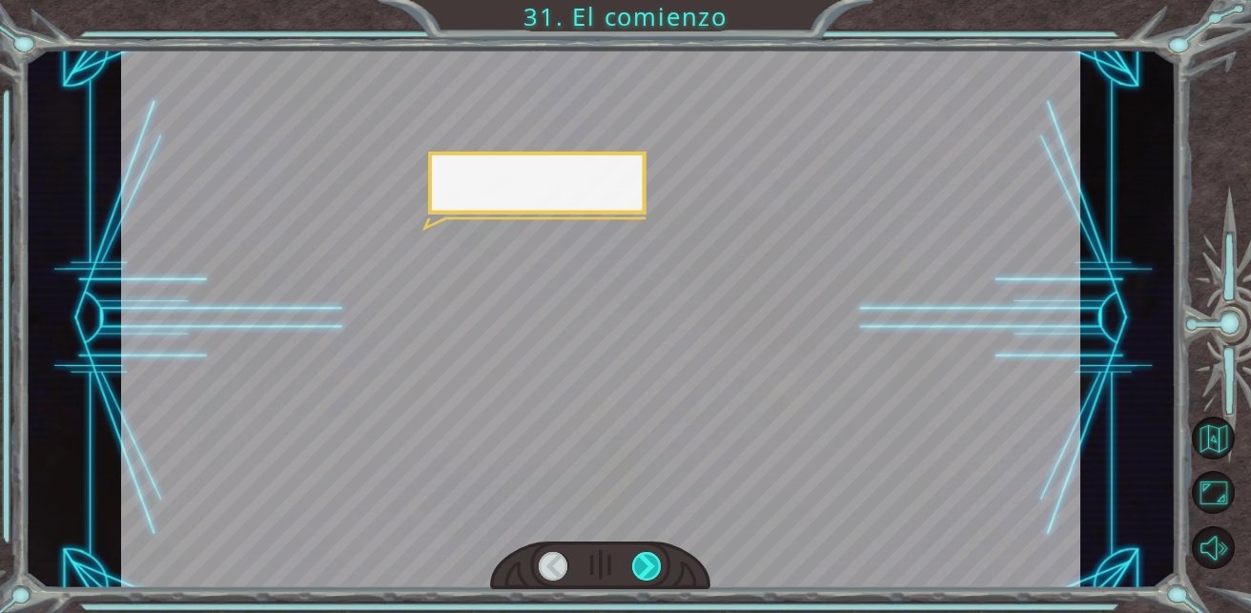
click at [657, 565] on div at bounding box center [647, 567] width 30 height 30
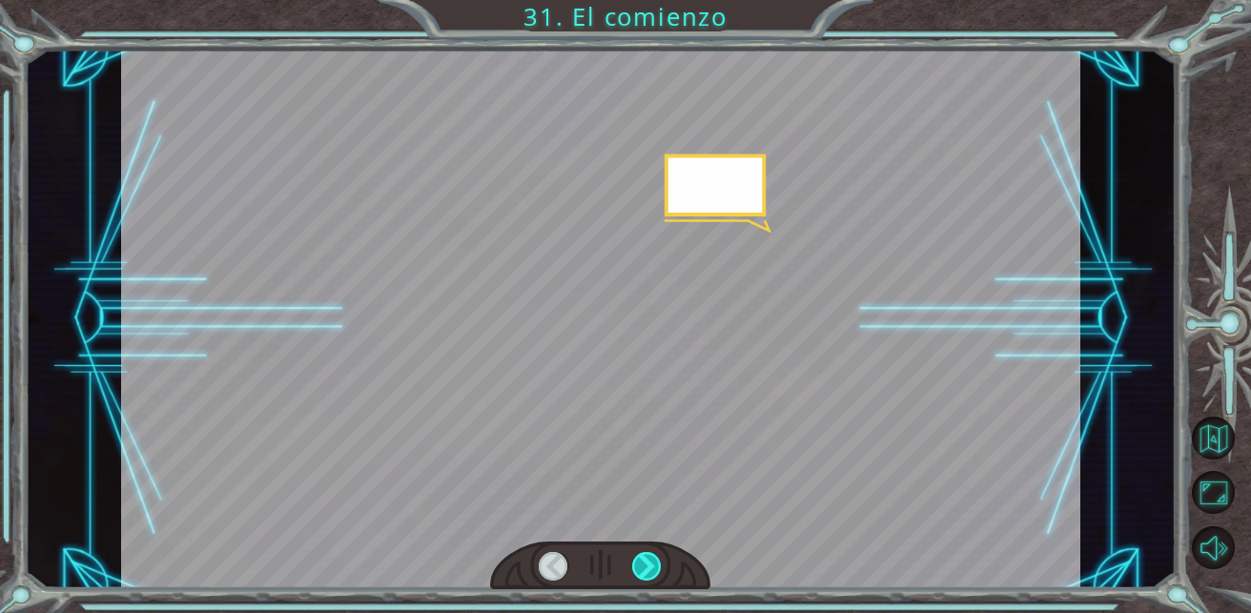
click at [657, 565] on div at bounding box center [647, 567] width 30 height 30
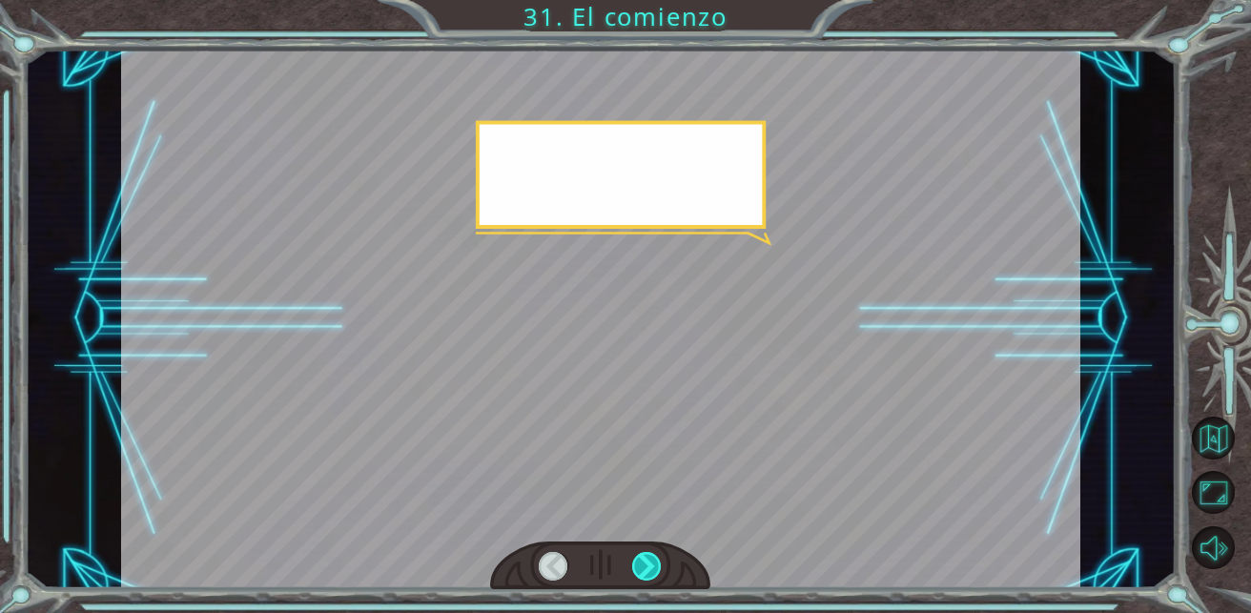
click at [657, 565] on div at bounding box center [647, 567] width 30 height 30
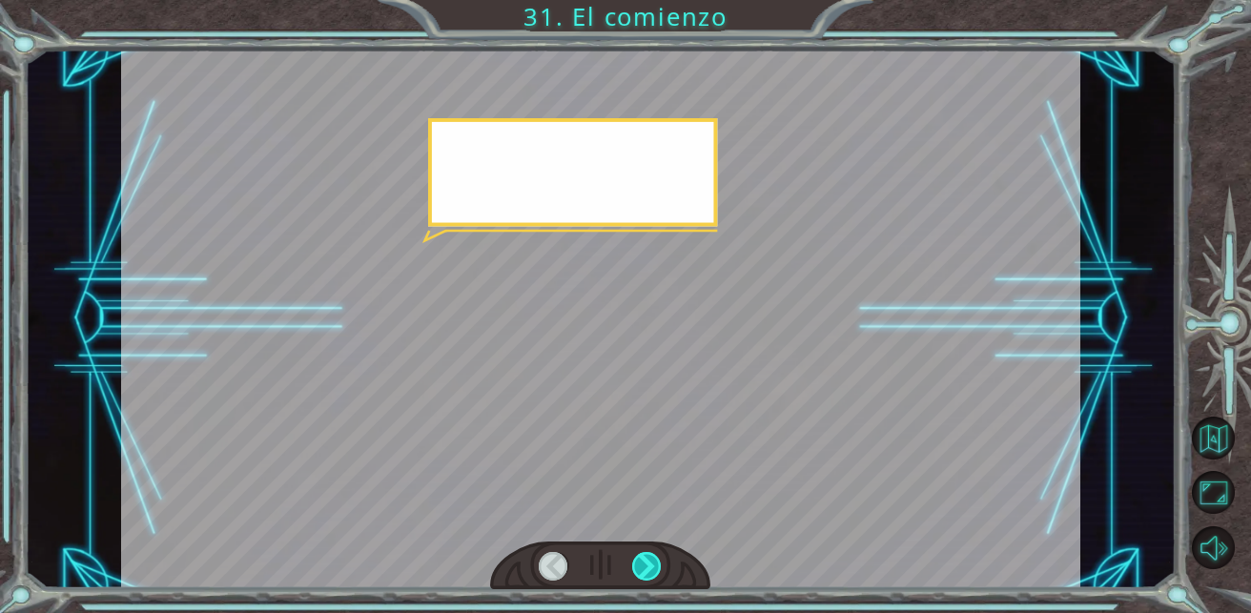
click at [657, 565] on div at bounding box center [647, 567] width 30 height 30
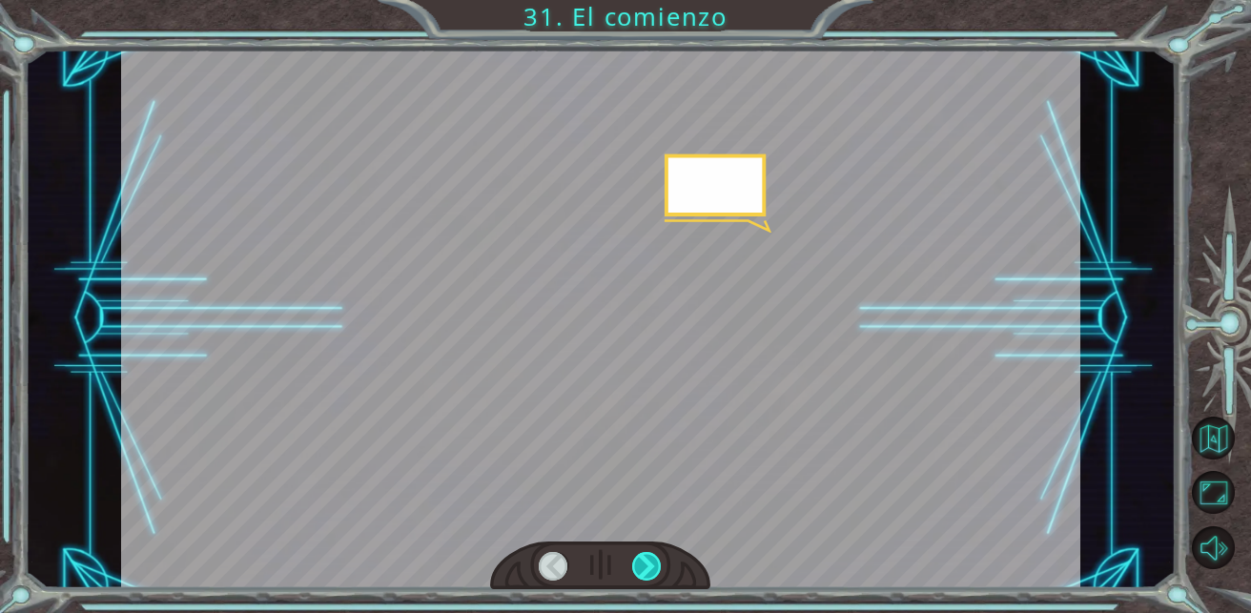
click at [657, 565] on div at bounding box center [647, 567] width 30 height 30
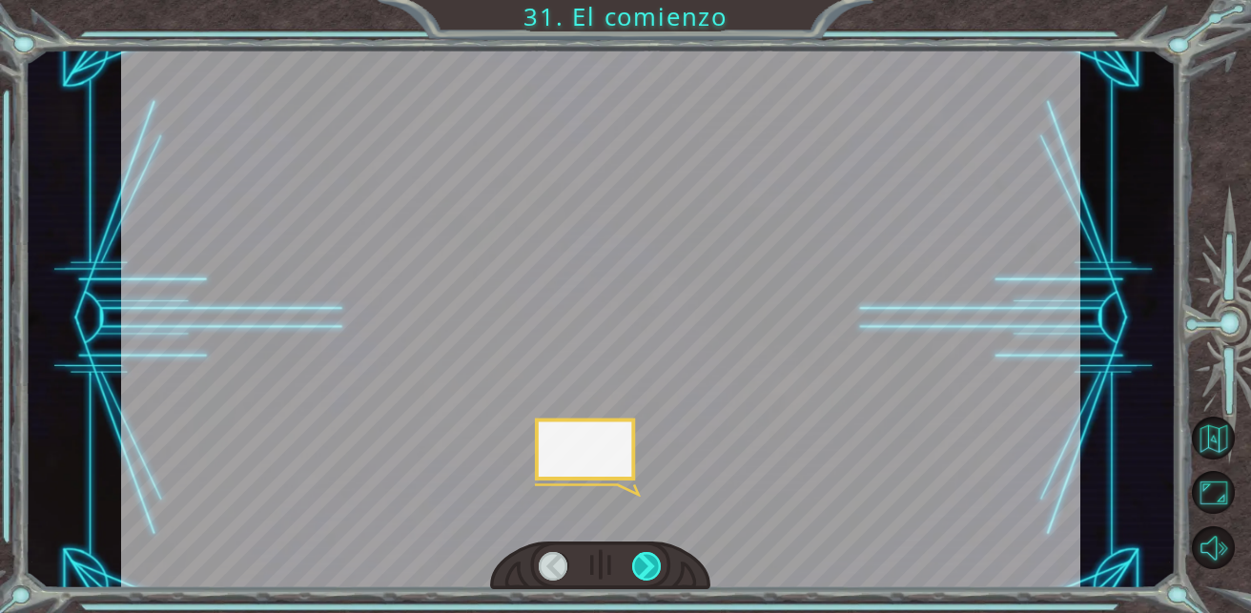
click at [657, 565] on div at bounding box center [647, 567] width 30 height 30
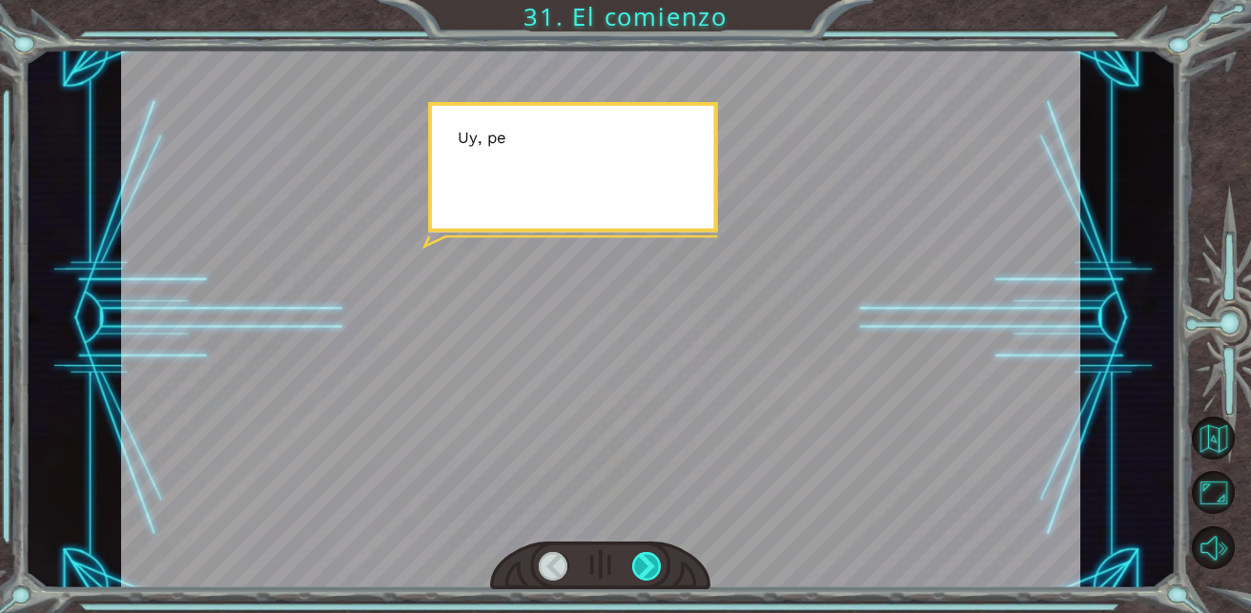
click at [657, 565] on div at bounding box center [647, 567] width 30 height 30
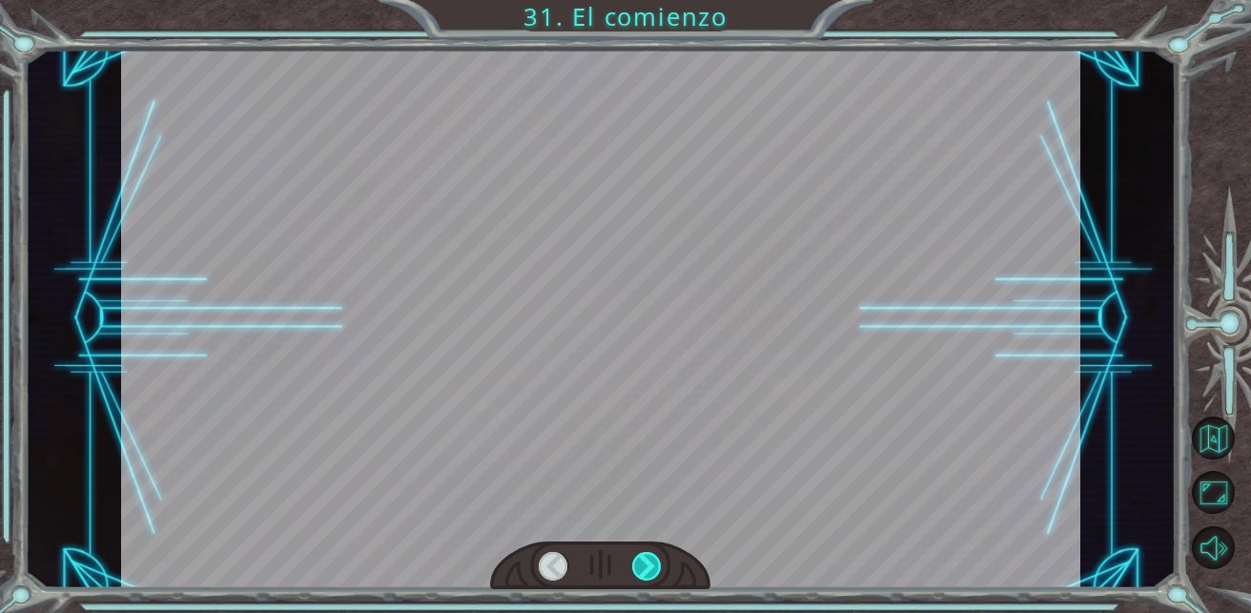
click at [657, 565] on div at bounding box center [647, 567] width 30 height 30
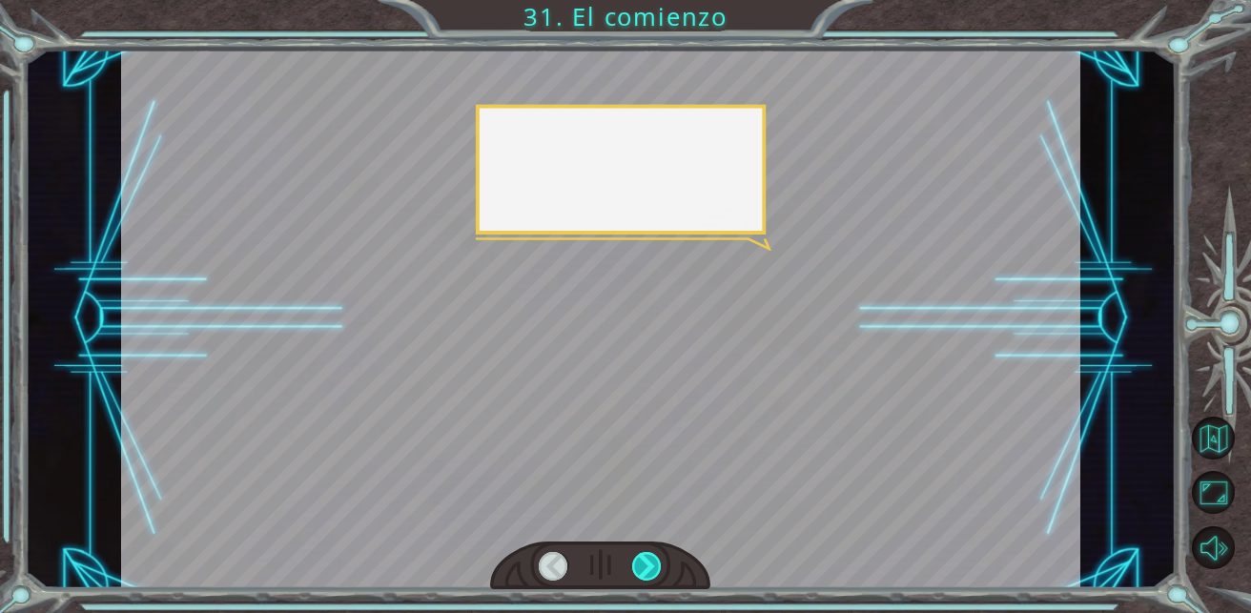
click at [657, 565] on div at bounding box center [647, 567] width 30 height 30
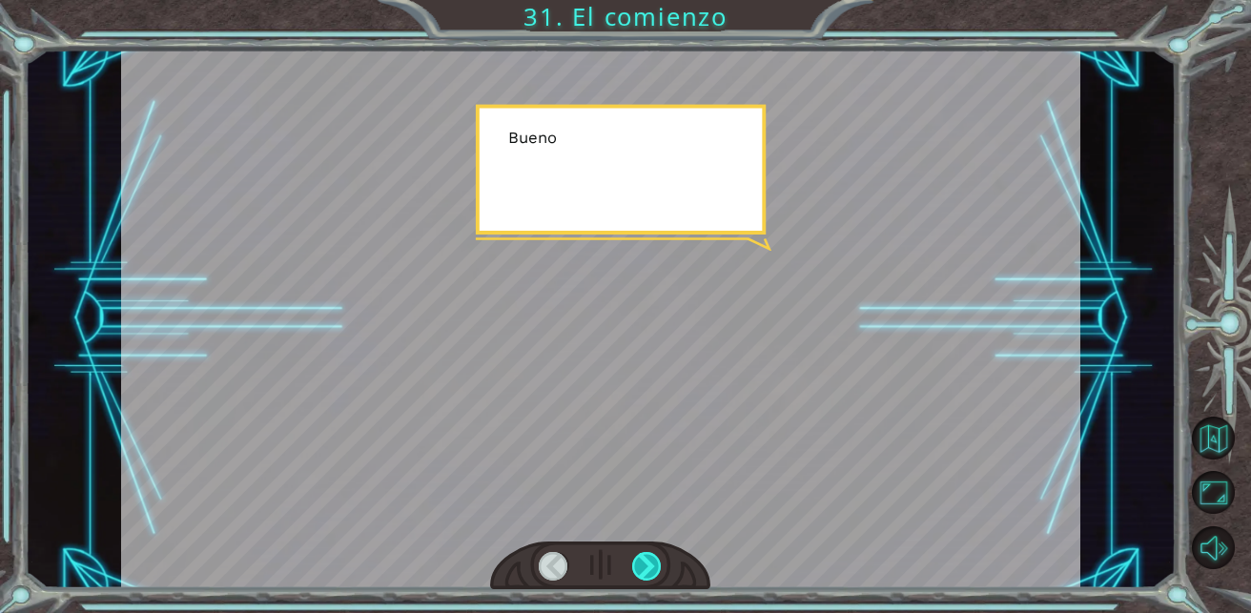
click at [657, 565] on div at bounding box center [647, 567] width 30 height 30
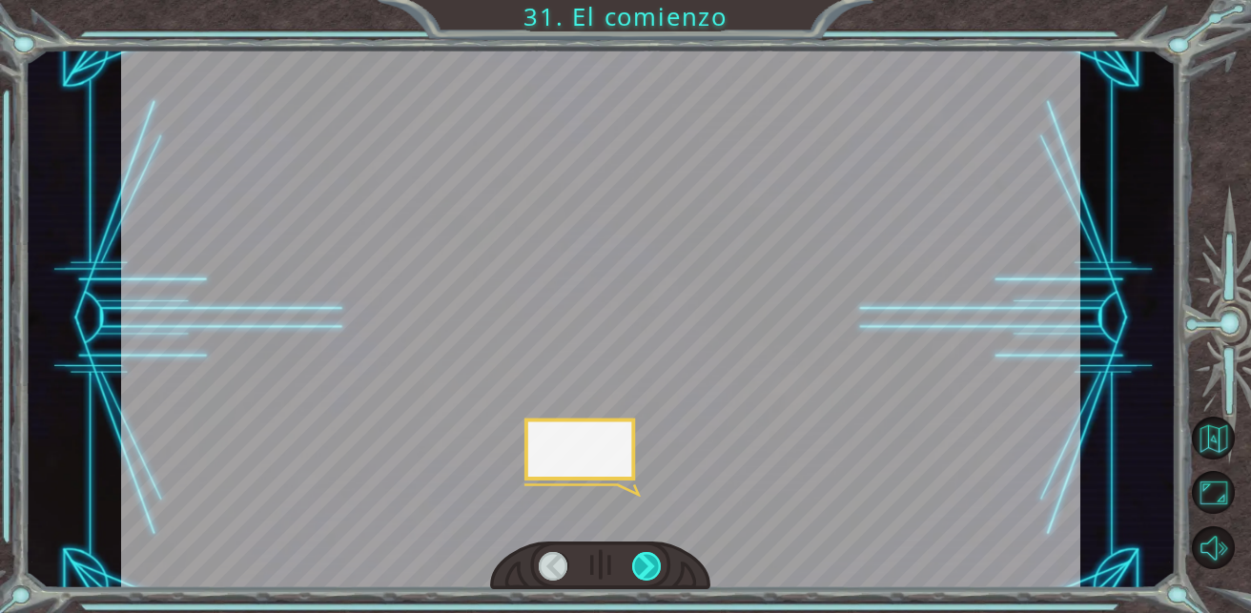
click at [657, 565] on div at bounding box center [647, 567] width 30 height 30
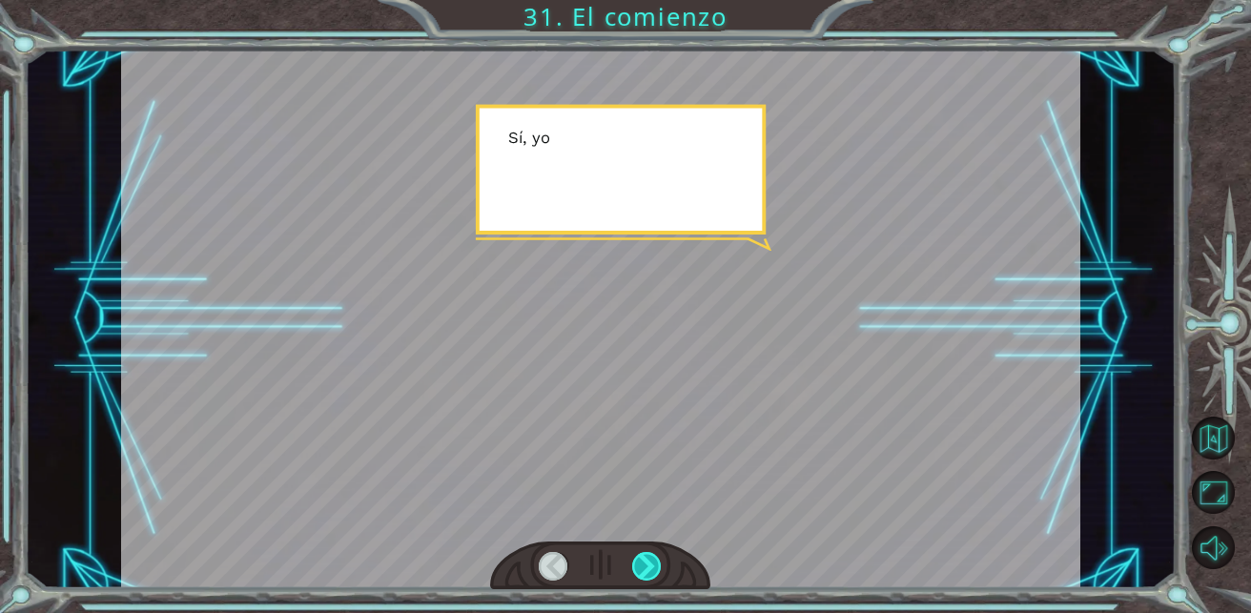
click at [657, 565] on div at bounding box center [647, 567] width 30 height 30
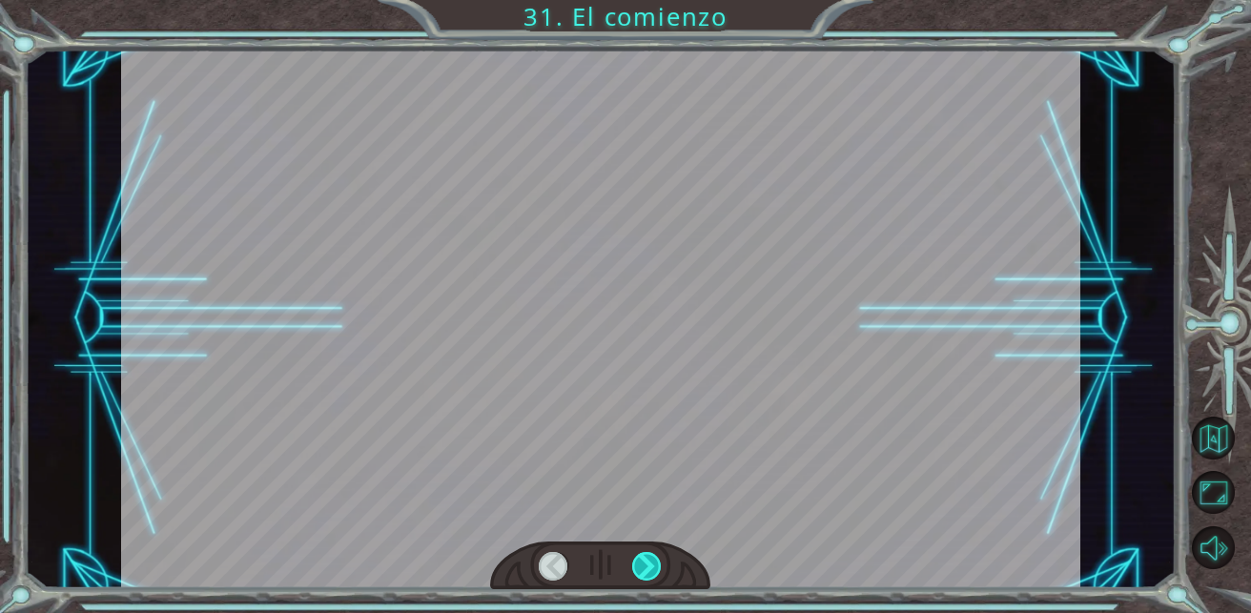
click at [657, 565] on div at bounding box center [647, 567] width 30 height 30
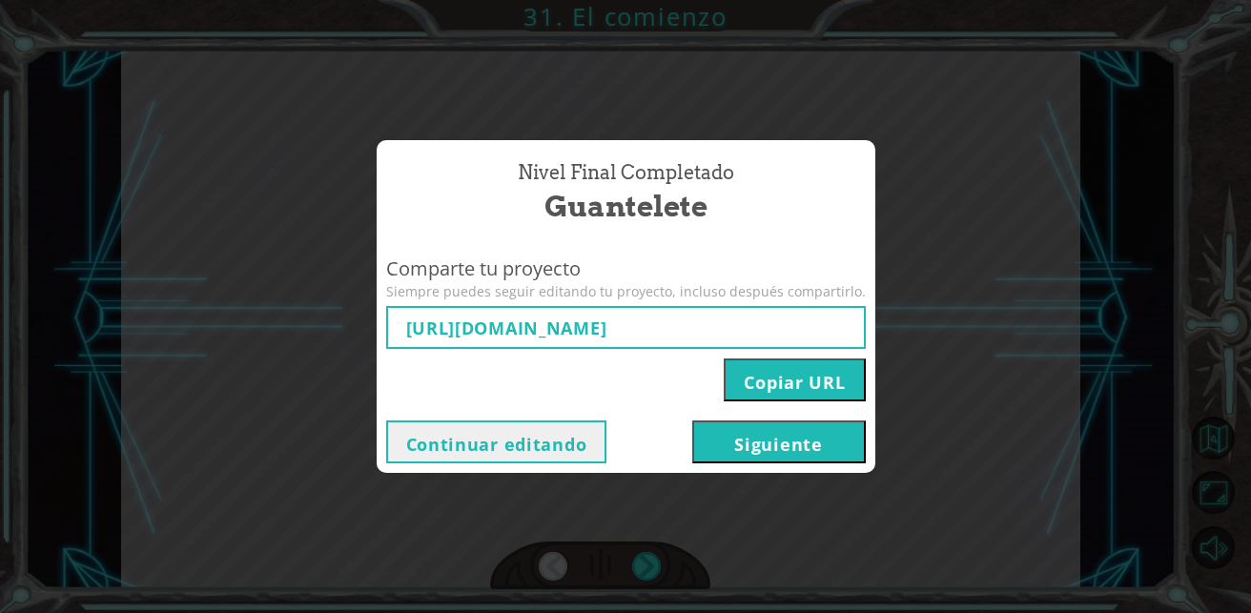
click at [743, 442] on button "Siguiente" at bounding box center [779, 441] width 174 height 43
